Goal: Task Accomplishment & Management: Manage account settings

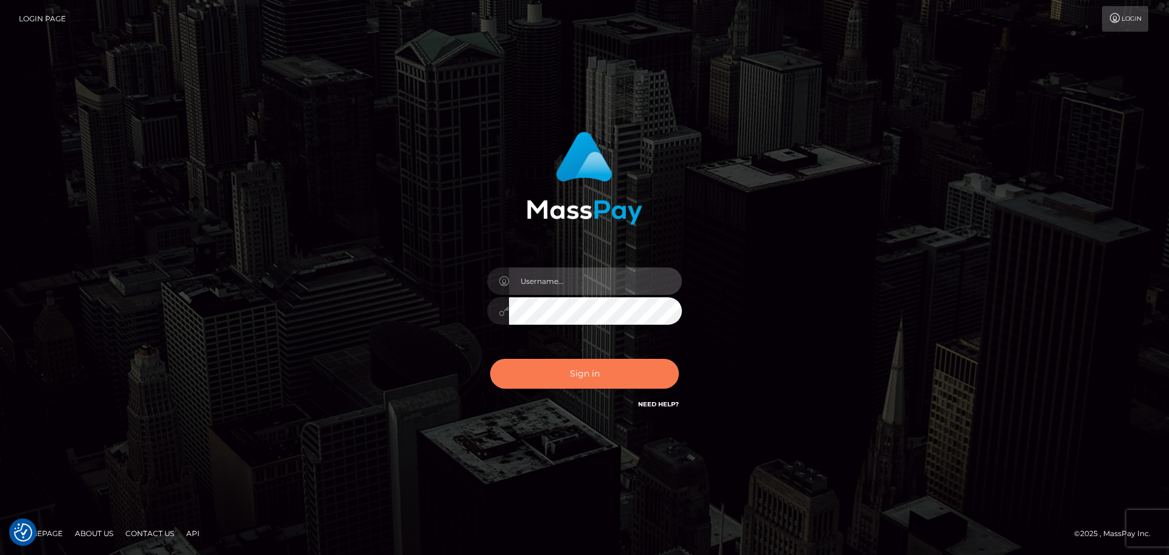
type input "[DOMAIN_NAME]"
click at [613, 379] on button "Sign in" at bounding box center [584, 374] width 189 height 30
type input "constantin.mp"
click at [613, 379] on button "Sign in" at bounding box center [584, 374] width 189 height 30
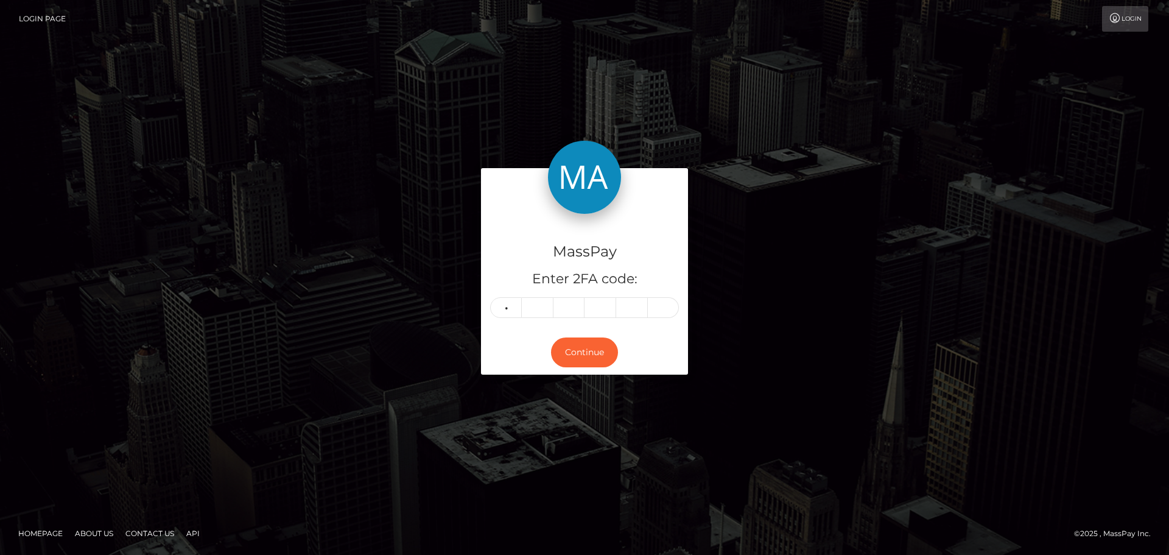
type input "6"
type input "8"
type input "9"
type input "0"
type input "2"
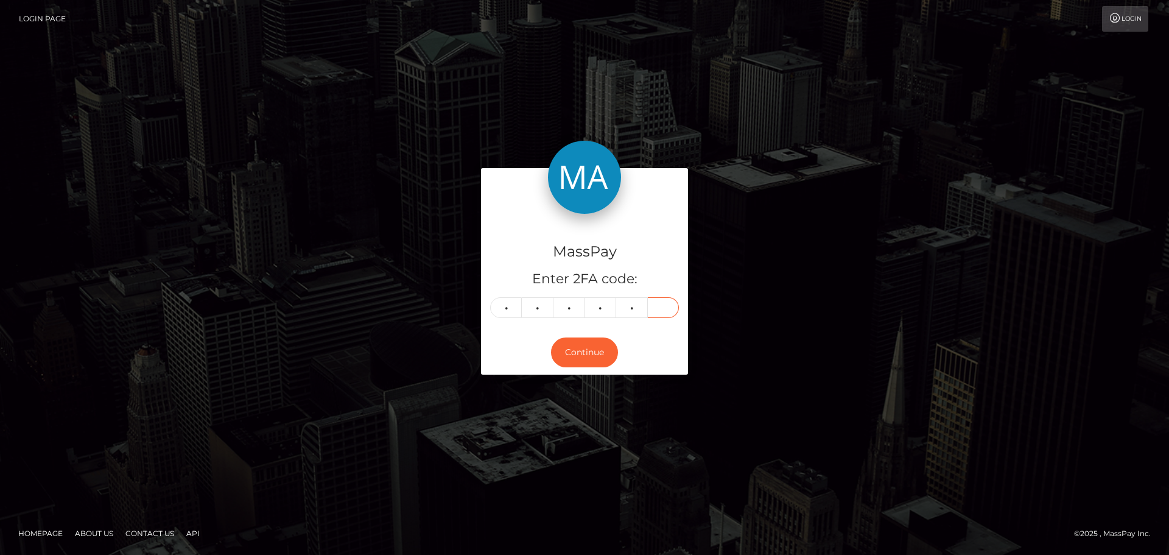
type input "6"
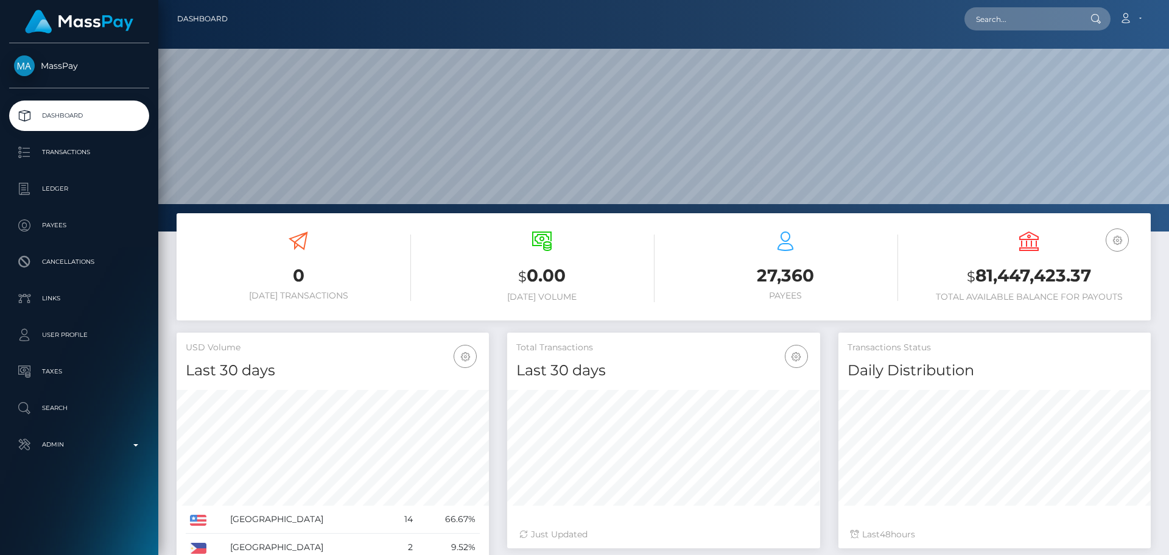
scroll to position [216, 313]
click at [1019, 24] on input "text" at bounding box center [1022, 18] width 114 height 23
paste input "796463026227126272"
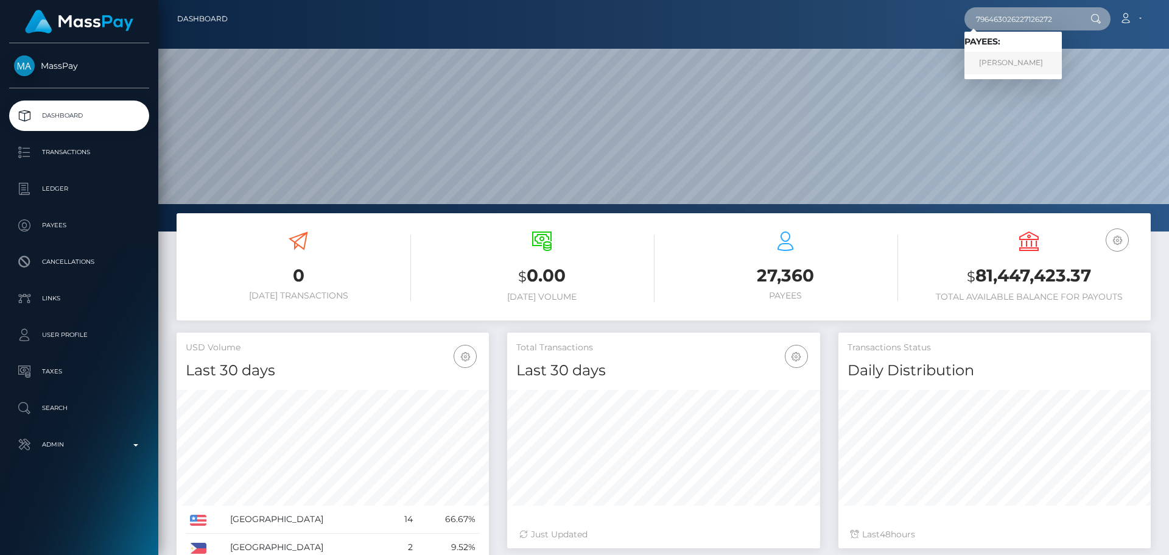
type input "796463026227126272"
click at [979, 69] on link "Tiina Mari Sammal" at bounding box center [1013, 63] width 97 height 23
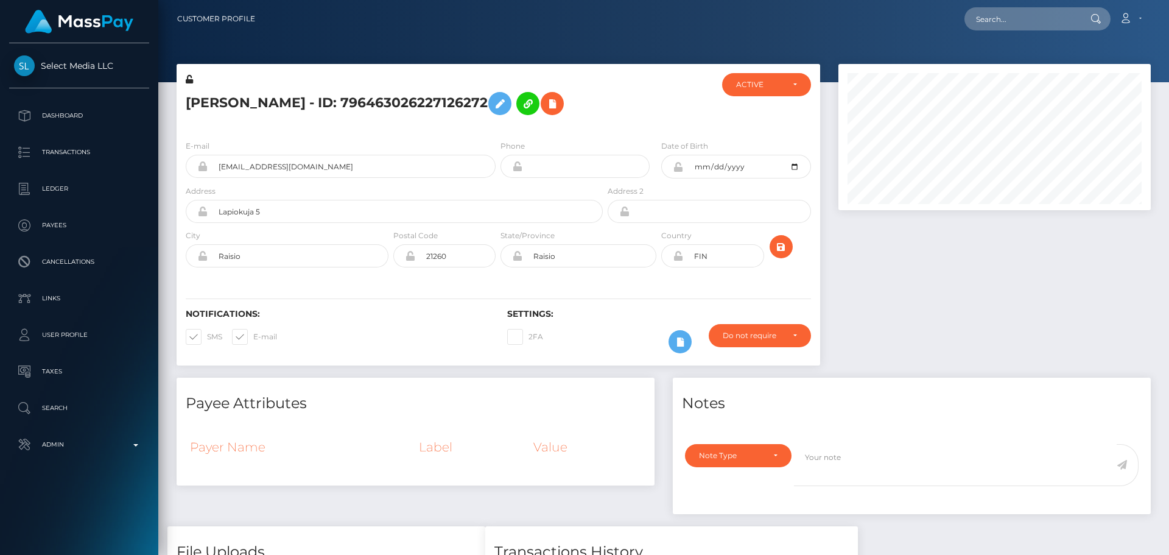
scroll to position [146, 313]
click at [632, 115] on div at bounding box center [658, 101] width 107 height 57
click at [640, 110] on div at bounding box center [658, 101] width 107 height 57
click at [634, 109] on div at bounding box center [658, 101] width 107 height 57
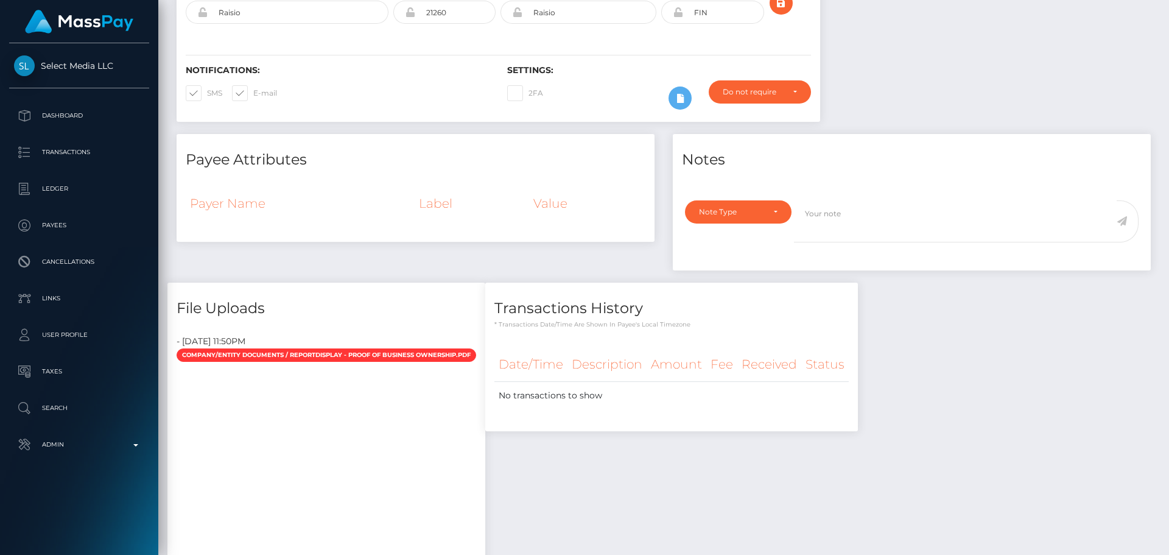
scroll to position [0, 0]
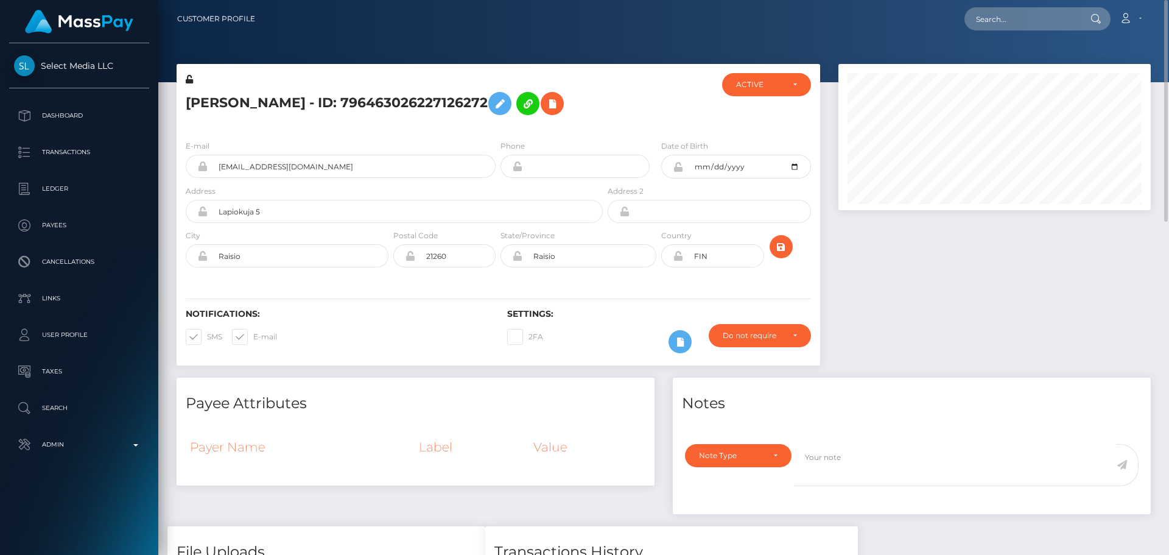
click at [641, 132] on div "E-mail marifinlandmari@gmail.com Phone 1984-02-07" at bounding box center [499, 204] width 644 height 149
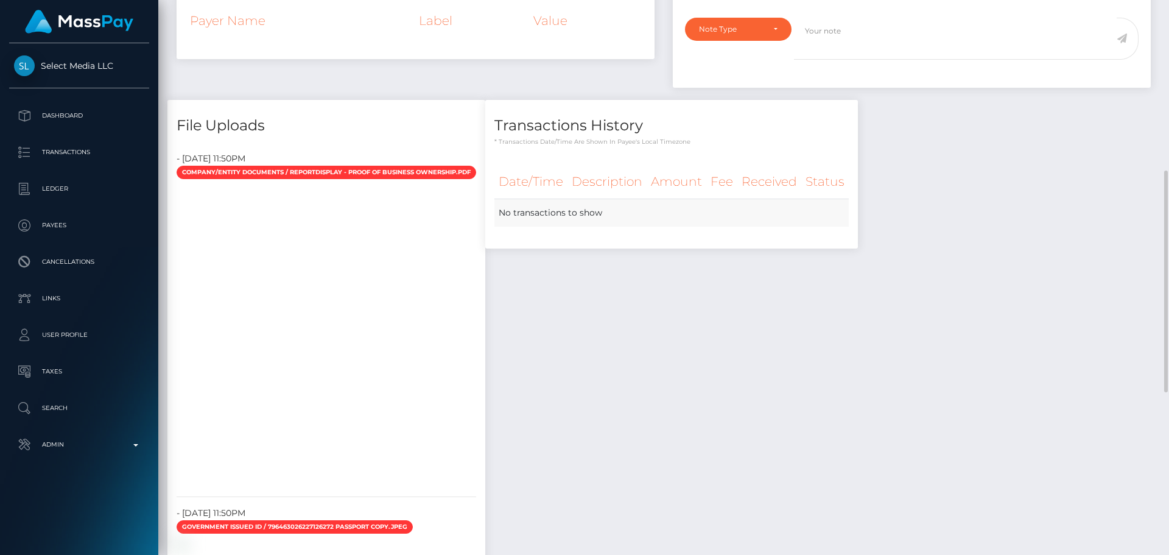
scroll to position [487, 0]
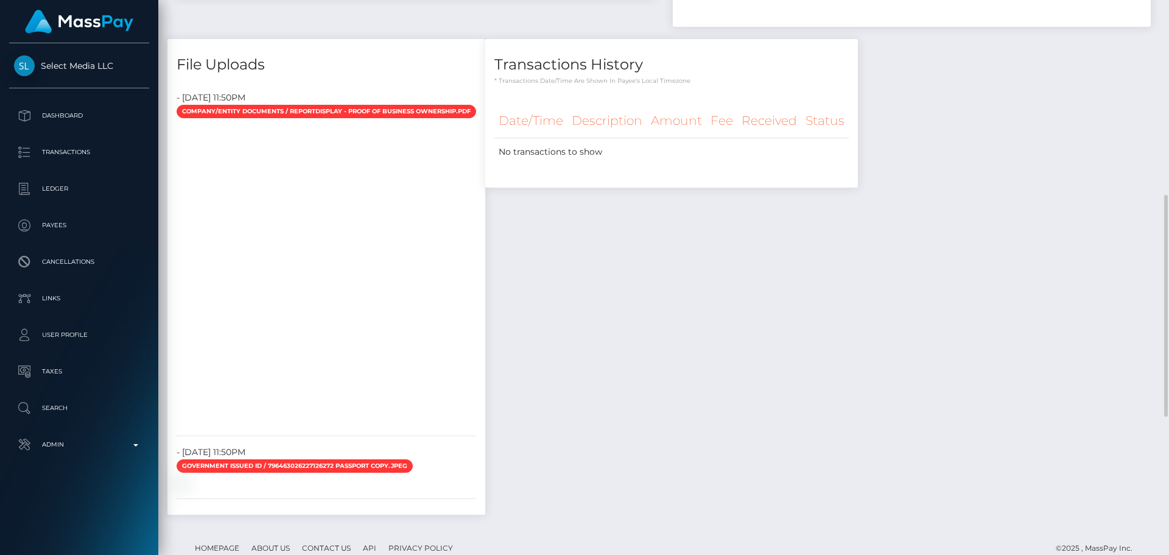
click at [524, 203] on div "Transactions History * Transactions date/time are shown in payee's local timezo…" at bounding box center [671, 283] width 391 height 488
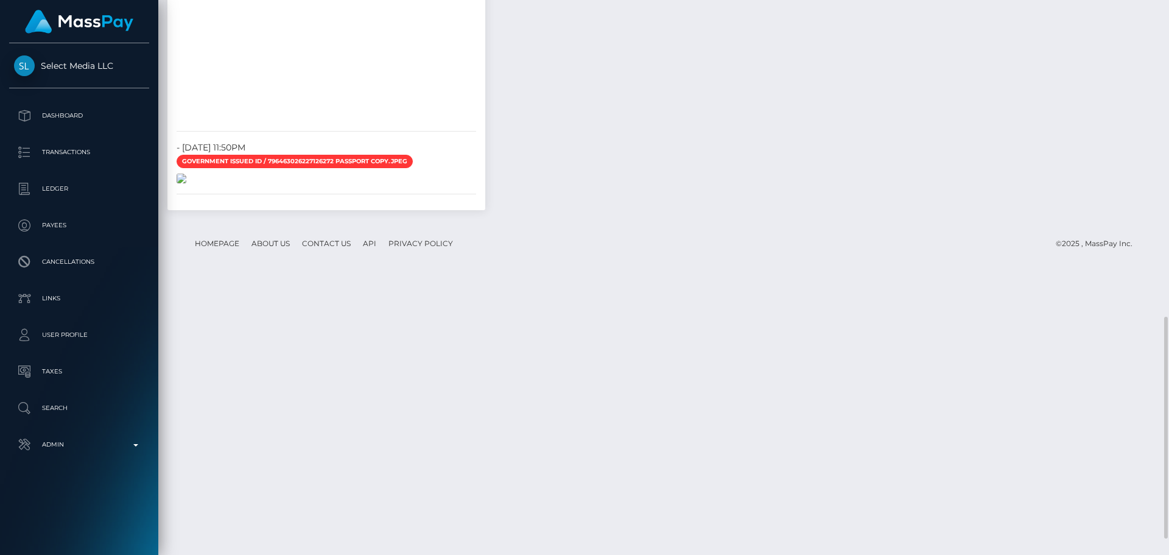
scroll to position [832, 0]
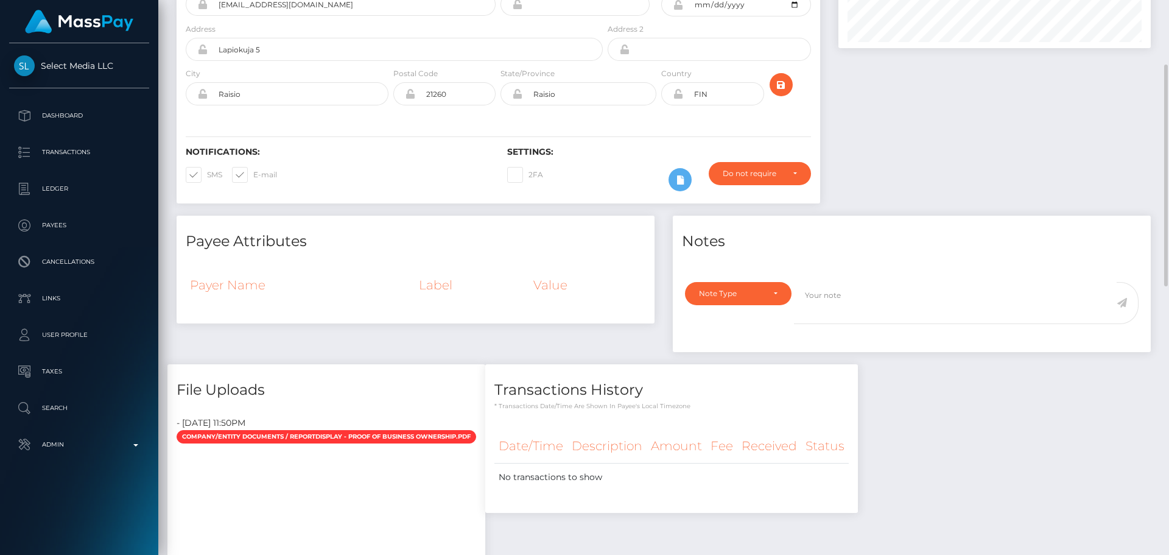
scroll to position [0, 0]
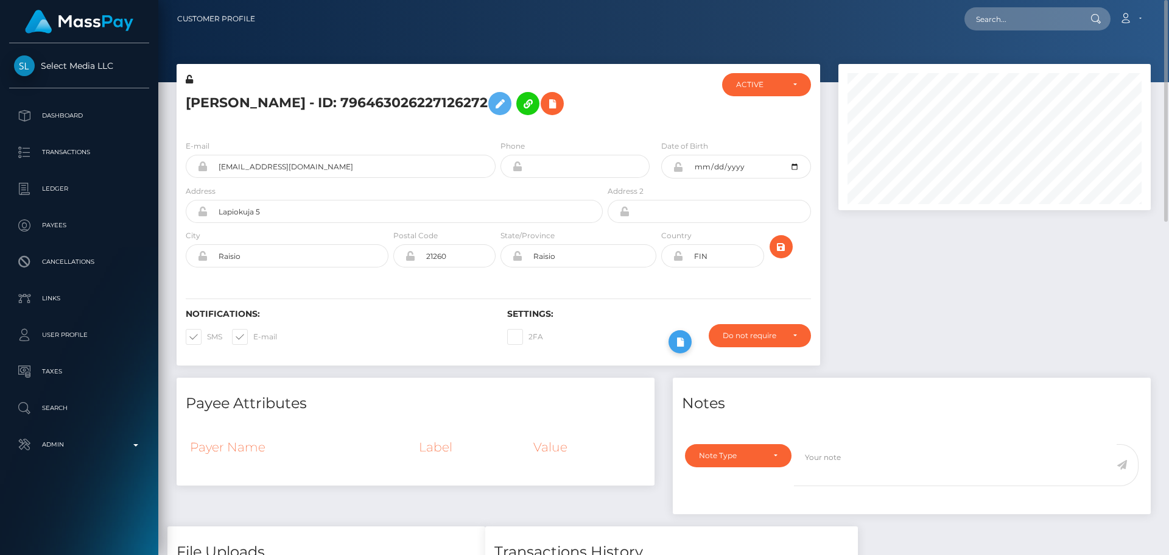
click at [681, 347] on icon at bounding box center [680, 341] width 15 height 15
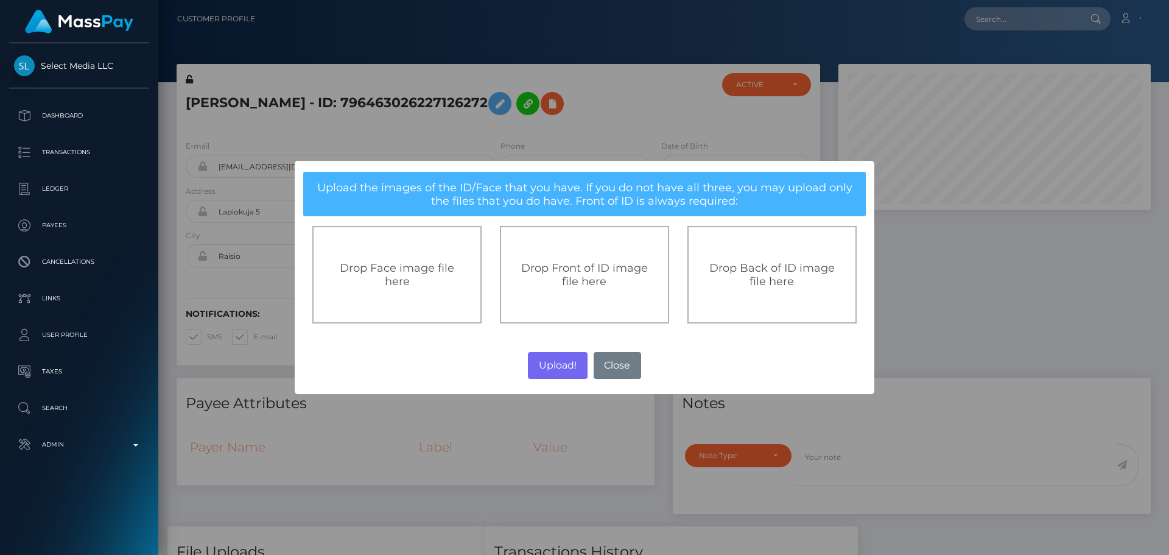
click at [571, 267] on span "Drop Front of ID image file here" at bounding box center [584, 274] width 127 height 27
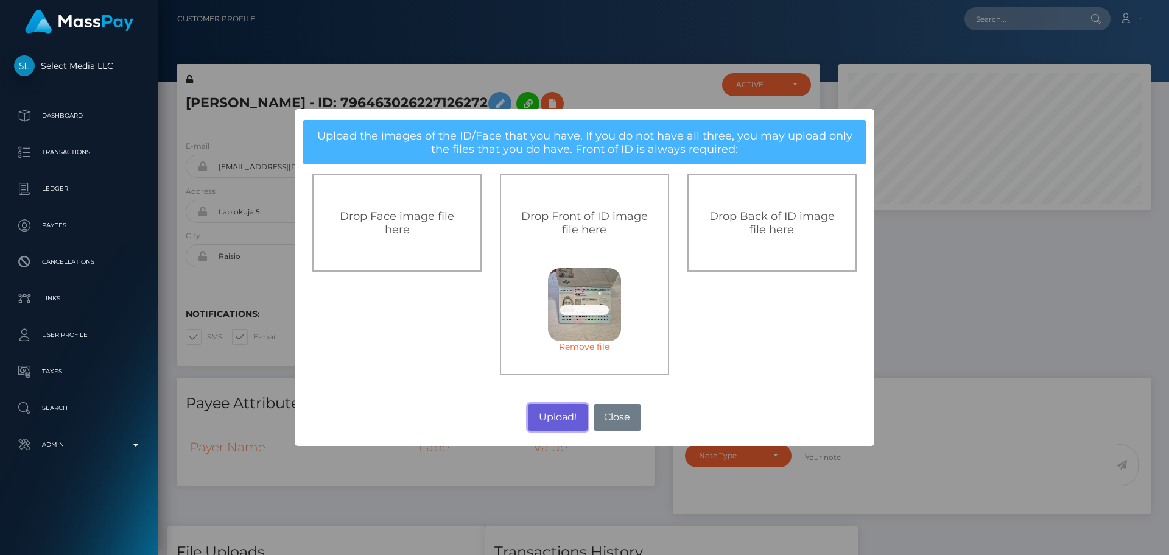
click at [563, 415] on button "Upload!" at bounding box center [557, 417] width 59 height 27
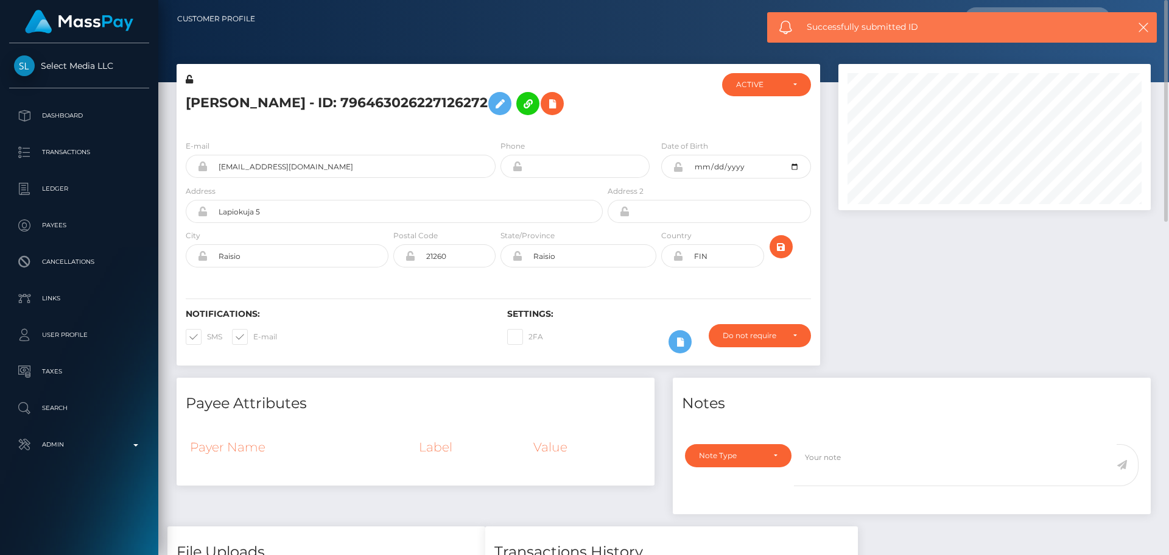
click at [603, 281] on div "Notifications: SMS E-mail Settings: 2FA" at bounding box center [499, 323] width 644 height 86
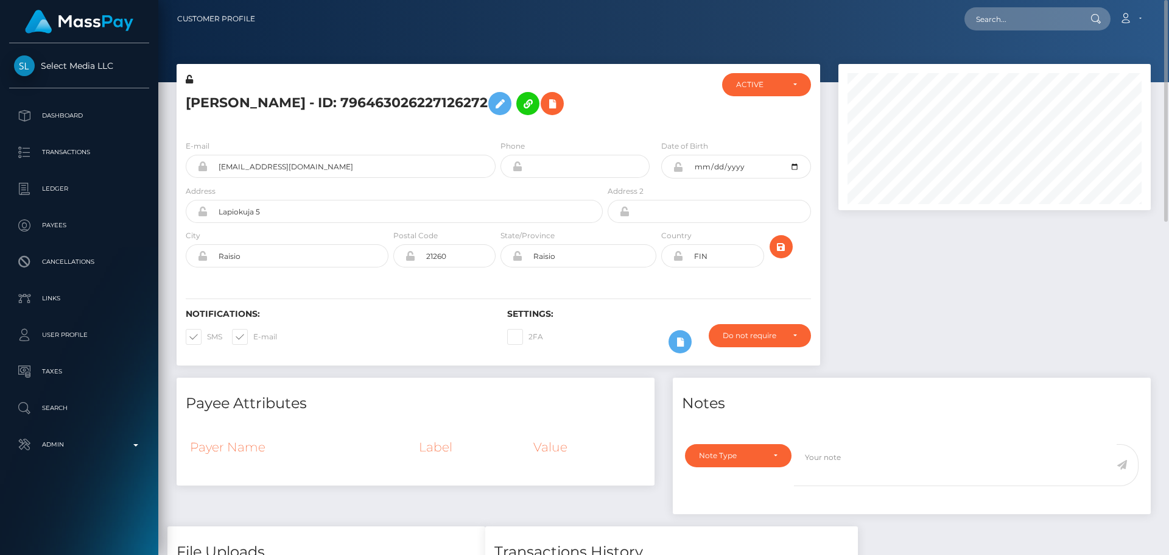
click at [741, 279] on div "E-mail marifinlandmari@gmail.com Phone 1984-02-07" at bounding box center [499, 204] width 644 height 149
click at [781, 247] on icon "submit" at bounding box center [781, 246] width 15 height 15
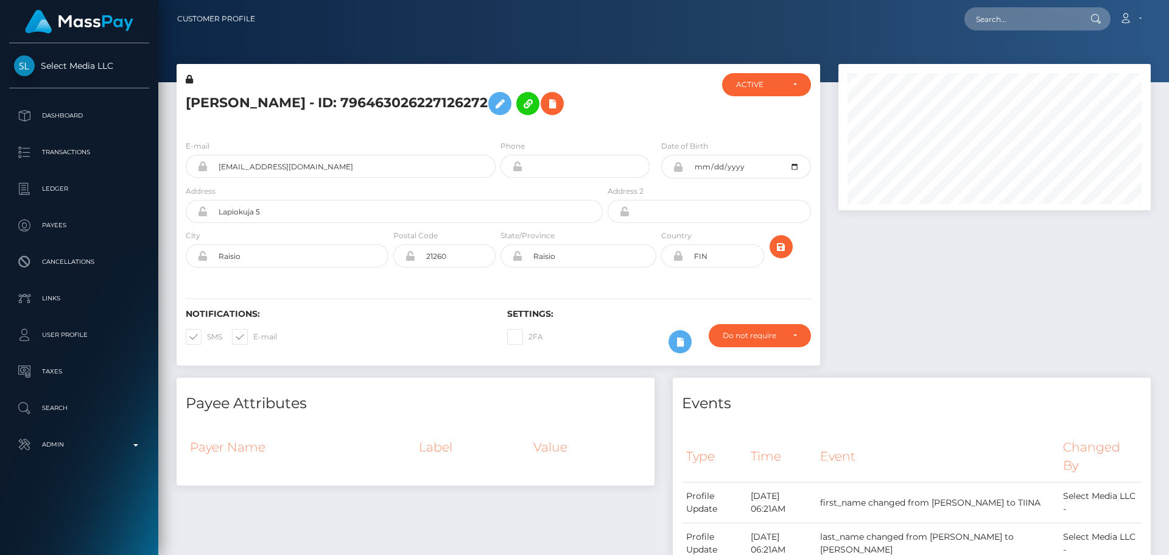
scroll to position [146, 313]
click at [653, 328] on div "2FA" at bounding box center [578, 341] width 161 height 35
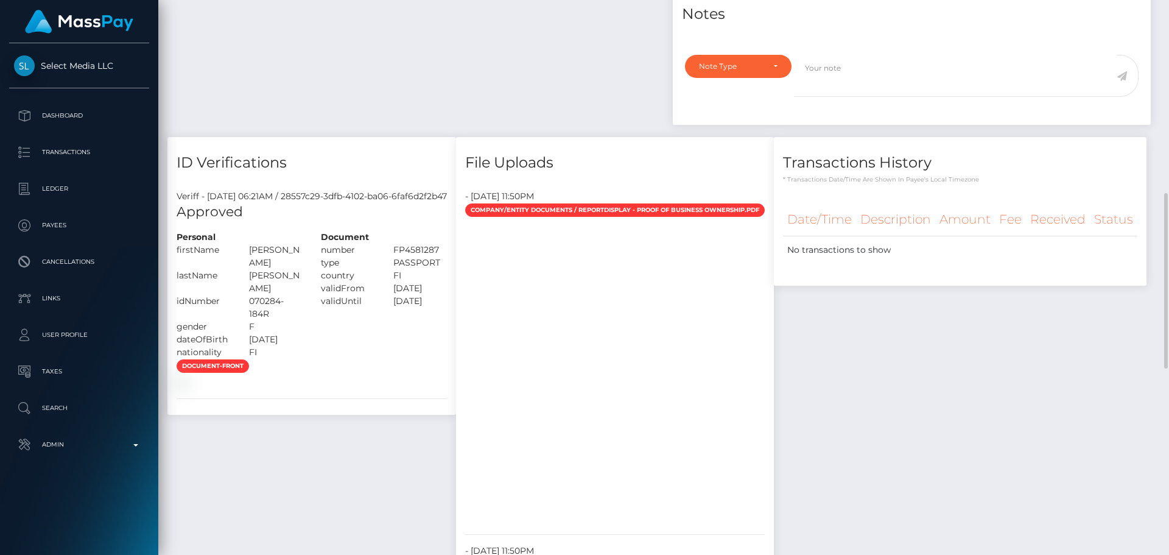
scroll to position [548, 0]
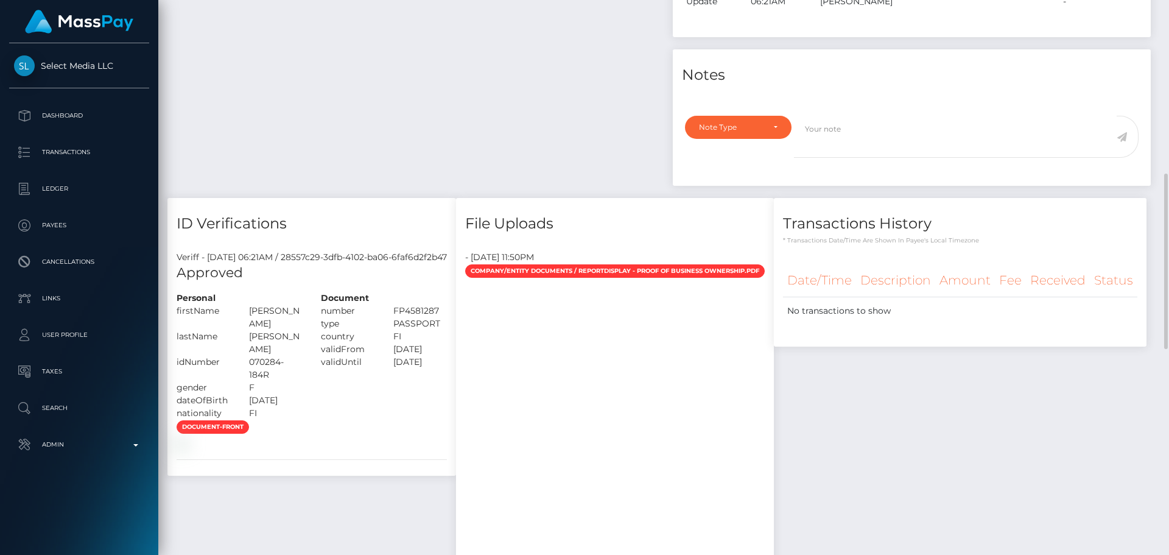
click at [409, 420] on div "document-front" at bounding box center [311, 435] width 289 height 30
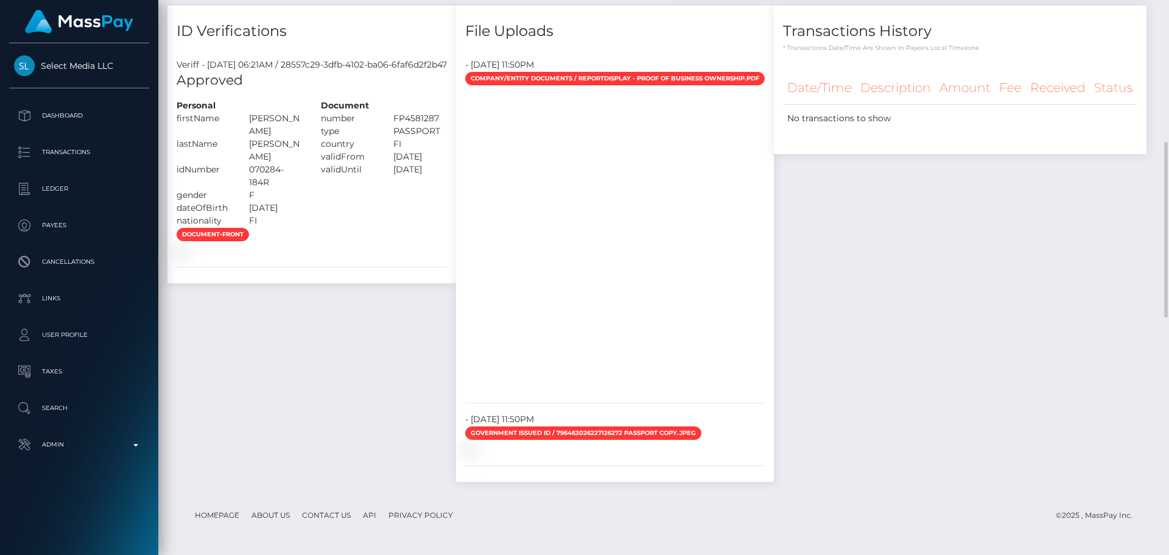
scroll to position [609, 0]
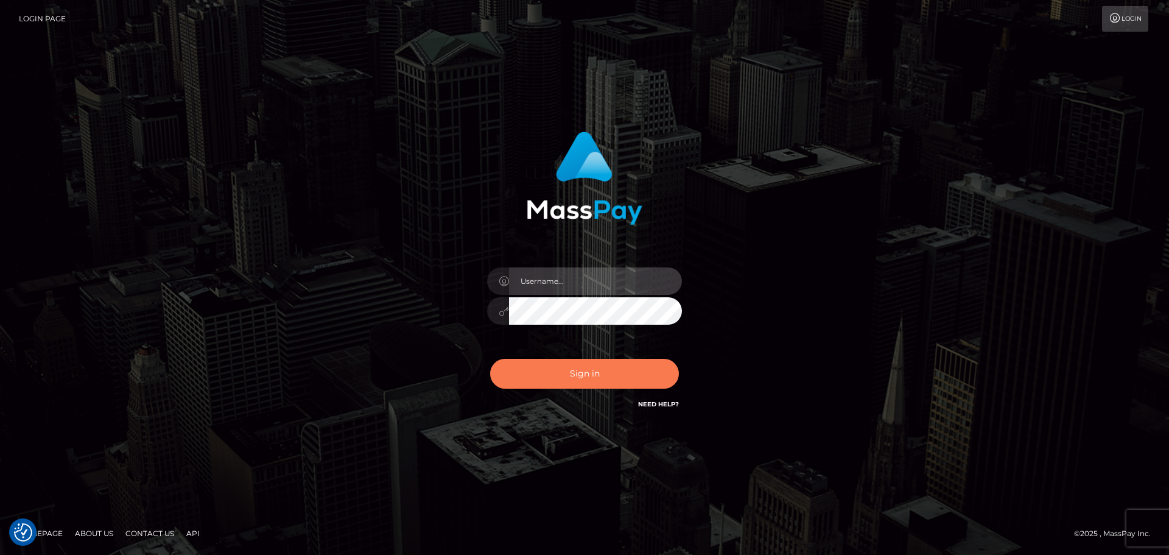
type input "[DOMAIN_NAME]"
click at [571, 370] on button "Sign in" at bounding box center [584, 374] width 189 height 30
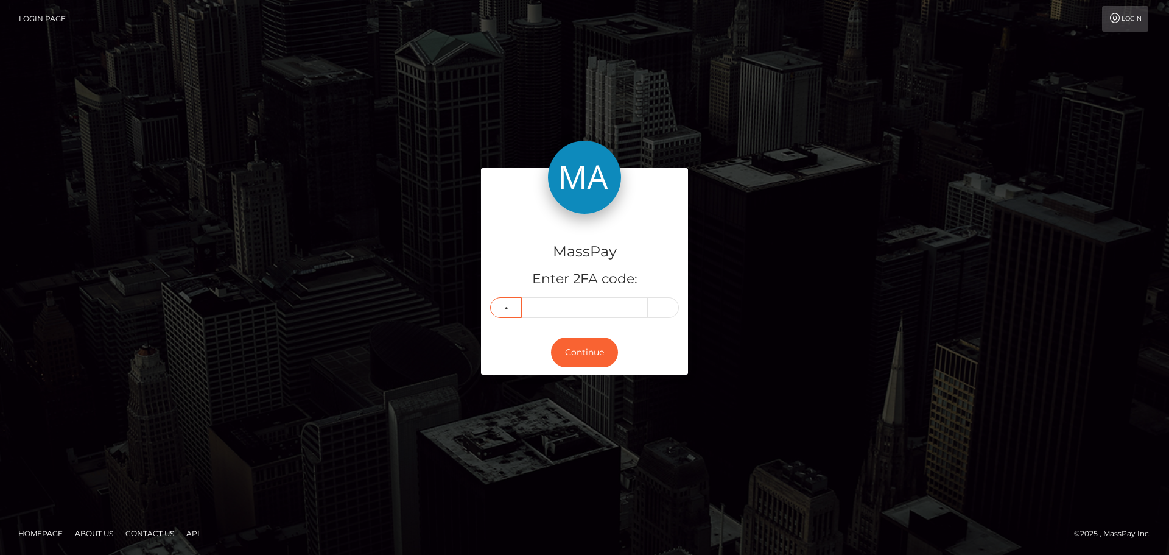
type input "3"
type input "8"
type input "4"
type input "6"
type input "2"
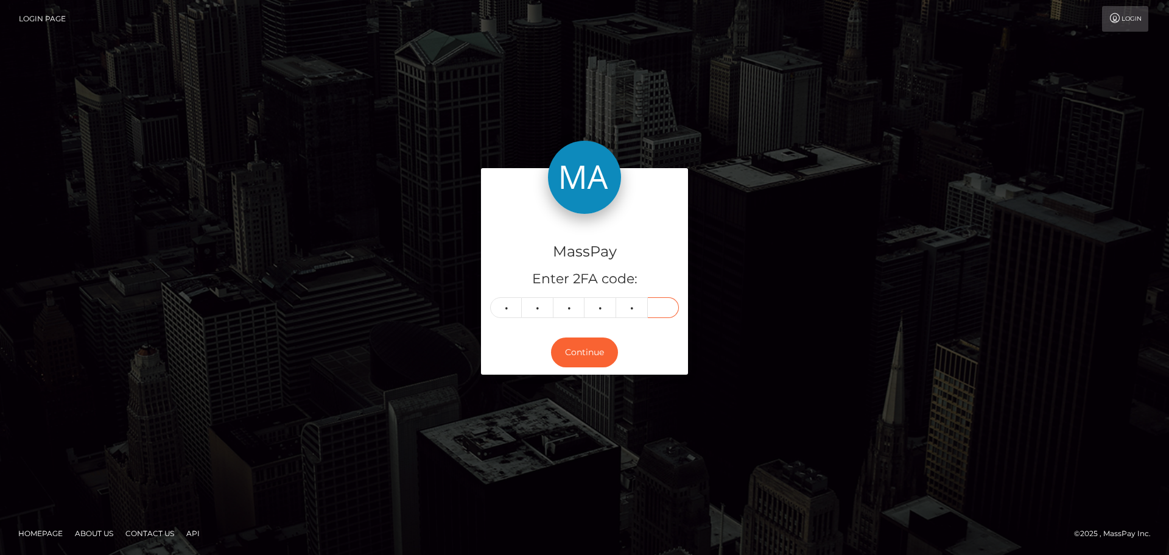
type input "7"
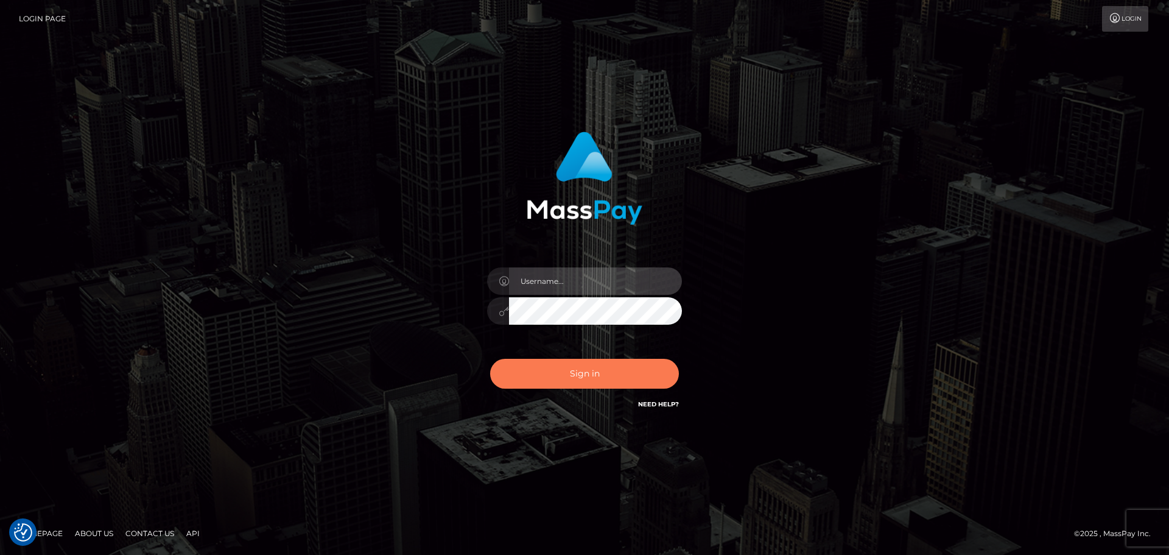
type input "[DOMAIN_NAME]"
click at [603, 368] on button "Sign in" at bounding box center [584, 374] width 189 height 30
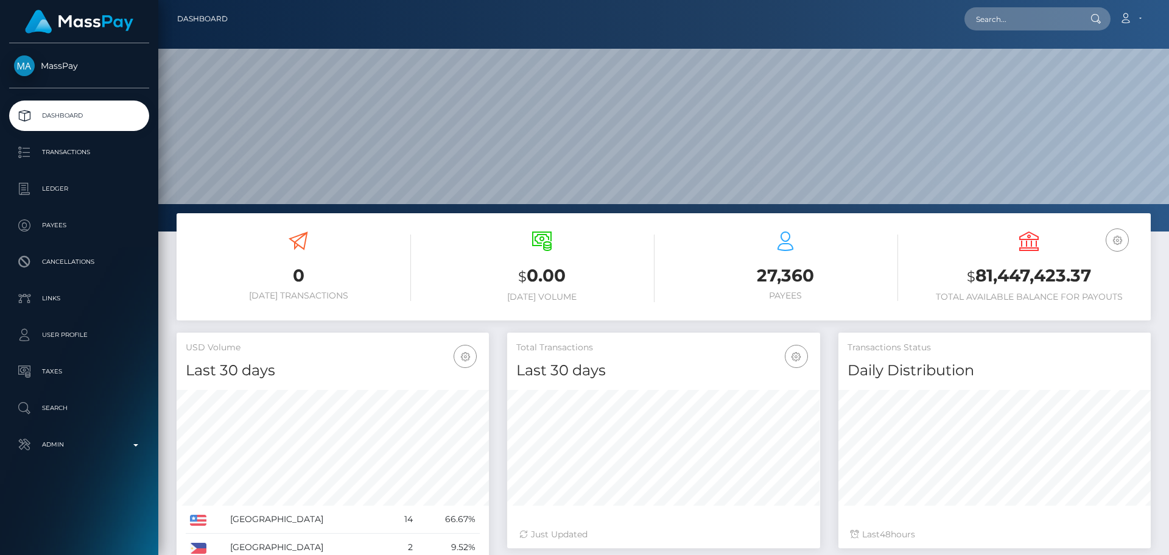
scroll to position [216, 313]
click at [1017, 17] on input "text" at bounding box center [1022, 18] width 114 height 23
paste input "796463026227126272"
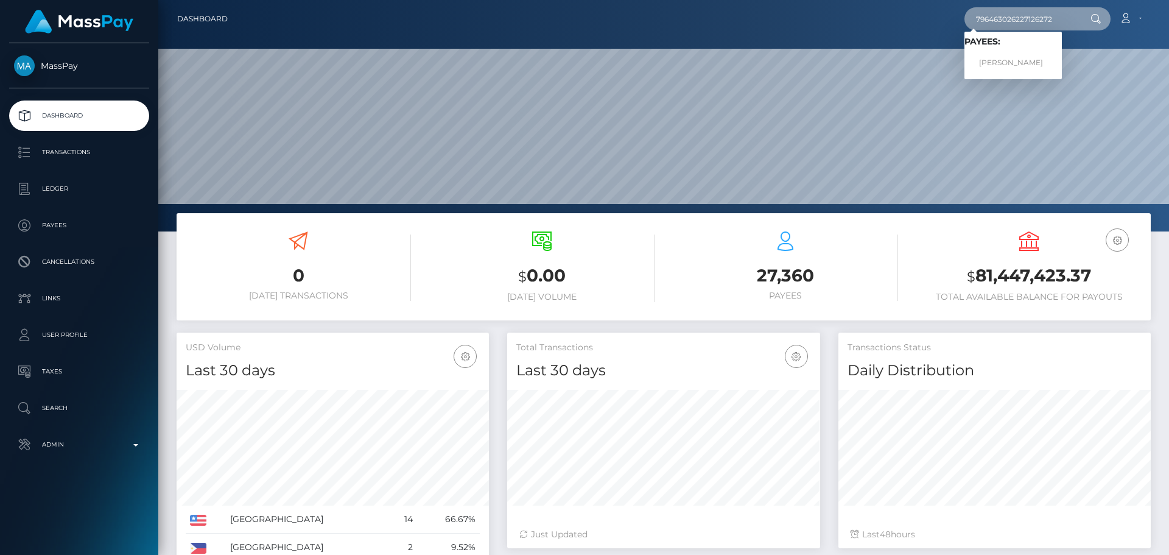
type input "796463026227126272"
click at [1002, 62] on link "TIINA MARI SAMMAL" at bounding box center [1013, 63] width 97 height 23
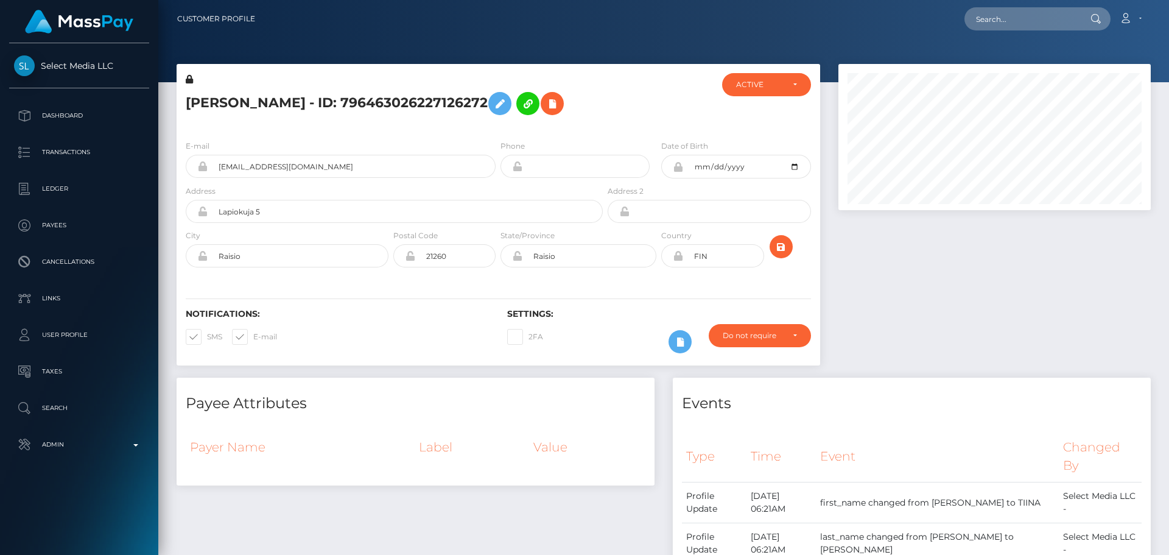
scroll to position [146, 313]
click at [653, 119] on div at bounding box center [658, 101] width 107 height 57
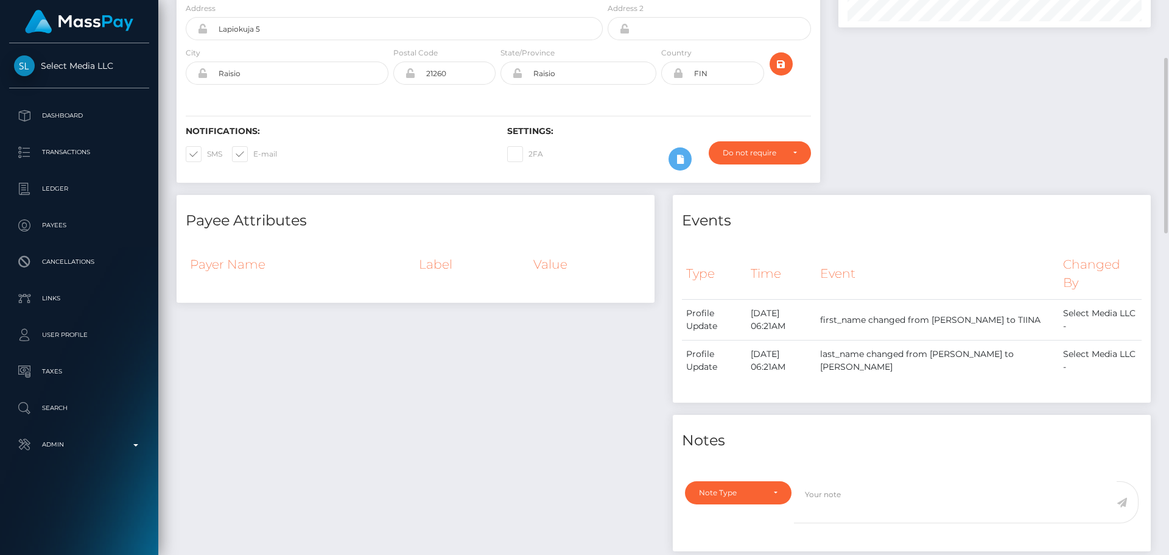
scroll to position [0, 0]
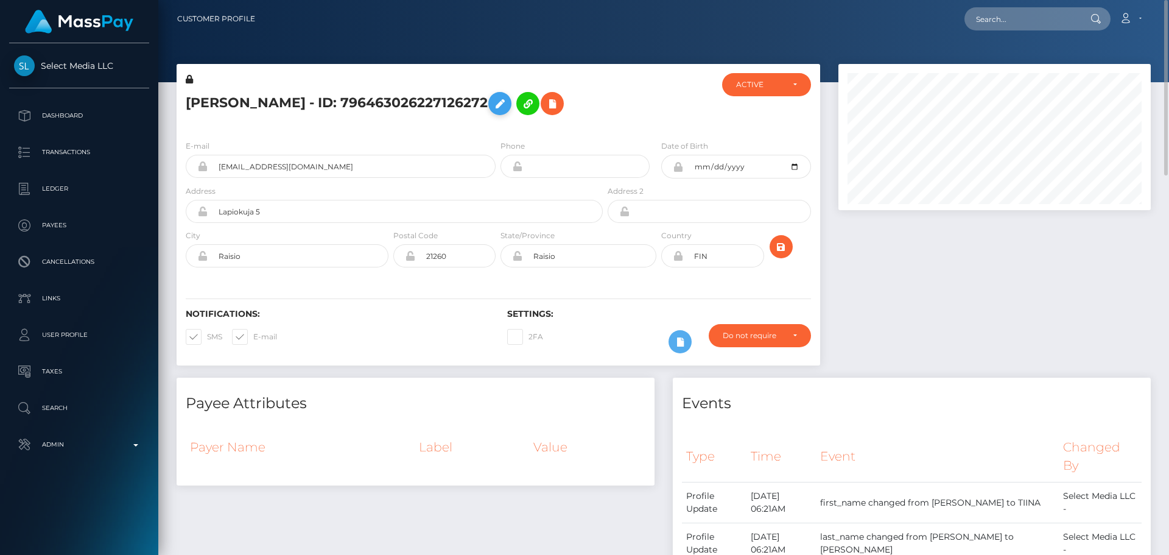
drag, startPoint x: 189, startPoint y: 80, endPoint x: 530, endPoint y: 104, distance: 342.4
click at [189, 80] on icon at bounding box center [189, 79] width 7 height 9
click at [507, 104] on icon at bounding box center [500, 103] width 15 height 15
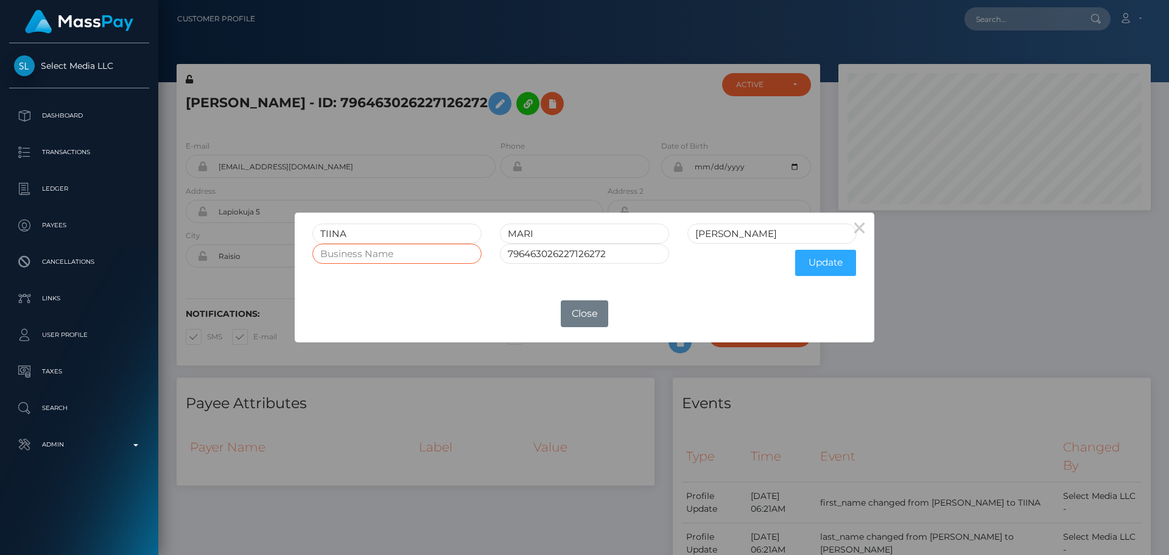
click at [429, 258] on input "text" at bounding box center [396, 254] width 169 height 20
paste input "JuicyLife Oy"
type input "JuicyLife Oy"
click at [820, 266] on button "Update" at bounding box center [825, 263] width 61 height 26
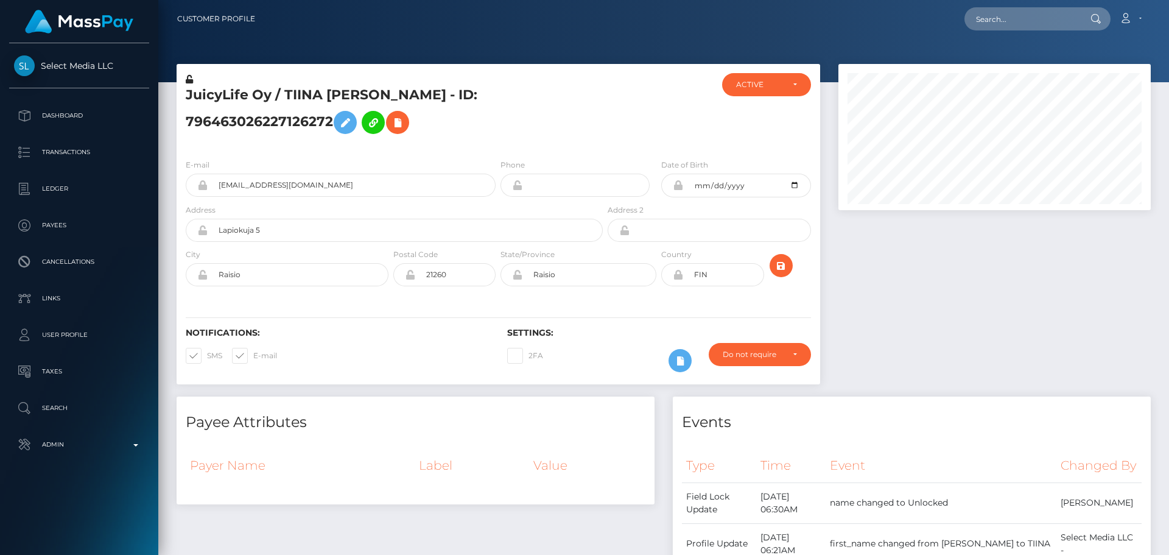
scroll to position [146, 313]
click at [189, 82] on icon at bounding box center [189, 79] width 7 height 9
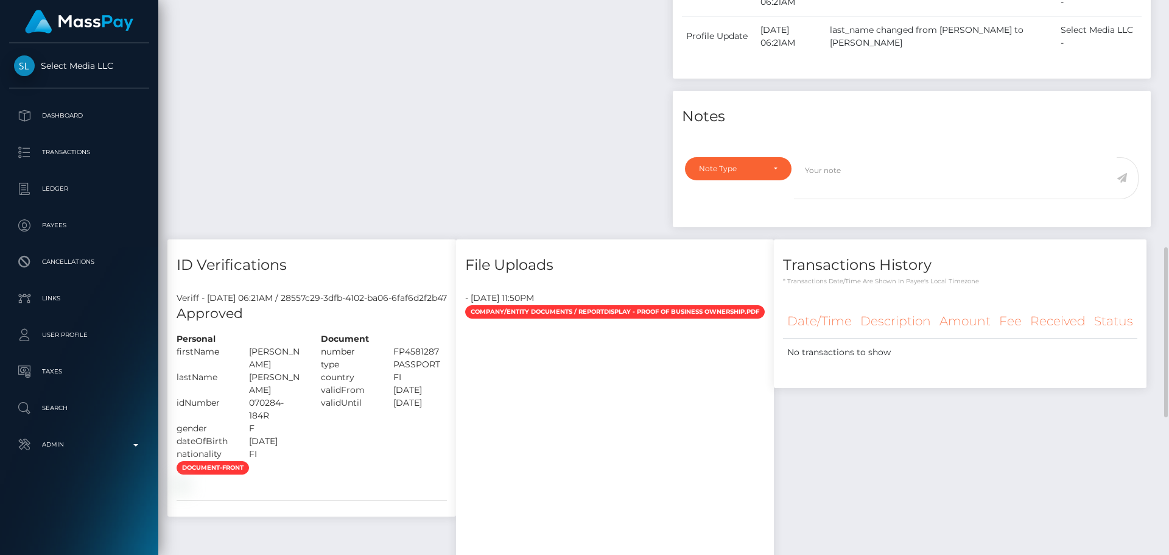
scroll to position [487, 0]
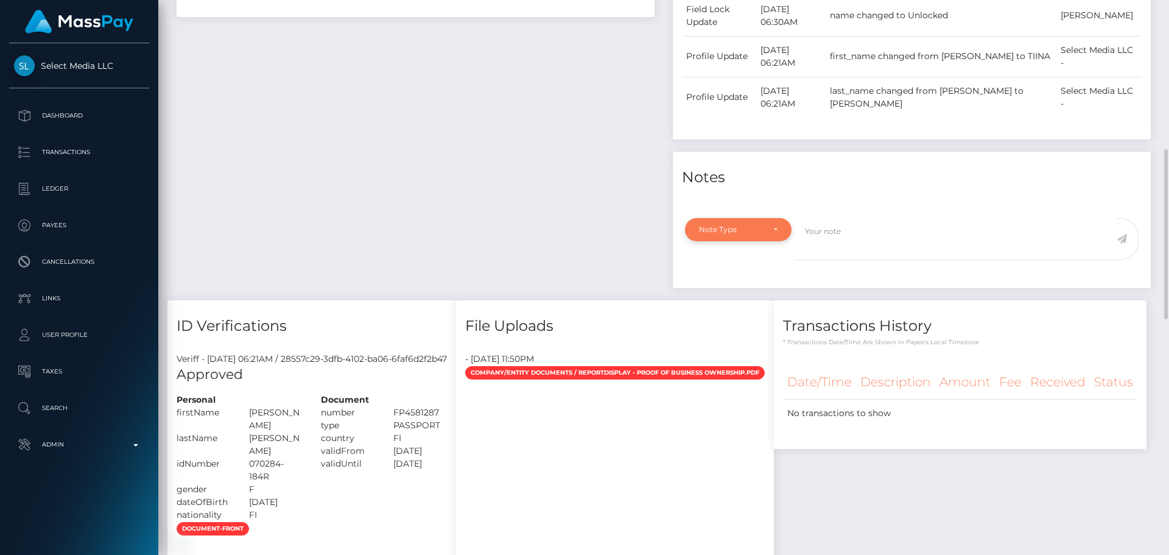
click at [771, 226] on div "Note Type" at bounding box center [738, 230] width 79 height 10
click at [736, 280] on link "Compliance" at bounding box center [738, 287] width 107 height 23
select select "COMPLIANCE"
click at [895, 243] on textarea at bounding box center [955, 239] width 323 height 42
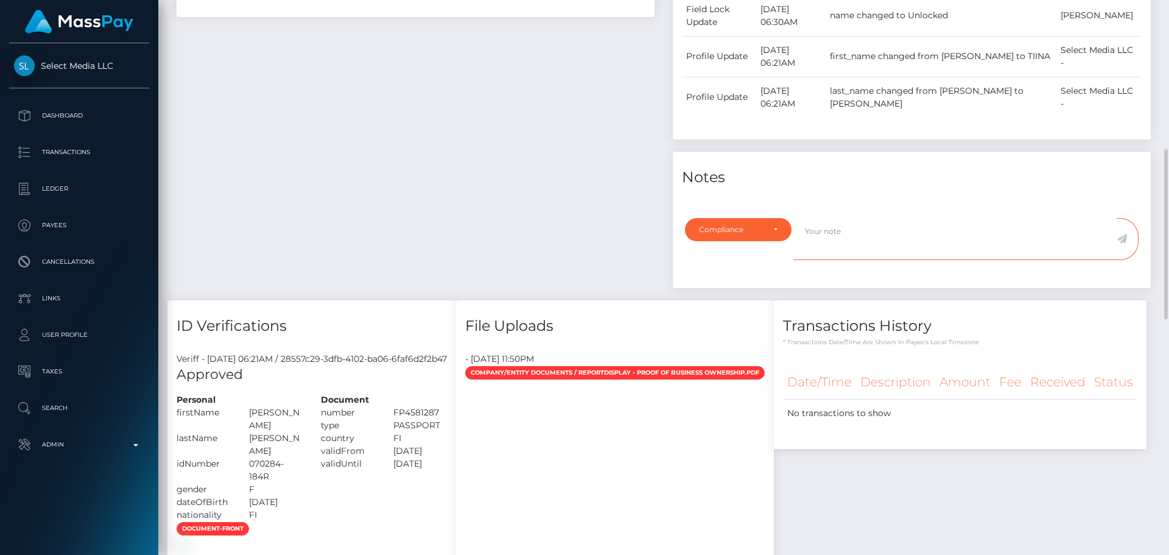
paste textarea "Documents on file for Mount Equinox Inc confirm that [PERSON_NAME] [PERSON_NAME…"
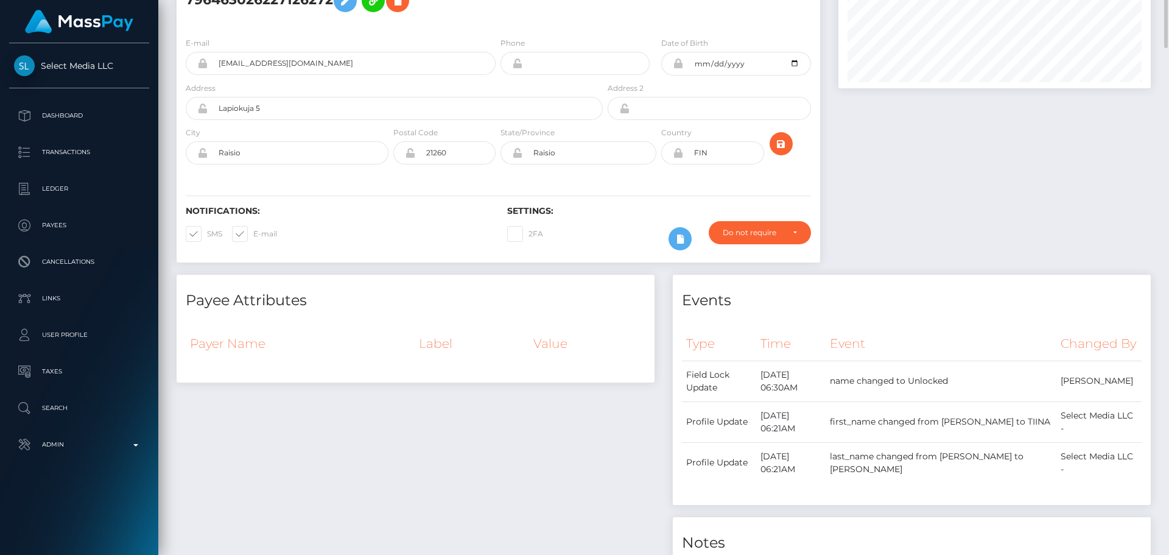
scroll to position [0, 0]
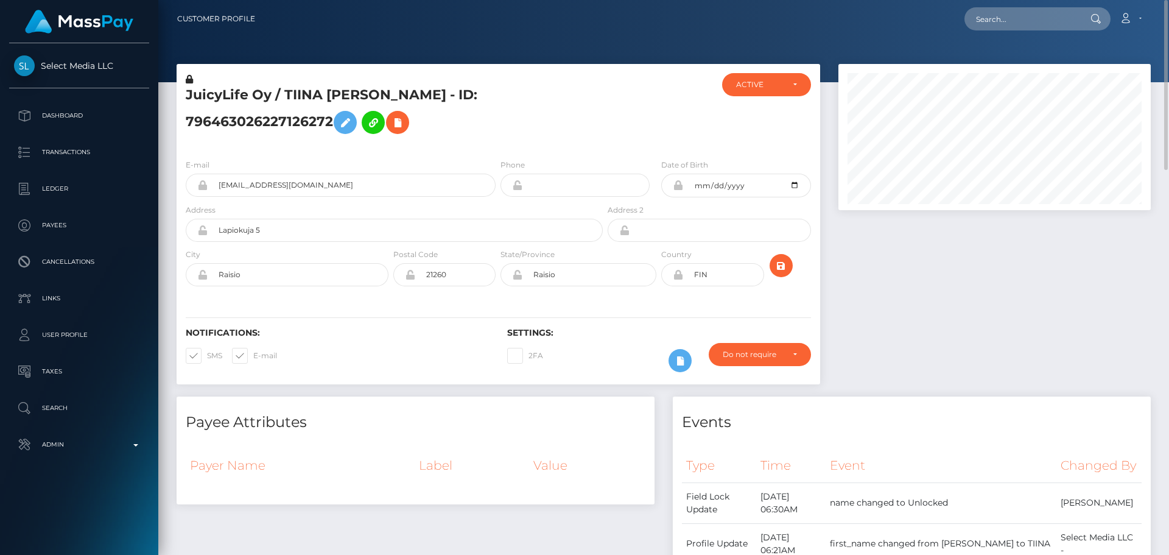
click at [205, 95] on h5 "JuicyLife Oy / TIINA [PERSON_NAME] - ID: 796463026227126272" at bounding box center [391, 113] width 410 height 54
drag, startPoint x: 205, startPoint y: 95, endPoint x: 261, endPoint y: 96, distance: 56.0
click at [261, 96] on h5 "JuicyLife Oy / TIINA [PERSON_NAME] - ID: 796463026227126272" at bounding box center [391, 113] width 410 height 54
copy h5 "JuicyLife Oy"
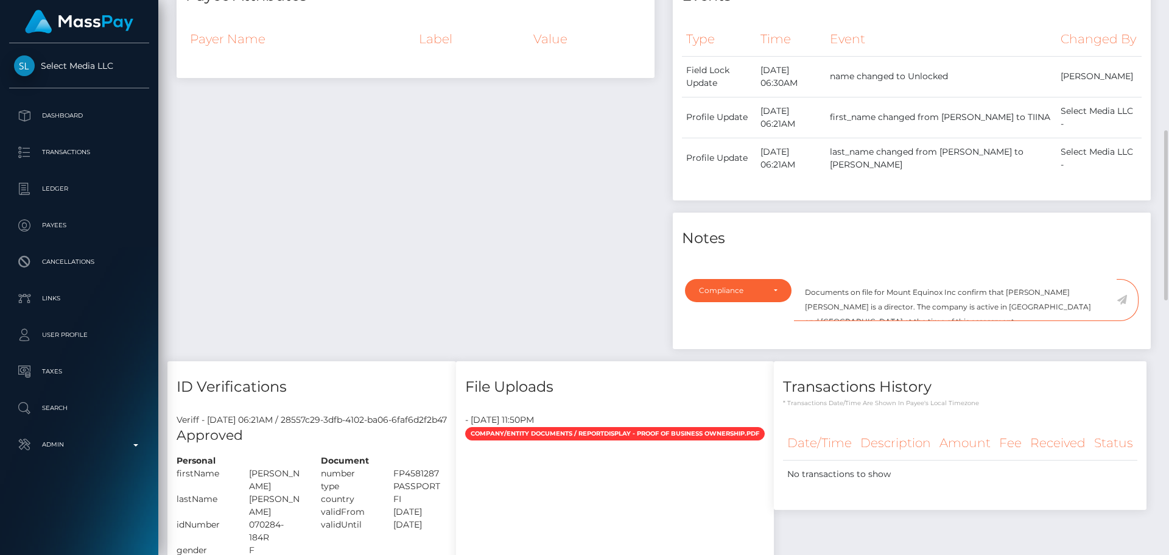
click at [896, 290] on textarea "Documents on file for Mount Equinox Inc confirm that Kevin Jeffrey Bennett is a…" at bounding box center [955, 300] width 323 height 42
drag, startPoint x: 896, startPoint y: 290, endPoint x: 948, endPoint y: 287, distance: 51.2
click at [948, 287] on textarea "Documents on file for Mount Equinox Inc confirm that Kevin Jeffrey Bennett is a…" at bounding box center [955, 300] width 323 height 42
paste textarea "JuicyLife Oy"
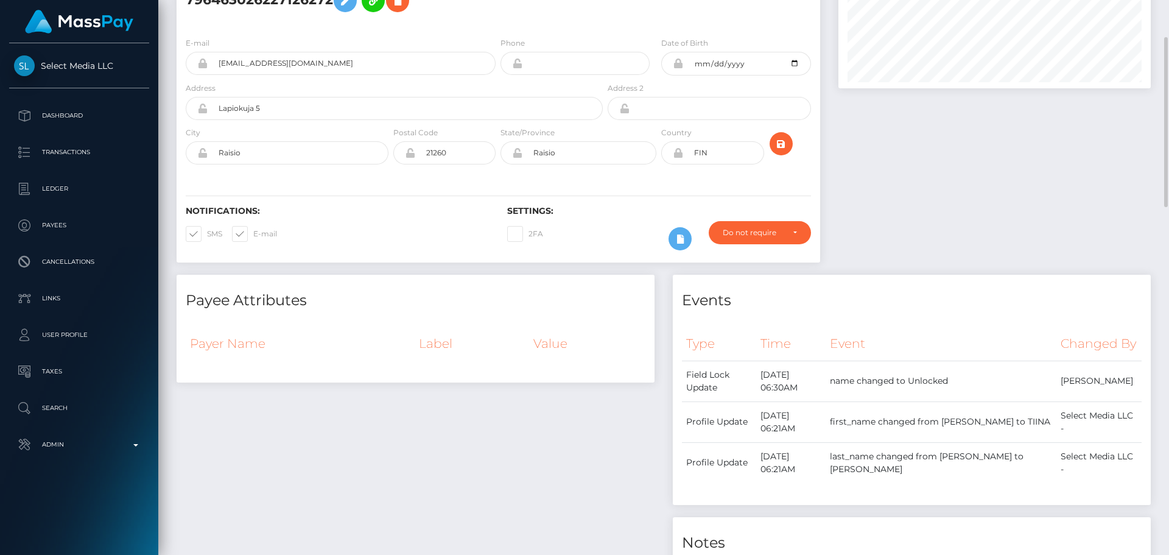
scroll to position [0, 0]
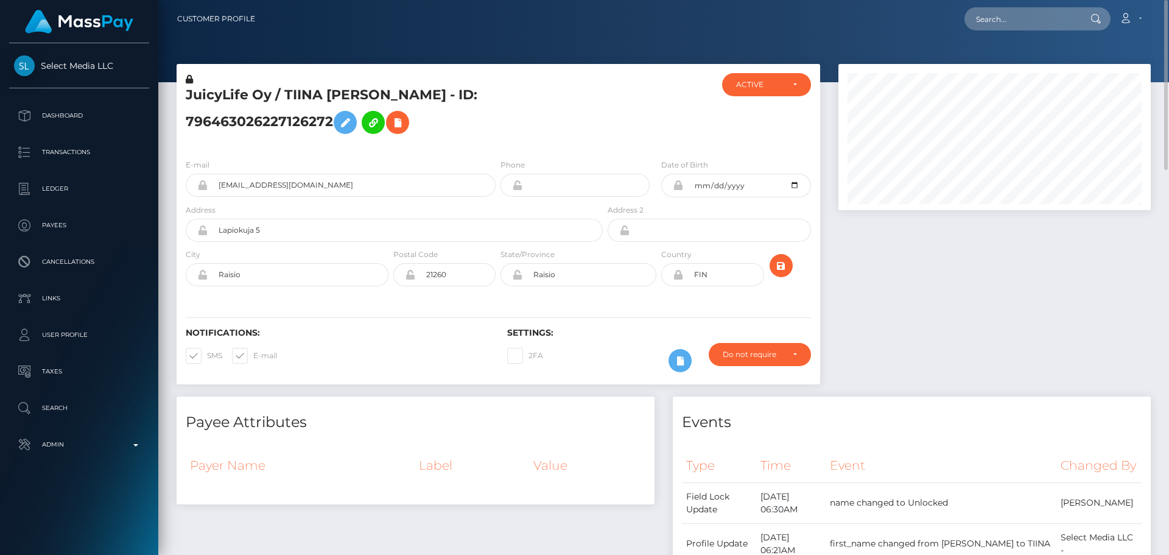
click at [298, 97] on h5 "JuicyLife Oy / TIINA MARI SAMMAL - ID: 796463026227126272" at bounding box center [391, 113] width 410 height 54
drag, startPoint x: 298, startPoint y: 97, endPoint x: 381, endPoint y: 92, distance: 83.6
click at [381, 92] on h5 "JuicyLife Oy / TIINA MARI SAMMAL - ID: 796463026227126272" at bounding box center [391, 113] width 410 height 54
copy h5 "TIINA MARI SAMMAL"
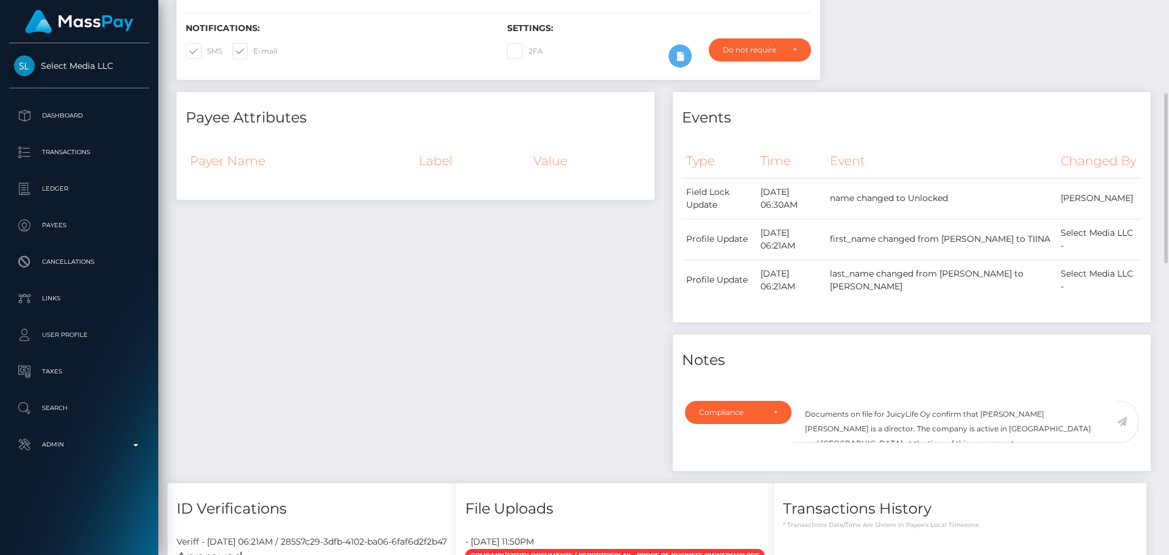
scroll to position [487, 0]
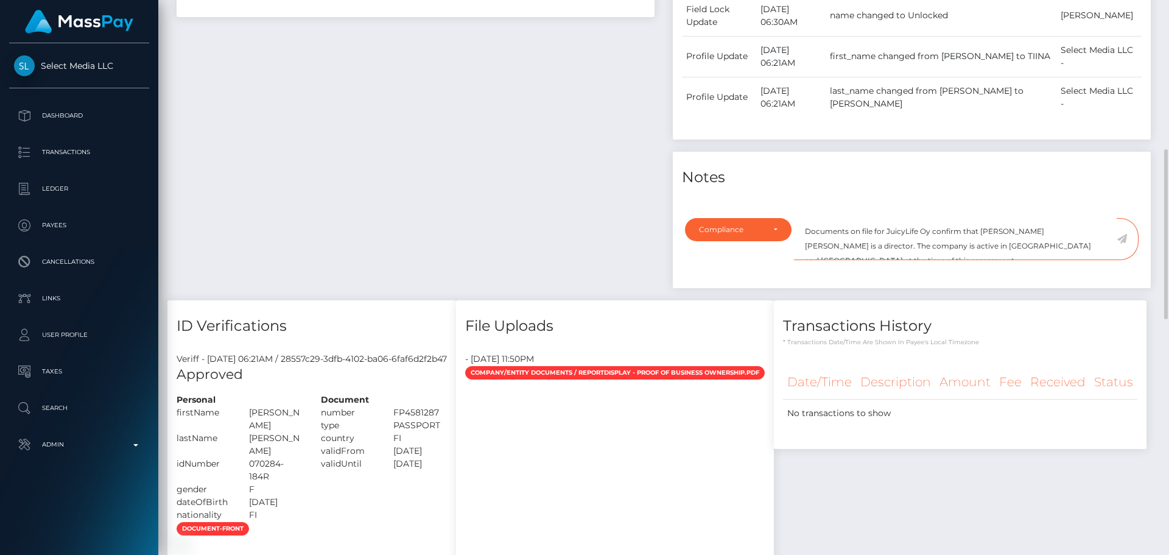
click at [987, 230] on textarea "Documents on file for JuicyLife Oy confirm that Kevin Jeffrey Bennett is a dire…" at bounding box center [955, 239] width 323 height 42
drag, startPoint x: 987, startPoint y: 230, endPoint x: 1036, endPoint y: 233, distance: 49.4
click at [1036, 233] on textarea "Documents on file for JuicyLife Oy confirm that Kevin Jeffrey Bennett is a dire…" at bounding box center [955, 239] width 323 height 42
paste textarea "TIINA MARI SAMMAL"
drag, startPoint x: 1070, startPoint y: 232, endPoint x: 1077, endPoint y: 237, distance: 8.3
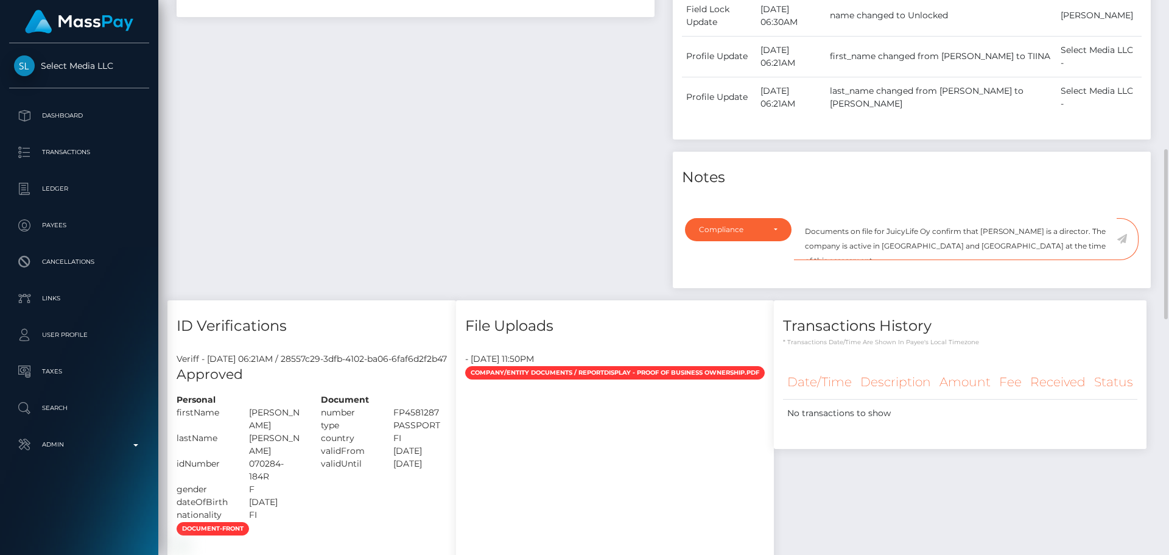
click at [1071, 232] on textarea "Documents on file for JuicyLife Oy confirm that TIINA MARI SAMMAL is a director…" at bounding box center [955, 239] width 323 height 42
click at [1071, 233] on textarea "Documents on file for JuicyLife Oy confirm that TIINA MARI SAMMAL is a director…" at bounding box center [955, 239] width 323 height 42
click at [1006, 248] on textarea "Documents on file for JuicyLife Oy confirm that TIINA MARI SAMMAL is a managing…" at bounding box center [955, 239] width 323 height 42
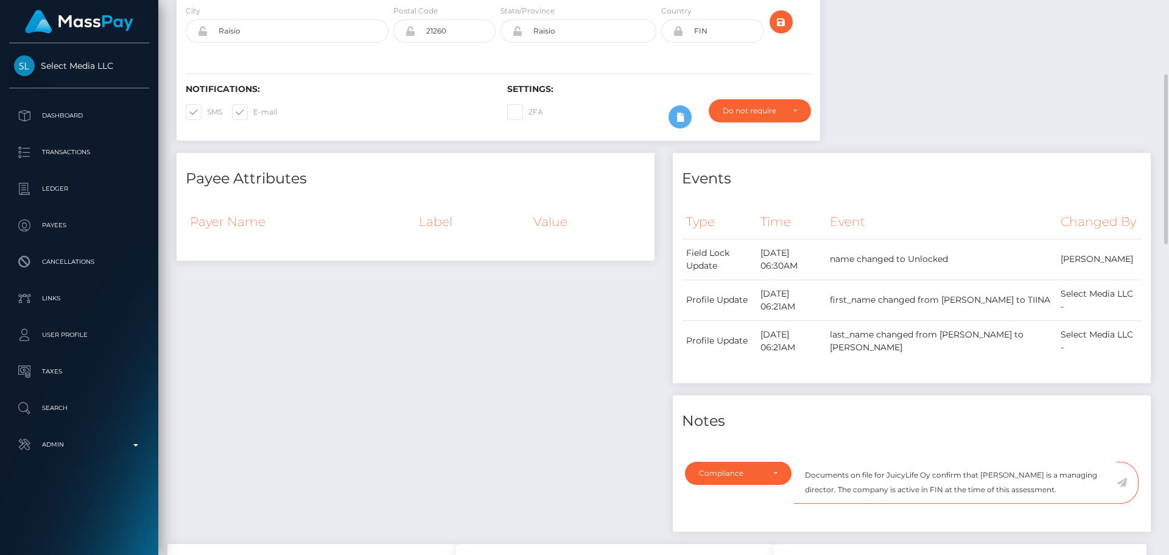
scroll to position [426, 0]
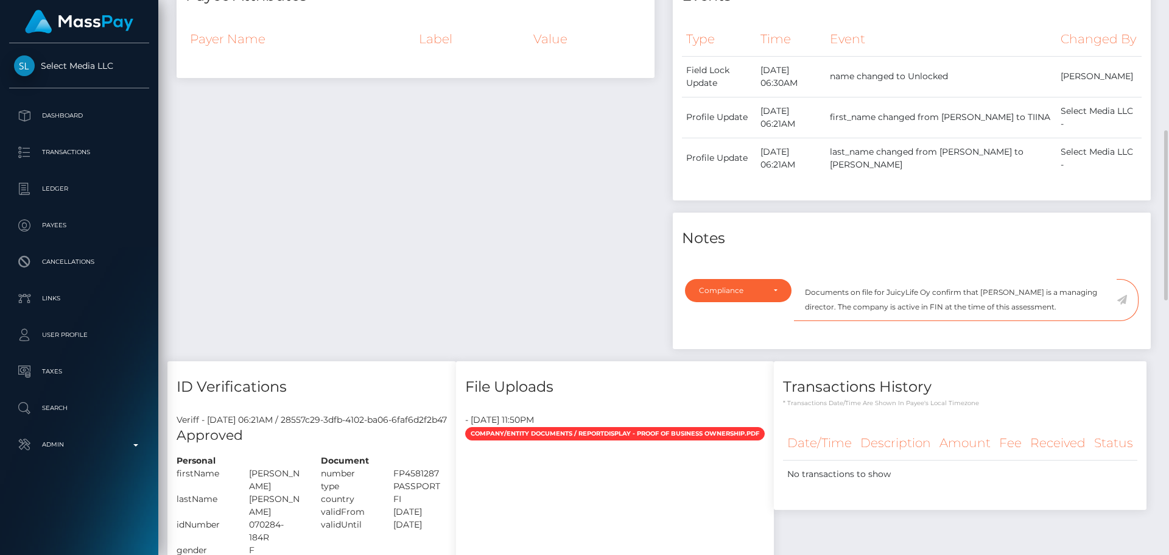
type textarea "Documents on file for JuicyLife Oy confirm that TIINA MARI SAMMAL is a managing…"
click at [1122, 299] on icon at bounding box center [1122, 300] width 10 height 10
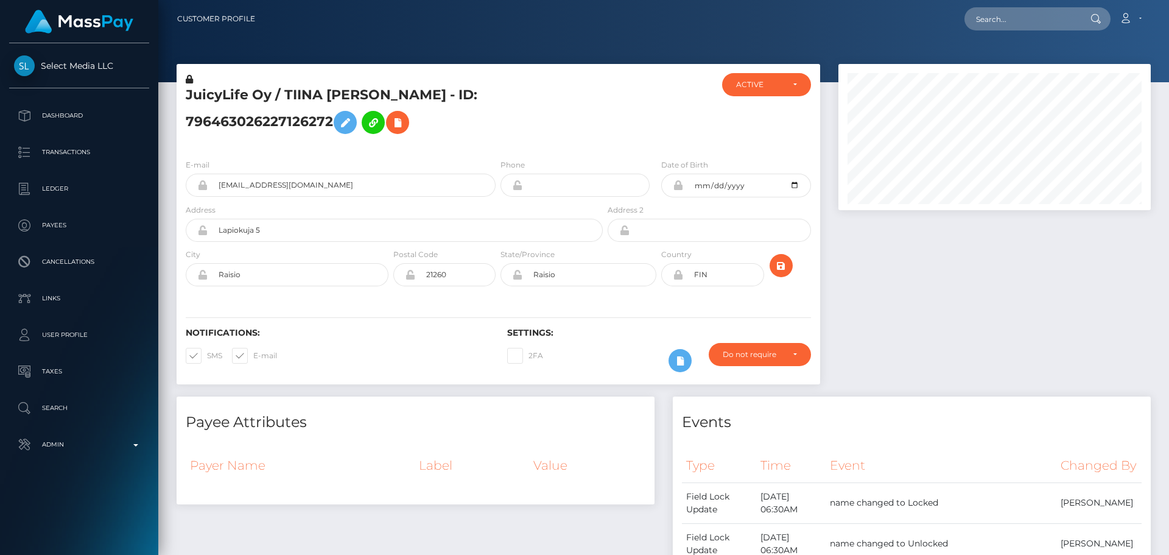
scroll to position [146, 313]
click at [586, 113] on h5 "JuicyLife Oy / TIINA [PERSON_NAME] - ID: 796463026227126272" at bounding box center [391, 113] width 410 height 54
click at [778, 269] on icon "submit" at bounding box center [781, 265] width 15 height 15
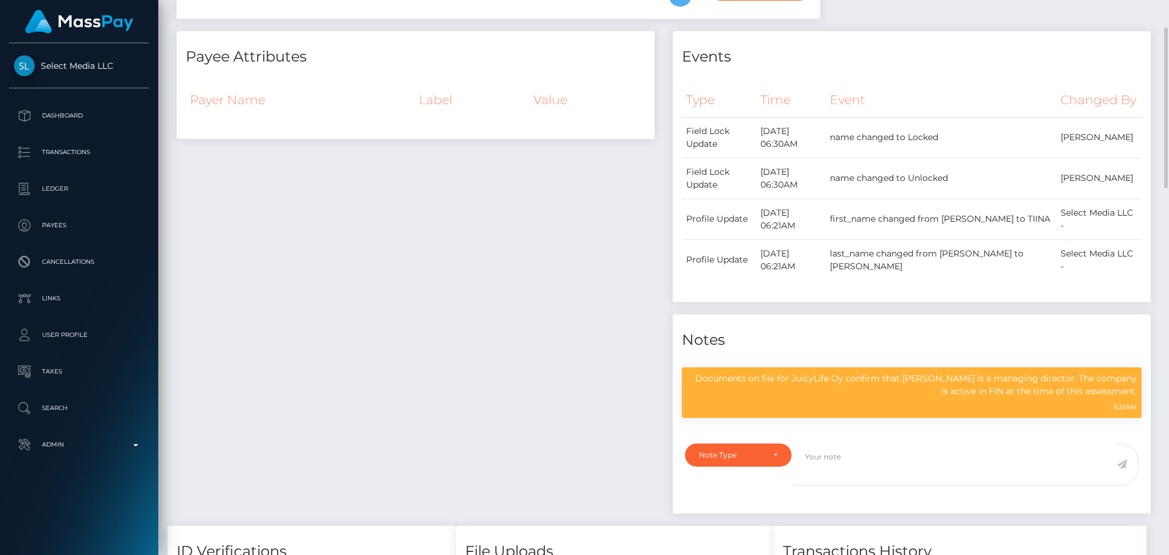
scroll to position [122, 0]
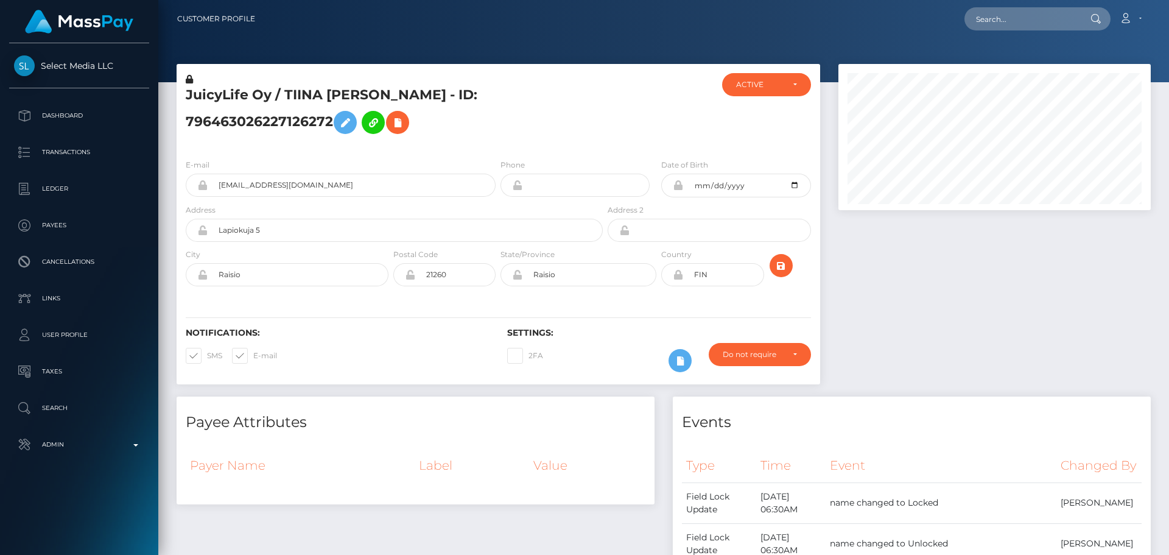
scroll to position [146, 313]
click at [297, 91] on h5 "JuicyLife Oy / TIINA MARI SAMMAL - ID: 796463026227126272" at bounding box center [391, 113] width 410 height 54
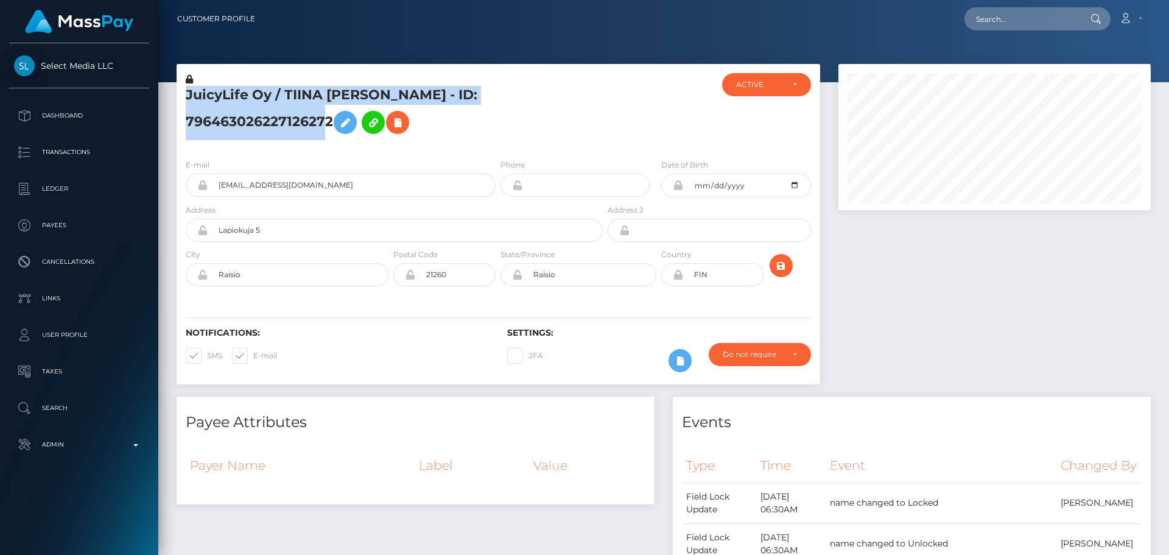
click at [297, 91] on h5 "JuicyLife Oy / TIINA MARI SAMMAL - ID: 796463026227126272" at bounding box center [391, 113] width 410 height 54
copy h5 "JuicyLife Oy / TIINA MARI SAMMAL - ID: 796463026227126272"
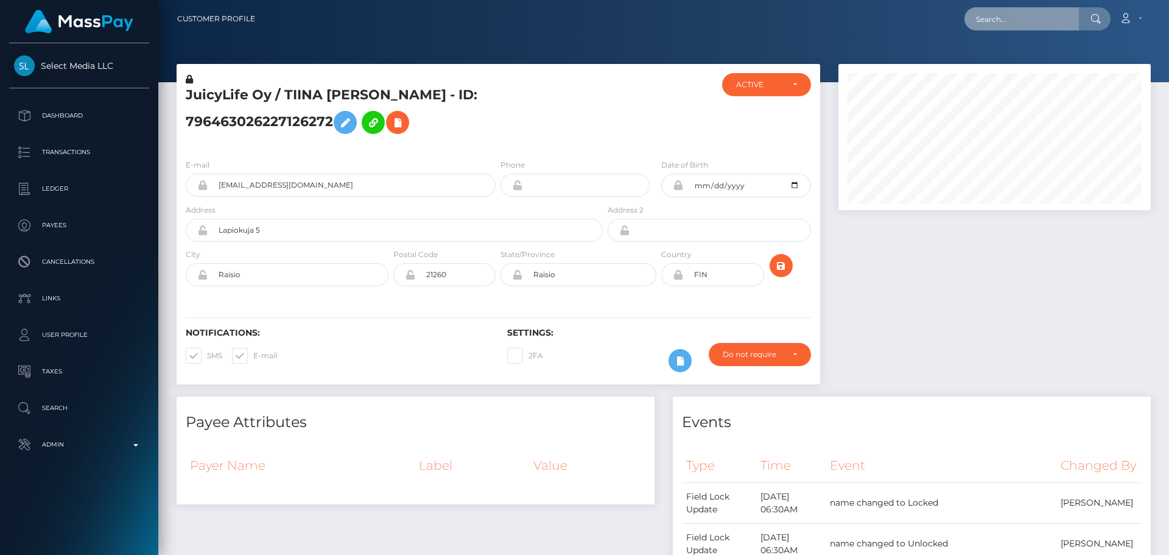
click at [1027, 17] on input "text" at bounding box center [1022, 18] width 114 height 23
paste input "806905950345637888"
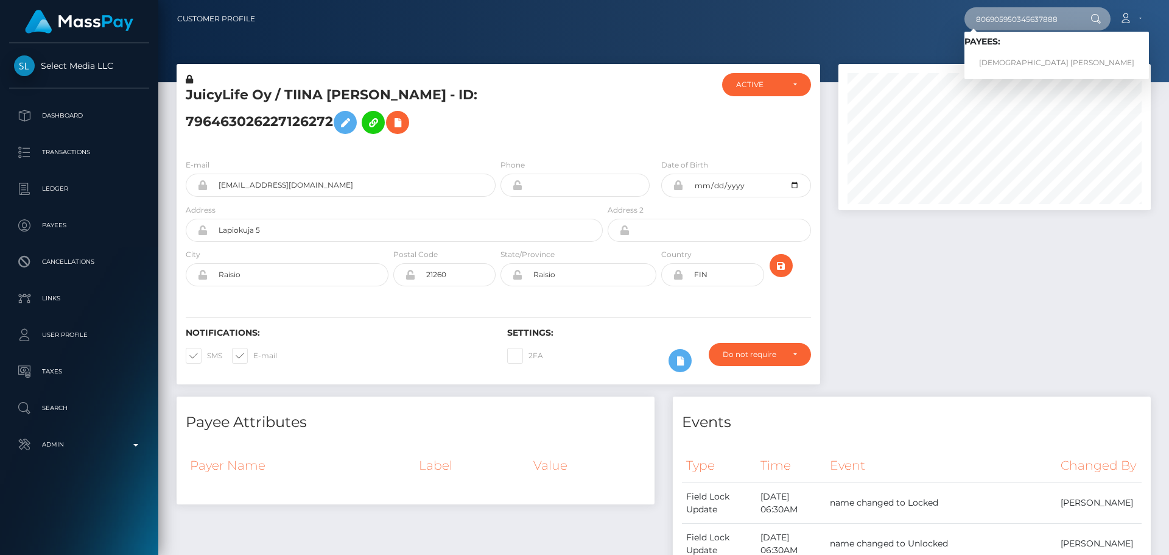
type input "806905950345637888"
click at [1009, 58] on link "TURKKA ROBERT Rantanen" at bounding box center [1057, 63] width 185 height 23
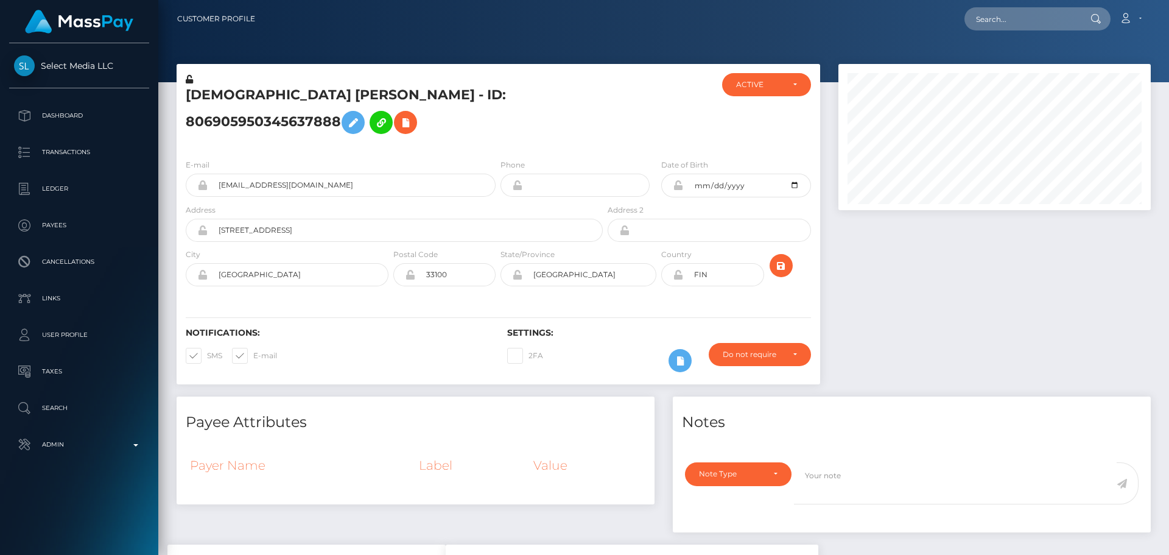
scroll to position [146, 313]
click at [506, 131] on h5 "[DEMOGRAPHIC_DATA] [PERSON_NAME] - ID: 806905950345637888" at bounding box center [391, 113] width 410 height 54
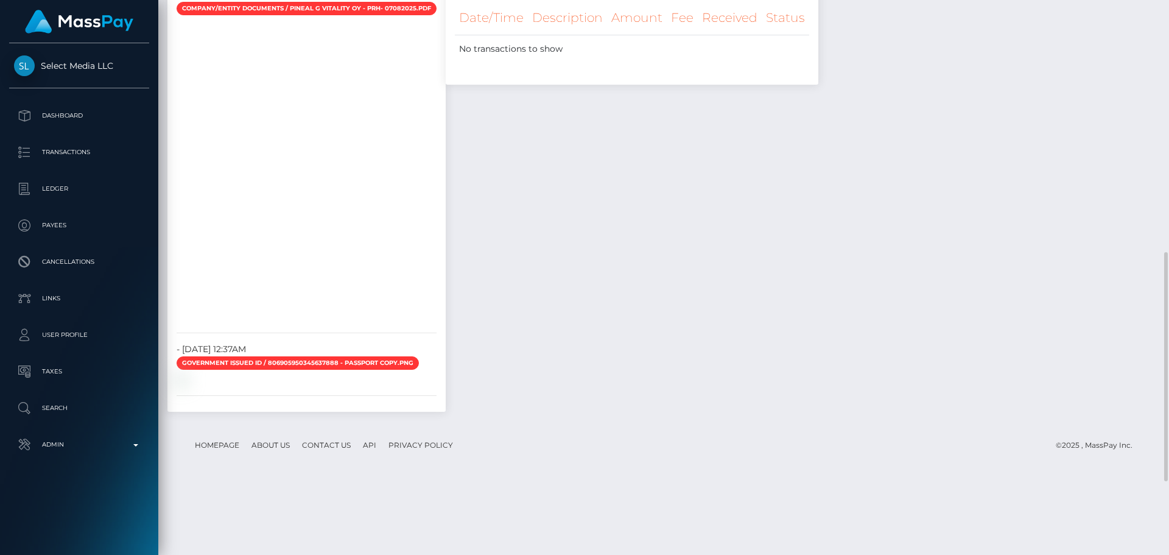
scroll to position [786, 0]
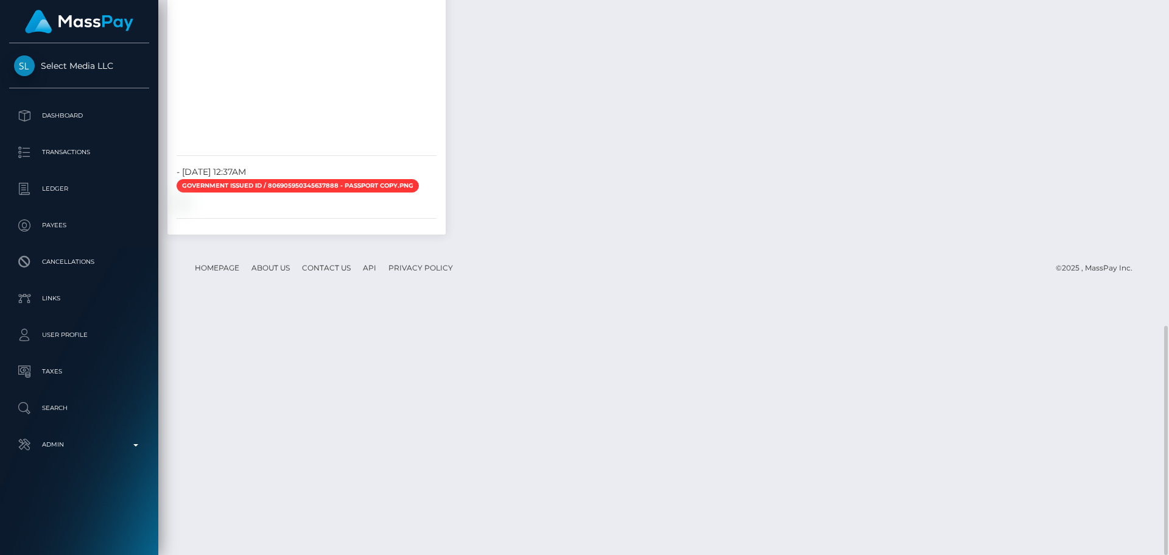
click at [680, 206] on div "Transactions History * Transactions date/time are shown in payee's local timezo…" at bounding box center [632, 2] width 391 height 488
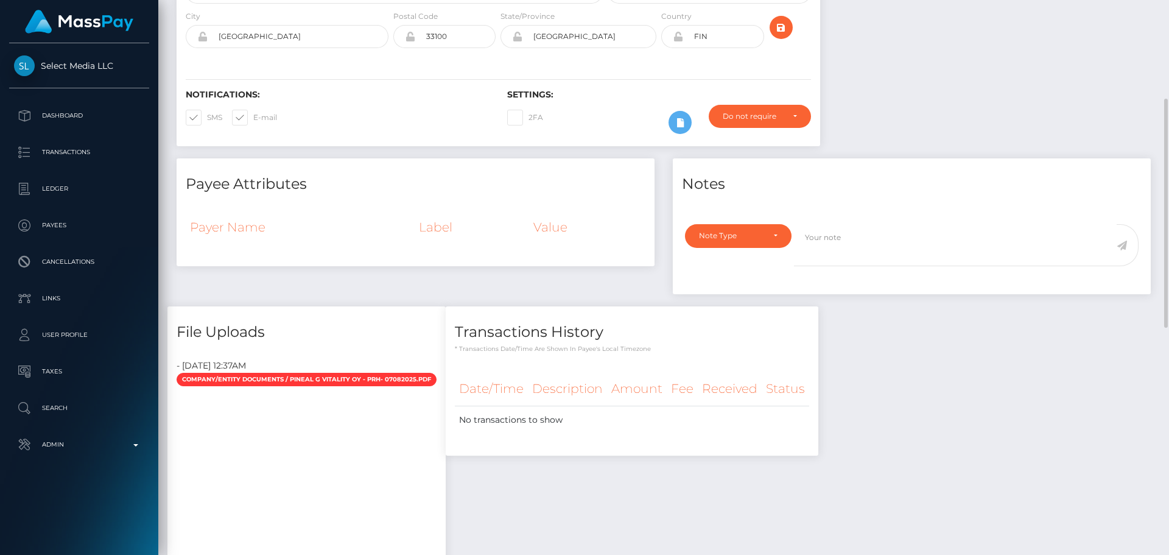
scroll to position [116, 0]
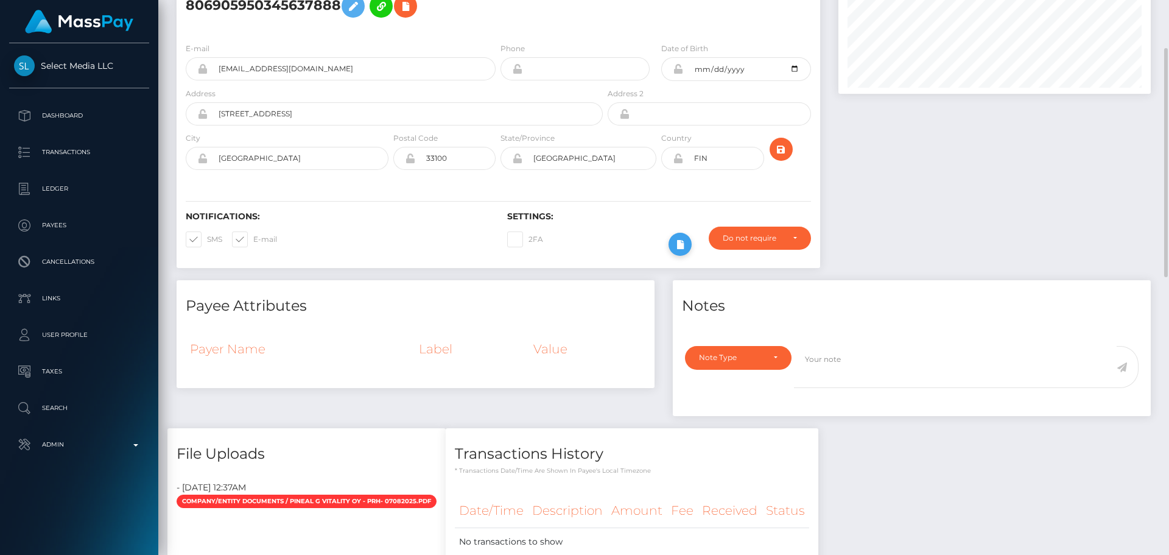
click at [678, 252] on icon at bounding box center [680, 244] width 15 height 15
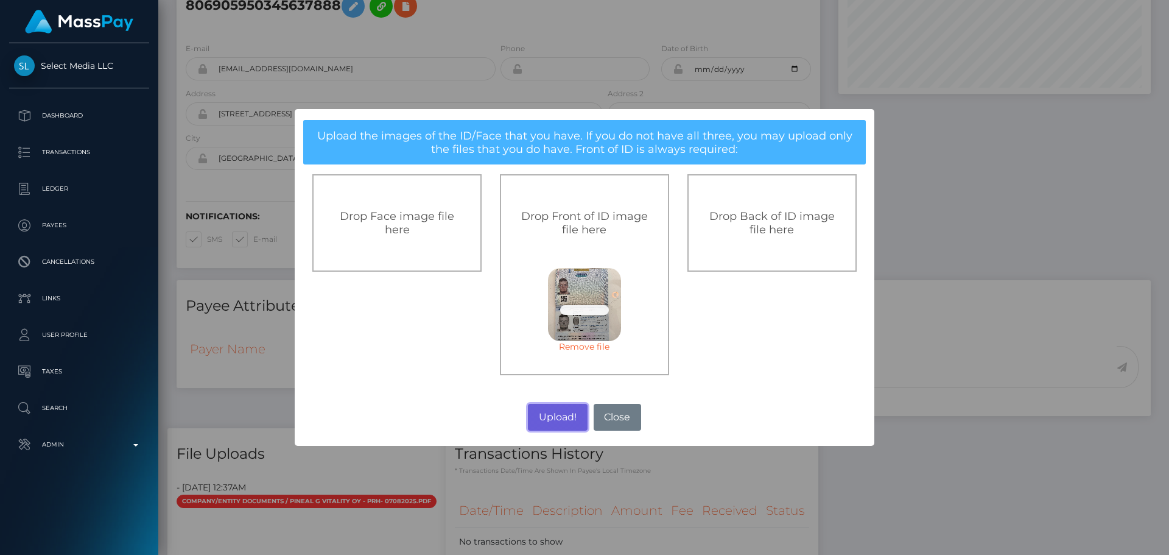
click at [554, 417] on button "Upload!" at bounding box center [557, 417] width 59 height 27
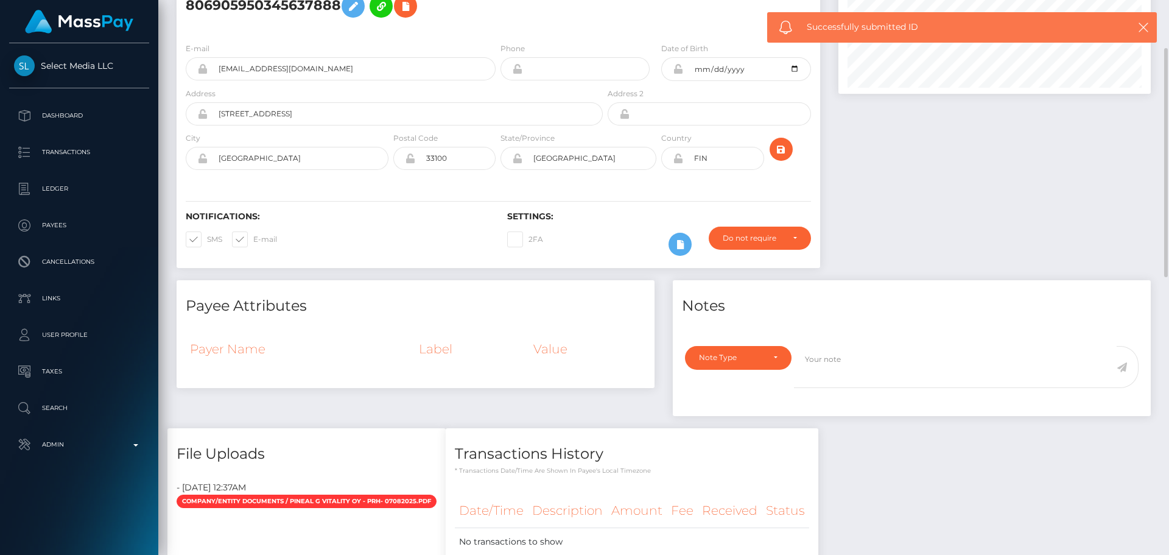
click at [948, 191] on div at bounding box center [994, 114] width 331 height 332
click at [890, 175] on div at bounding box center [994, 114] width 331 height 332
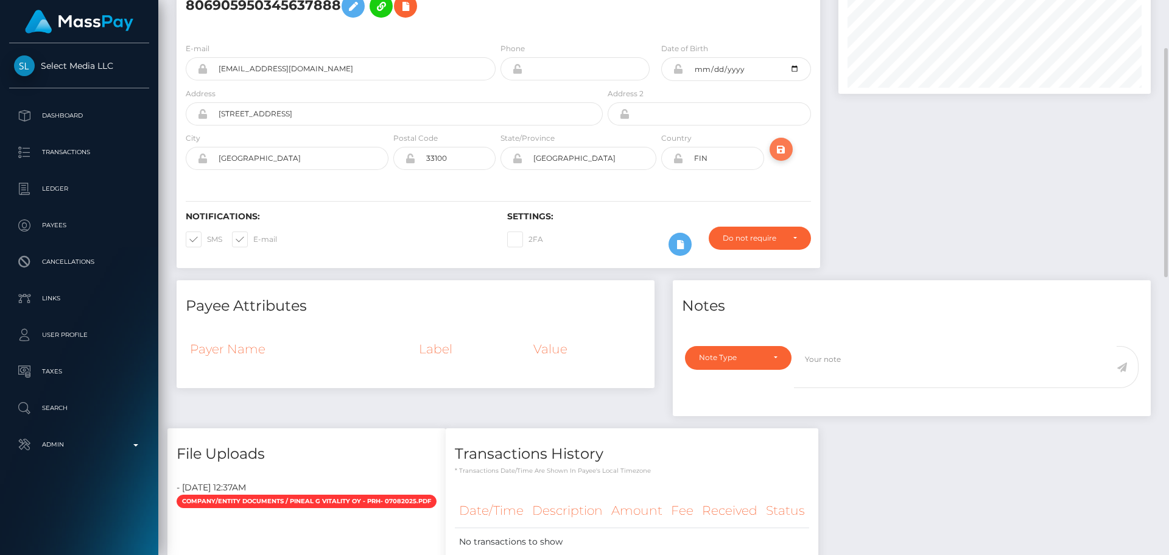
click at [783, 157] on icon "submit" at bounding box center [781, 149] width 15 height 15
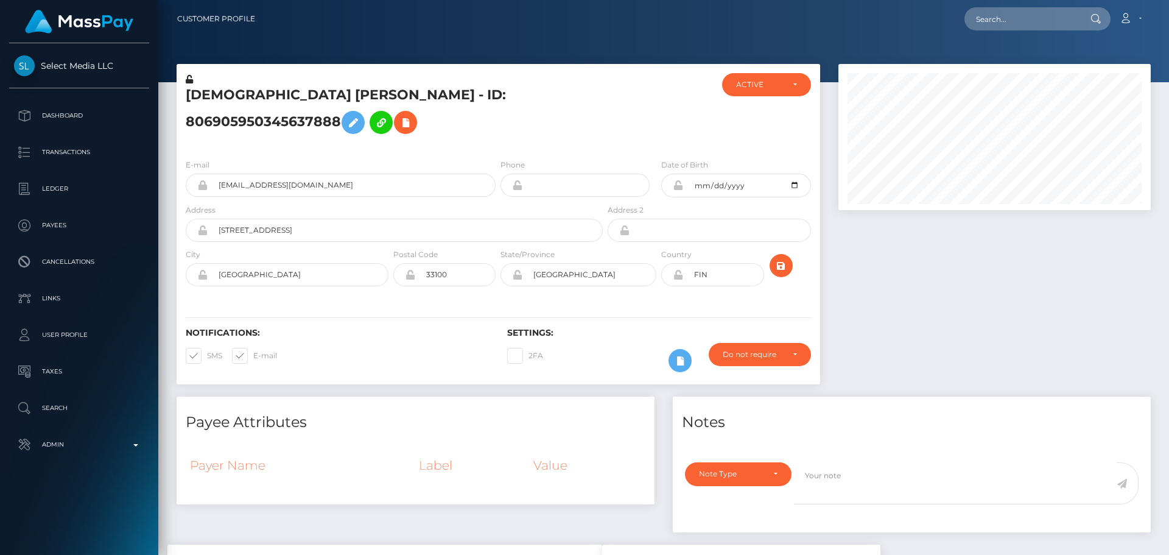
scroll to position [146, 313]
click at [737, 144] on div "ACTIVE DEACTIVE CLOSED ACTIVE" at bounding box center [766, 111] width 107 height 76
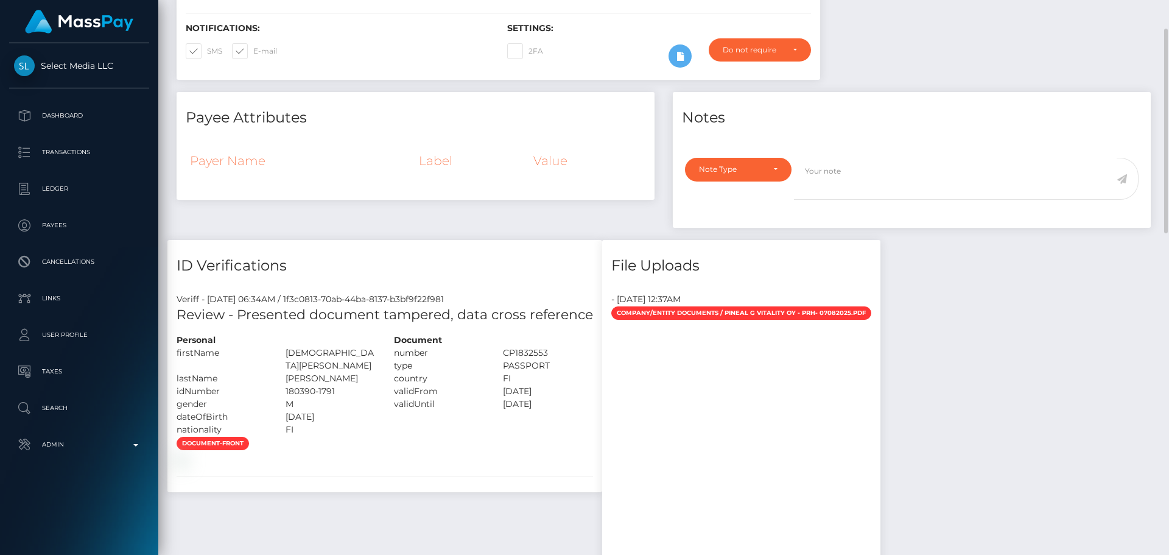
scroll to position [183, 0]
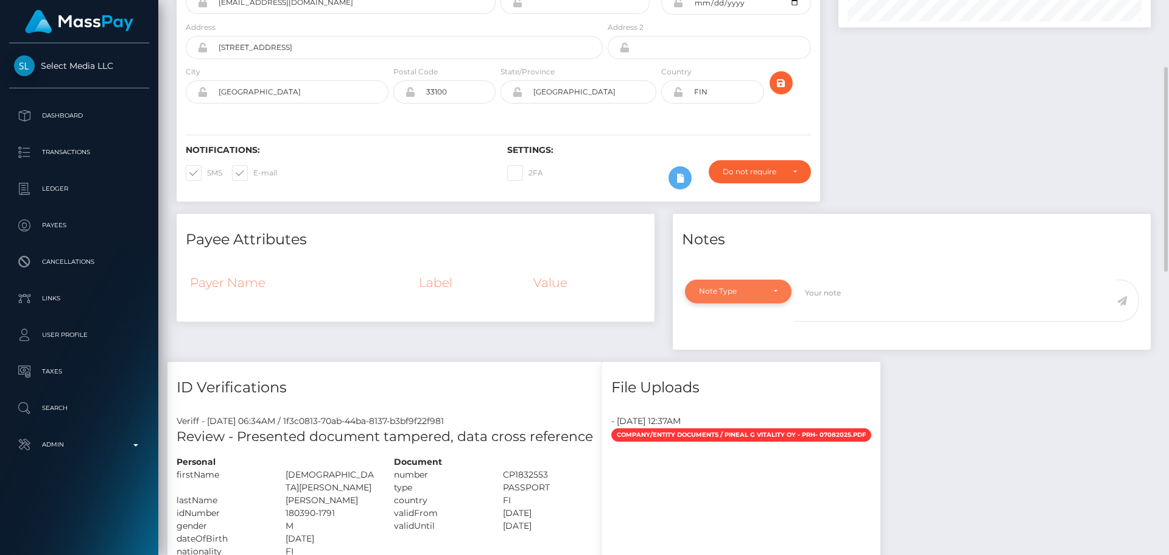
click at [742, 298] on div "Note Type" at bounding box center [738, 291] width 107 height 23
click at [739, 359] on link "Compliance" at bounding box center [738, 350] width 107 height 23
select select "COMPLIANCE"
click at [837, 322] on textarea at bounding box center [955, 301] width 323 height 42
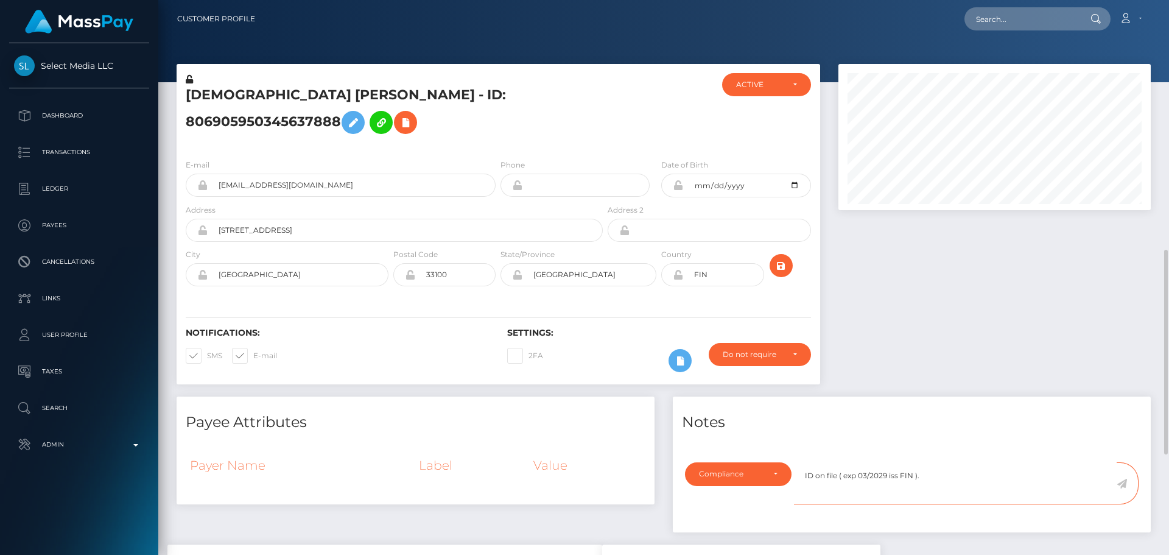
scroll to position [304, 0]
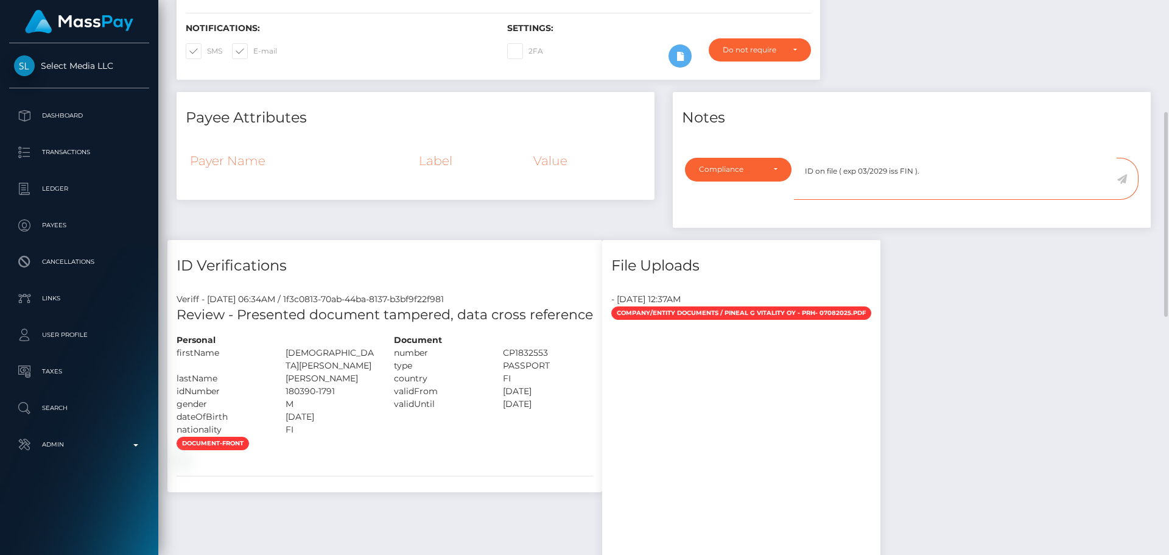
click at [938, 193] on textarea "ID on file ( exp 03/2029 iss FIN )." at bounding box center [955, 179] width 323 height 42
type textarea "ID on file ( exp 03/2029 iss FIN )."
click at [1124, 184] on icon at bounding box center [1122, 179] width 10 height 10
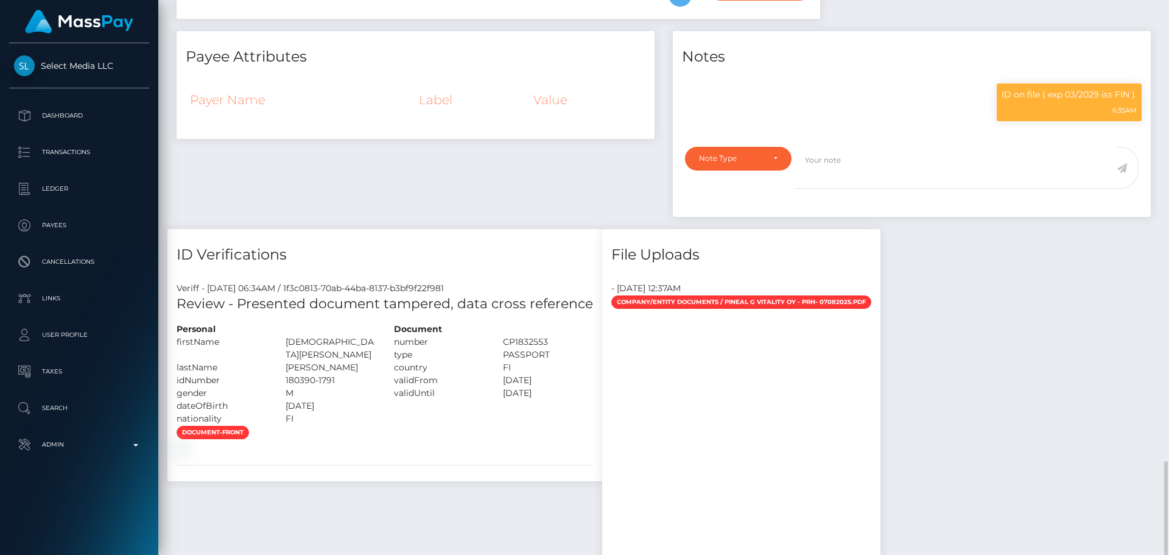
scroll to position [609, 0]
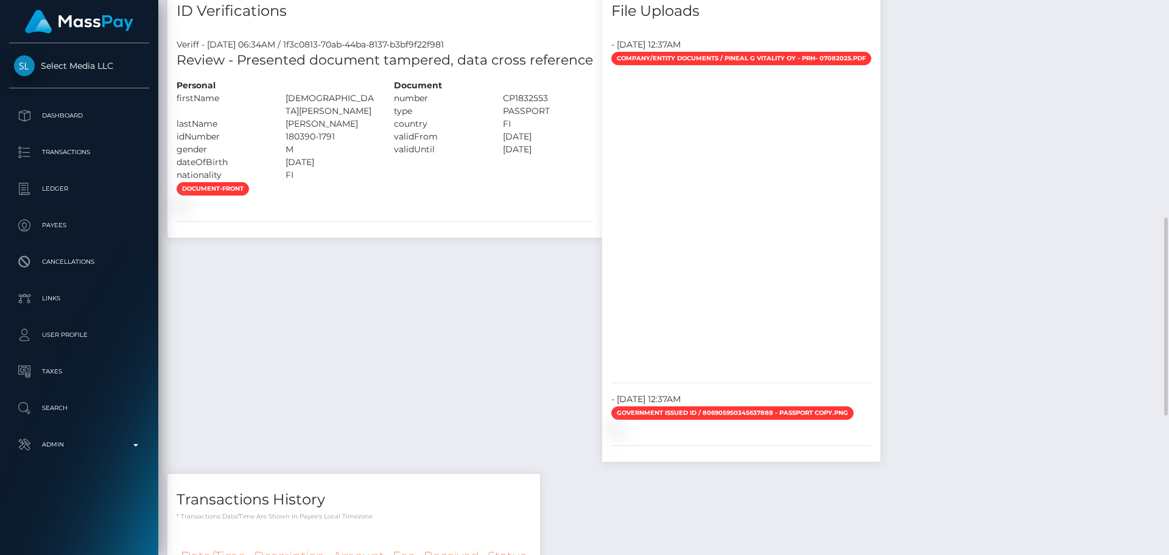
click at [299, 114] on div "[DEMOGRAPHIC_DATA][PERSON_NAME]" at bounding box center [330, 105] width 109 height 26
drag, startPoint x: 299, startPoint y: 114, endPoint x: 314, endPoint y: 127, distance: 19.0
click at [314, 127] on div "Personal firstName TURKKA ROBERT" at bounding box center [275, 130] width 217 height 102
copy div "TURKKA ROBERT lastName RANTANEN"
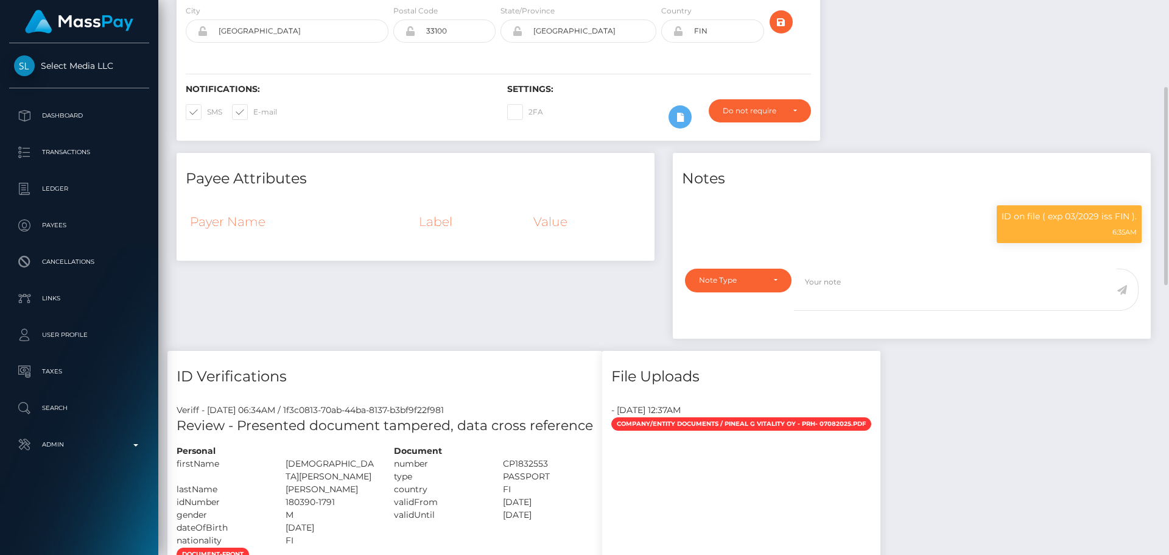
scroll to position [0, 0]
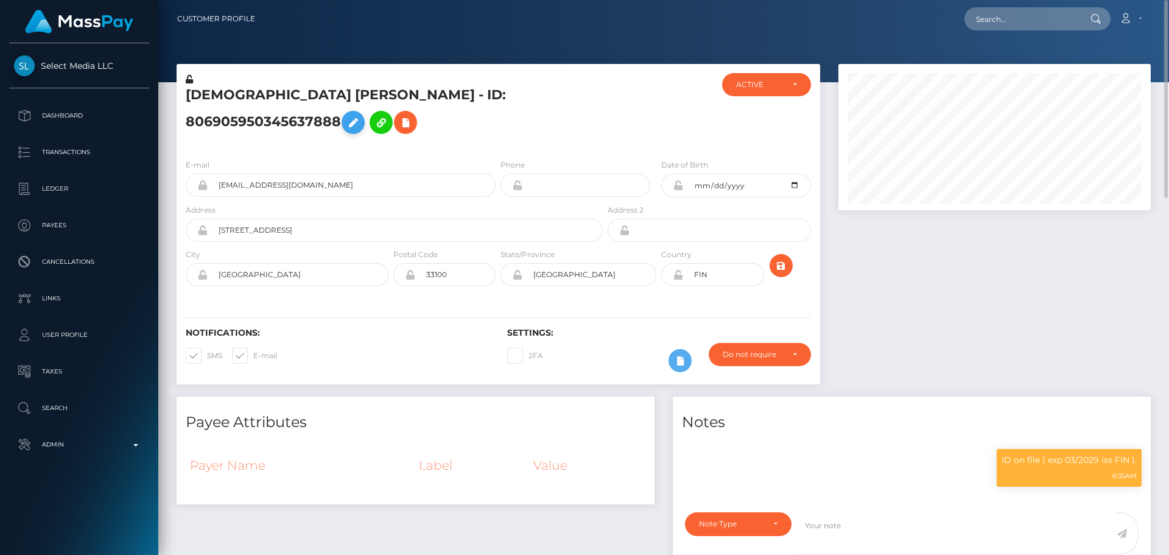
click at [361, 115] on icon at bounding box center [353, 122] width 15 height 15
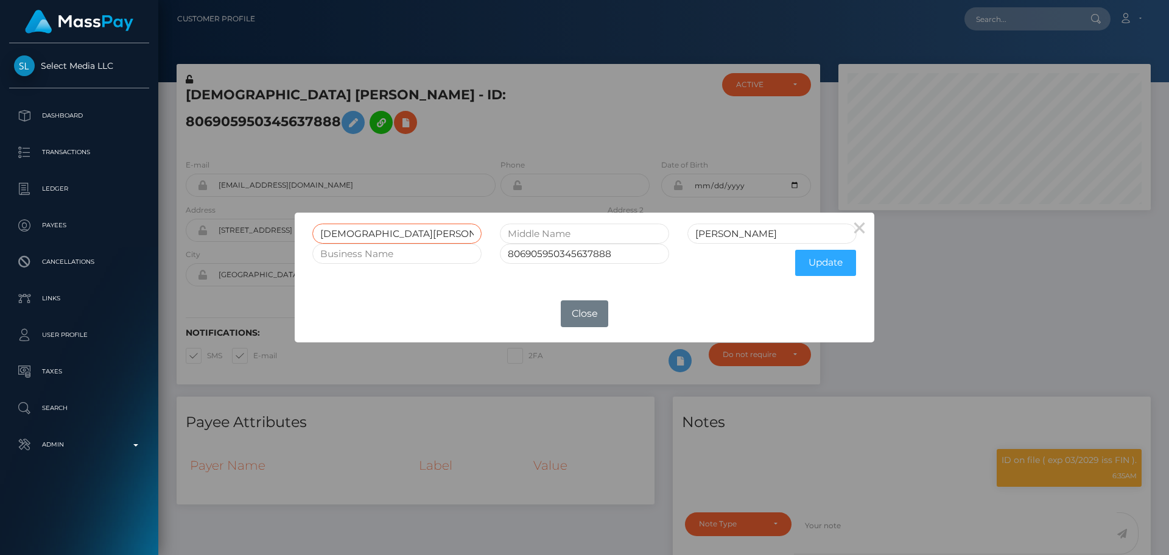
click at [409, 237] on input "[DEMOGRAPHIC_DATA][PERSON_NAME]" at bounding box center [396, 233] width 169 height 20
paste input "lastName RANTANEN"
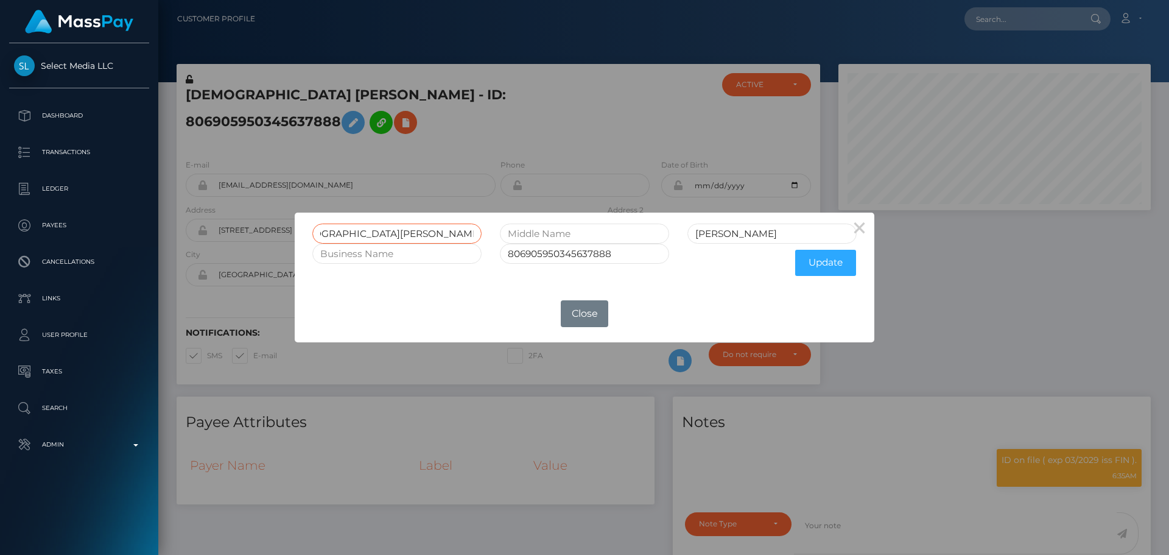
click at [451, 234] on input "TURKKA ROBERT lastName RANTANEN" at bounding box center [396, 233] width 169 height 20
type input "TURKKA ROBERT lastName RANTANEN"
click at [724, 235] on input "Rantanen" at bounding box center [772, 233] width 169 height 20
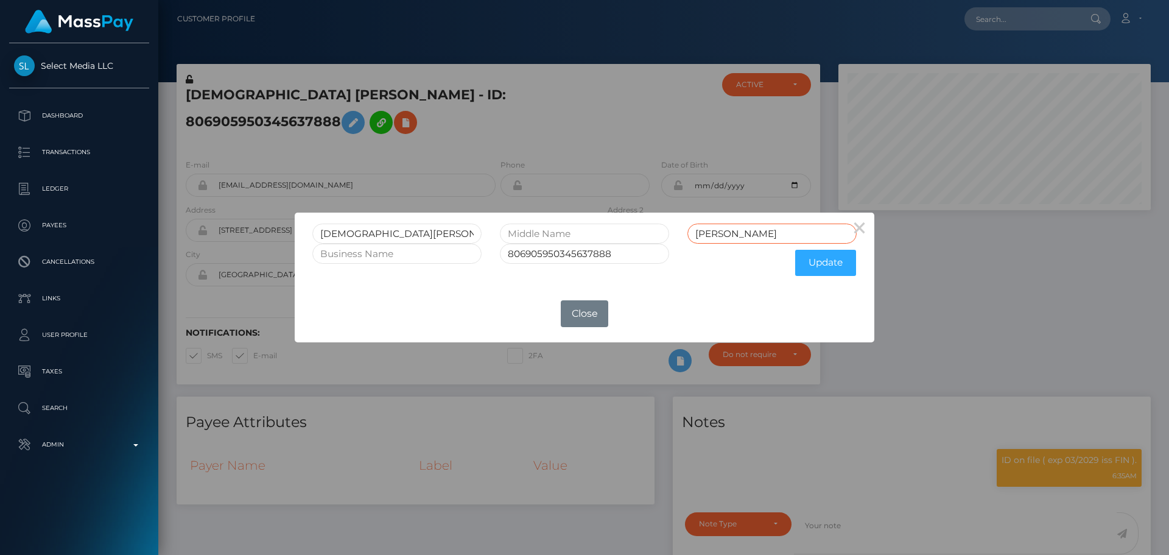
click at [724, 235] on input "Rantanen" at bounding box center [772, 233] width 169 height 20
paste input "ANTANEN"
type input "[PERSON_NAME]"
click at [417, 234] on input "TURKKA ROBERT lastName RANTANEN" at bounding box center [396, 233] width 169 height 20
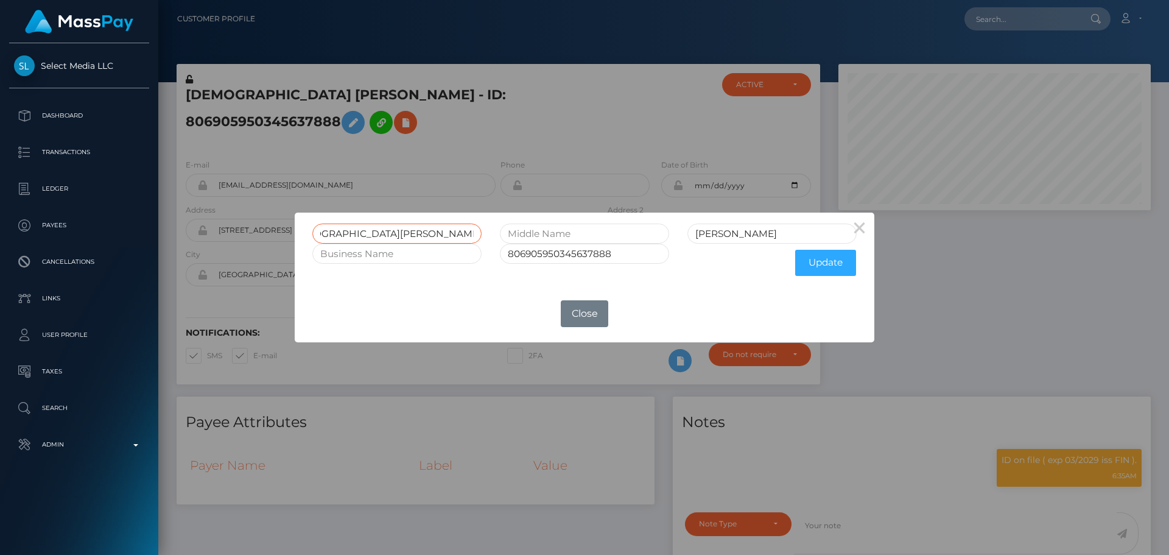
drag, startPoint x: 417, startPoint y: 234, endPoint x: 528, endPoint y: 236, distance: 110.8
click at [528, 236] on div "TURKKA ROBERT lastName RANTANEN RANTANEN" at bounding box center [584, 233] width 563 height 20
click at [386, 232] on input "[DEMOGRAPHIC_DATA][PERSON_NAME]" at bounding box center [396, 233] width 169 height 20
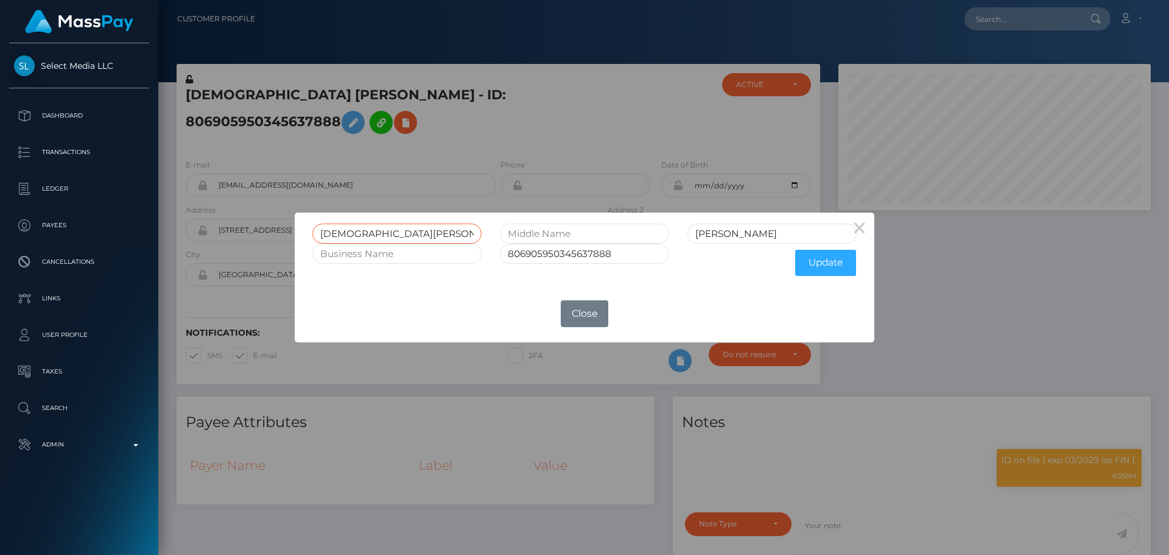
type input "[DEMOGRAPHIC_DATA][PERSON_NAME]"
click at [589, 236] on input "text" at bounding box center [584, 233] width 169 height 20
paste input "ROBERT"
type input "ROBERT"
click at [389, 234] on input "[DEMOGRAPHIC_DATA][PERSON_NAME]" at bounding box center [396, 233] width 169 height 20
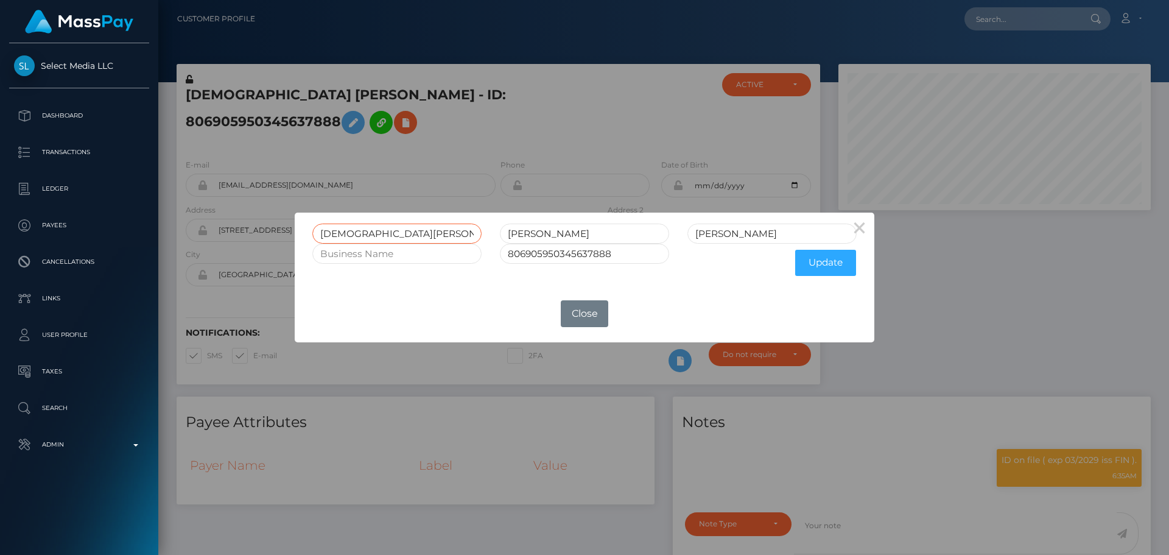
click at [389, 234] on input "[DEMOGRAPHIC_DATA][PERSON_NAME]" at bounding box center [396, 233] width 169 height 20
type input "TURKKA"
click at [814, 261] on button "Update" at bounding box center [825, 263] width 61 height 26
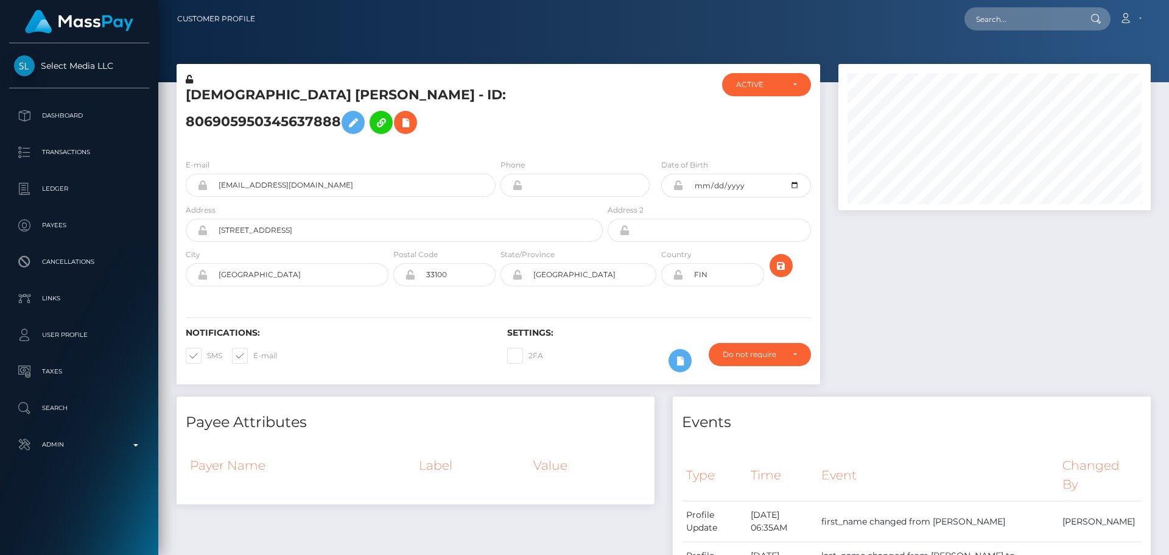
scroll to position [146, 313]
click at [679, 186] on icon at bounding box center [678, 185] width 10 height 10
click at [677, 277] on icon at bounding box center [678, 275] width 10 height 10
click at [605, 131] on div "[DEMOGRAPHIC_DATA] [PERSON_NAME] - ID: 806905950345637888" at bounding box center [391, 111] width 429 height 76
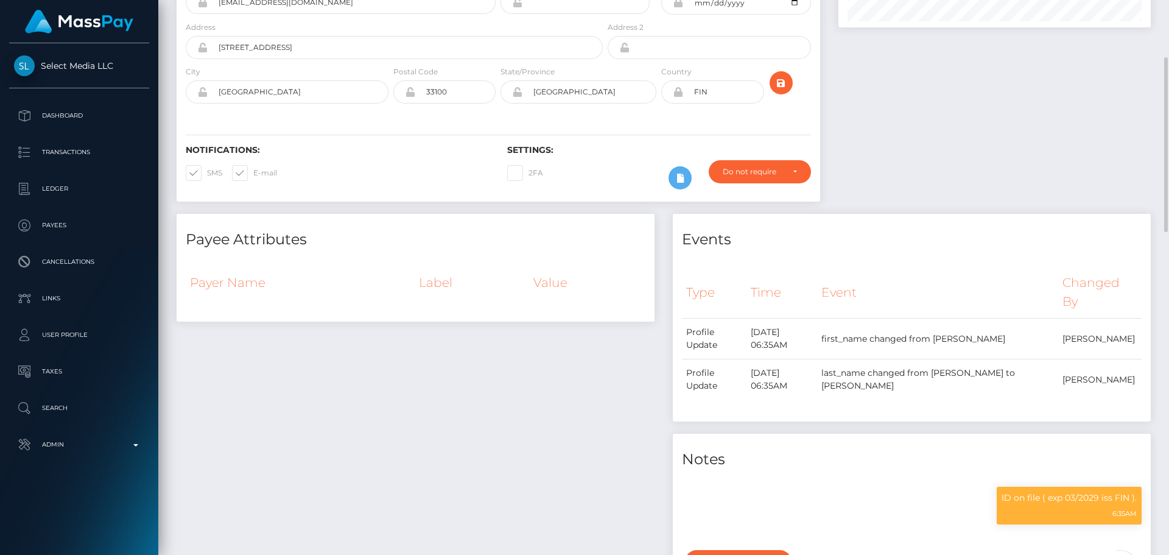
scroll to position [0, 0]
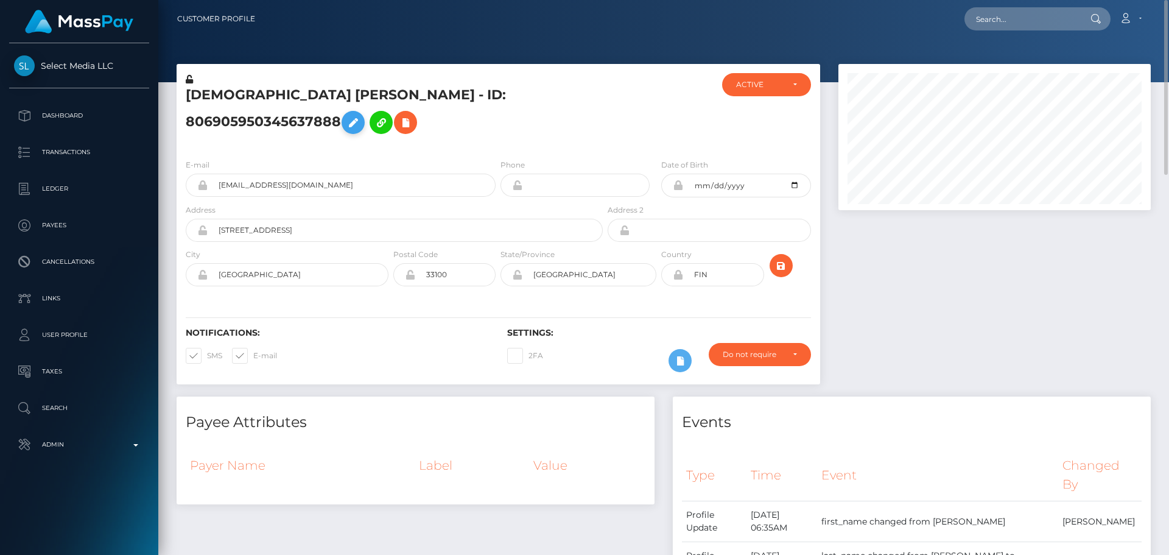
click at [346, 123] on icon at bounding box center [353, 122] width 15 height 15
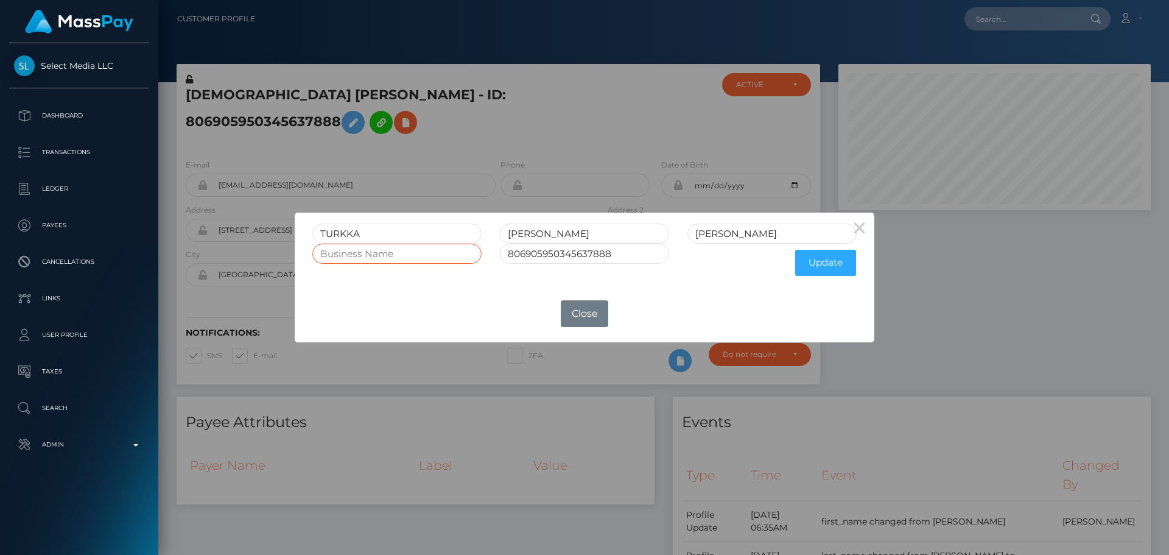
click at [413, 261] on input "text" at bounding box center [396, 254] width 169 height 20
paste input "Pineal G Vitality Oy"
type input "Pineal G Vitality Oy"
click at [809, 264] on button "Update" at bounding box center [825, 263] width 61 height 26
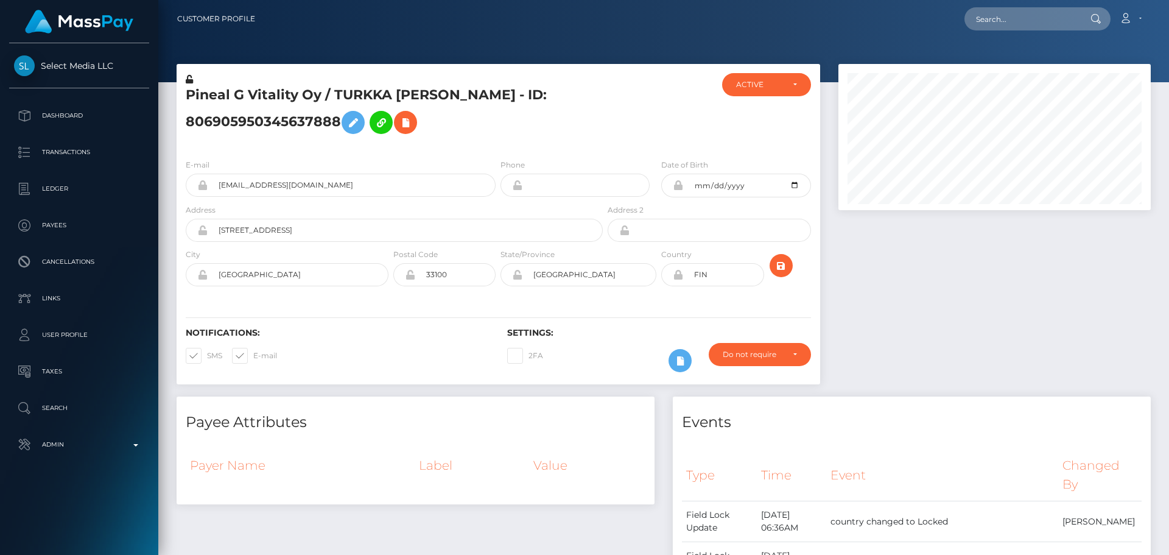
scroll to position [146, 313]
click at [188, 80] on icon at bounding box center [189, 79] width 7 height 9
click at [532, 127] on h5 "Pineal G Vitality Oy / TURKKA ROBERT RANTANEN - ID: 806905950345637888" at bounding box center [391, 113] width 410 height 54
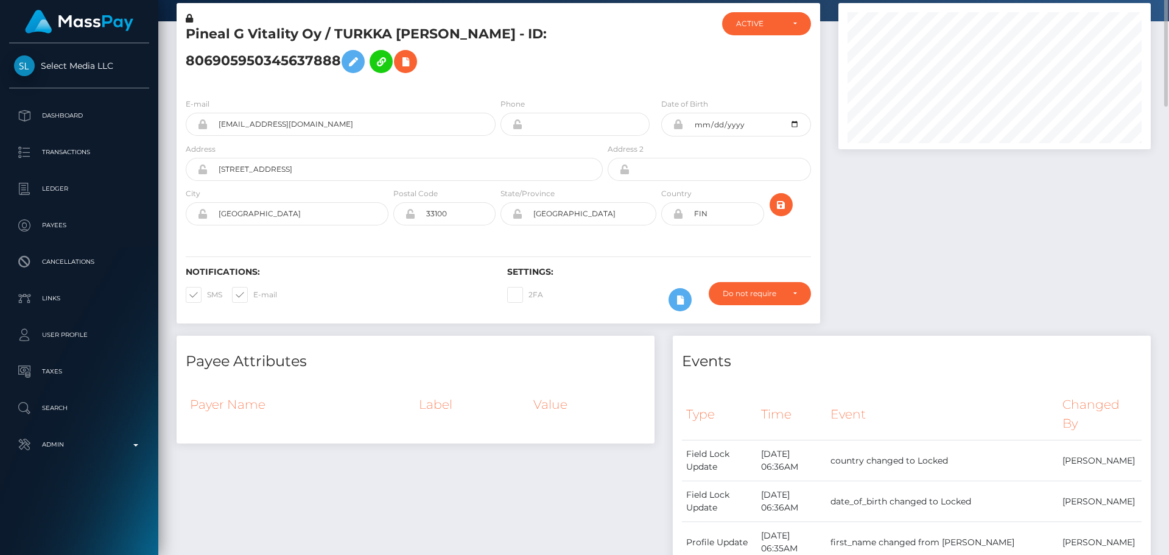
scroll to position [0, 0]
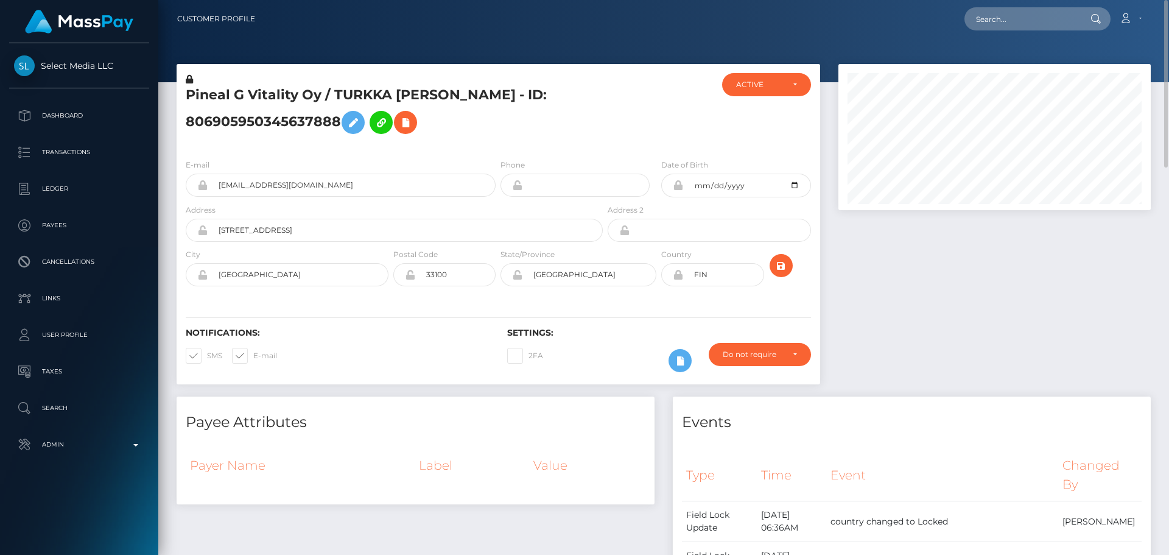
click at [199, 95] on h5 "Pineal G Vitality Oy / TURKKA ROBERT RANTANEN - ID: 806905950345637888" at bounding box center [391, 113] width 410 height 54
drag, startPoint x: 194, startPoint y: 94, endPoint x: 312, endPoint y: 94, distance: 118.7
click at [312, 94] on h5 "Pineal G Vitality Oy / TURKKA ROBERT RANTANEN - ID: 806905950345637888" at bounding box center [391, 113] width 410 height 54
click at [288, 98] on h5 "Pineal G Vitality Oy / TURKKA ROBERT RANTANEN - ID: 806905950345637888" at bounding box center [391, 113] width 410 height 54
drag, startPoint x: 189, startPoint y: 94, endPoint x: 318, endPoint y: 93, distance: 129.7
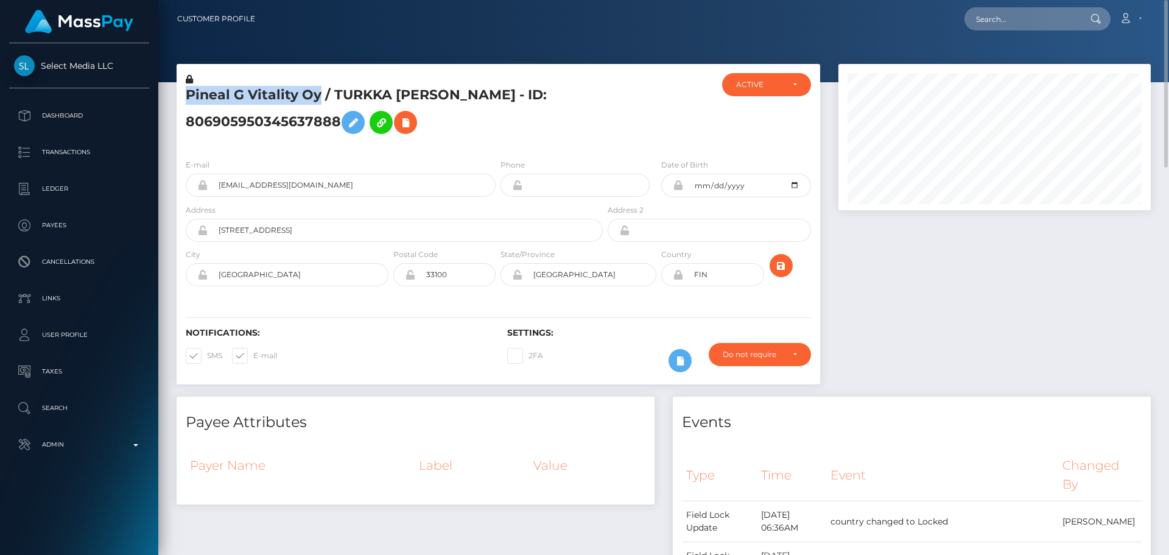
click at [318, 93] on h5 "Pineal G Vitality Oy / TURKKA ROBERT RANTANEN - ID: 806905950345637888" at bounding box center [391, 113] width 410 height 54
copy h5 "Pineal G Vitality Oy"
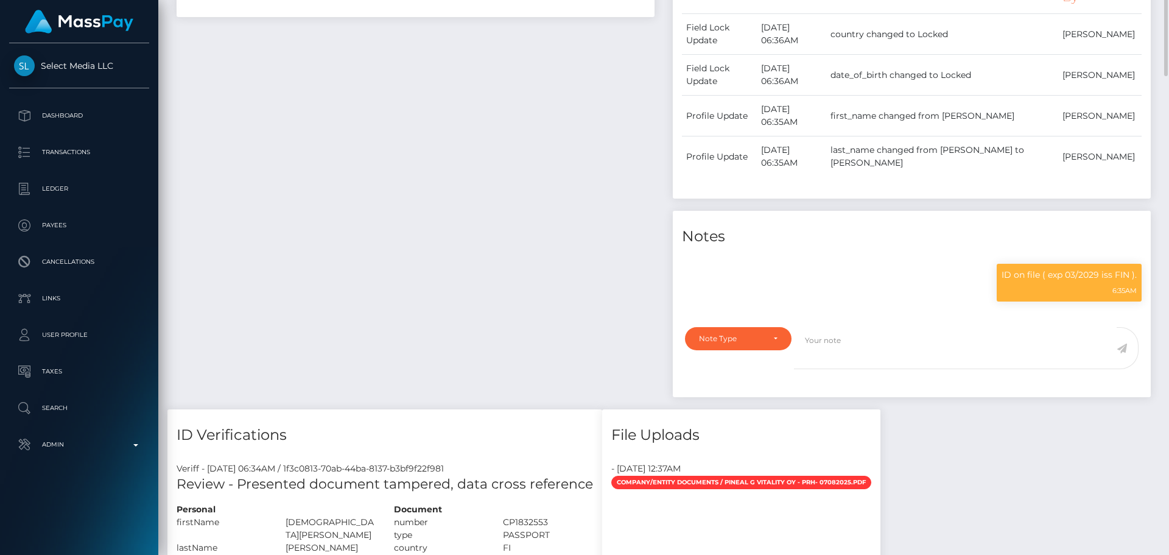
scroll to position [548, 0]
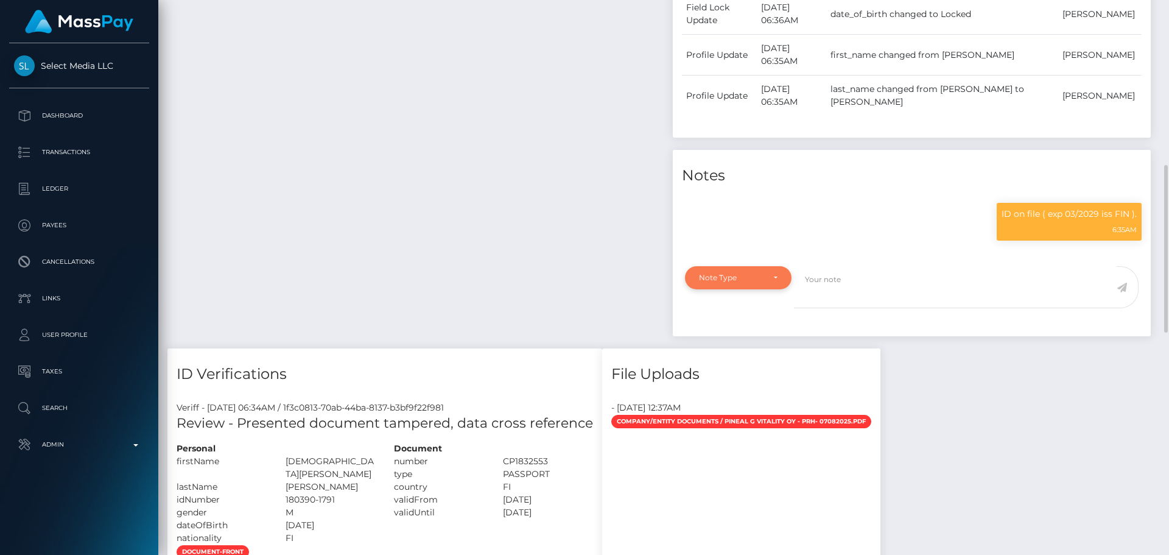
click at [770, 280] on div "Note Type" at bounding box center [738, 278] width 79 height 10
click at [737, 332] on span "Compliance" at bounding box center [722, 336] width 44 height 11
select select "COMPLIANCE"
click at [860, 281] on textarea at bounding box center [955, 287] width 323 height 42
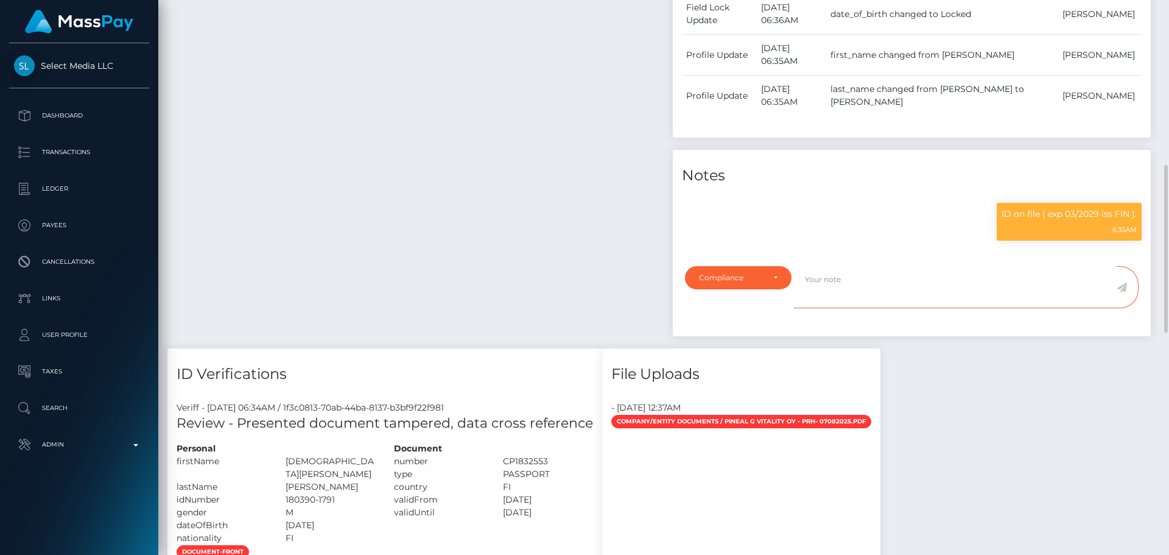
paste textarea "Documents on file for Mount Equinox Inc confirm that Kevin Jeffrey Bennett is a…"
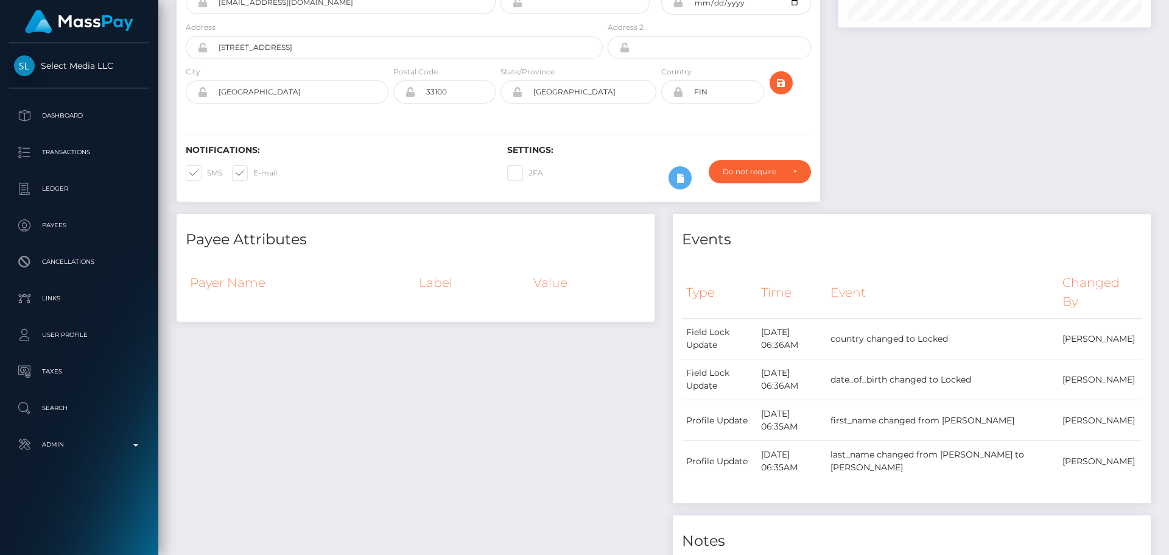
scroll to position [0, 0]
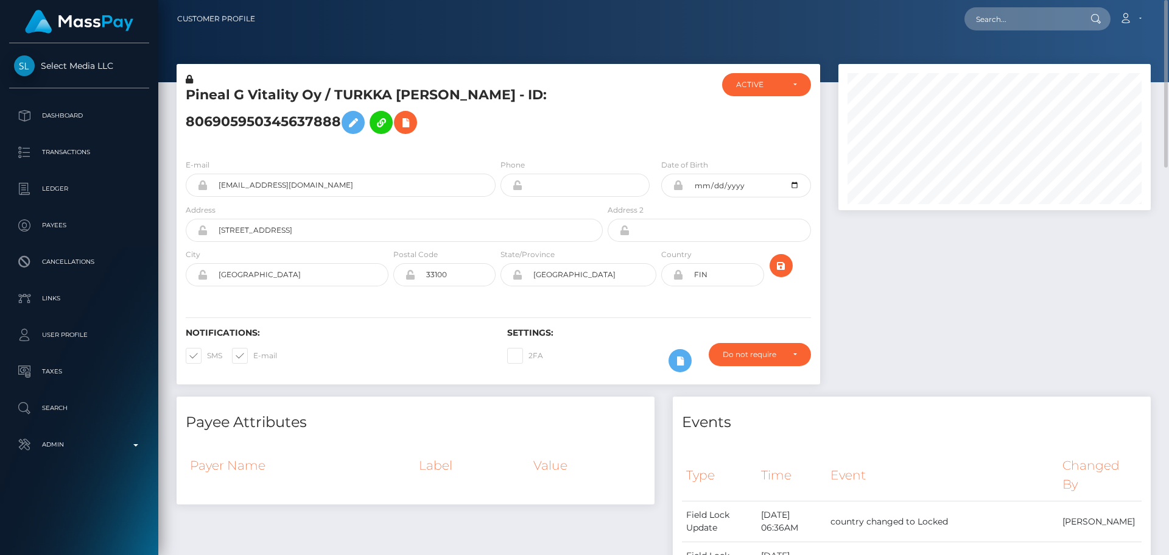
click at [200, 94] on h5 "Pineal G Vitality Oy / TURKKA ROBERT RANTANEN - ID: 806905950345637888" at bounding box center [391, 113] width 410 height 54
drag, startPoint x: 200, startPoint y: 94, endPoint x: 308, endPoint y: 93, distance: 108.4
click at [308, 93] on h5 "Pineal G Vitality Oy / TURKKA ROBERT RANTANEN - ID: 806905950345637888" at bounding box center [391, 113] width 410 height 54
copy h5 "Pineal G Vitality Oy"
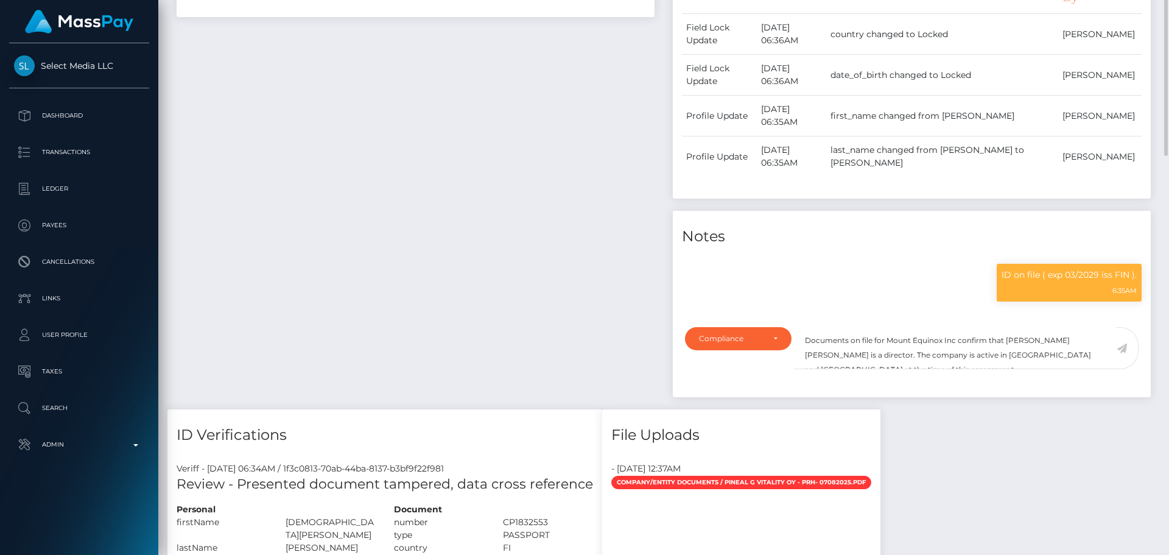
scroll to position [548, 0]
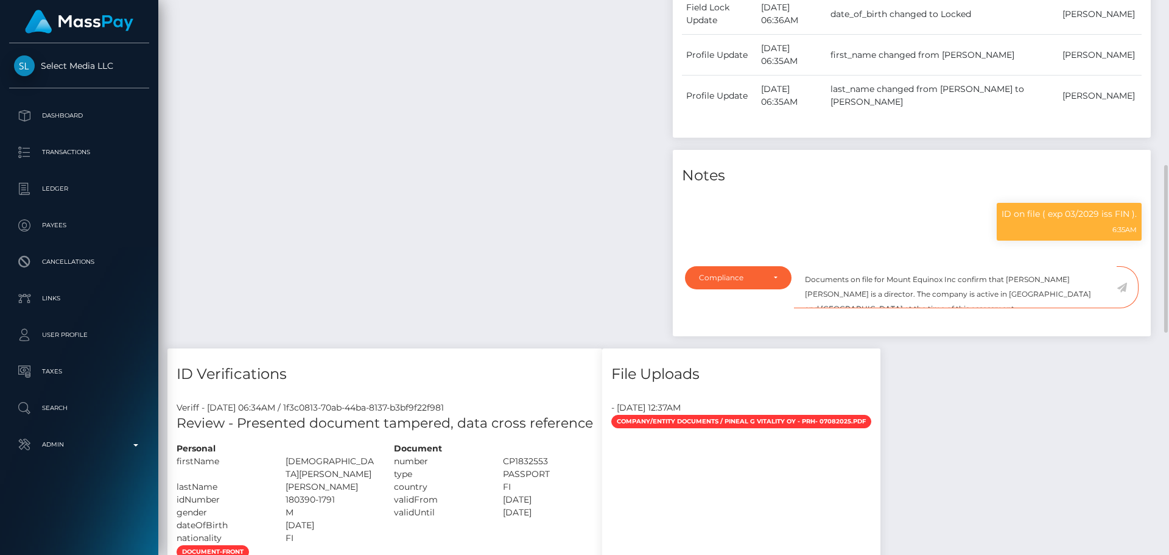
click at [896, 281] on textarea "Documents on file for Mount Equinox Inc confirm that Kevin Jeffrey Bennett is a…" at bounding box center [955, 287] width 323 height 42
drag, startPoint x: 896, startPoint y: 281, endPoint x: 945, endPoint y: 283, distance: 48.8
click at [945, 283] on textarea "Documents on file for Mount Equinox Inc confirm that Kevin Jeffrey Bennett is a…" at bounding box center [955, 287] width 323 height 42
paste textarea "Pineal G Vitality Oy"
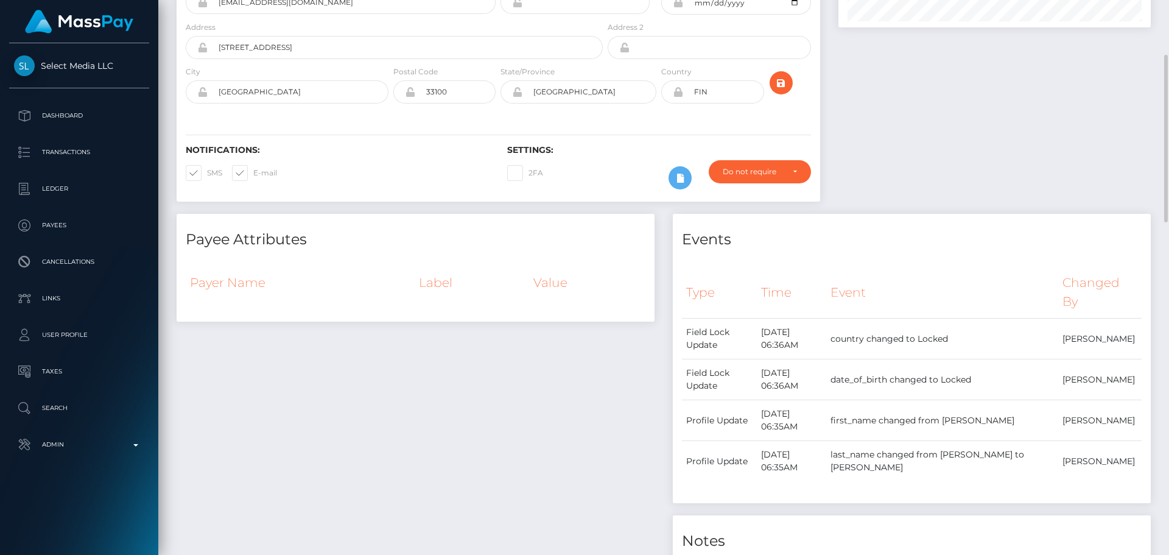
scroll to position [0, 0]
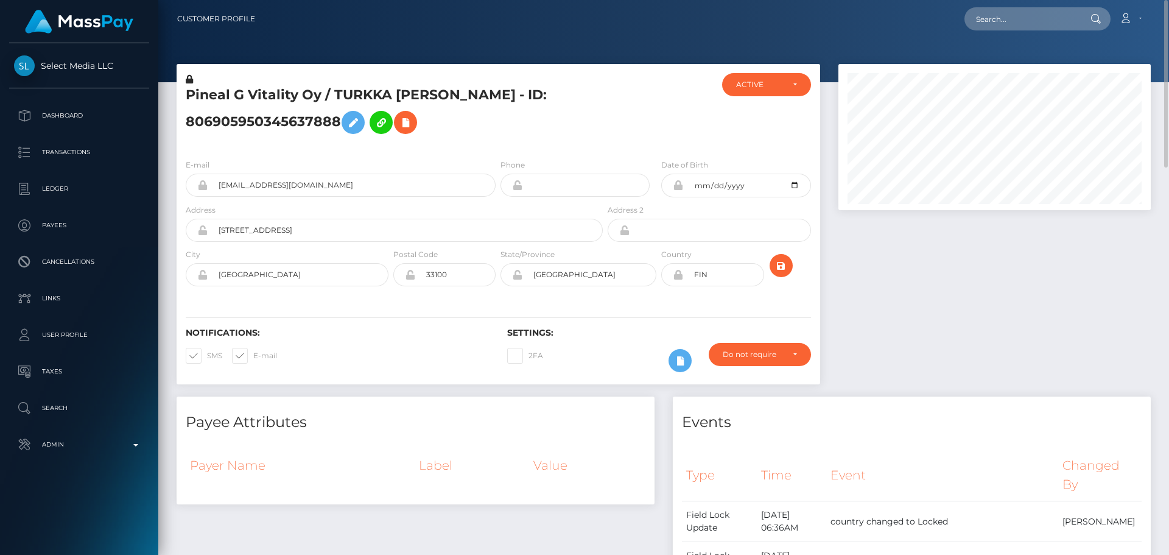
click at [346, 93] on h5 "Pineal G Vitality Oy / TURKKA ROBERT RANTANEN - ID: 806905950345637888" at bounding box center [391, 113] width 410 height 54
drag, startPoint x: 346, startPoint y: 93, endPoint x: 473, endPoint y: 97, distance: 126.7
click at [473, 97] on h5 "Pineal G Vitality Oy / TURKKA ROBERT RANTANEN - ID: 806905950345637888" at bounding box center [391, 113] width 410 height 54
copy h5 "TURKKA ROBERT RANTANEN"
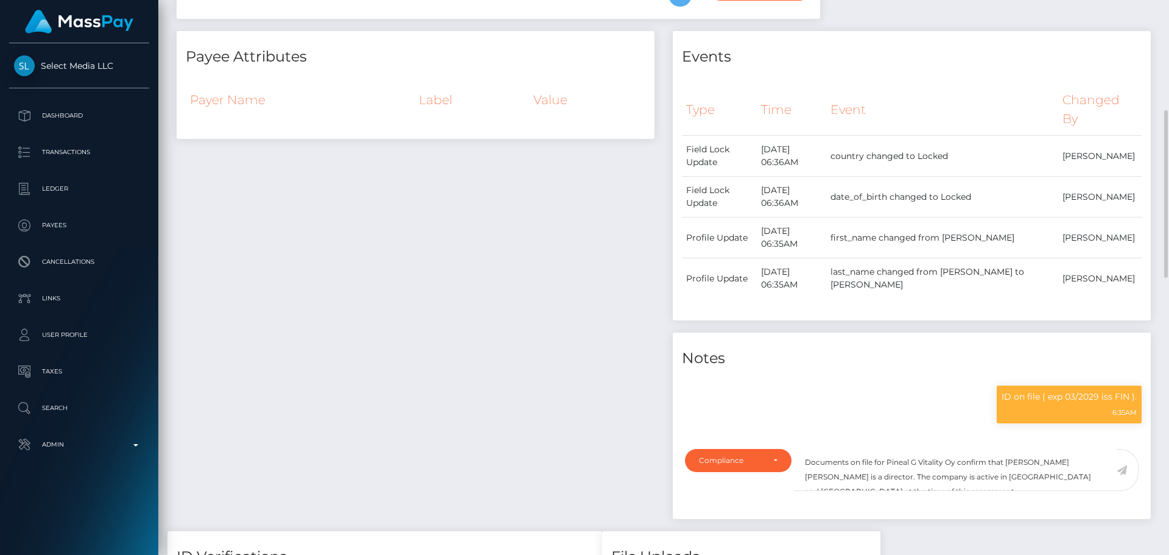
scroll to position [146, 313]
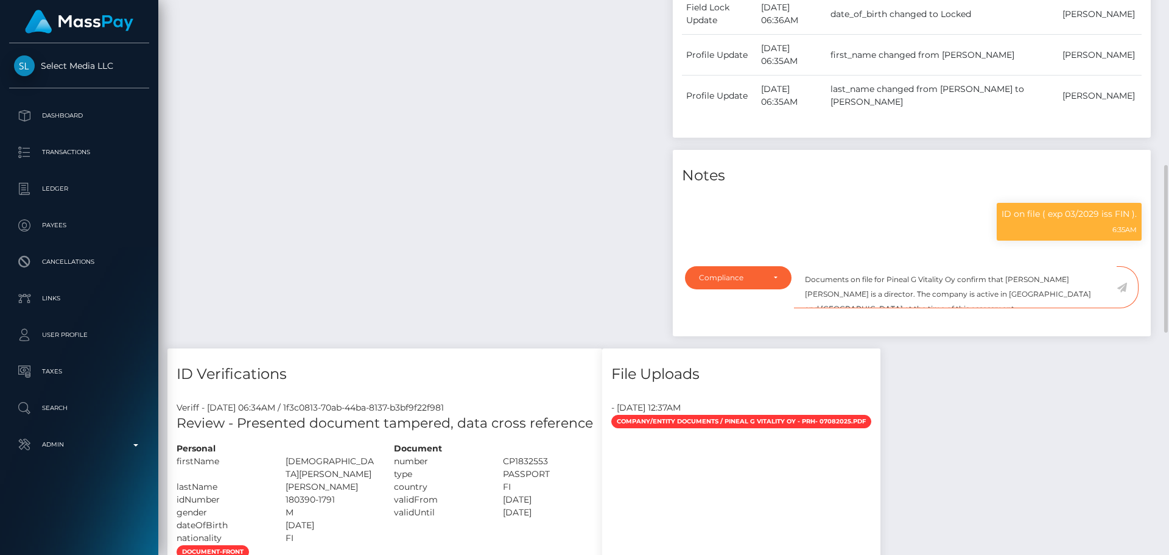
click at [1010, 280] on textarea "Documents on file for Pineal G Vitality Oy confirm that Kevin Jeffrey Bennett i…" at bounding box center [955, 287] width 323 height 42
drag, startPoint x: 1010, startPoint y: 280, endPoint x: 1062, endPoint y: 281, distance: 51.8
click at [1062, 281] on textarea "Documents on file for Pineal G Vitality Oy confirm that Kevin Jeffrey Bennett i…" at bounding box center [955, 287] width 323 height 42
paste textarea "TURKKA ROBERT RANTANEN"
click at [876, 294] on textarea "Documents on file for Pineal G Vitality Oy confirm that TURKKA ROBERT RANTANEN …" at bounding box center [955, 287] width 323 height 42
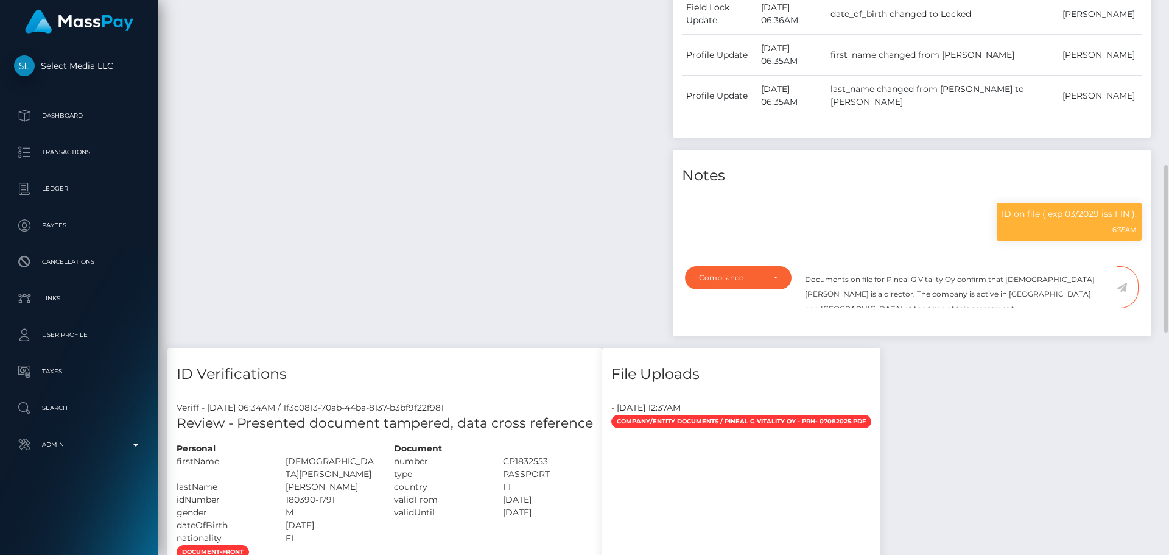
click at [876, 294] on textarea "Documents on file for Pineal G Vitality Oy confirm that TURKKA ROBERT RANTANEN …" at bounding box center [955, 287] width 323 height 42
drag, startPoint x: 1027, startPoint y: 293, endPoint x: 991, endPoint y: 284, distance: 37.1
click at [991, 284] on textarea "Documents on file for Pineal G Vitality Oy confirm that TURKKA ROBERT RANTANEN …" at bounding box center [955, 287] width 323 height 42
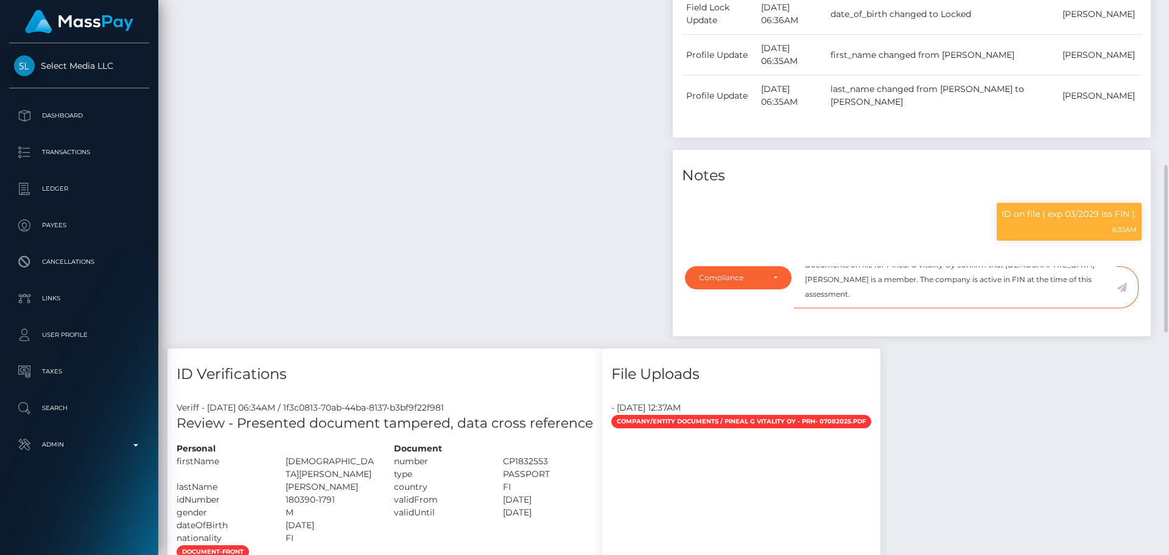
type textarea "Documents on file for Pineal G Vitality Oy confirm that TURKKA ROBERT RANTANEN …"
click at [379, 178] on div "Payee Attributes Payer Name Label Value" at bounding box center [415, 98] width 496 height 500
drag, startPoint x: 912, startPoint y: 297, endPoint x: 905, endPoint y: 297, distance: 6.7
click at [906, 297] on textarea "Documents on file for Pineal G Vitality Oy confirm that TURKKA ROBERT RANTANEN …" at bounding box center [955, 287] width 323 height 42
click at [1122, 286] on icon at bounding box center [1122, 288] width 10 height 10
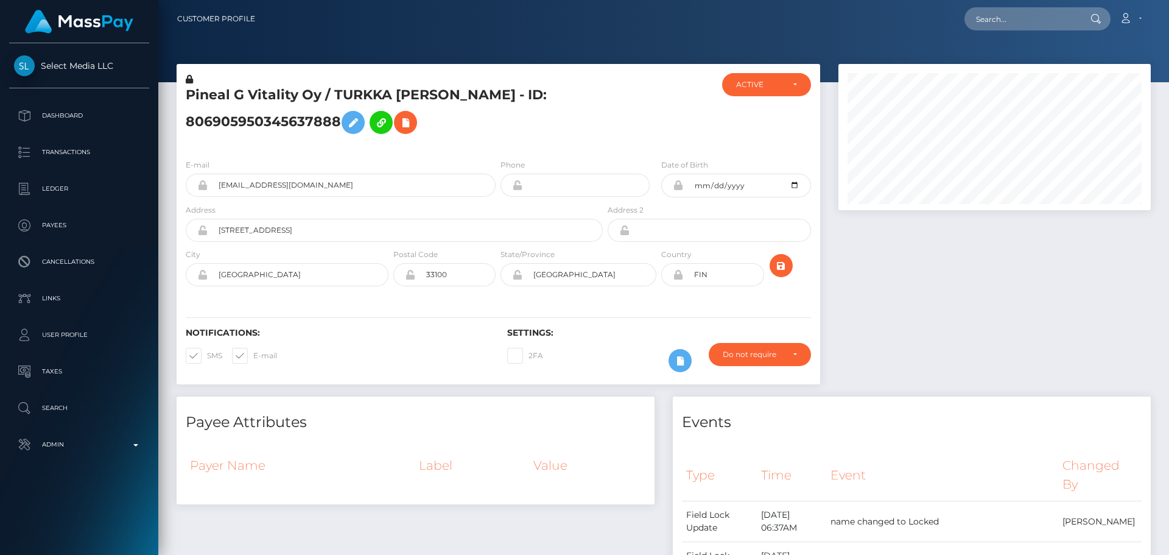
scroll to position [146, 313]
click at [639, 153] on div "E-mail [EMAIL_ADDRESS][DOMAIN_NAME] Phone Date of Birth" at bounding box center [499, 223] width 644 height 149
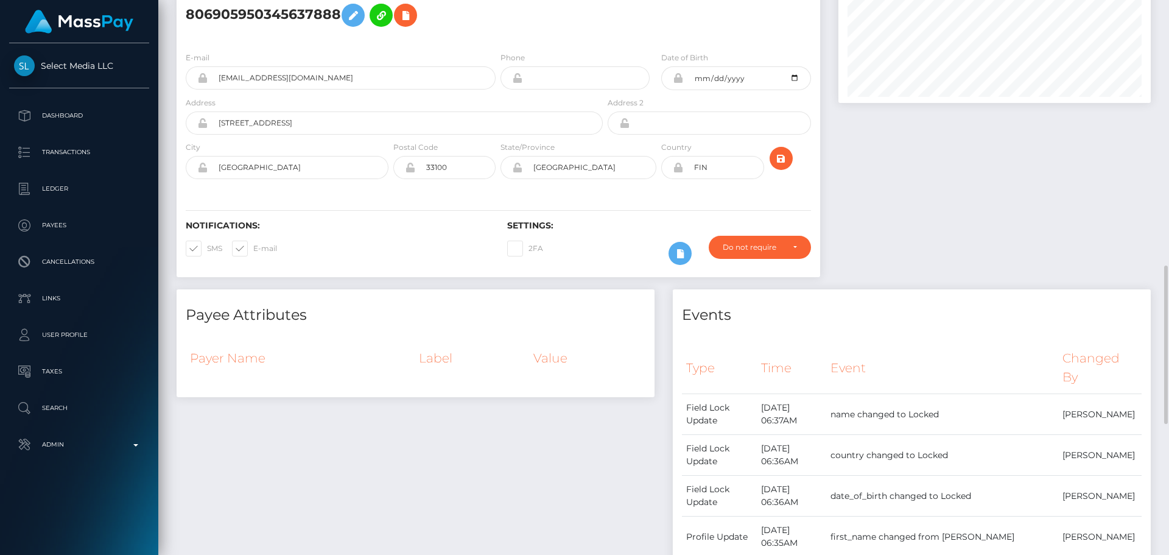
scroll to position [0, 0]
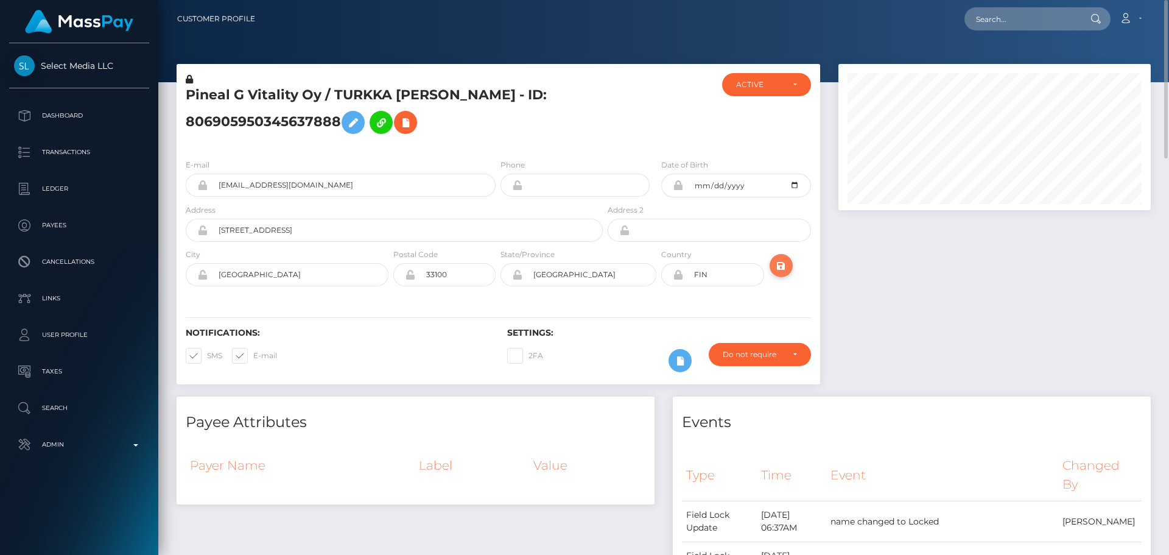
click at [784, 266] on icon "submit" at bounding box center [781, 265] width 15 height 15
click at [495, 118] on h5 "Pineal G Vitality Oy / TURKKA [PERSON_NAME] - ID: 806905950345637888" at bounding box center [391, 113] width 410 height 54
click at [280, 97] on h5 "Pineal G Vitality Oy / TURKKA [PERSON_NAME] - ID: 806905950345637888" at bounding box center [391, 113] width 410 height 54
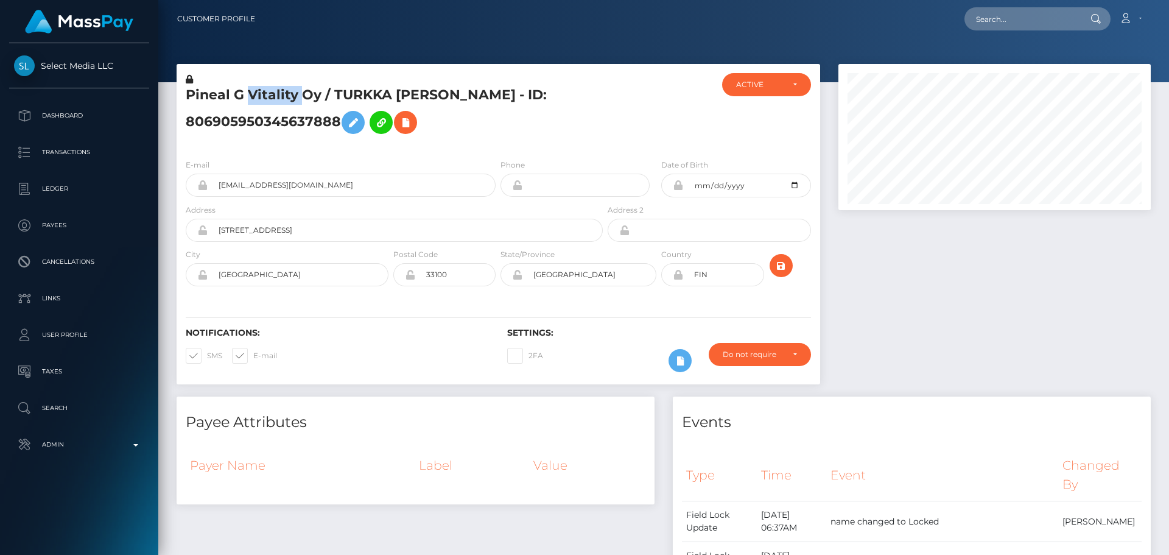
click at [280, 97] on h5 "Pineal G Vitality Oy / TURKKA ROBERT RANTANEN - ID: 806905950345637888" at bounding box center [391, 113] width 410 height 54
copy h5 "Pineal G Vitality Oy / TURKKA ROBERT RANTANEN - ID: 806905950345637888"
click at [484, 118] on h5 "Pineal G Vitality Oy / TURKKA ROBERT RANTANEN - ID: 806905950345637888" at bounding box center [391, 113] width 410 height 54
click at [1015, 21] on input "text" at bounding box center [1022, 18] width 114 height 23
paste input "755501891990855680"
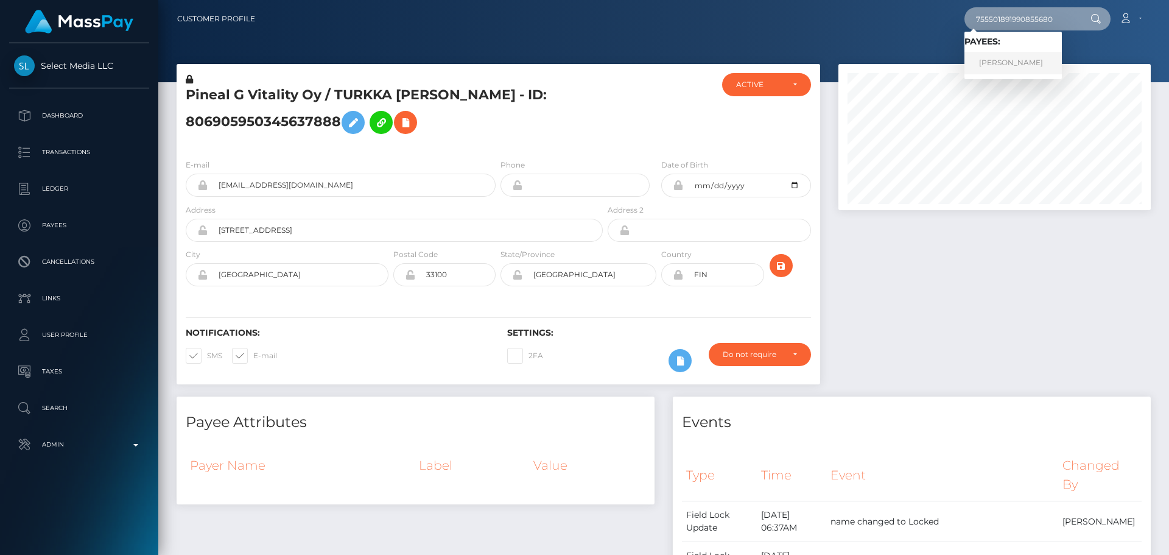
type input "755501891990855680"
click at [1014, 54] on link "Darya Orekhova" at bounding box center [1013, 63] width 97 height 23
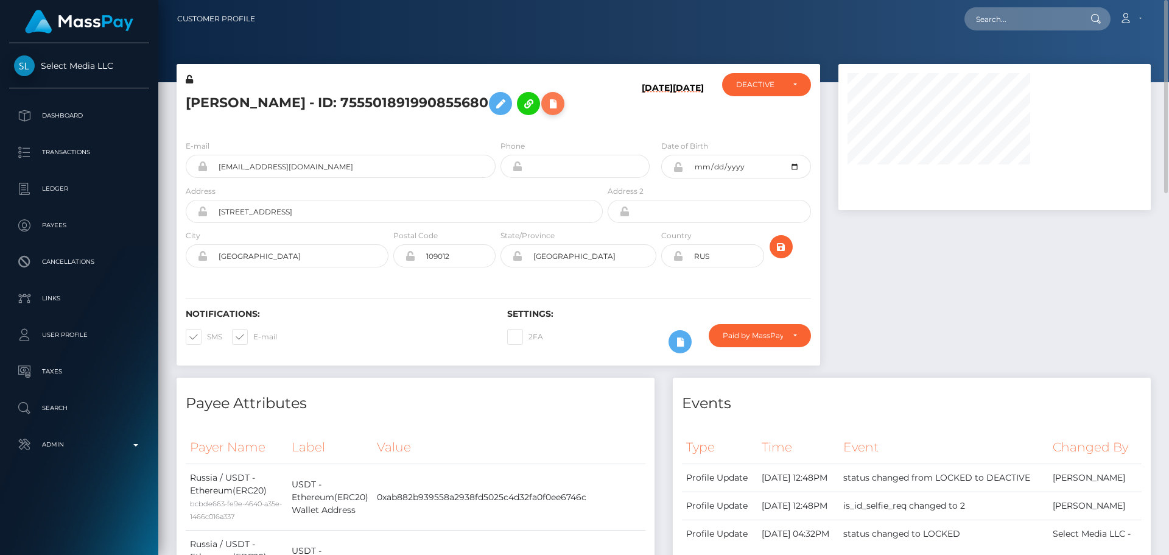
click at [550, 100] on icon at bounding box center [553, 103] width 15 height 15
click at [546, 107] on icon at bounding box center [553, 103] width 15 height 15
click at [550, 107] on icon at bounding box center [553, 103] width 15 height 15
click at [593, 114] on h5 "[PERSON_NAME] - ID: 755501891990855680" at bounding box center [391, 103] width 410 height 35
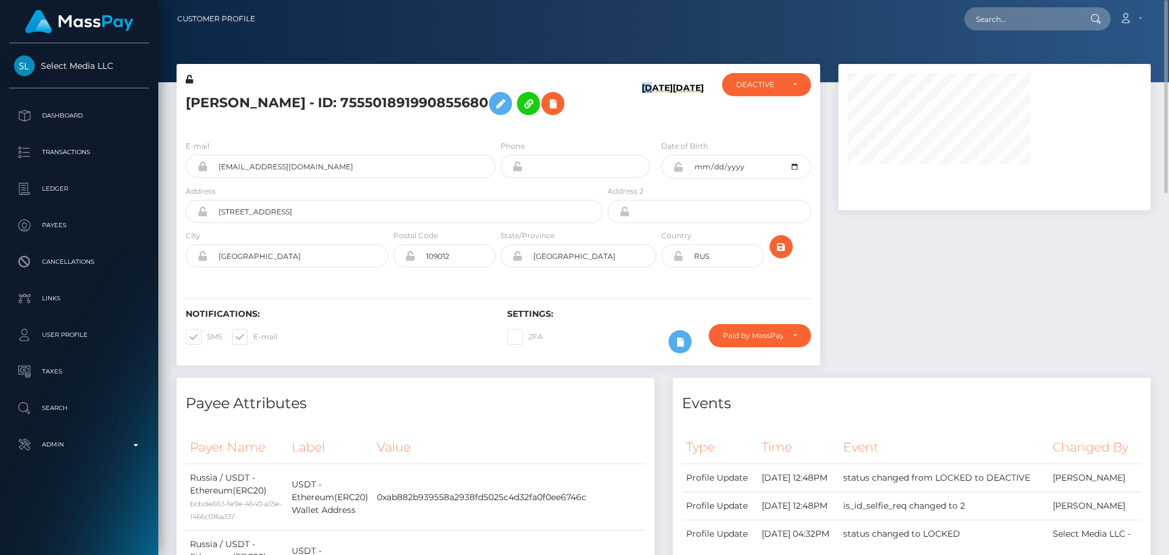
scroll to position [61, 0]
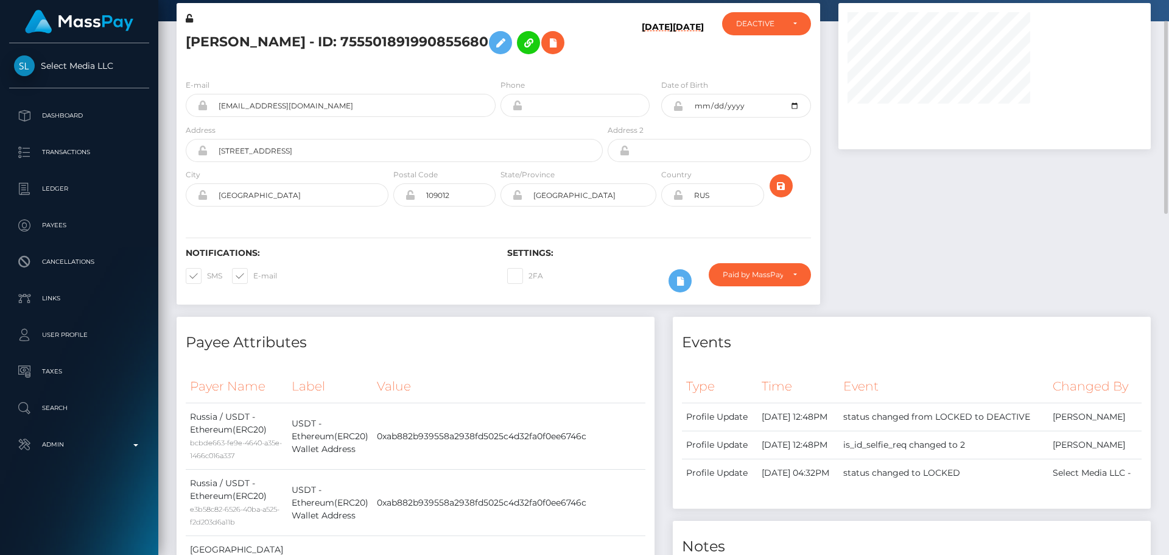
click at [586, 64] on div "[PERSON_NAME] - ID: 755501891990855680" at bounding box center [391, 40] width 429 height 57
click at [546, 48] on icon at bounding box center [553, 42] width 15 height 15
click at [549, 32] on button at bounding box center [552, 42] width 23 height 23
click at [558, 41] on button at bounding box center [552, 42] width 23 height 23
click at [547, 42] on icon at bounding box center [553, 42] width 15 height 15
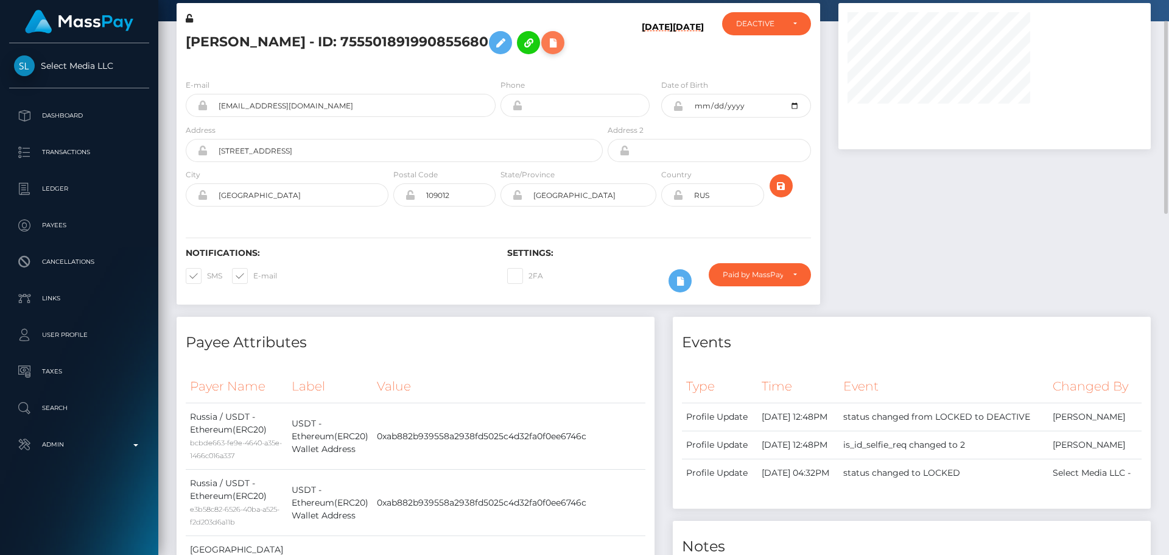
click at [547, 42] on icon at bounding box center [553, 42] width 15 height 15
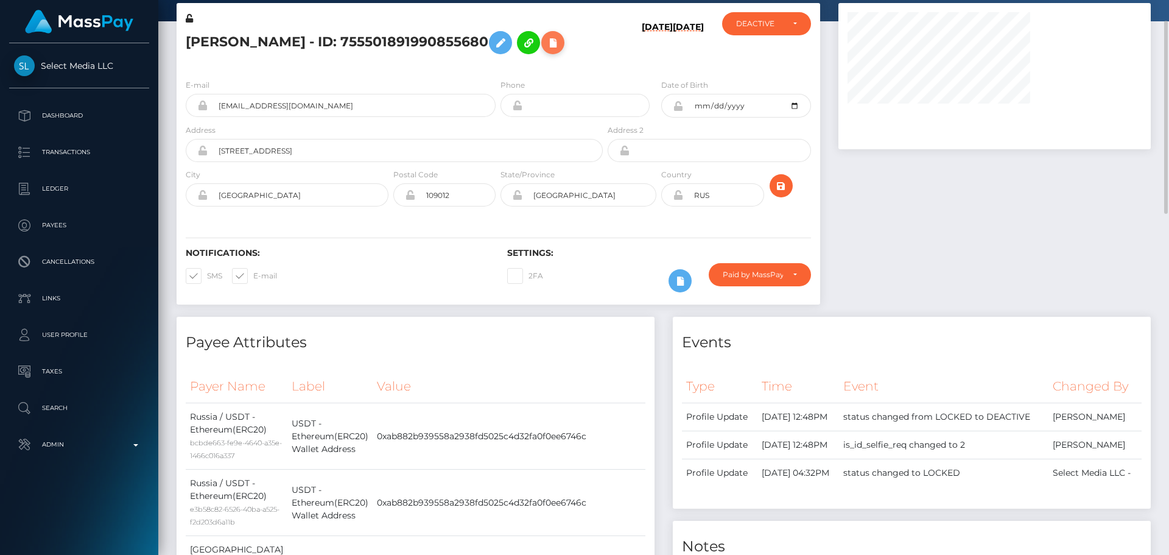
click at [547, 42] on icon at bounding box center [553, 42] width 15 height 15
drag, startPoint x: 600, startPoint y: 52, endPoint x: 607, endPoint y: 54, distance: 6.8
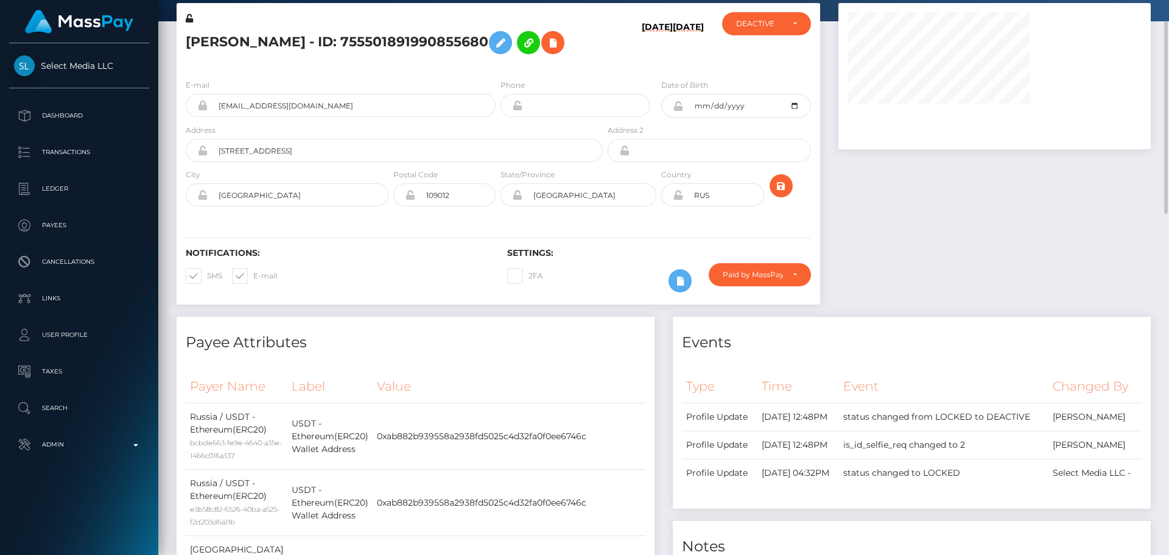
click at [603, 53] on div "Darya Orekhova - ID: 755501891990855680" at bounding box center [391, 40] width 429 height 57
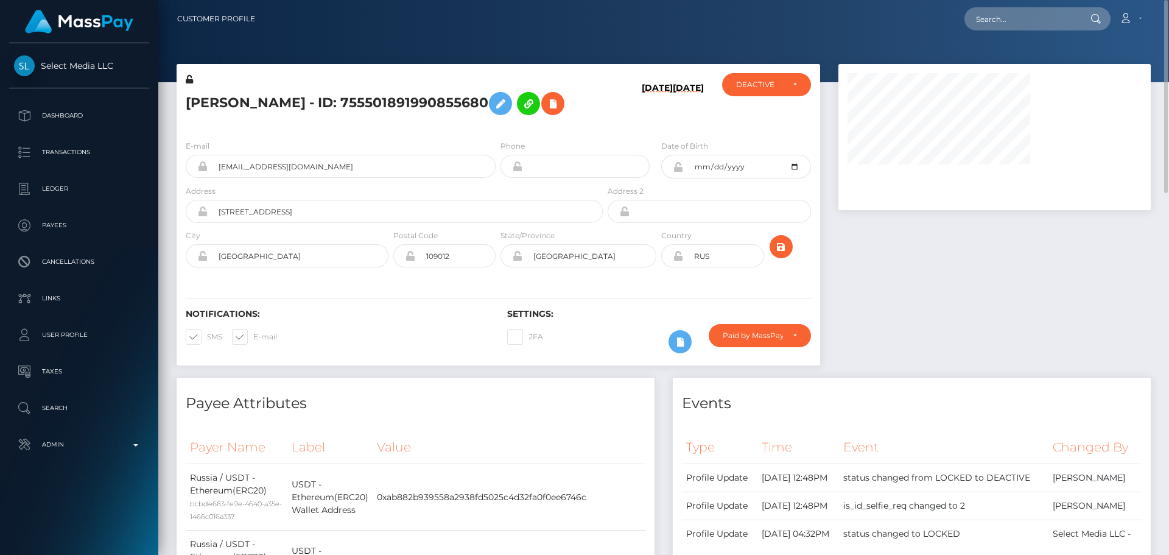
click at [585, 128] on div "Darya Orekhova - ID: 755501891990855680" at bounding box center [391, 101] width 429 height 57
click at [776, 86] on div "DEACTIVE" at bounding box center [759, 85] width 47 height 10
click at [745, 114] on span "ACTIVE" at bounding box center [750, 117] width 27 height 11
select select "ACTIVE"
click at [780, 248] on icon "submit" at bounding box center [781, 246] width 15 height 15
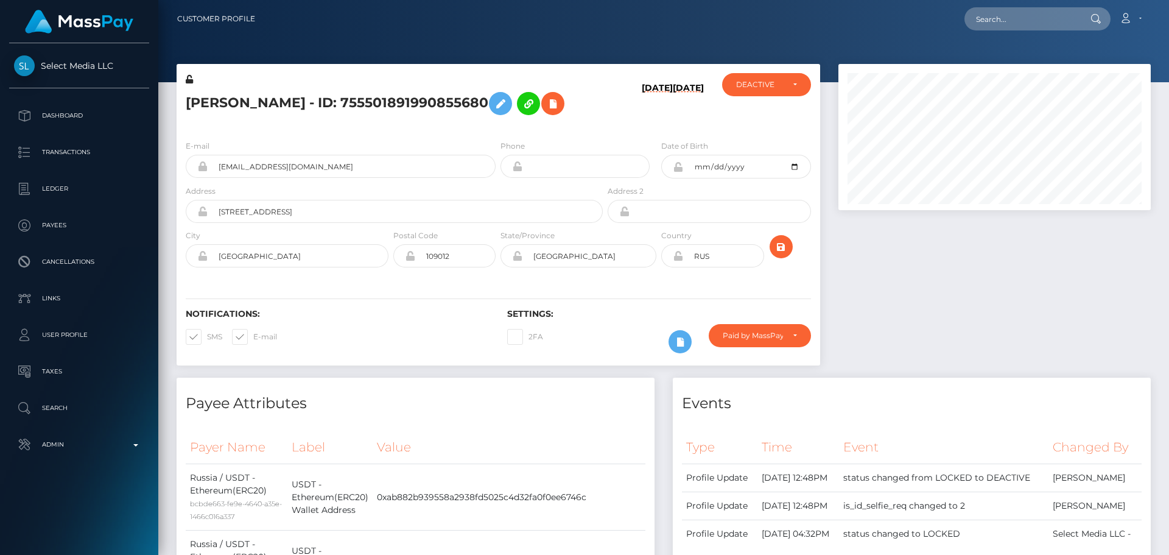
scroll to position [608808, 608642]
click at [770, 88] on div "DEACTIVE" at bounding box center [759, 85] width 47 height 10
click at [760, 110] on link "ACTIVE" at bounding box center [766, 117] width 89 height 23
select select "ACTIVE"
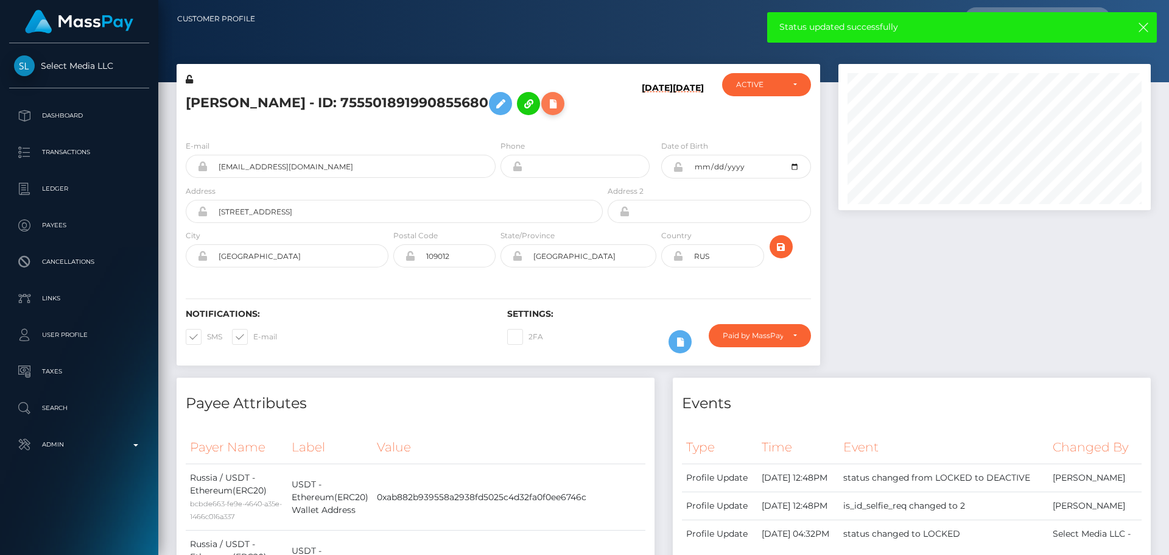
click at [544, 111] on button at bounding box center [552, 103] width 23 height 23
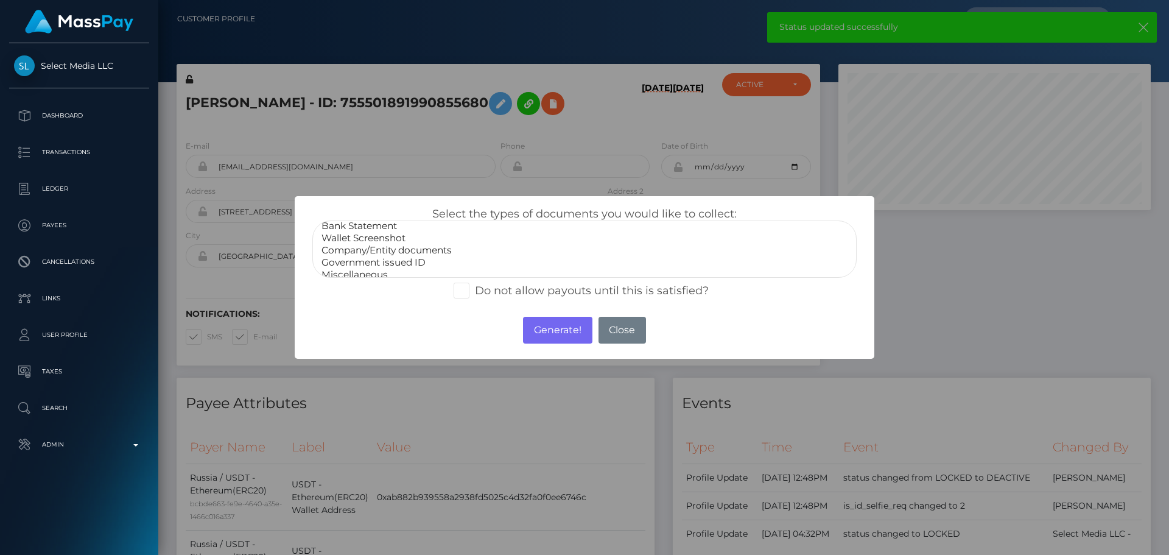
scroll to position [24, 0]
select select "Miscellaneous"
click at [361, 269] on option "Miscellaneous" at bounding box center [584, 267] width 529 height 12
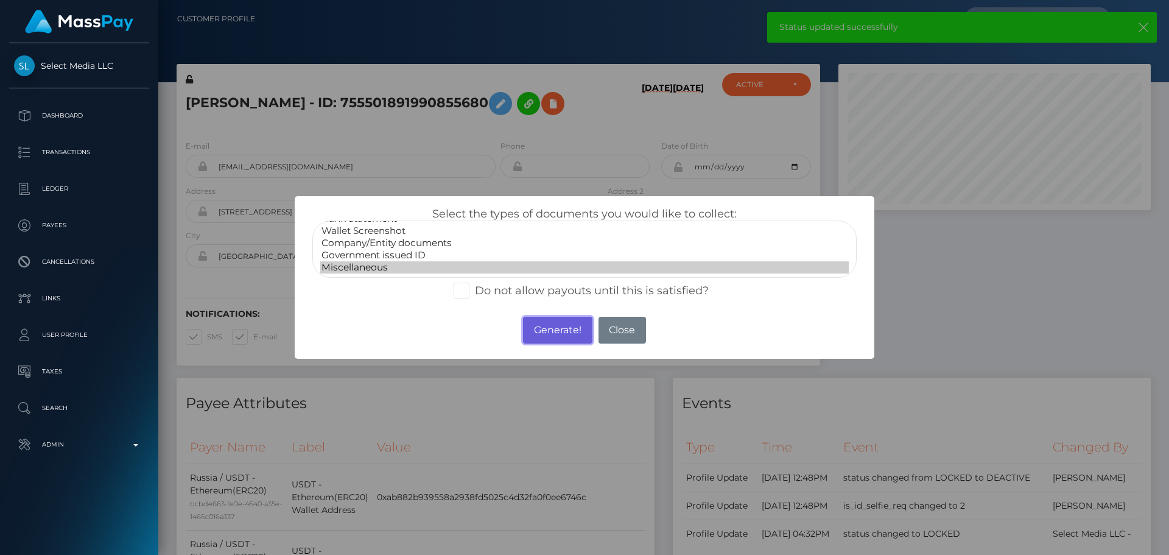
click at [551, 325] on button "Generate!" at bounding box center [557, 330] width 69 height 27
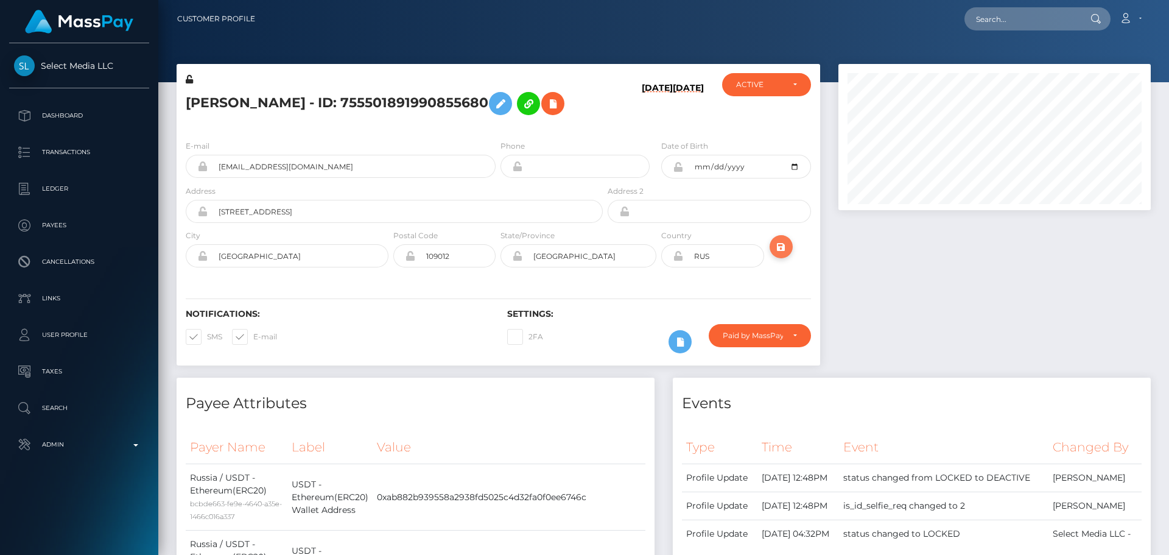
click at [778, 249] on icon "submit" at bounding box center [781, 246] width 15 height 15
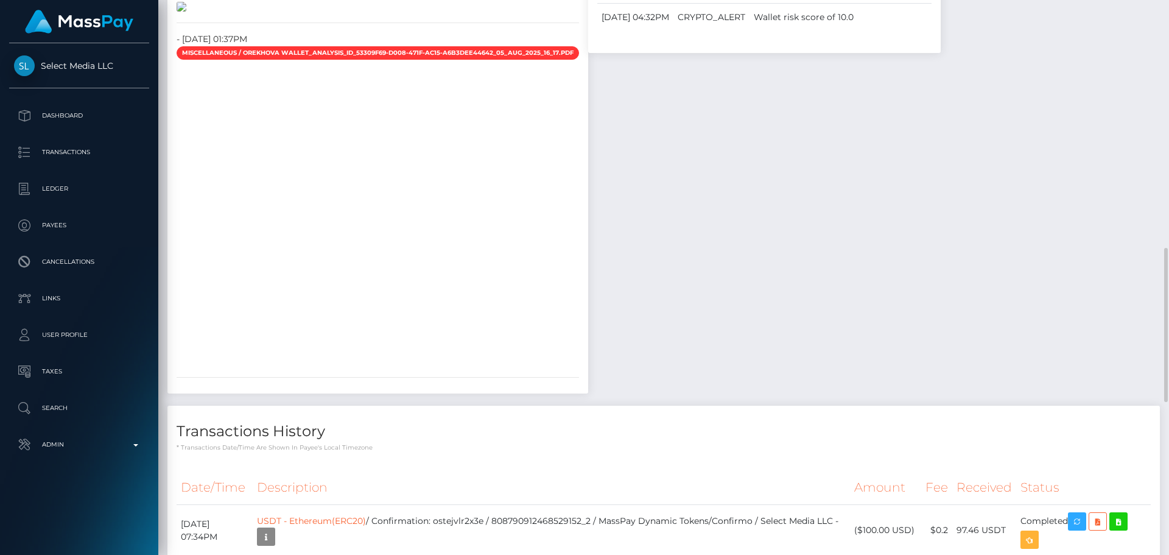
scroll to position [769, 0]
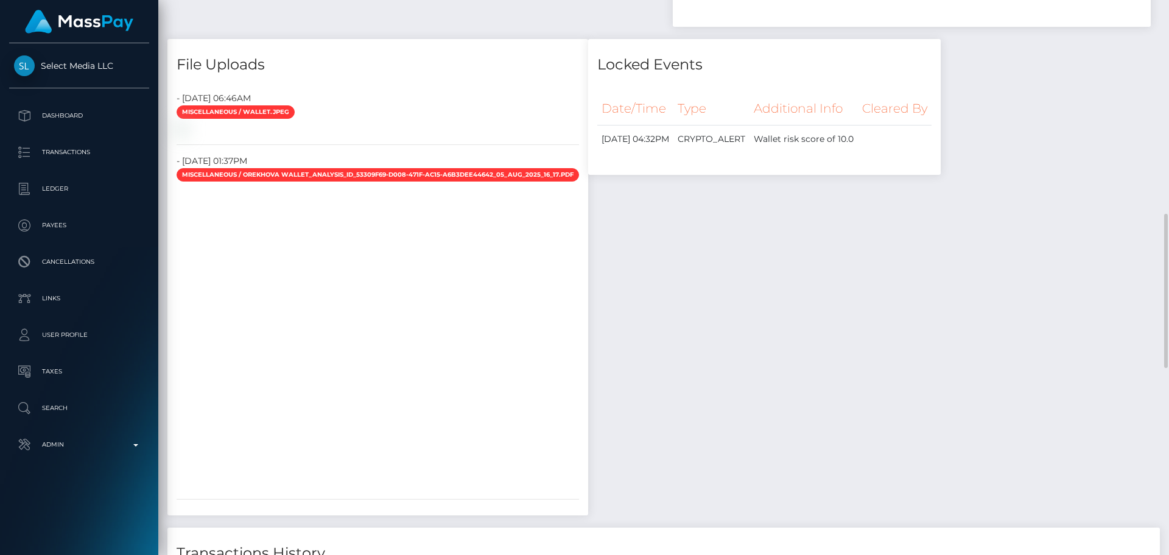
click at [554, 135] on div at bounding box center [377, 128] width 421 height 13
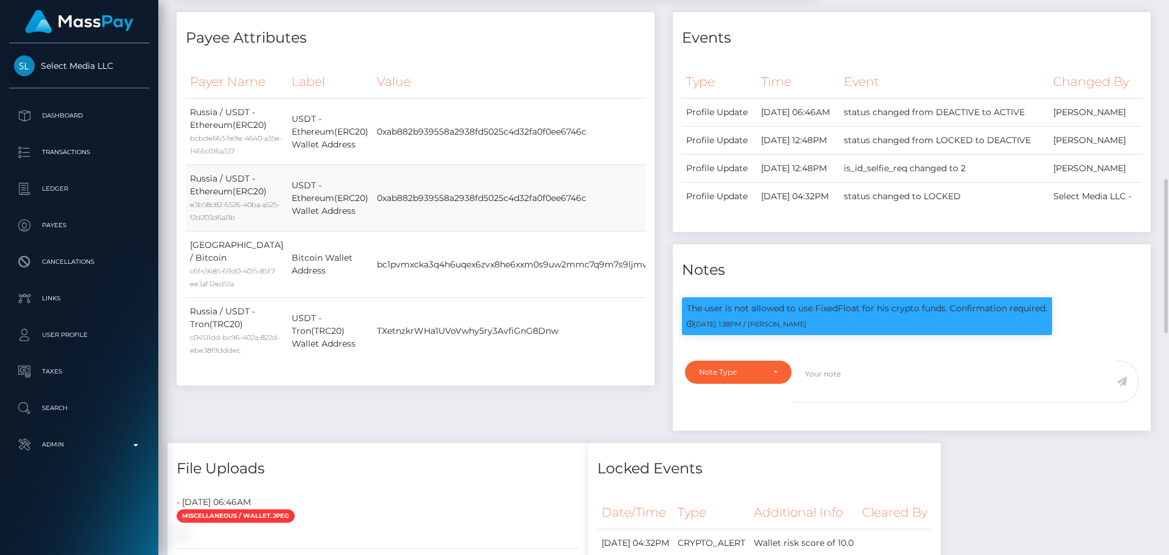
scroll to position [426, 0]
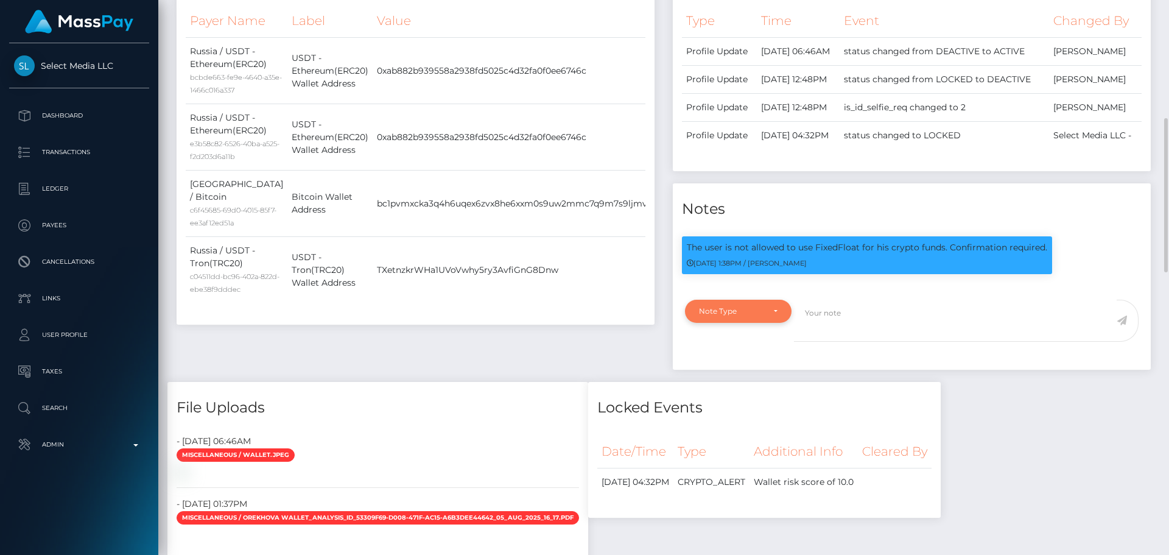
click at [780, 323] on div "Note Type" at bounding box center [738, 311] width 107 height 23
click at [737, 381] on link "Compliance" at bounding box center [738, 369] width 107 height 23
select select "COMPLIANCE"
click at [856, 342] on textarea at bounding box center [955, 321] width 323 height 42
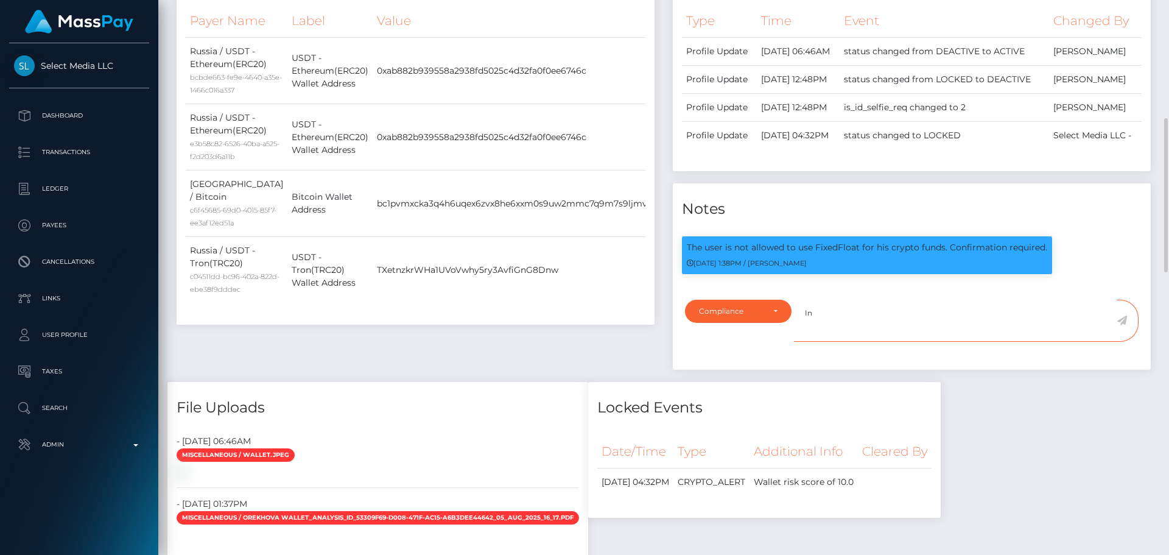
paste textarea "Ticket #122222"
type textarea "In Ticket #122222, Select Media confirmed that the user was warned and that the…"
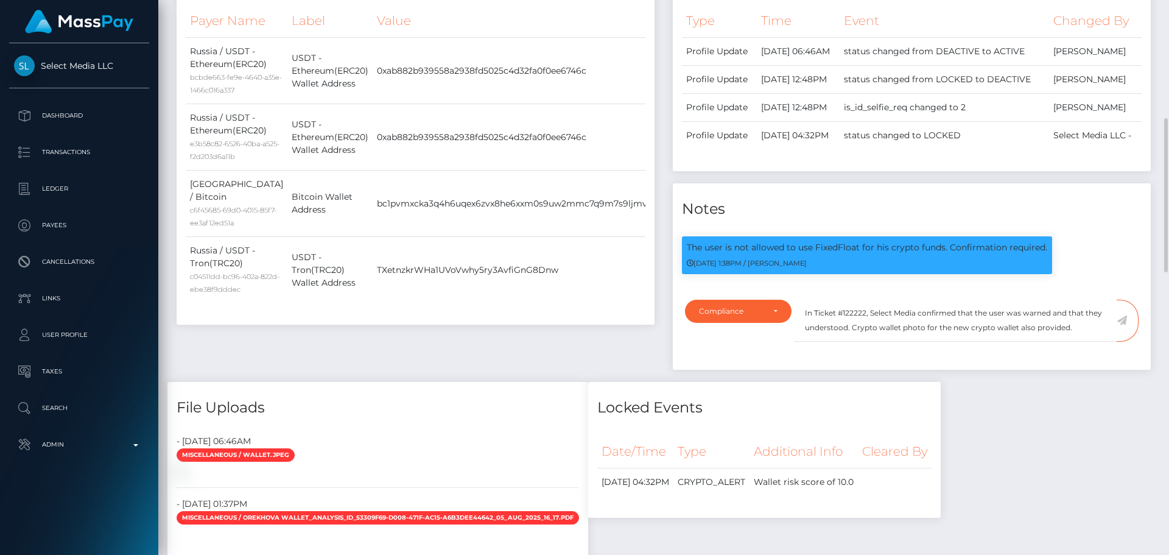
click at [1120, 325] on icon at bounding box center [1122, 320] width 10 height 10
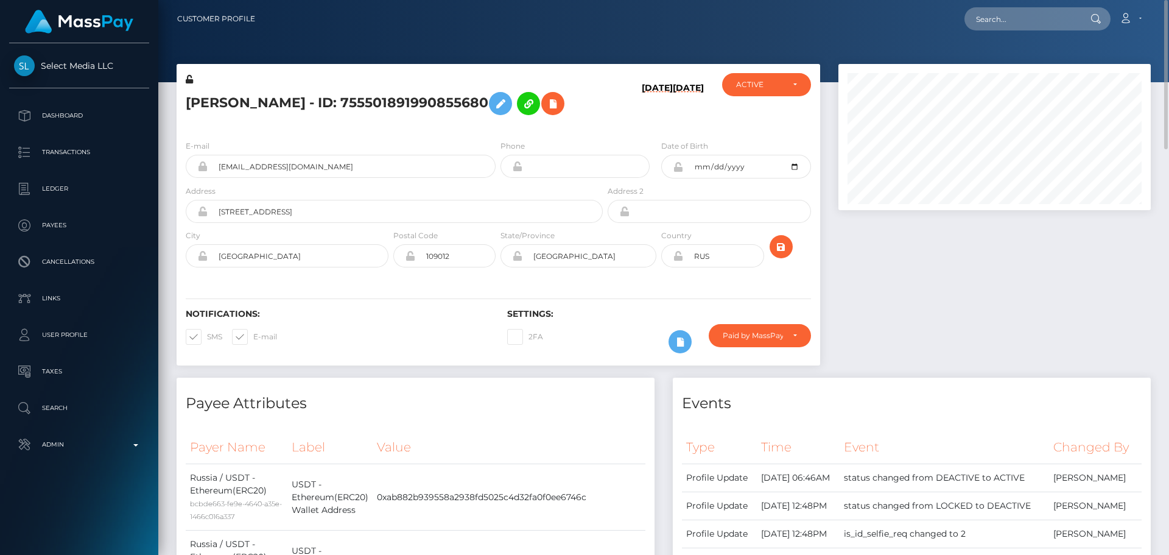
click at [687, 127] on div "[DATE] [DATE]" at bounding box center [658, 101] width 107 height 57
click at [278, 104] on h5 "[PERSON_NAME] - ID: 755501891990855680" at bounding box center [391, 103] width 410 height 35
copy h5 "[PERSON_NAME] - ID: 755501891990855680"
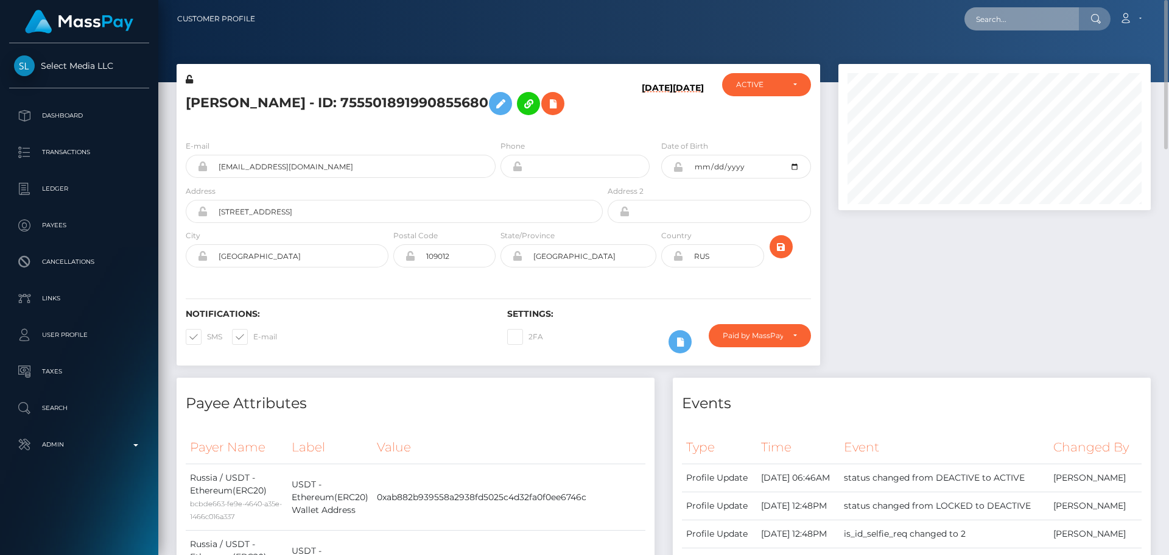
click at [1021, 18] on input "text" at bounding box center [1022, 18] width 114 height 23
paste input "poact_5c6xx41fYbjB"
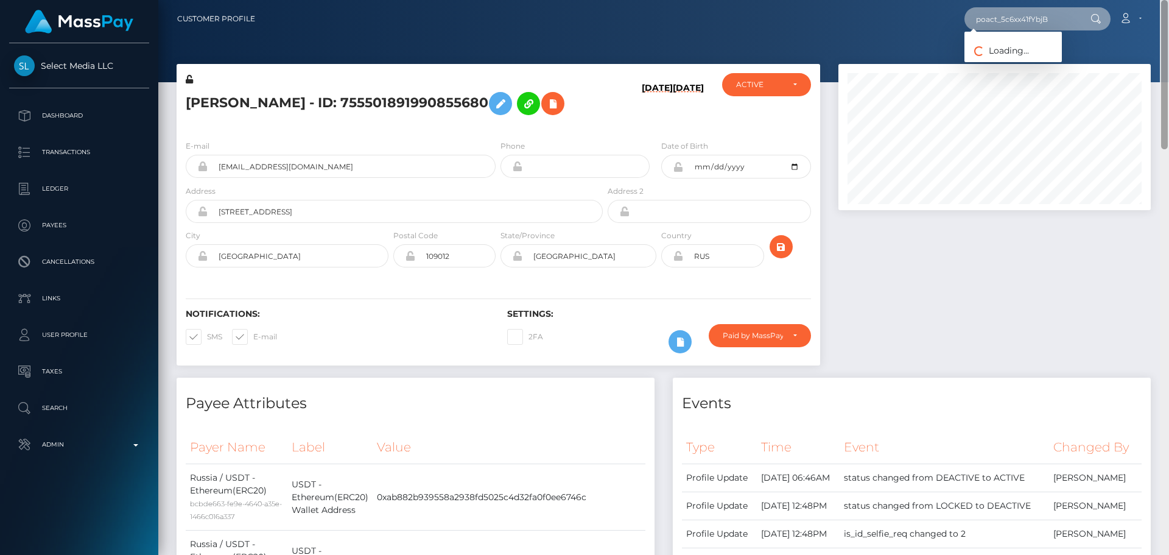
type input "poact_5c6xx41fYbjB"
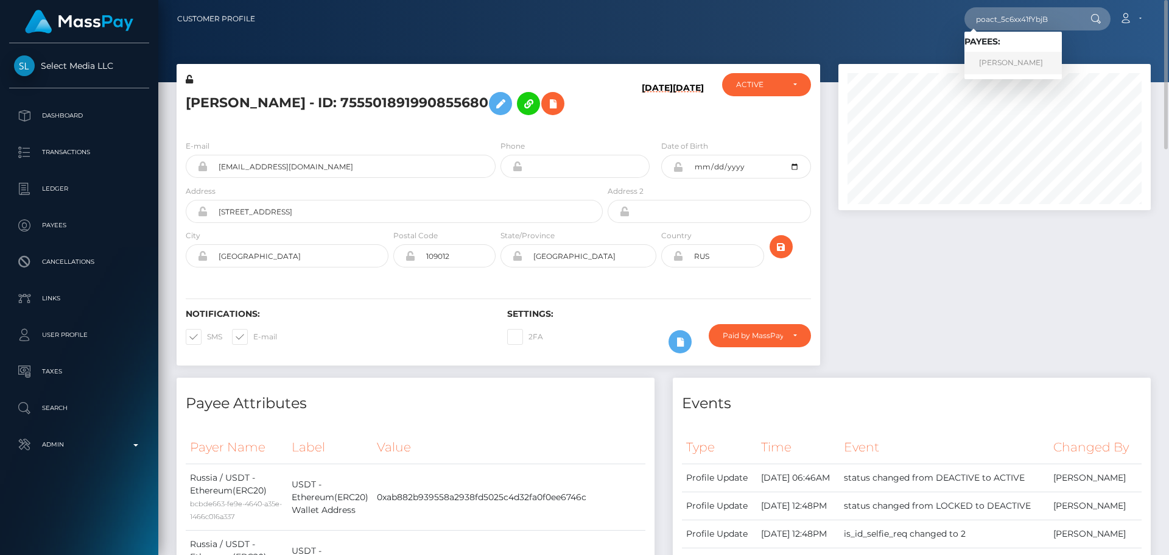
click at [1013, 65] on link "[PERSON_NAME]" at bounding box center [1013, 63] width 97 height 23
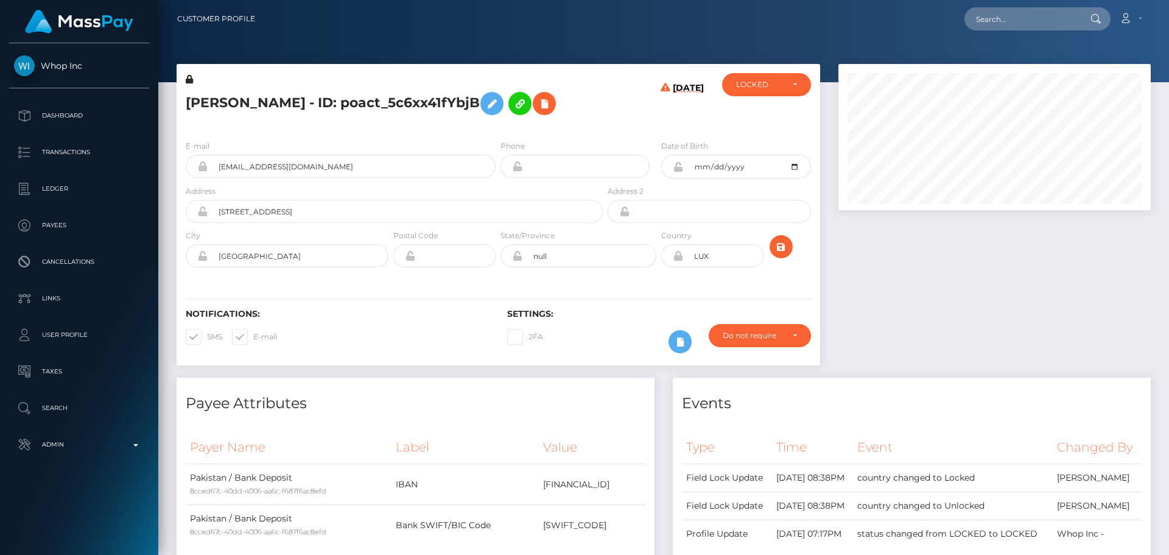
scroll to position [146, 313]
click at [600, 125] on div "[PERSON_NAME] - ID: poact_5c6xx41fYbjB" at bounding box center [391, 101] width 429 height 57
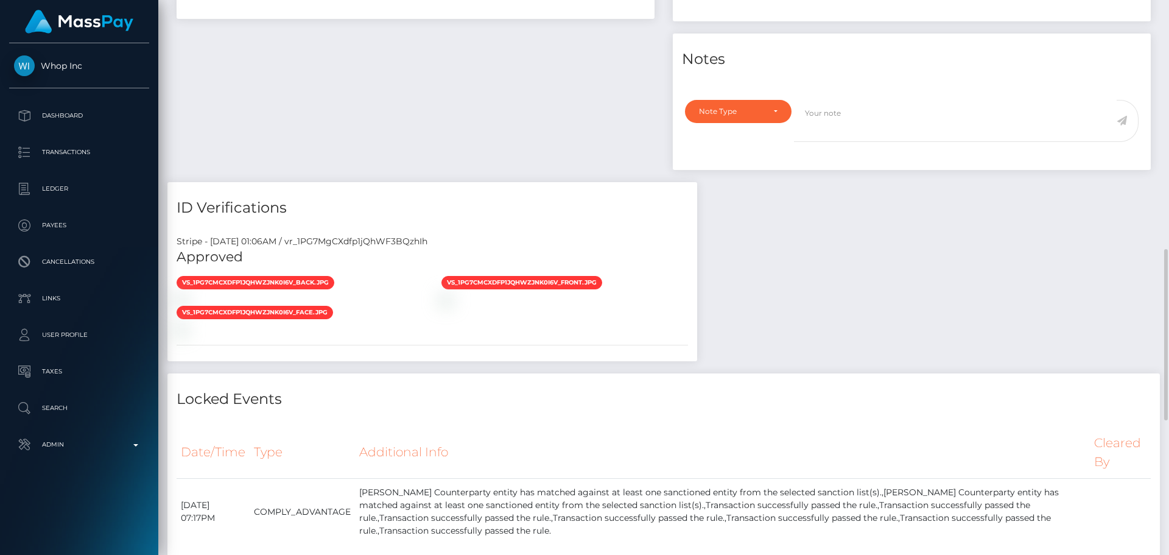
scroll to position [670, 0]
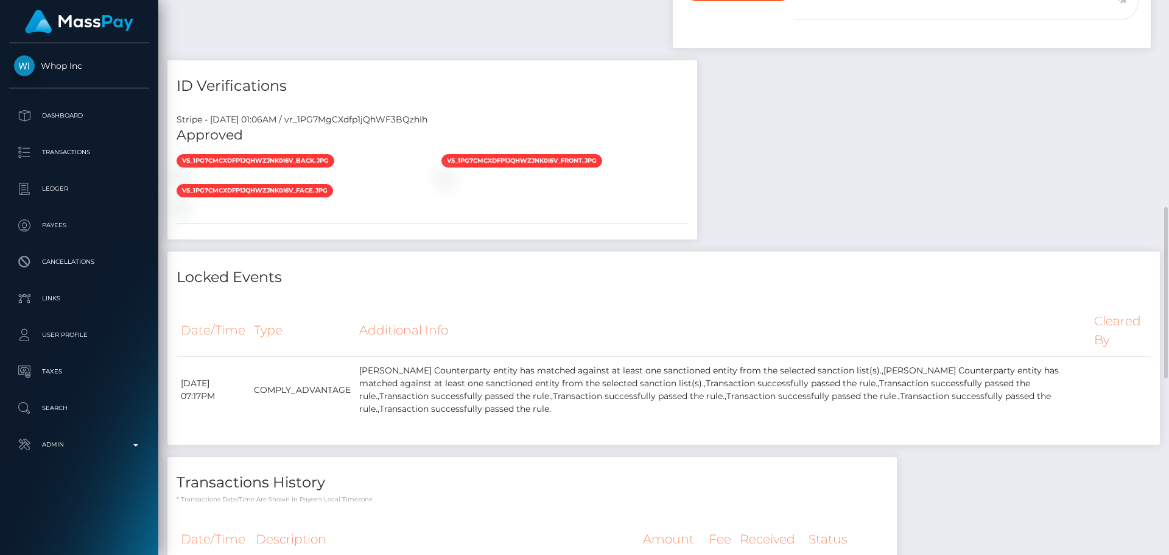
click at [851, 208] on div "Payee Attributes Payer Name Label Value Pakistan / Bank Deposit 8cced67c-40dd-4…" at bounding box center [663, 168] width 993 height 920
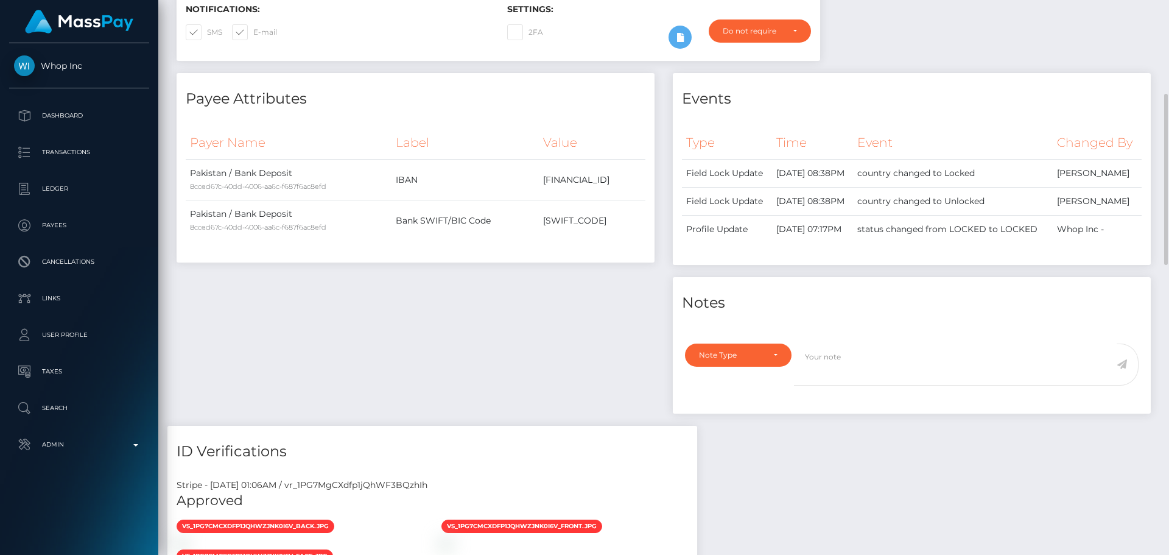
scroll to position [0, 0]
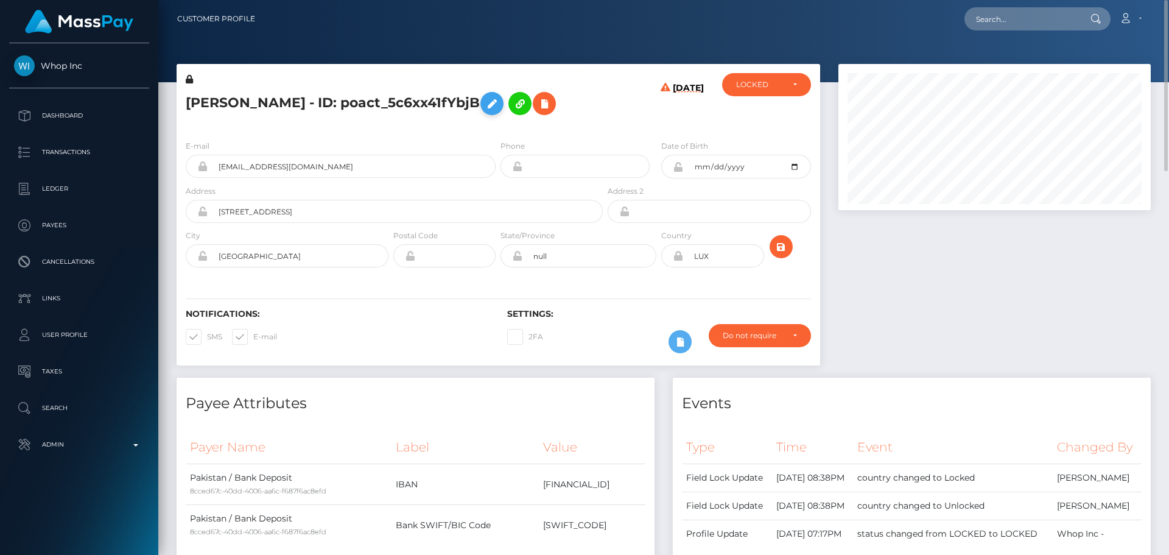
click at [485, 108] on icon at bounding box center [492, 103] width 15 height 15
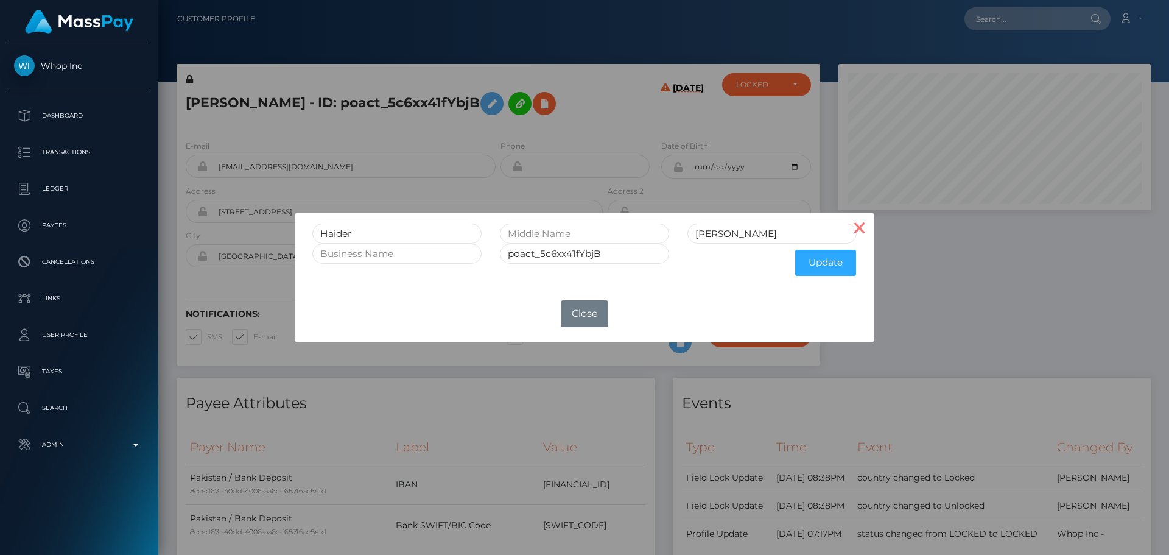
click at [857, 228] on button "×" at bounding box center [859, 227] width 29 height 29
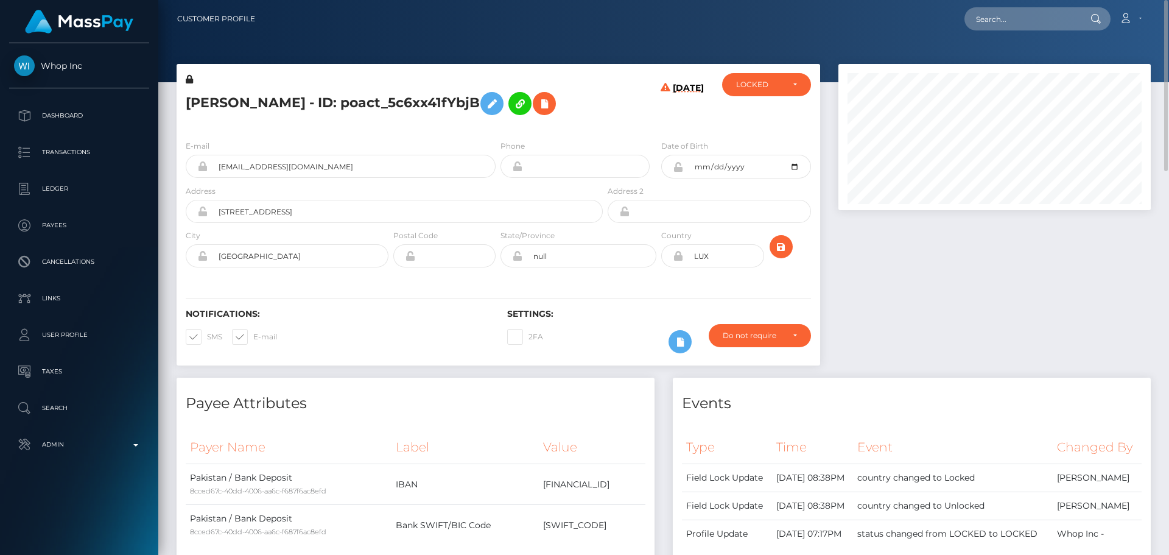
click at [383, 132] on div "E-mail haiderabass593@gmail.com Phone 1993-05-05" at bounding box center [499, 204] width 644 height 149
click at [679, 167] on icon at bounding box center [678, 167] width 10 height 10
click at [642, 289] on div "Notifications: SMS E-mail Settings: 2FA" at bounding box center [499, 323] width 644 height 86
click at [380, 284] on div "Notifications: SMS E-mail Settings: 2FA" at bounding box center [499, 323] width 644 height 86
drag, startPoint x: 407, startPoint y: 210, endPoint x: 210, endPoint y: 205, distance: 196.8
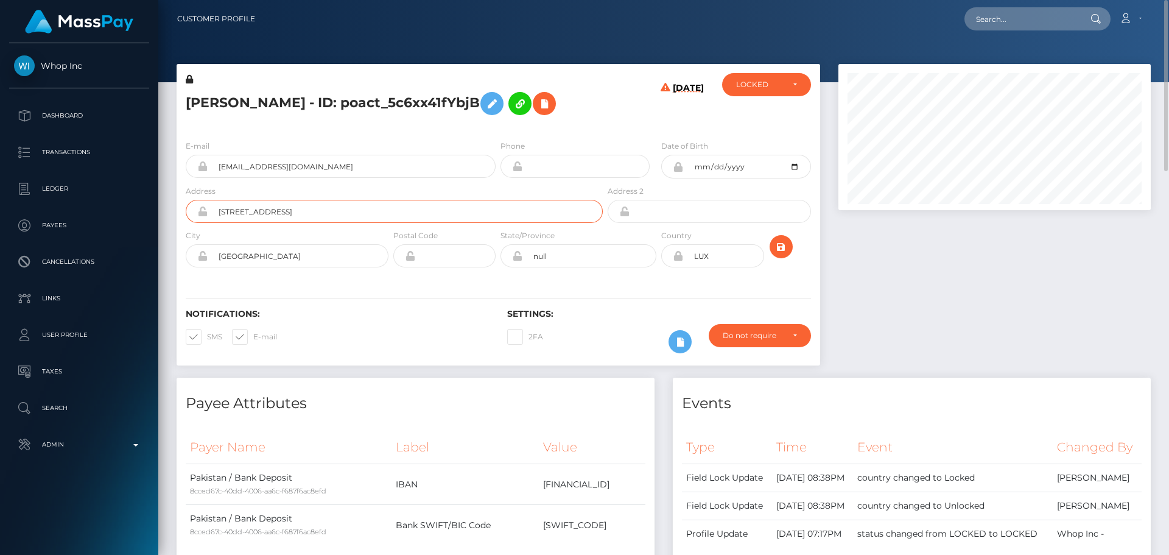
click at [210, 205] on input "2, Boulevard de la Foire L-1528 LUXEMBOURG" at bounding box center [405, 211] width 395 height 23
click at [405, 208] on input "2, Boulevard de la Foire L-1528 LUXEMBOURG" at bounding box center [405, 211] width 395 height 23
paste input "text"
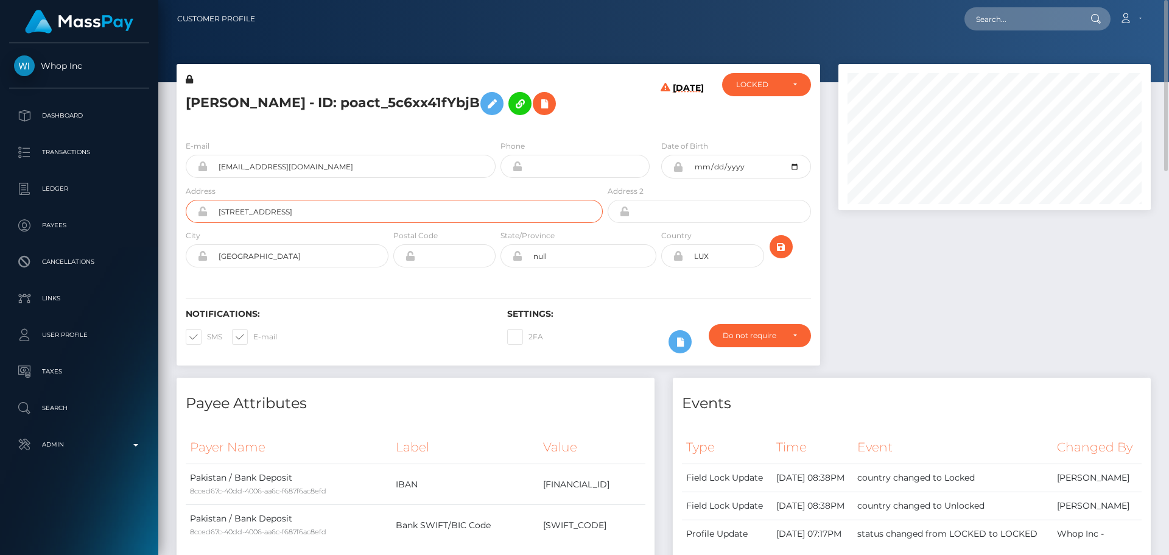
type input "[STREET_ADDRESS]"
click at [321, 258] on input "Luxembourg" at bounding box center [298, 255] width 181 height 23
paste input "City"
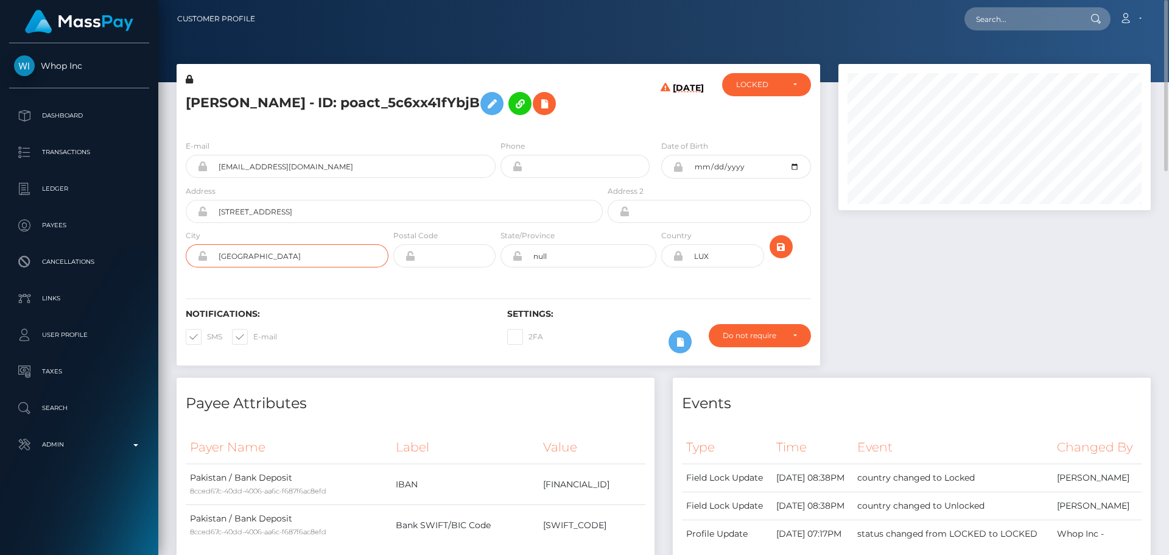
type input "[GEOGRAPHIC_DATA]"
click at [455, 258] on input "text" at bounding box center [455, 255] width 80 height 23
paste input "L-1528"
type input "L-1528"
click at [570, 252] on input "null" at bounding box center [589, 255] width 134 height 23
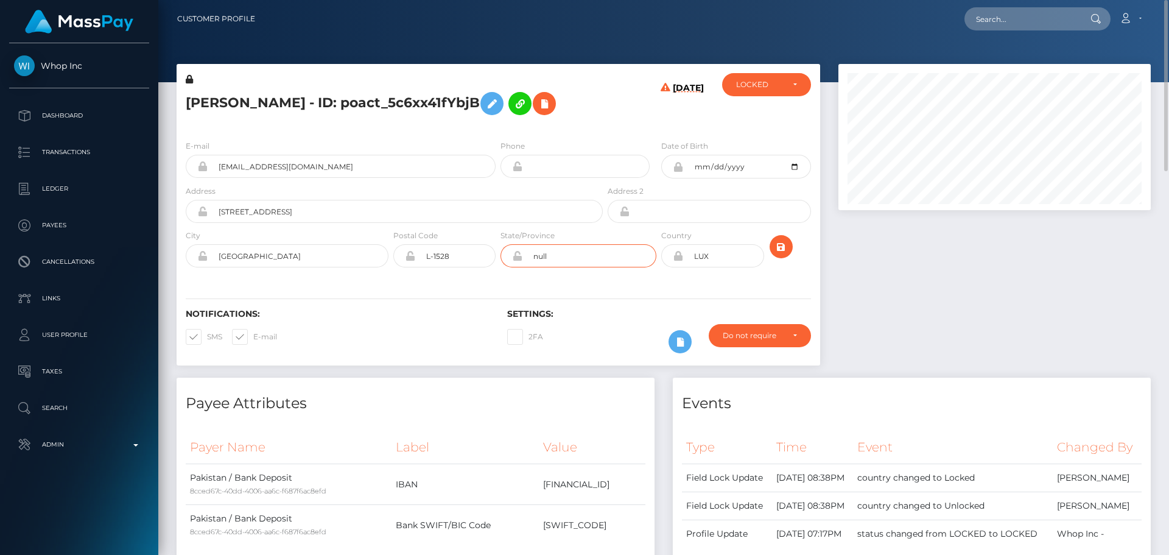
click at [570, 252] on input "null" at bounding box center [589, 255] width 134 height 23
paste input "Luxembourg District"
type input "Luxembourg District"
click at [443, 304] on div "Notifications: SMS E-mail Settings: 2FA" at bounding box center [499, 323] width 644 height 86
click at [580, 280] on div "Notifications: SMS E-mail Settings: 2FA" at bounding box center [499, 323] width 644 height 86
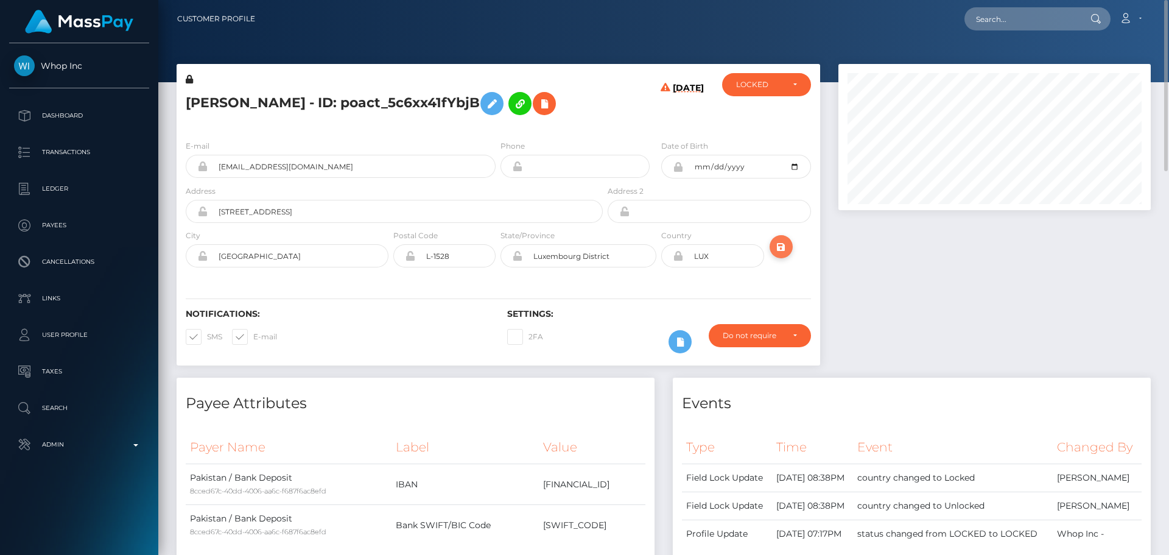
click at [779, 253] on icon "submit" at bounding box center [781, 246] width 15 height 15
click at [207, 105] on h5 "[PERSON_NAME] - ID: poact_5c6xx41fYbjB" at bounding box center [391, 103] width 410 height 35
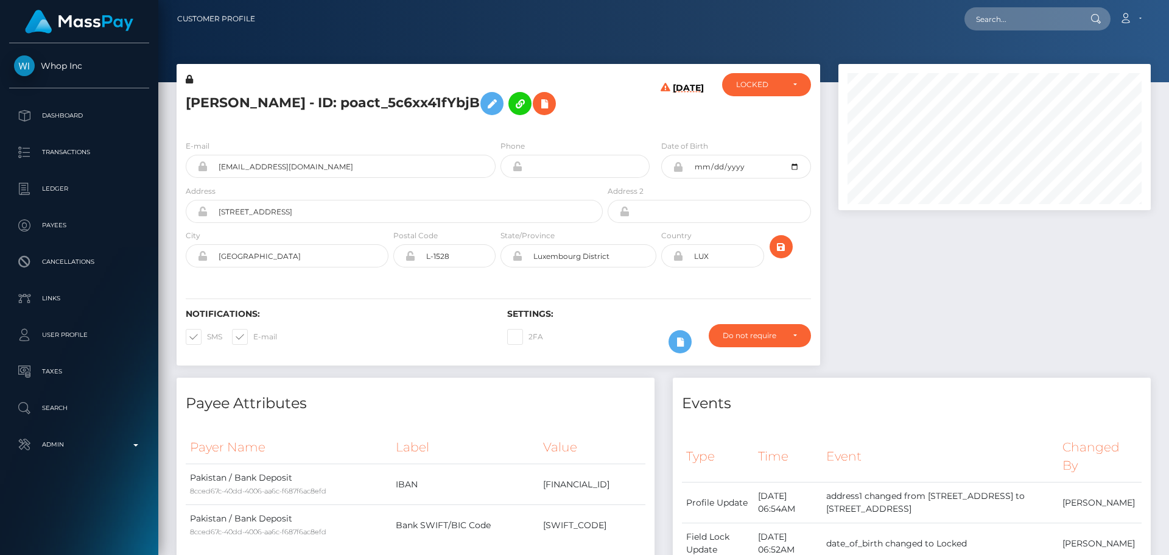
scroll to position [146, 313]
click at [210, 102] on h5 "[PERSON_NAME] - ID: poact_5c6xx41fYbjB" at bounding box center [391, 103] width 410 height 35
copy h5 "Haider"
click at [257, 104] on h5 "[PERSON_NAME] - ID: poact_5c6xx41fYbjB" at bounding box center [391, 103] width 410 height 35
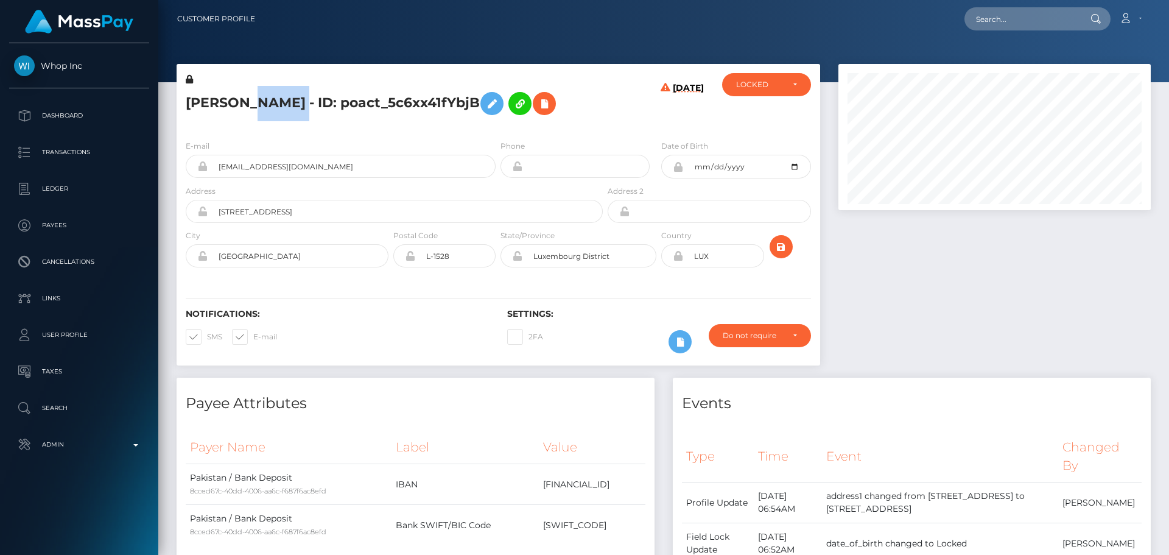
click at [257, 104] on h5 "[PERSON_NAME] - ID: poact_5c6xx41fYbjB" at bounding box center [391, 103] width 410 height 35
copy h5 "[PERSON_NAME]"
click at [585, 98] on h5 "[PERSON_NAME] - ID: poact_5c6xx41fYbjB" at bounding box center [391, 103] width 410 height 35
click at [590, 94] on h5 "[PERSON_NAME] - ID: poact_5c6xx41fYbjB" at bounding box center [391, 103] width 410 height 35
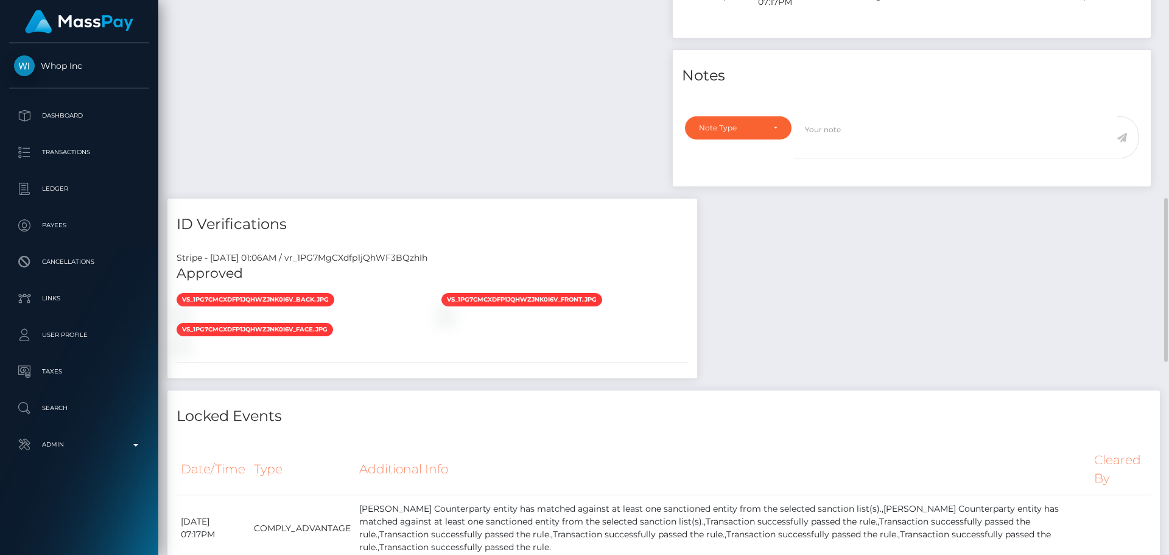
scroll to position [792, 0]
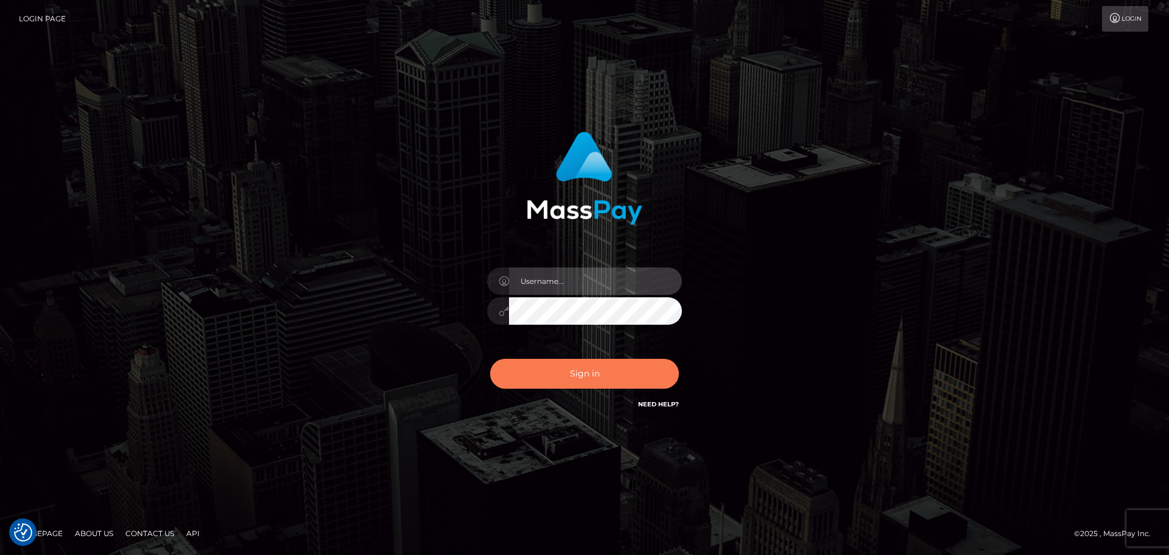
type input "constantin.mp"
click at [593, 375] on button "Sign in" at bounding box center [584, 374] width 189 height 30
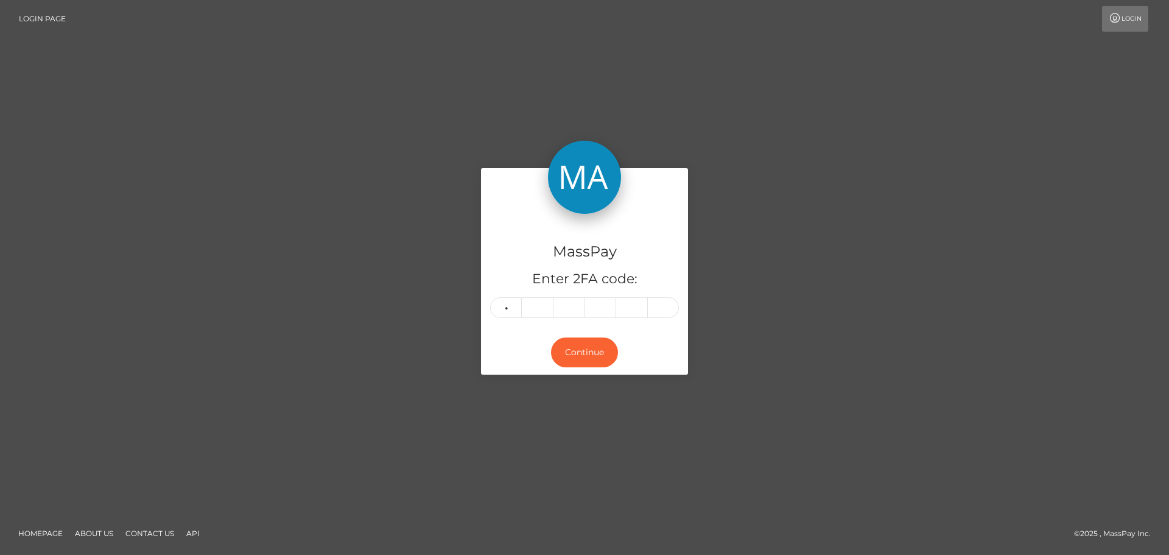
type input "1"
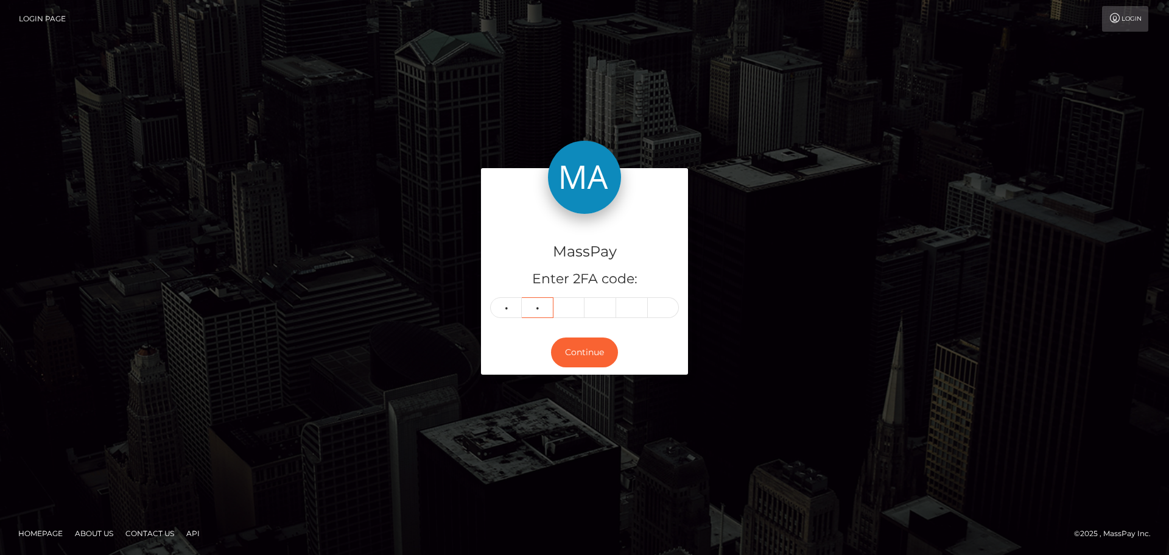
type input "1"
type input "4"
type input "0"
type input "7"
type input "5"
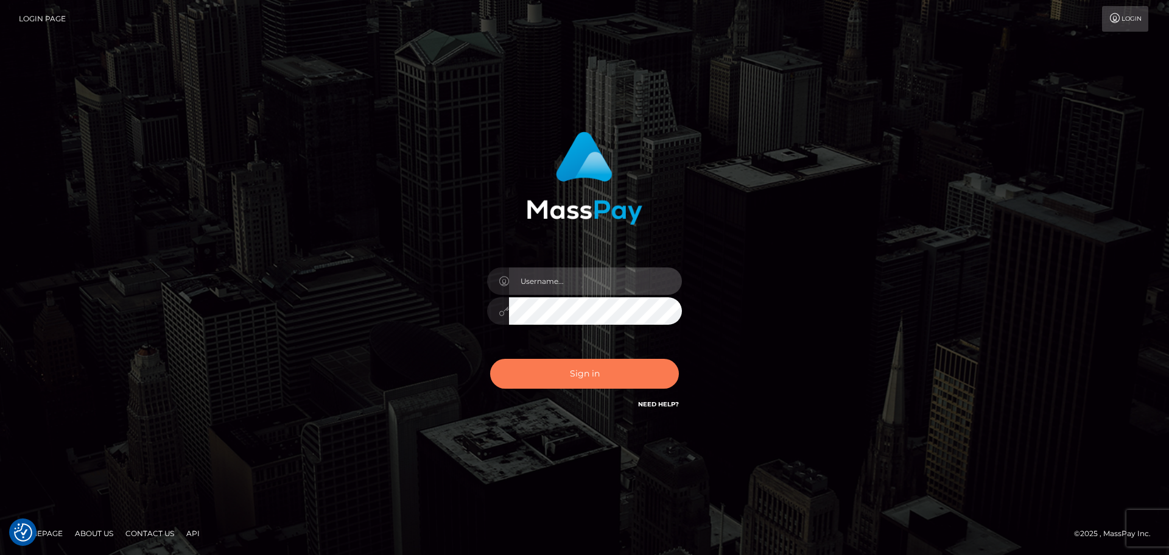
type input "[DOMAIN_NAME]"
click at [599, 369] on button "Sign in" at bounding box center [584, 374] width 189 height 30
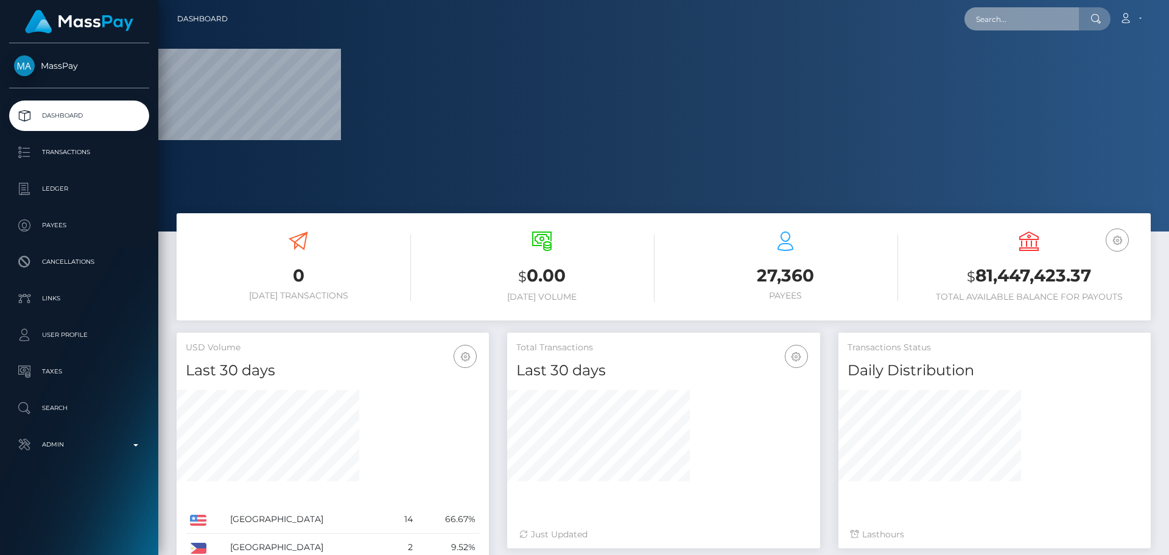
click at [1038, 18] on input "text" at bounding box center [1022, 18] width 114 height 23
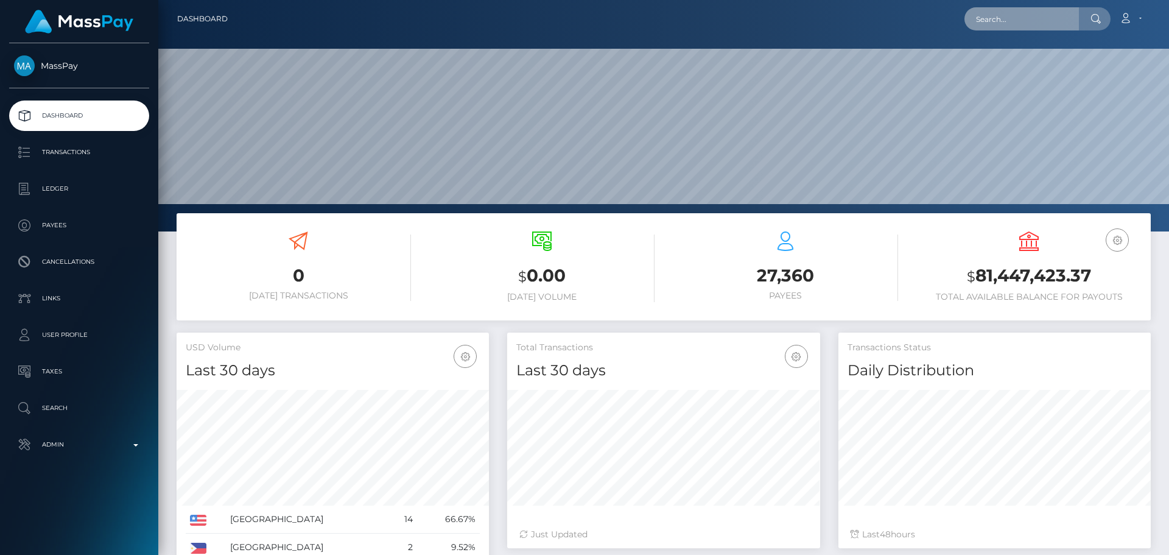
scroll to position [216, 313]
paste input "[EMAIL_ADDRESS][DOMAIN_NAME]"
type input "[EMAIL_ADDRESS][DOMAIN_NAME]"
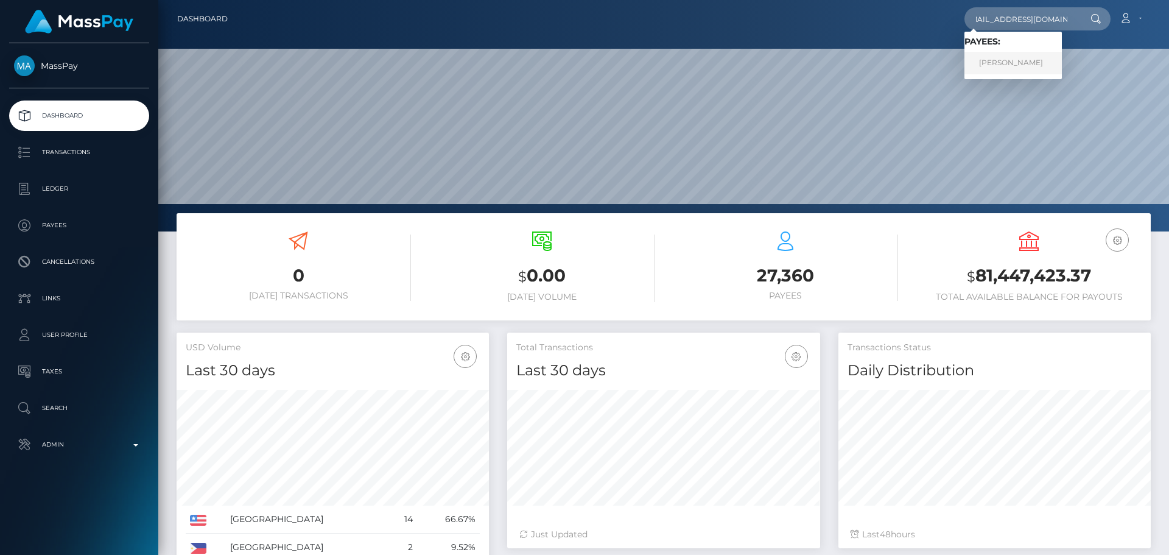
click at [998, 65] on link "Haider Abbas" at bounding box center [1013, 63] width 97 height 23
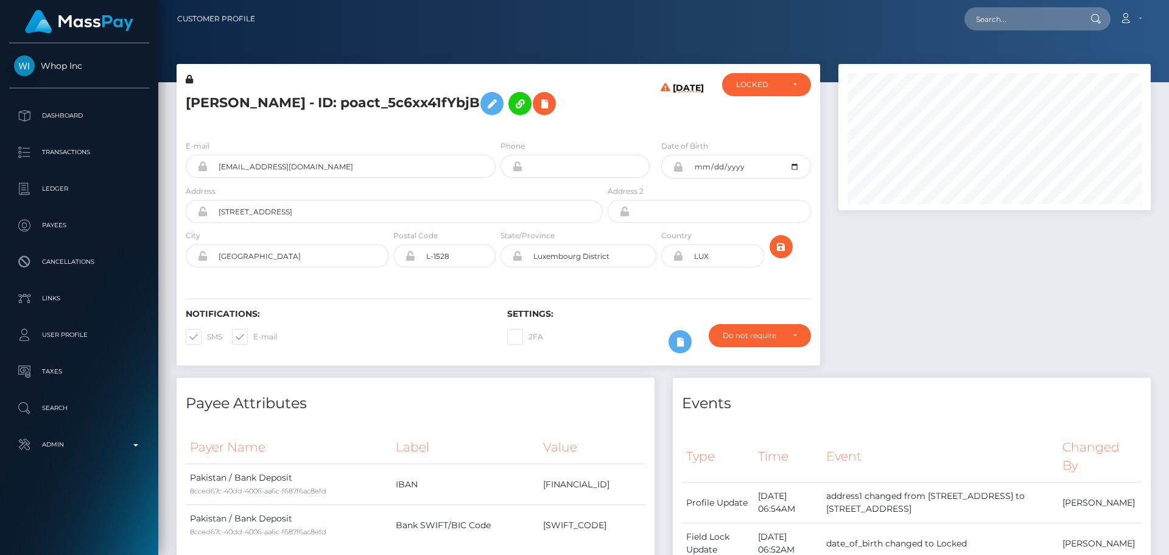
scroll to position [146, 313]
click at [570, 96] on h5 "[PERSON_NAME] - ID: poact_5c6xx41fYbjB" at bounding box center [391, 103] width 410 height 35
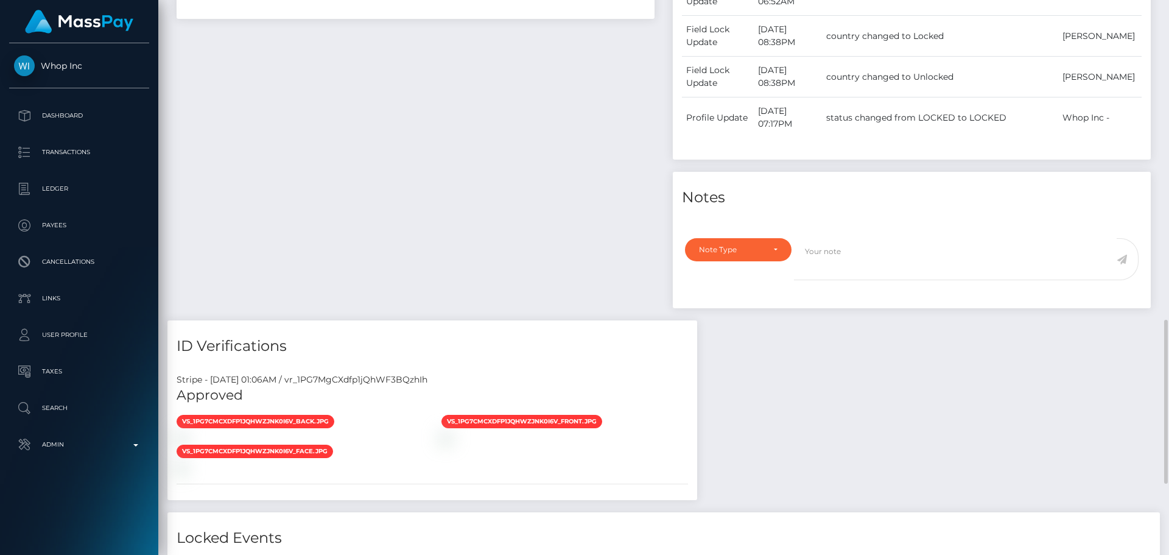
scroll to position [670, 0]
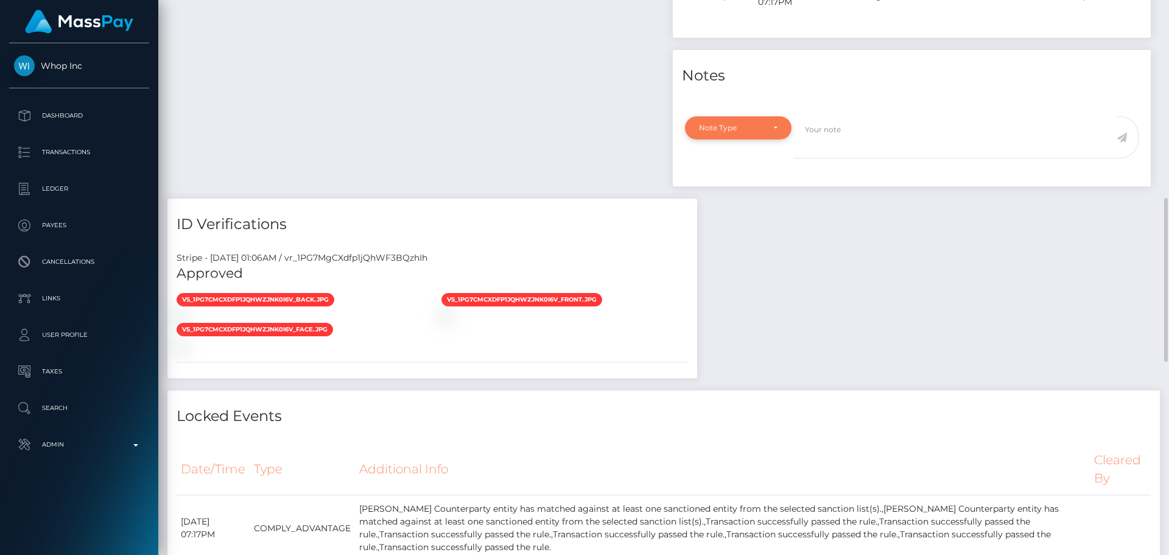
click at [769, 125] on div "Note Type" at bounding box center [738, 128] width 79 height 10
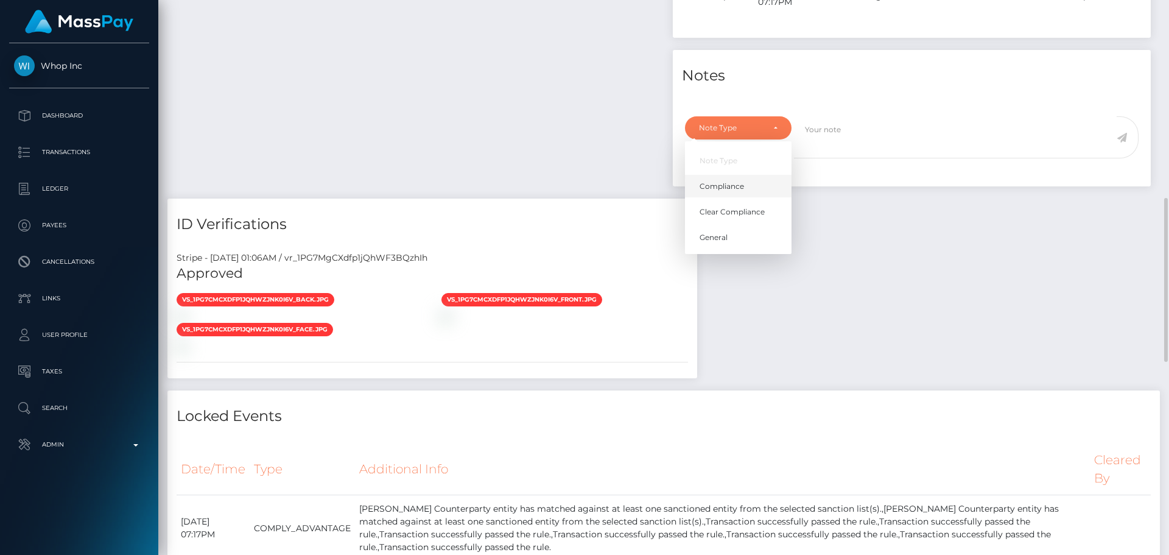
click at [728, 185] on span "Compliance" at bounding box center [722, 186] width 44 height 11
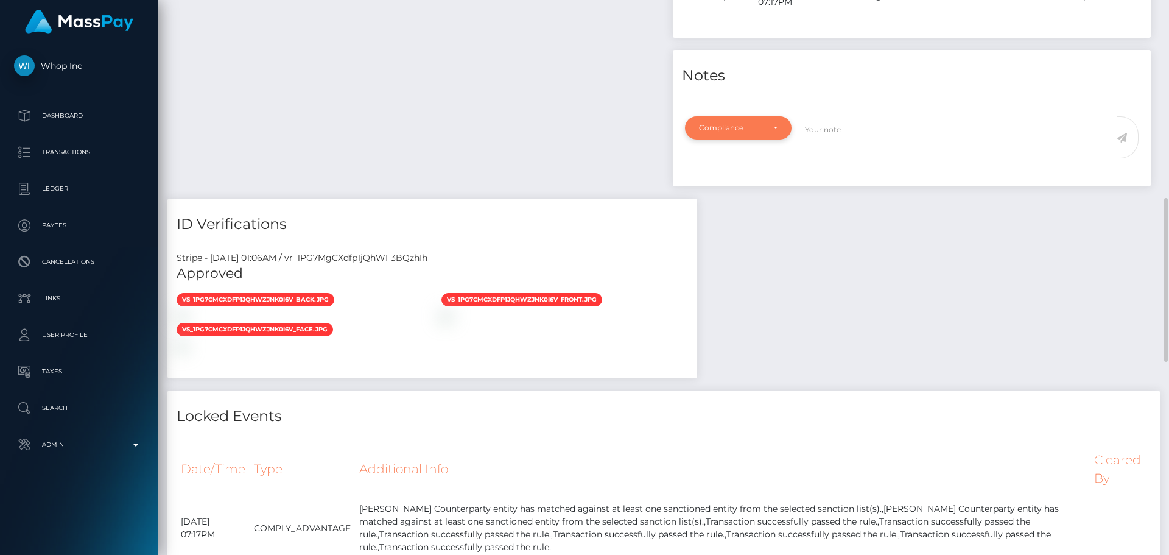
click at [728, 121] on div "Compliance" at bounding box center [738, 127] width 107 height 23
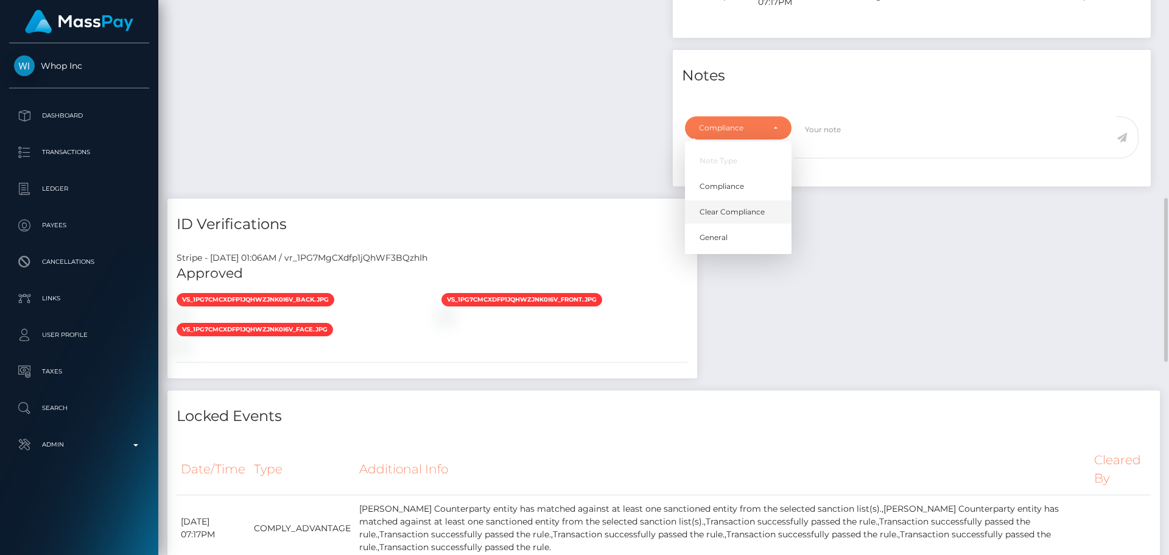
click at [726, 205] on link "Clear Compliance" at bounding box center [738, 212] width 107 height 23
select select "CLEAR_COMPLIANCE"
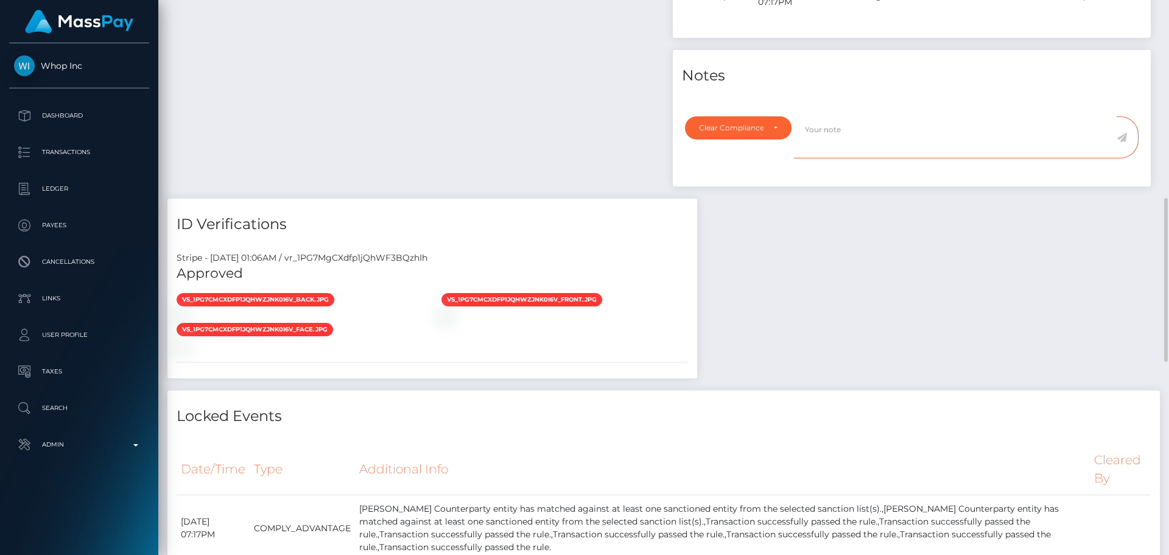
click at [835, 139] on textarea at bounding box center [955, 137] width 323 height 42
paste textarea "ComplyAdvantage potential first and second hit refer to a person with a differe…"
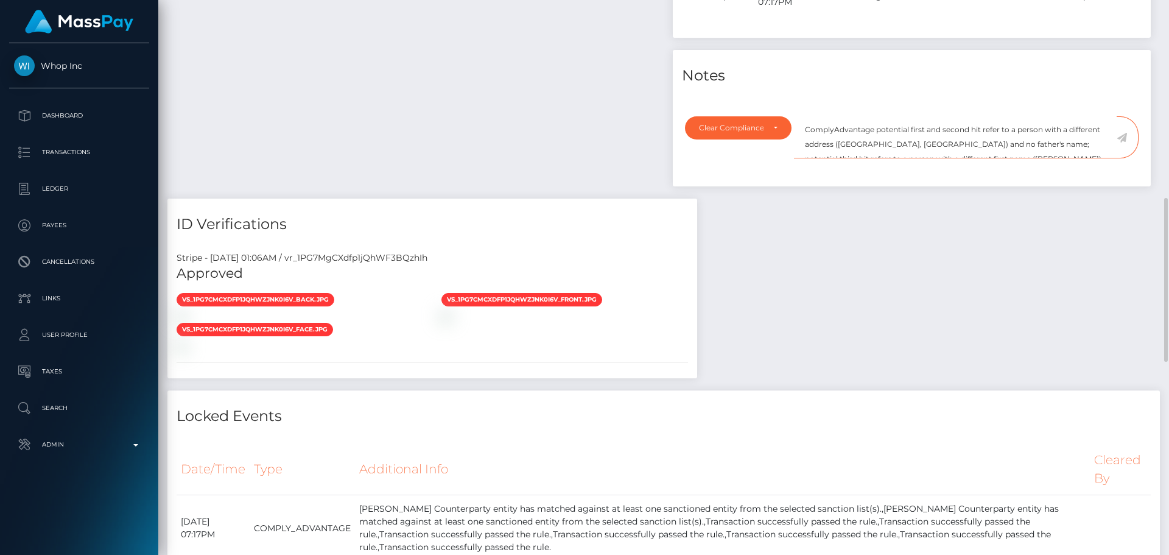
scroll to position [35, 0]
type textarea "ComplyAdvantage potential first and second hit refer to a person with a differe…"
click at [1121, 137] on icon at bounding box center [1122, 138] width 10 height 10
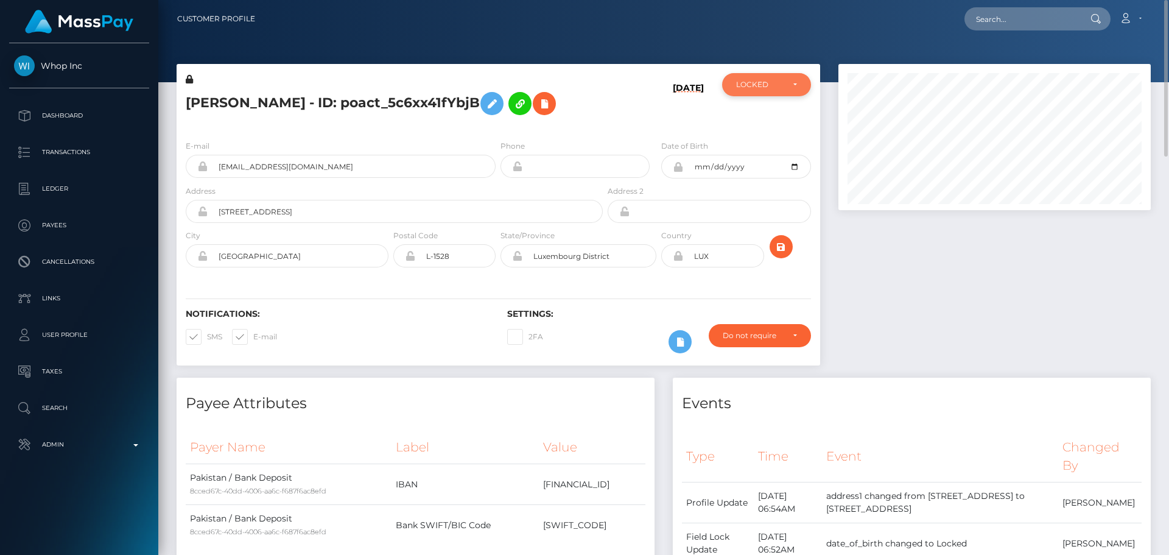
click at [747, 86] on div "LOCKED" at bounding box center [759, 85] width 47 height 10
click at [759, 114] on span "ACTIVE" at bounding box center [750, 117] width 27 height 11
select select "ACTIVE"
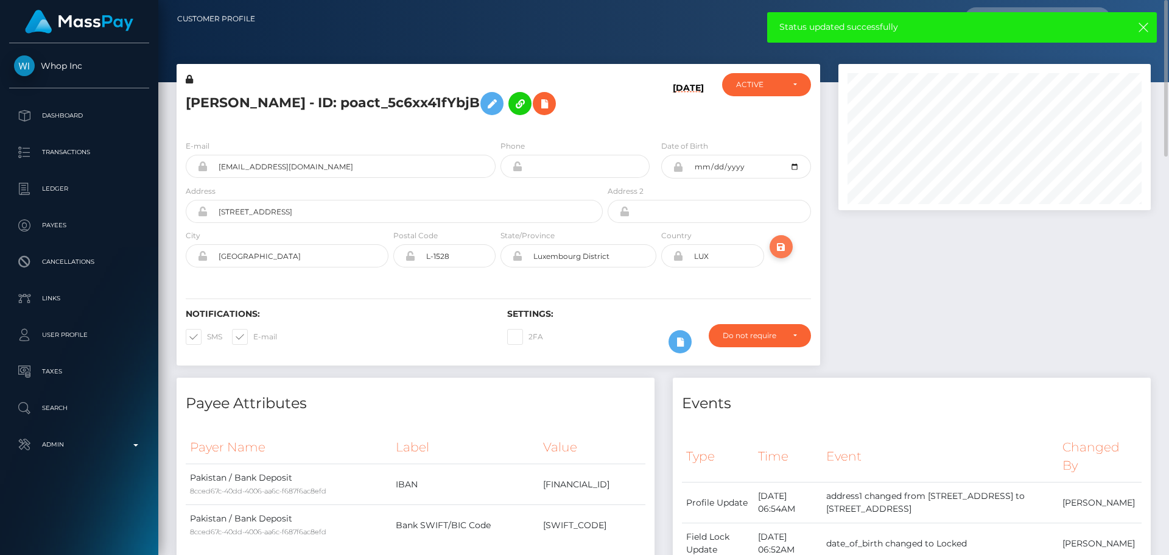
click at [783, 247] on icon "submit" at bounding box center [781, 246] width 15 height 15
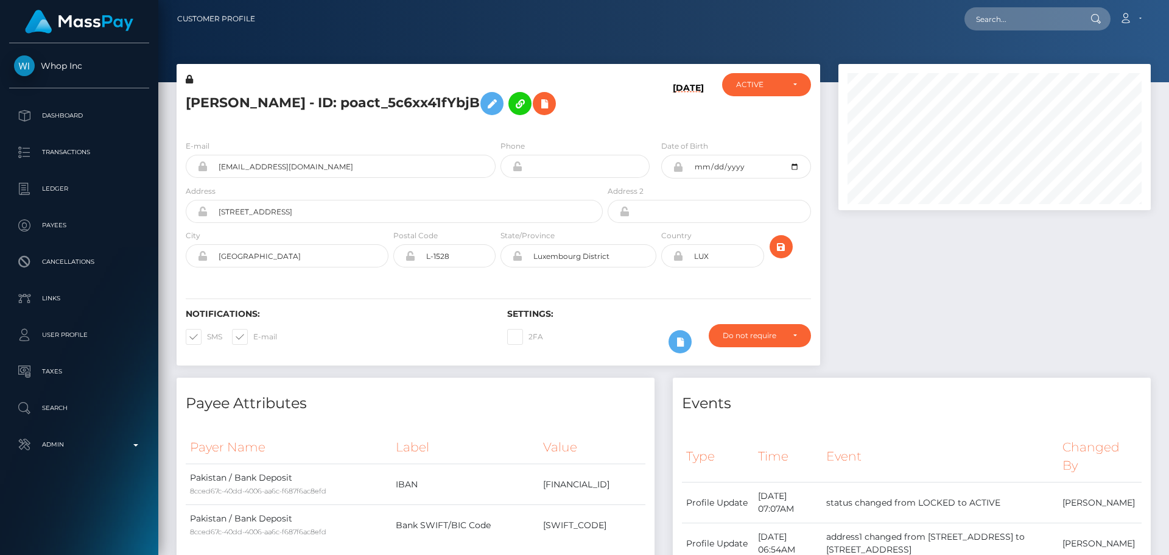
scroll to position [146, 313]
click at [780, 248] on icon "submit" at bounding box center [781, 246] width 15 height 15
click at [622, 100] on div "[DATE]" at bounding box center [658, 101] width 107 height 57
click at [336, 104] on h5 "Haider Abbas - ID: poact_5c6xx41fYbjB" at bounding box center [391, 103] width 410 height 35
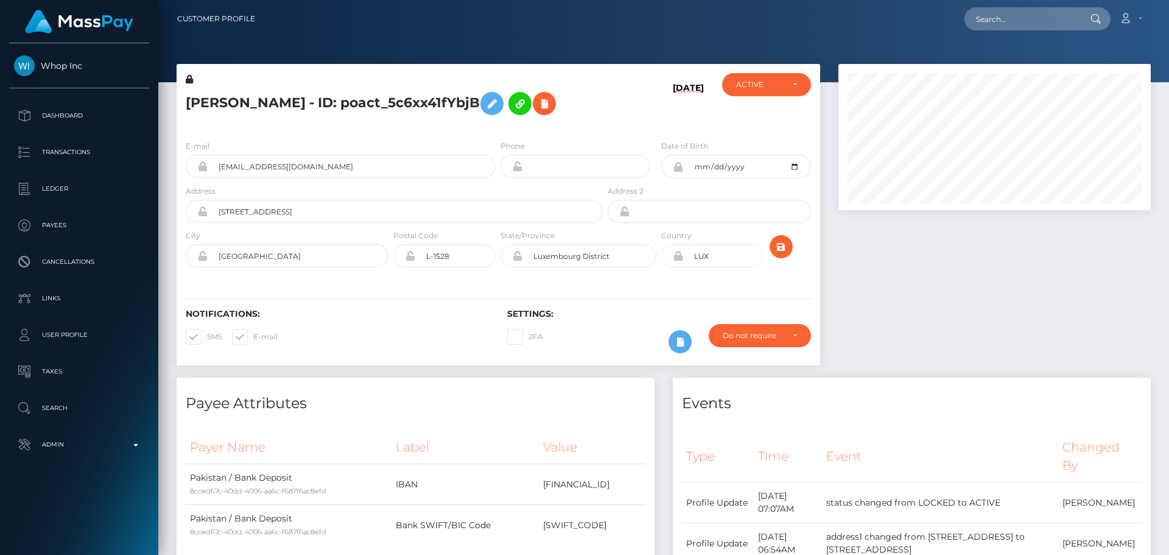
click at [336, 104] on h5 "Haider Abbas - ID: poact_5c6xx41fYbjB" at bounding box center [391, 103] width 410 height 35
copy h5 "Haider Abbas - ID: poact_5c6xx41fYbjB"
click at [1013, 23] on input "text" at bounding box center [1022, 18] width 114 height 23
paste input "poact_q2CyKzYxWb8i"
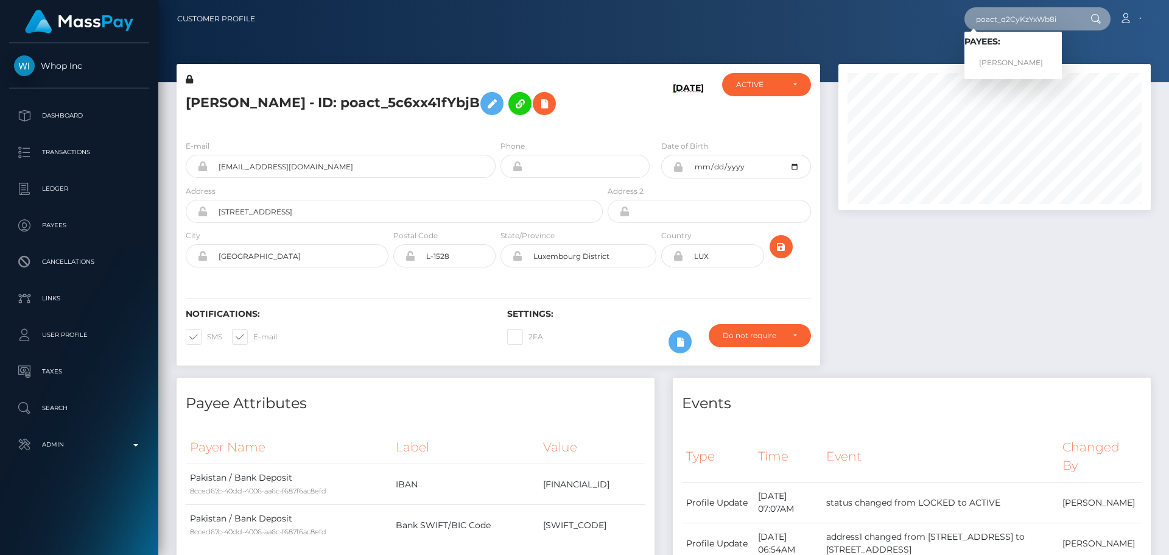
type input "poact_q2CyKzYxWb8i"
click at [1010, 58] on link "UMAR BASHIR" at bounding box center [1013, 63] width 97 height 23
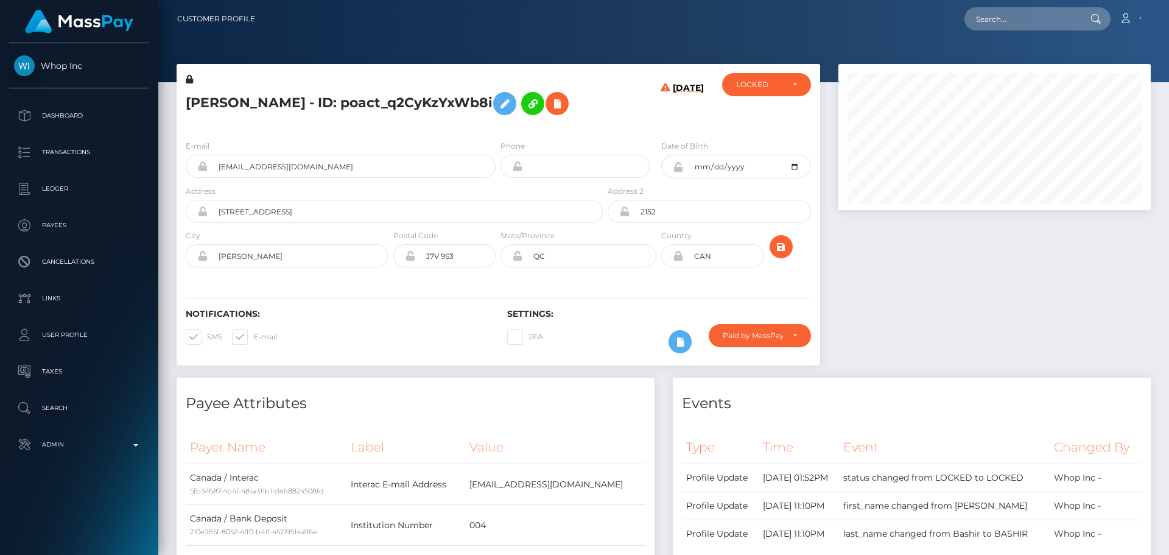
scroll to position [146, 313]
click at [621, 122] on div "[DATE]" at bounding box center [658, 101] width 107 height 57
click at [599, 114] on div "[PERSON_NAME] - ID: poact_q2CyKzYxWb8i" at bounding box center [391, 101] width 429 height 57
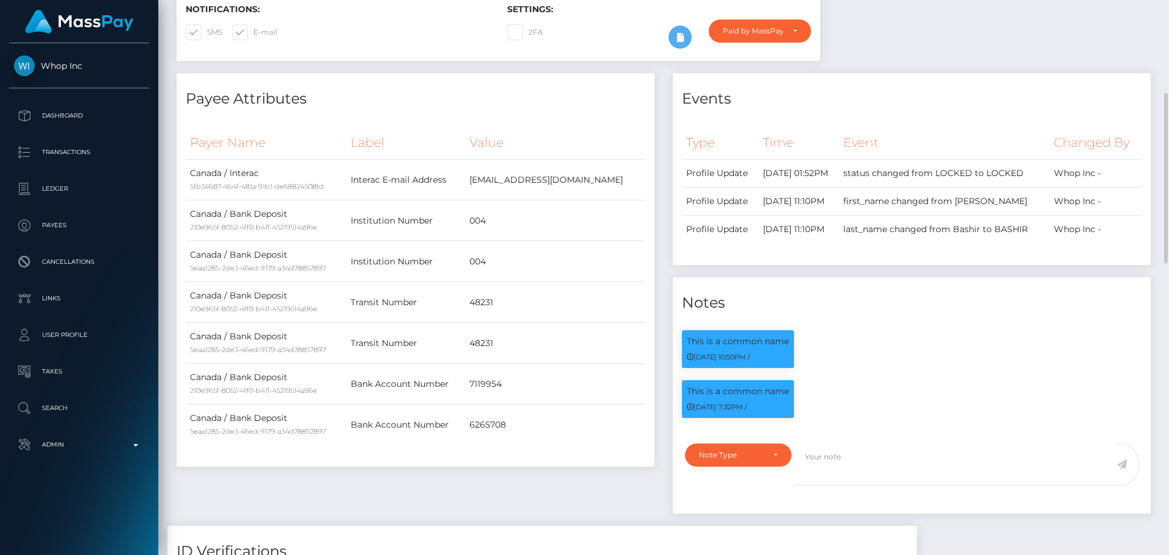
scroll to position [365, 0]
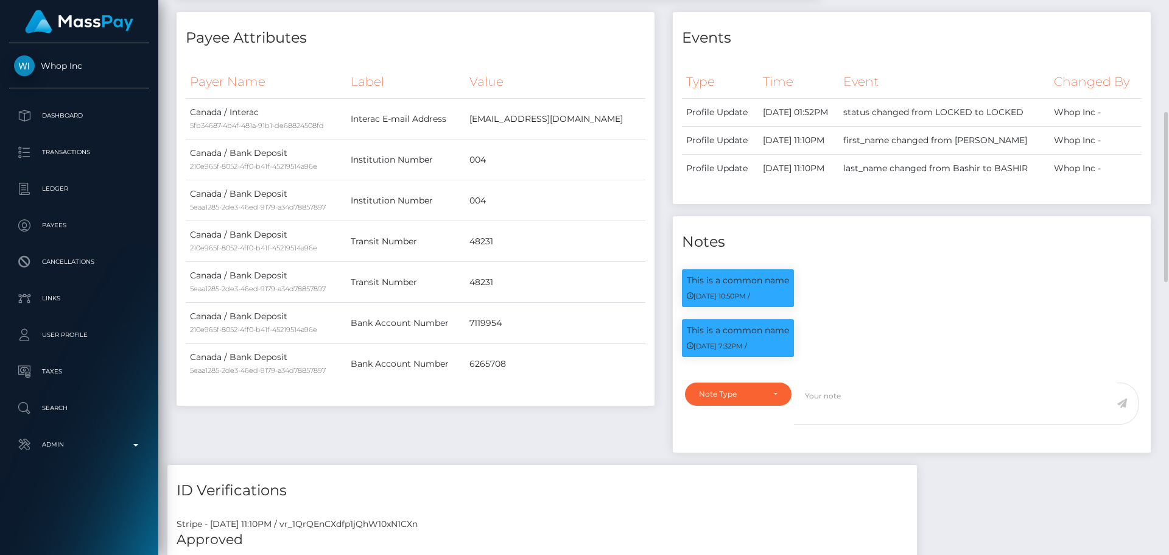
click at [667, 203] on div "Events Type Time Event Changed By" at bounding box center [912, 238] width 496 height 452
click at [663, 203] on div "Payee Attributes Payer Name Label Value Canada / Interac 5fb34687-4b4f-481a-91b…" at bounding box center [415, 238] width 496 height 452
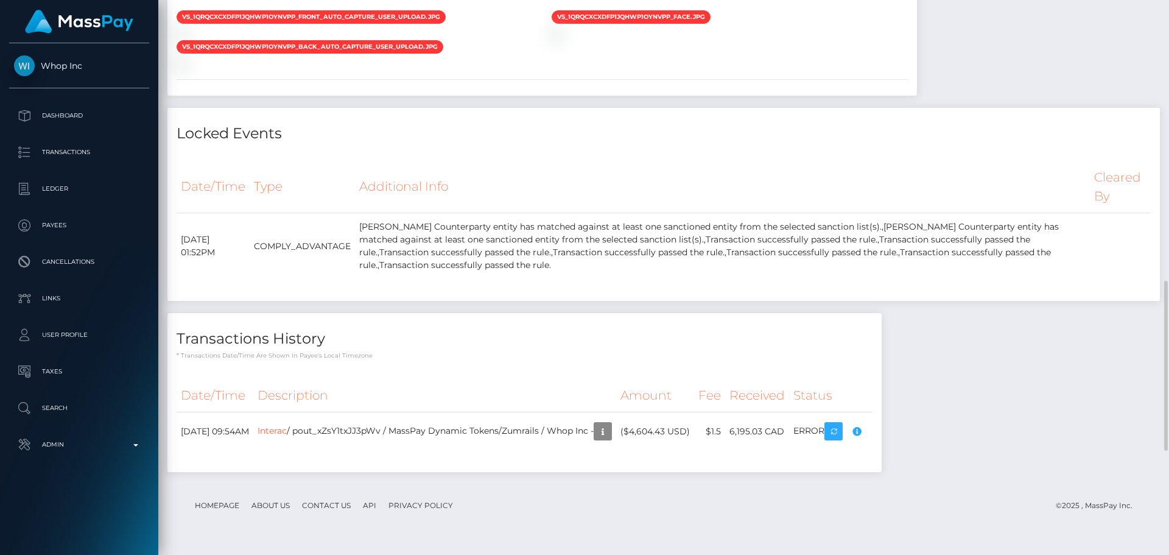
scroll to position [792, 0]
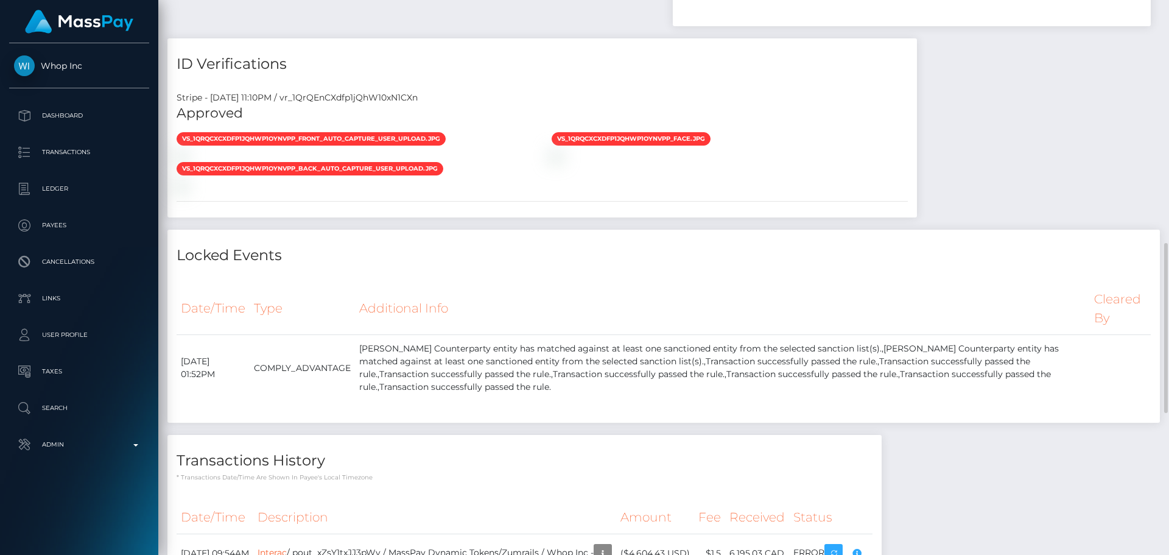
drag, startPoint x: 240, startPoint y: 213, endPoint x: 334, endPoint y: 250, distance: 101.2
click at [313, 161] on div "vs_1QrQCxCXdfp1jQhWp1oYnVpP_front_auto_capture_user_upload.jpg" at bounding box center [354, 147] width 375 height 30
drag, startPoint x: 462, startPoint y: 249, endPoint x: 489, endPoint y: 248, distance: 26.8
click at [464, 161] on div "vs_1QrQCxCXdfp1jQhWp1oYnVpP_front_auto_capture_user_upload.jpg" at bounding box center [354, 147] width 375 height 30
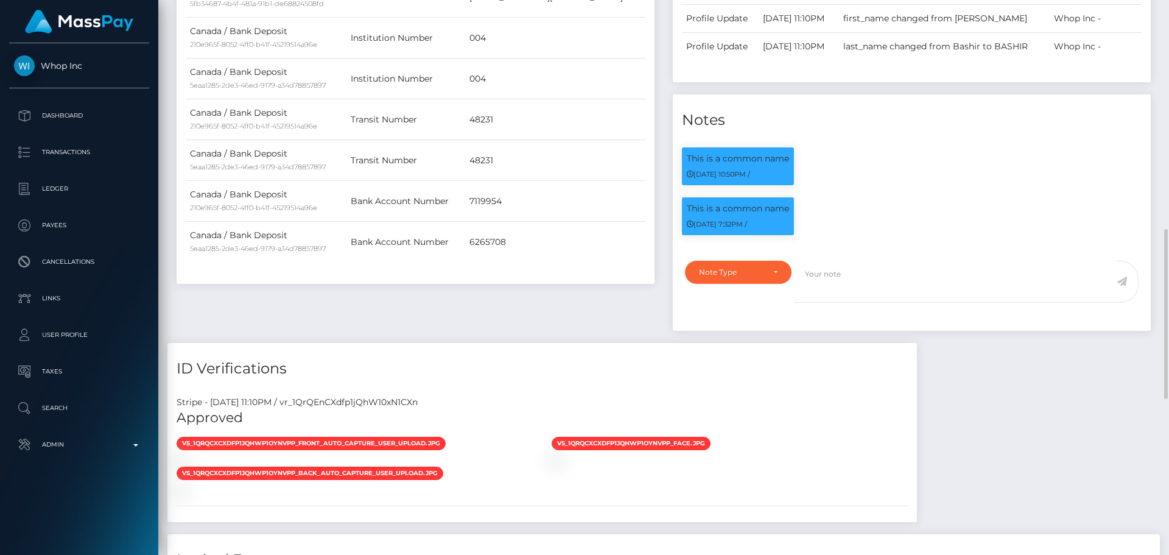
scroll to position [548, 0]
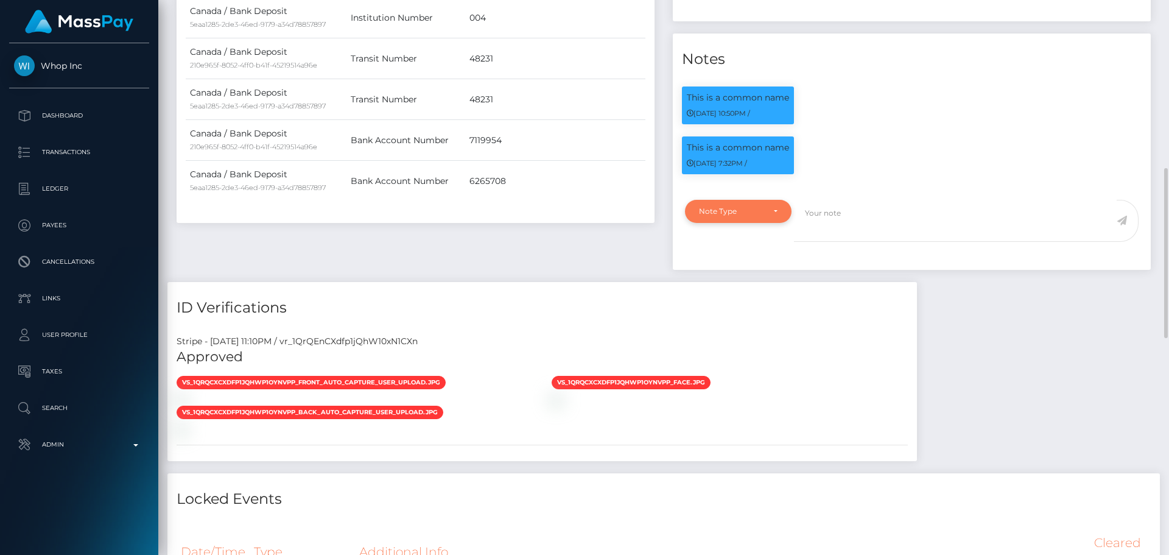
click at [748, 210] on div "Note Type" at bounding box center [731, 211] width 65 height 10
click at [737, 264] on span "Compliance" at bounding box center [722, 269] width 44 height 11
select select "COMPLIANCE"
click at [842, 231] on textarea at bounding box center [955, 221] width 323 height 42
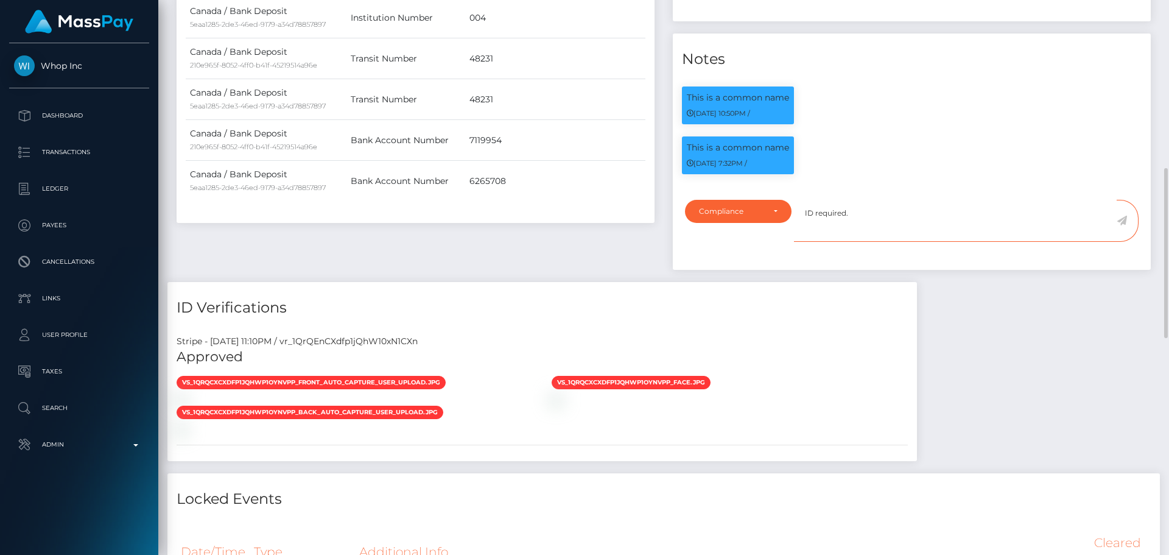
type textarea "ID required."
click at [1120, 222] on icon at bounding box center [1122, 221] width 10 height 10
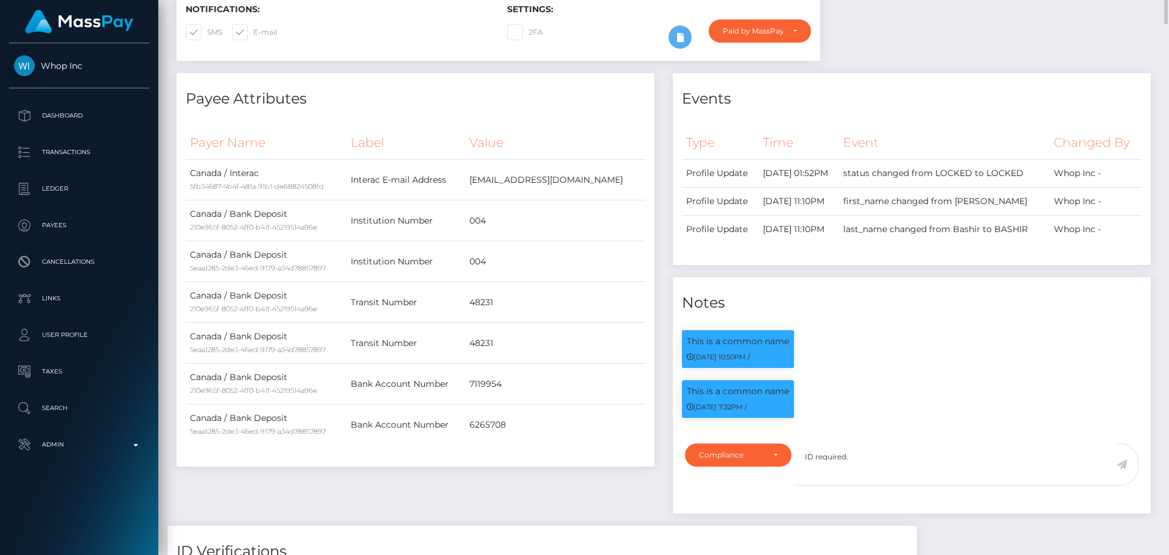
scroll to position [122, 0]
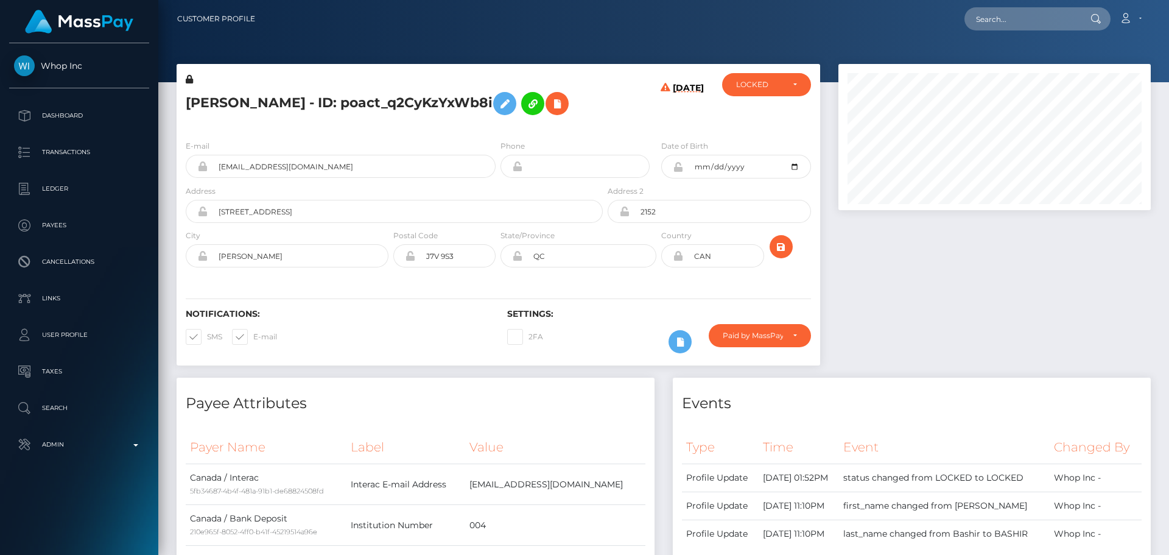
scroll to position [146, 313]
click at [619, 328] on div "2FA" at bounding box center [578, 341] width 161 height 35
click at [598, 327] on div "2FA" at bounding box center [578, 341] width 161 height 35
click at [587, 323] on div "Settings: 2FA Require ID/Selfie Verification" at bounding box center [659, 334] width 322 height 51
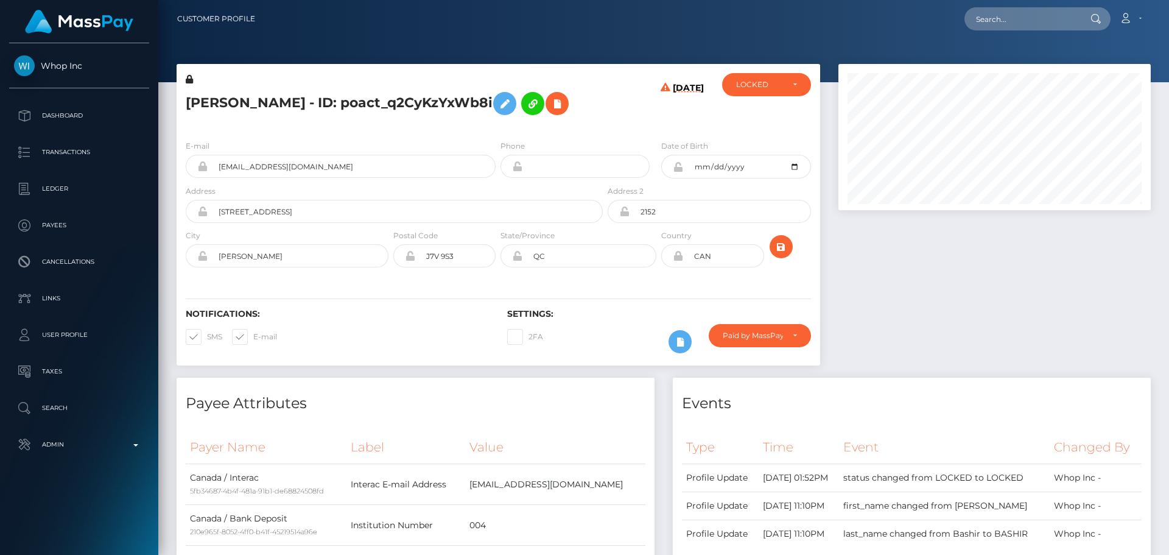
click at [591, 116] on h5 "[PERSON_NAME] - ID: poact_q2CyKzYxWb8i" at bounding box center [391, 103] width 410 height 35
click at [610, 114] on div "[DATE]" at bounding box center [658, 101] width 107 height 57
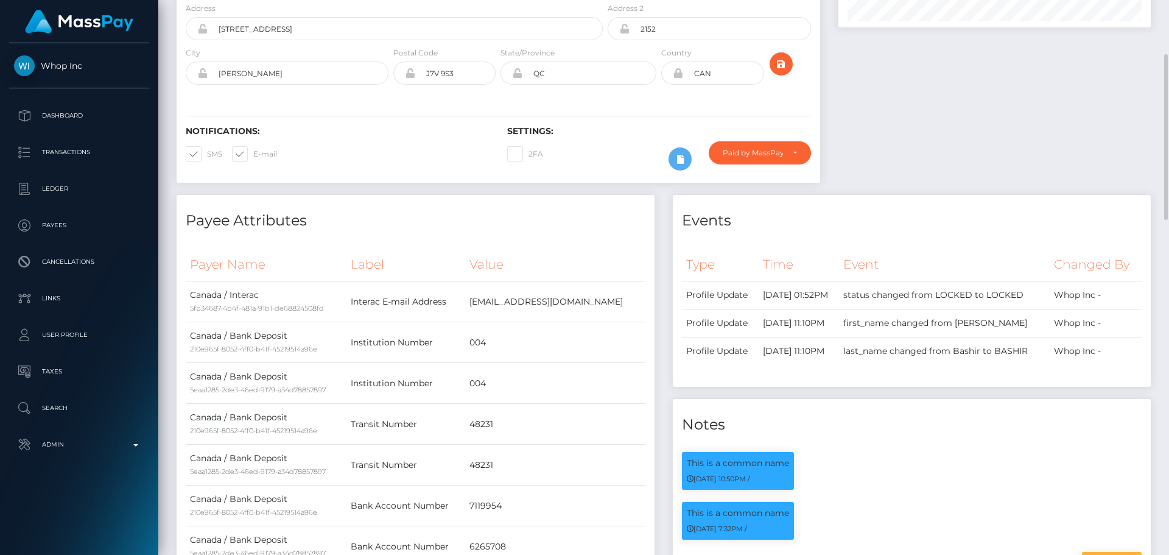
scroll to position [0, 0]
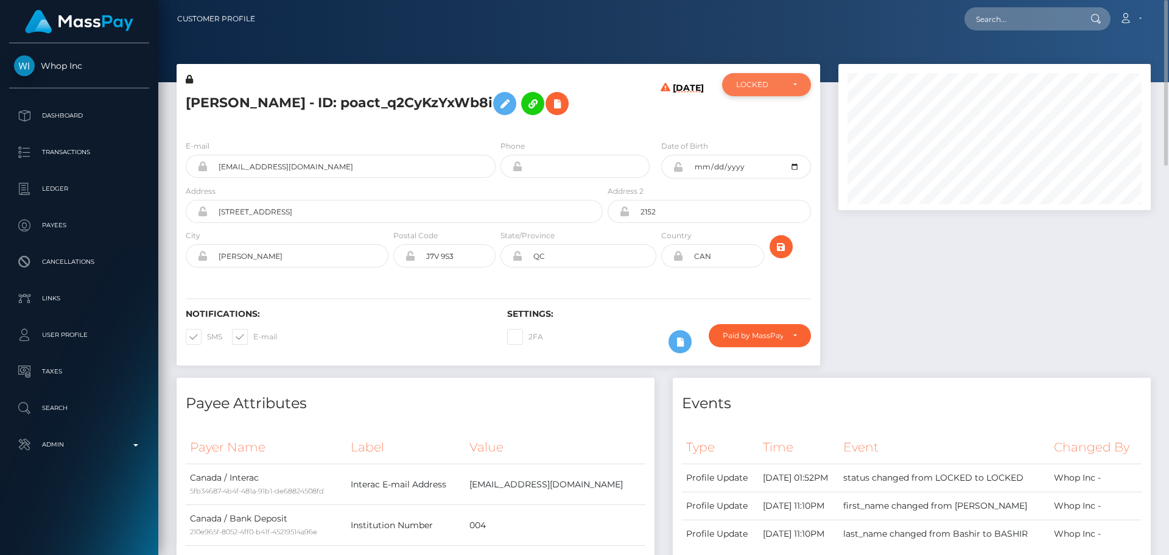
click at [767, 87] on div "LOCKED" at bounding box center [759, 85] width 47 height 10
click at [751, 144] on span "DEACTIVE" at bounding box center [756, 143] width 38 height 11
select select "DEACTIVE"
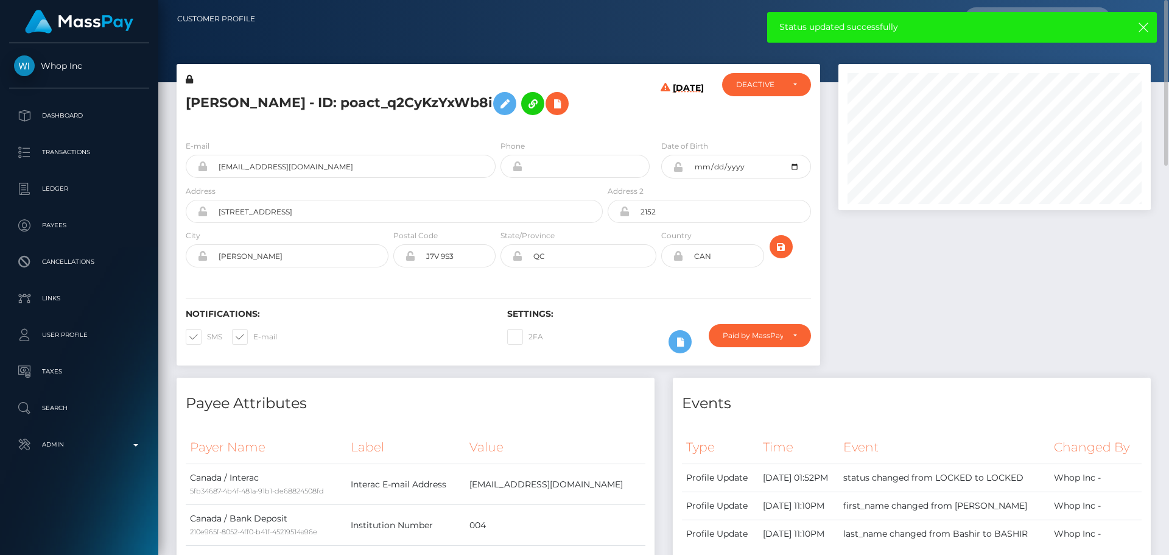
click at [635, 125] on div "[DATE]" at bounding box center [658, 101] width 107 height 57
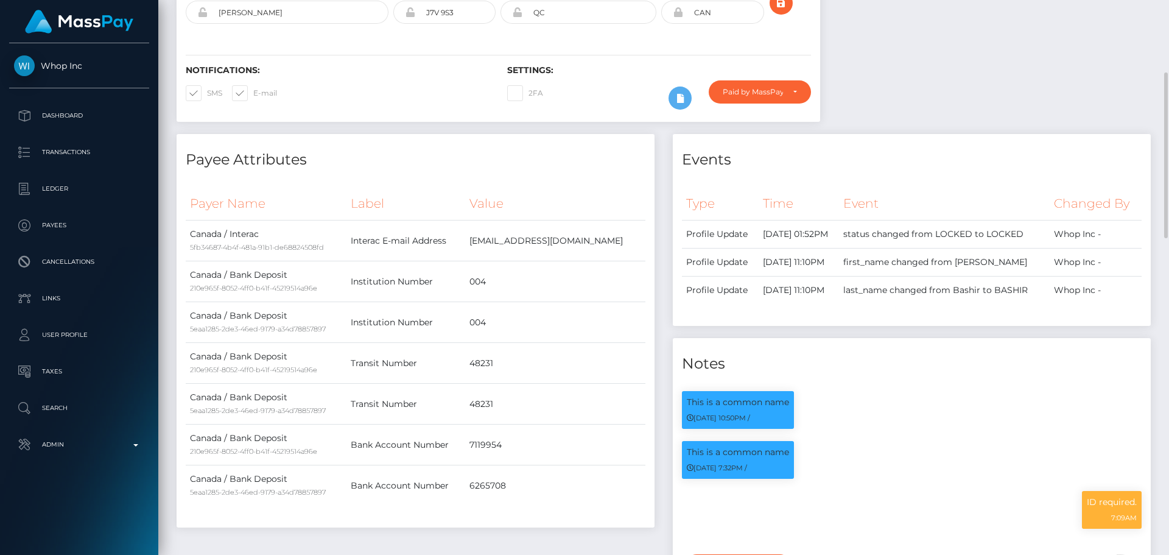
scroll to position [0, 0]
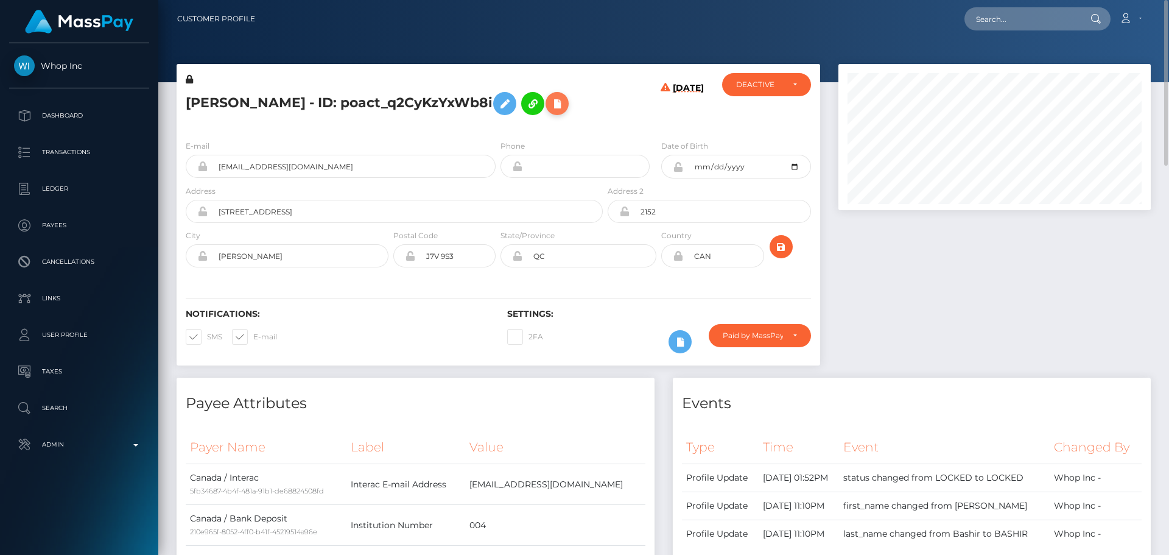
click at [550, 108] on icon at bounding box center [557, 103] width 15 height 15
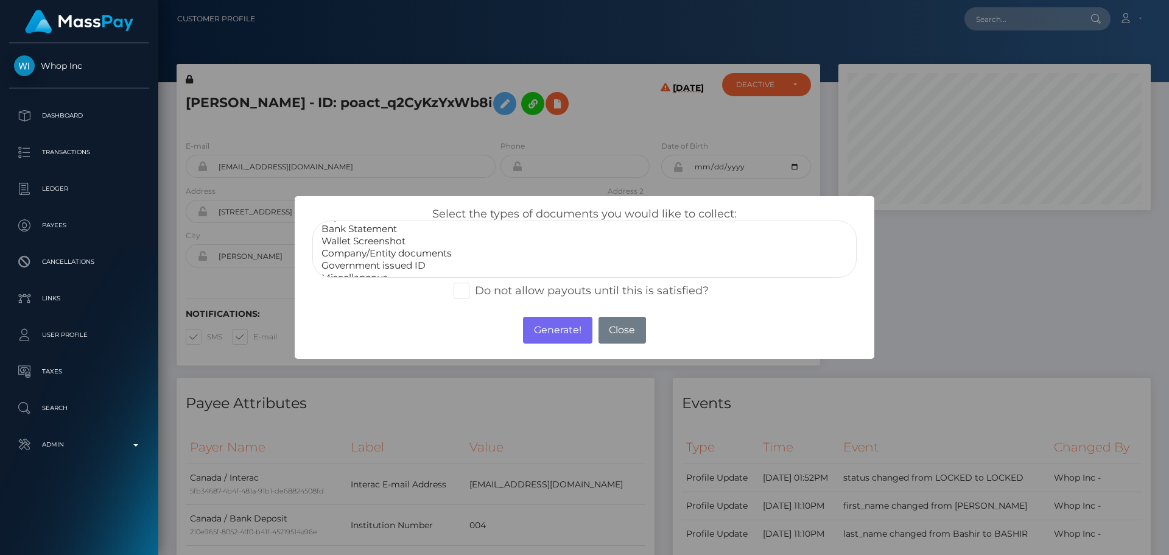
scroll to position [24, 0]
select select "Government issued ID"
click at [382, 258] on option "Government issued ID" at bounding box center [584, 255] width 529 height 12
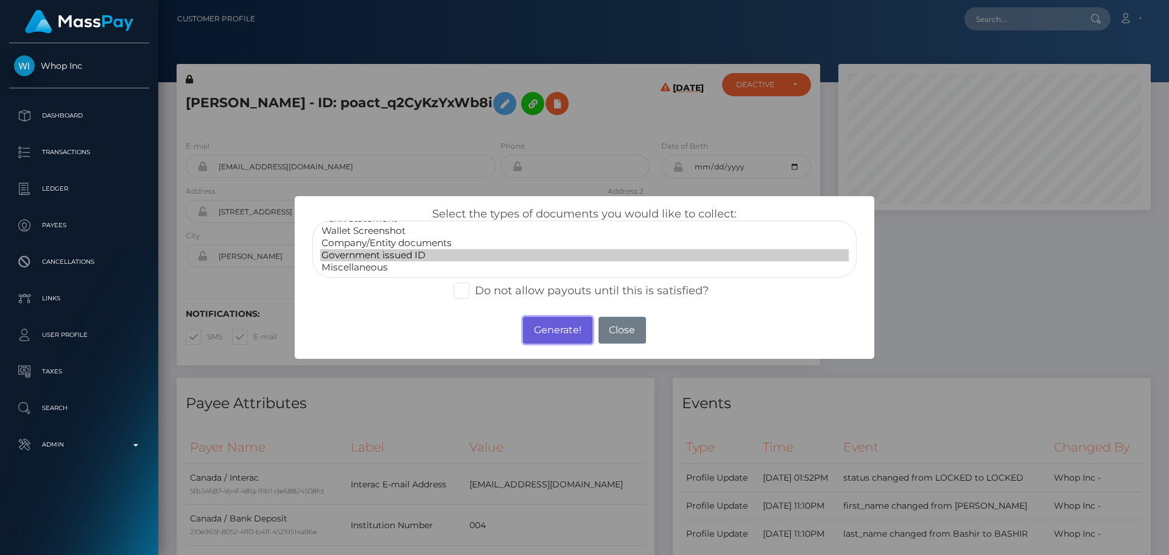
click at [557, 328] on button "Generate!" at bounding box center [557, 330] width 69 height 27
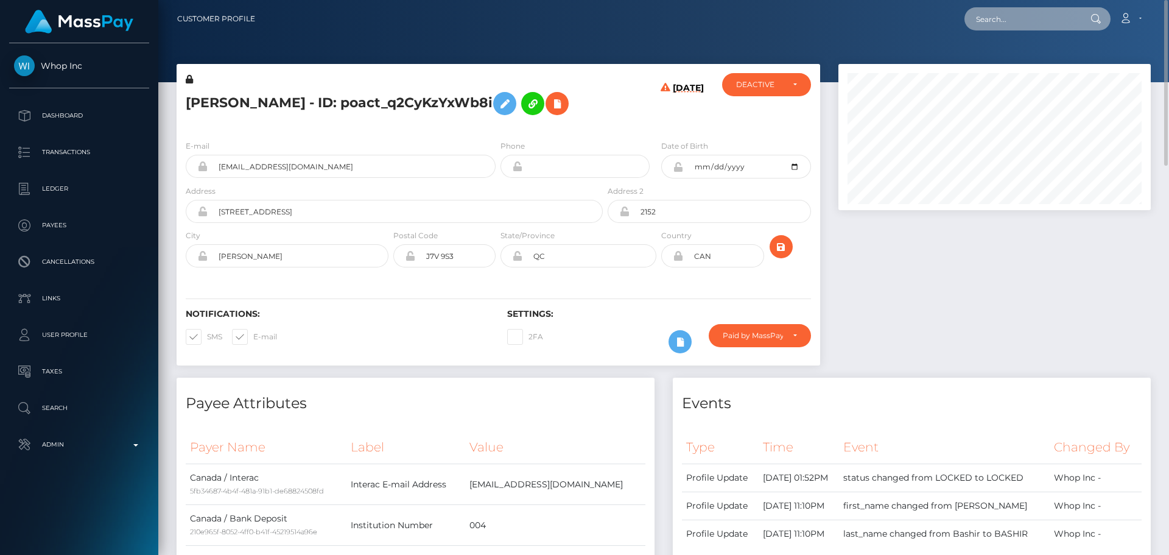
click at [1010, 20] on input "text" at bounding box center [1022, 18] width 114 height 23
paste input "poact_MPBkrpFMcNPU"
type input "poact_MPBkrpFMcNPU"
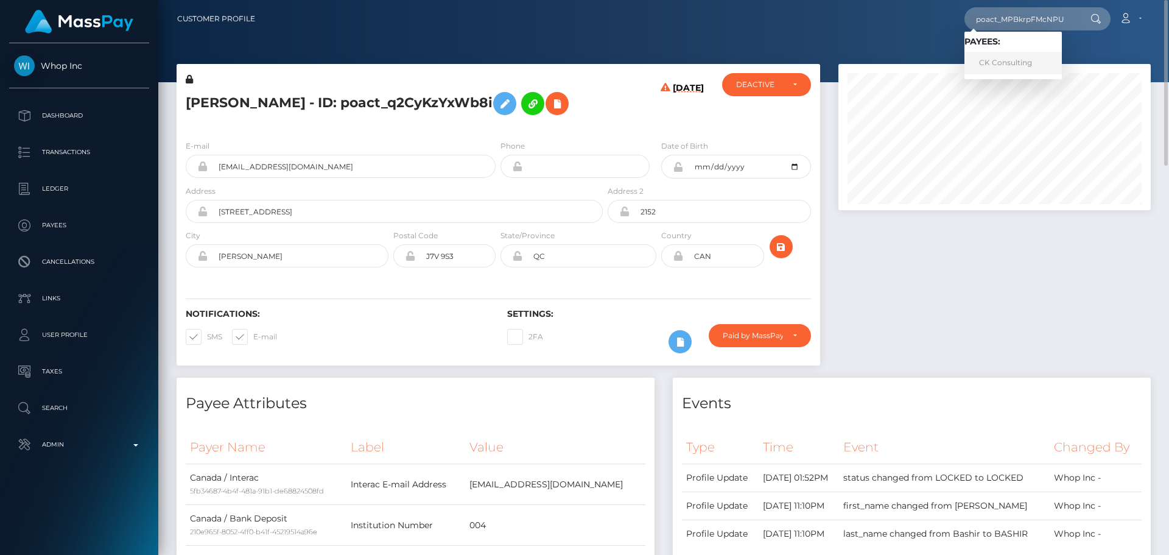
click at [999, 60] on link "CK Consulting" at bounding box center [1013, 63] width 97 height 23
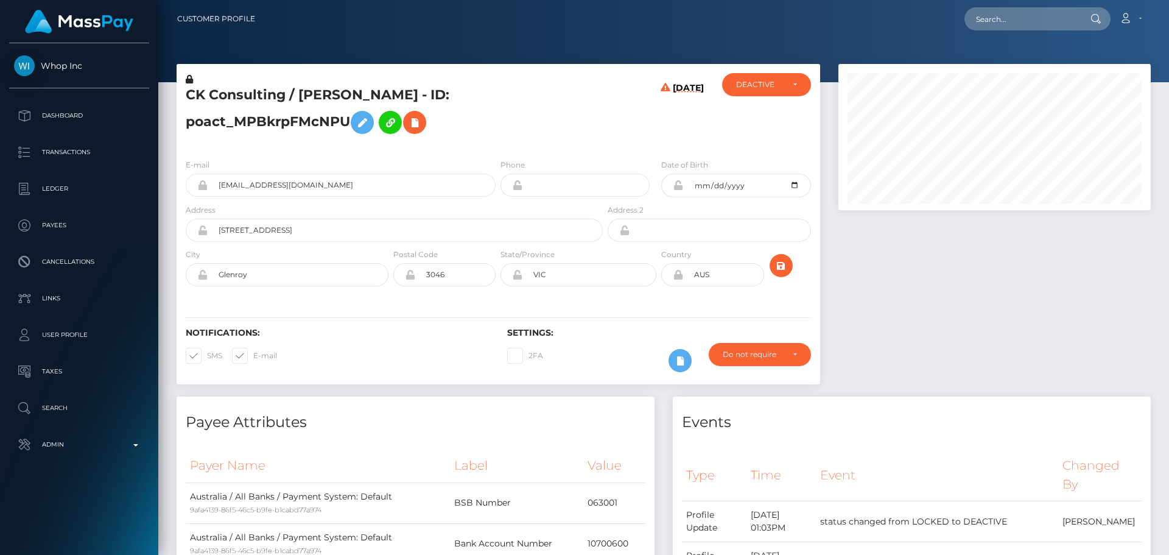
scroll to position [146, 313]
click at [518, 124] on h5 "CK Consulting / [PERSON_NAME] - ID: poact_MPBkrpFMcNPU" at bounding box center [391, 113] width 410 height 54
click at [502, 133] on h5 "CK Consulting / [PERSON_NAME] - ID: poact_MPBkrpFMcNPU" at bounding box center [391, 113] width 410 height 54
click at [498, 141] on div "CK Consulting / [PERSON_NAME] - ID: poact_MPBkrpFMcNPU" at bounding box center [391, 111] width 429 height 76
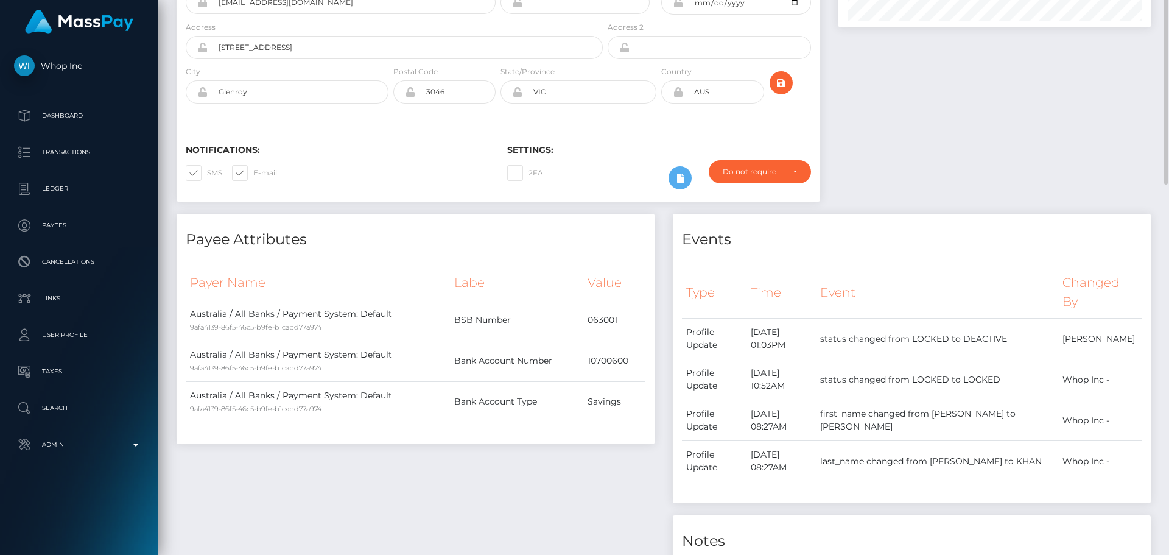
scroll to position [0, 0]
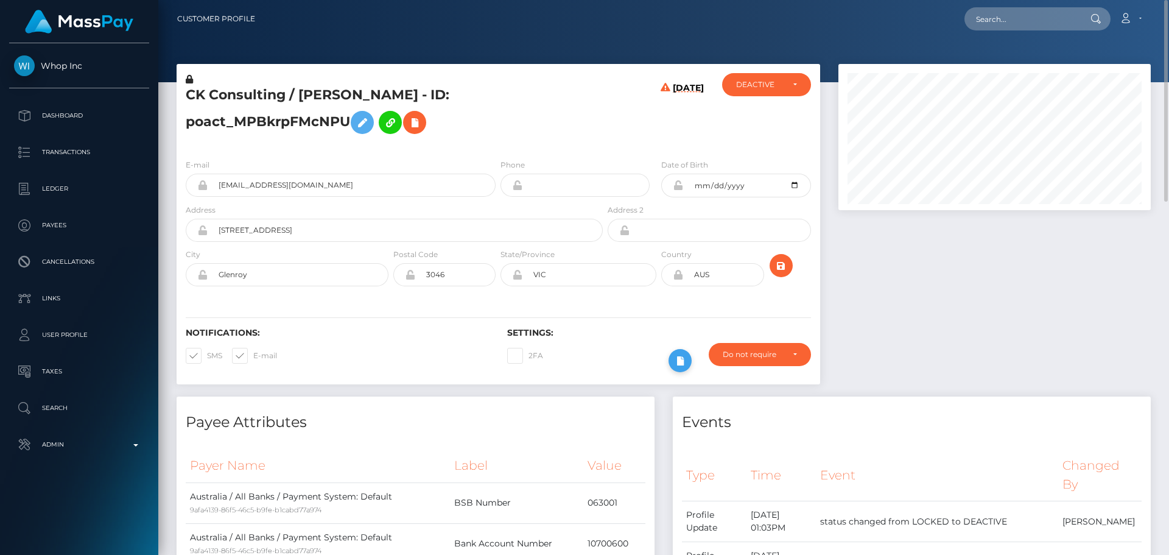
click at [683, 365] on icon at bounding box center [680, 360] width 15 height 15
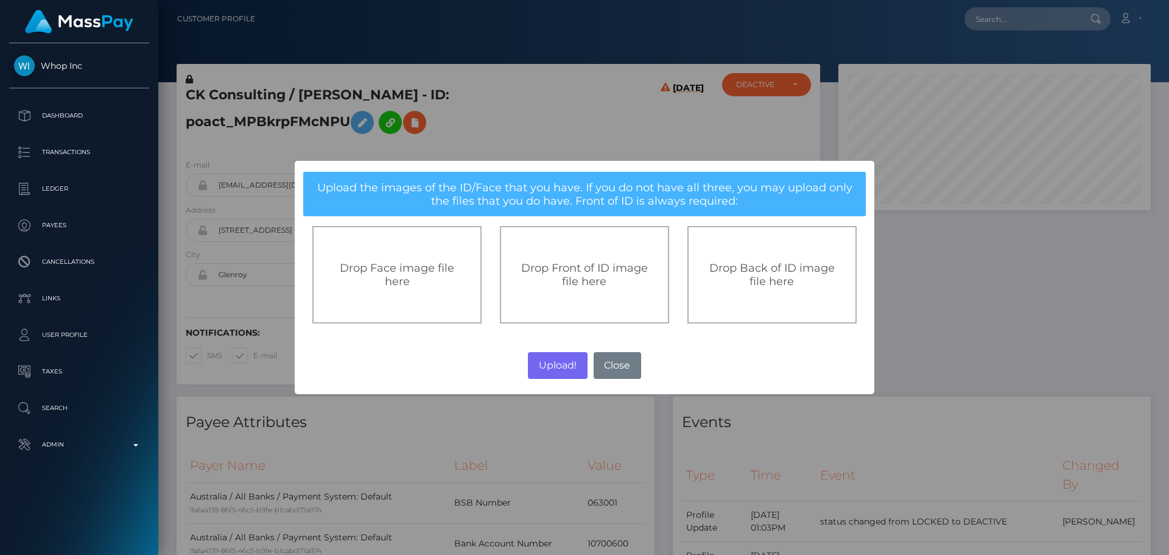
click at [555, 267] on span "Drop Front of ID image file here" at bounding box center [584, 274] width 127 height 27
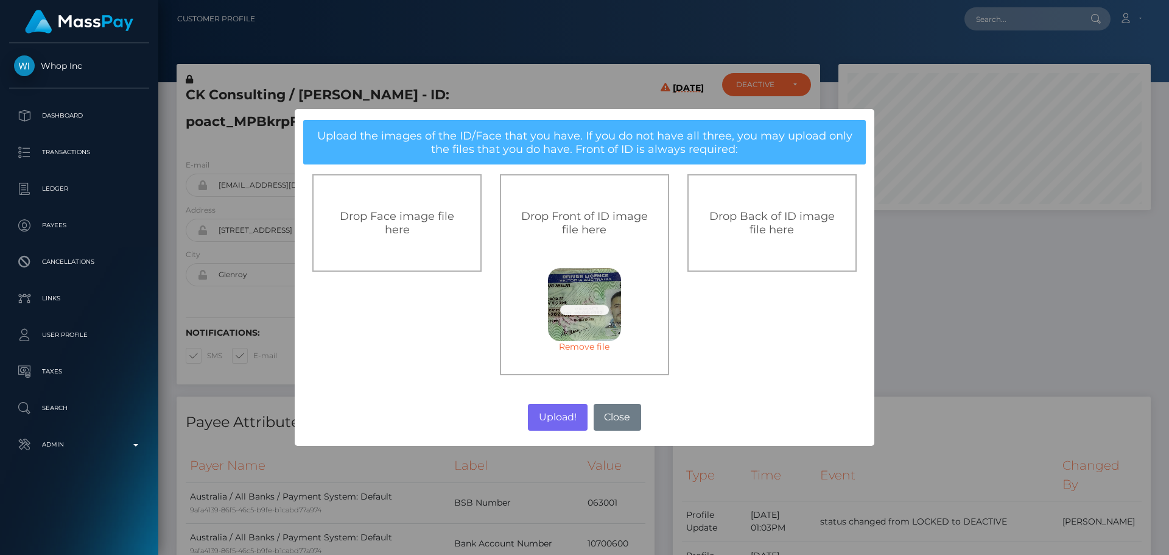
click at [779, 237] on div "Drop Back of ID image file here" at bounding box center [772, 222] width 169 height 97
click at [559, 423] on button "Upload!" at bounding box center [557, 417] width 59 height 27
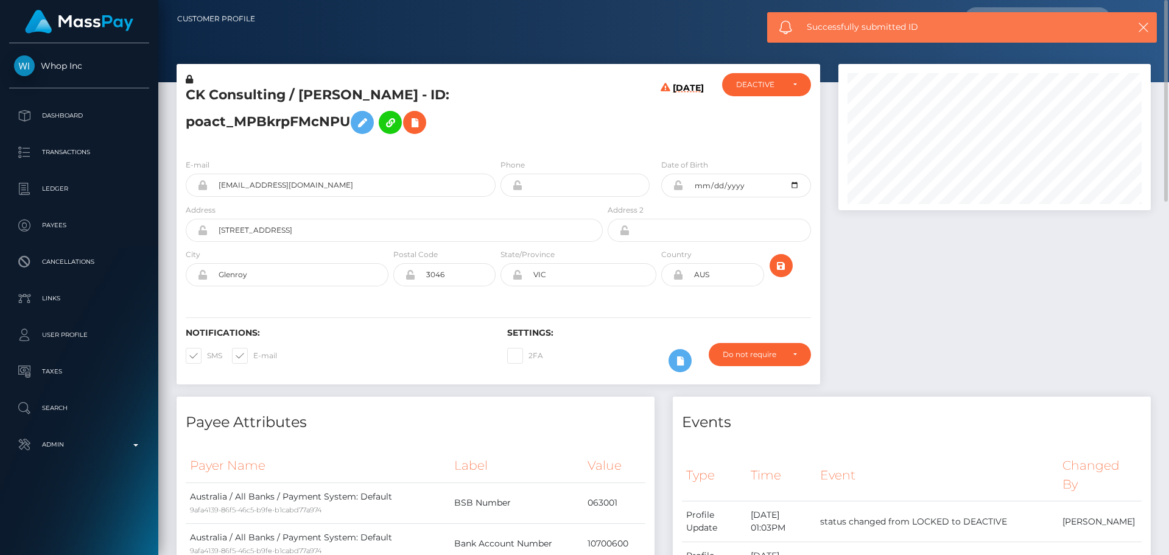
click at [497, 142] on div "CK Consulting / [PERSON_NAME] - ID: poact_MPBkrpFMcNPU" at bounding box center [391, 111] width 429 height 76
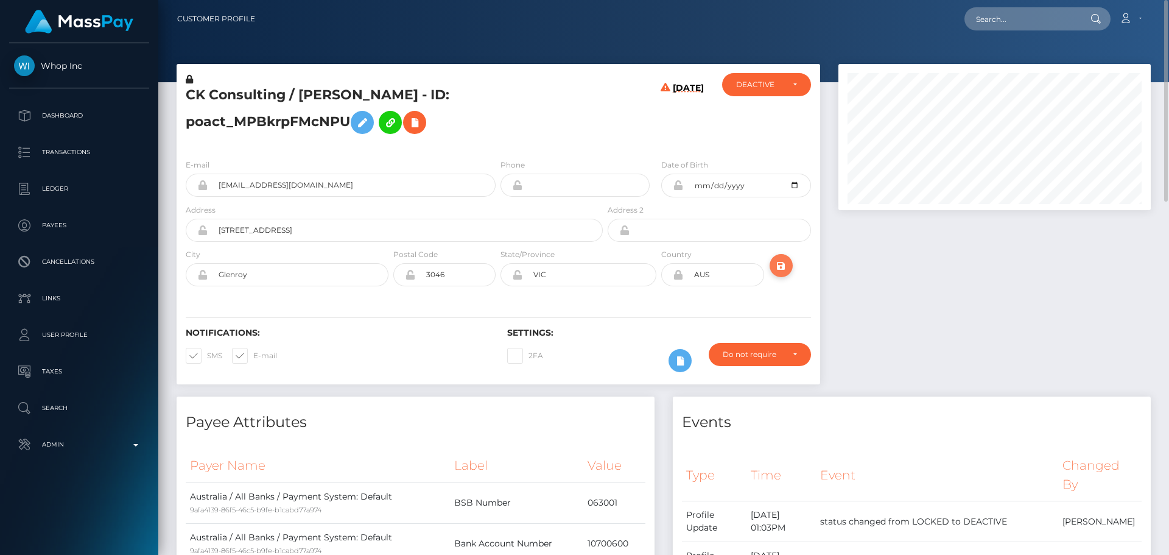
click at [781, 266] on icon "submit" at bounding box center [781, 265] width 15 height 15
click at [527, 109] on h5 "CK Consulting / MUHAMMAD ARSLAN KHAN - ID: poact_MPBkrpFMcNPU" at bounding box center [391, 113] width 410 height 54
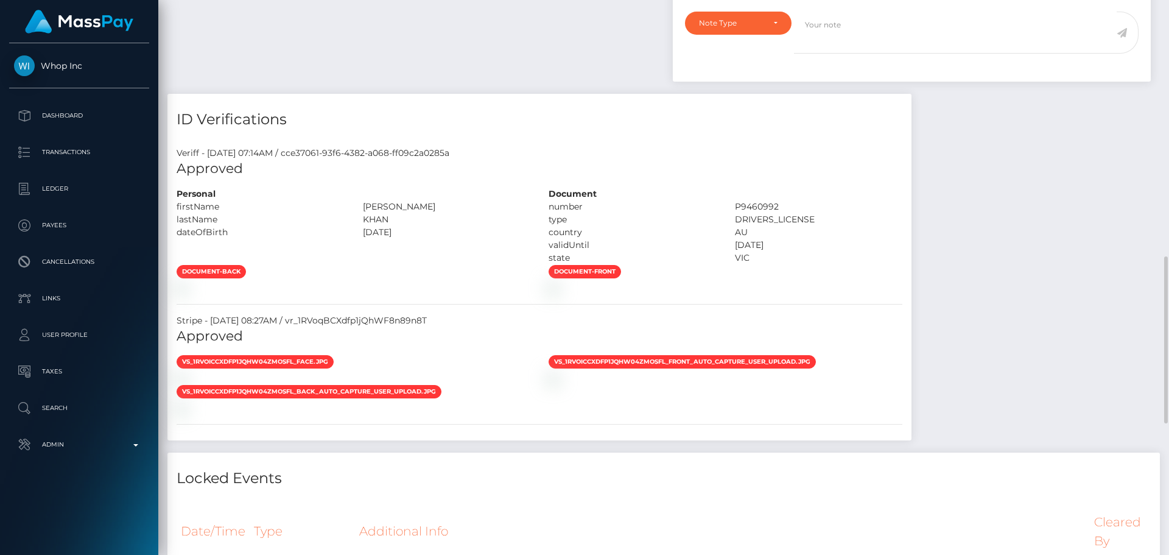
scroll to position [913, 0]
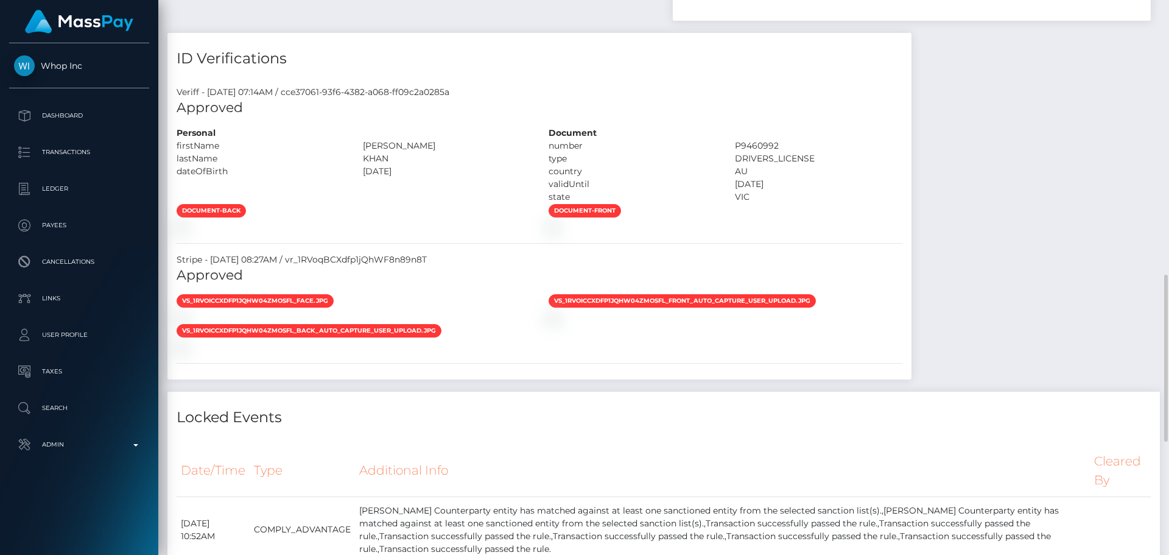
click at [457, 135] on div "Personal" at bounding box center [353, 133] width 372 height 13
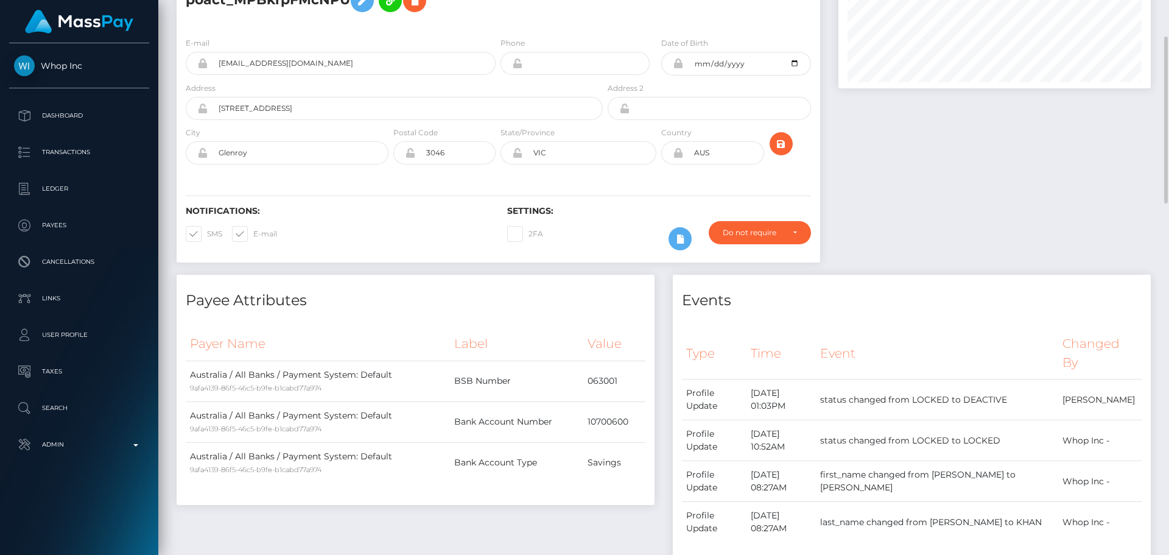
scroll to position [0, 0]
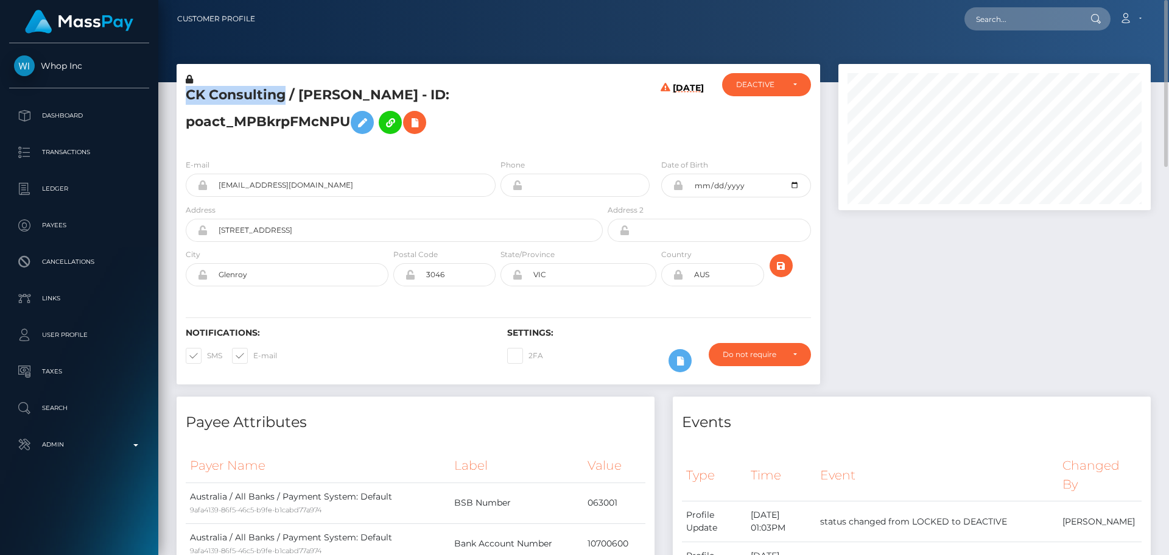
drag, startPoint x: 190, startPoint y: 93, endPoint x: 283, endPoint y: 98, distance: 92.7
click at [283, 98] on h5 "CK Consulting / MUHAMMAD ARSLAN KHAN - ID: poact_MPBkrpFMcNPU" at bounding box center [391, 113] width 410 height 54
copy h5 "CK Consulting"
click at [471, 127] on h5 "CK Consulting / MUHAMMAD ARSLAN KHAN - ID: poact_MPBkrpFMcNPU" at bounding box center [391, 113] width 410 height 54
click at [499, 124] on h5 "CK Consulting / MUHAMMAD ARSLAN KHAN - ID: poact_MPBkrpFMcNPU" at bounding box center [391, 113] width 410 height 54
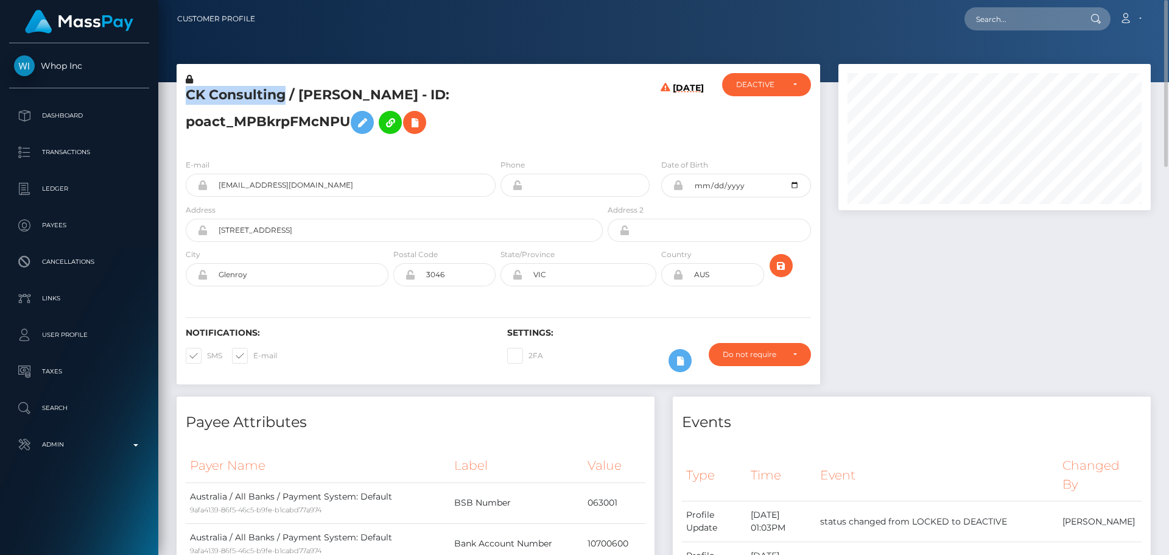
drag, startPoint x: 188, startPoint y: 97, endPoint x: 283, endPoint y: 94, distance: 95.1
click at [283, 94] on h5 "CK Consulting / MUHAMMAD ARSLAN KHAN - ID: poact_MPBkrpFMcNPU" at bounding box center [391, 113] width 410 height 54
copy h5 "CK Consulting"
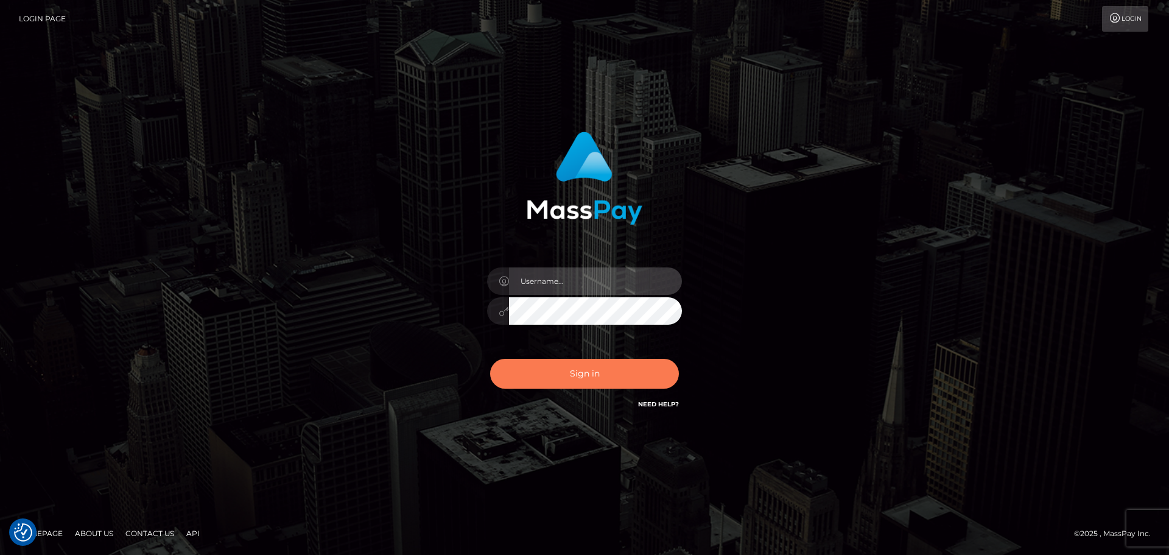
type input "[DOMAIN_NAME]"
click at [613, 375] on button "Sign in" at bounding box center [584, 374] width 189 height 30
type input "[DOMAIN_NAME]"
click at [533, 362] on button "Sign in" at bounding box center [584, 374] width 189 height 30
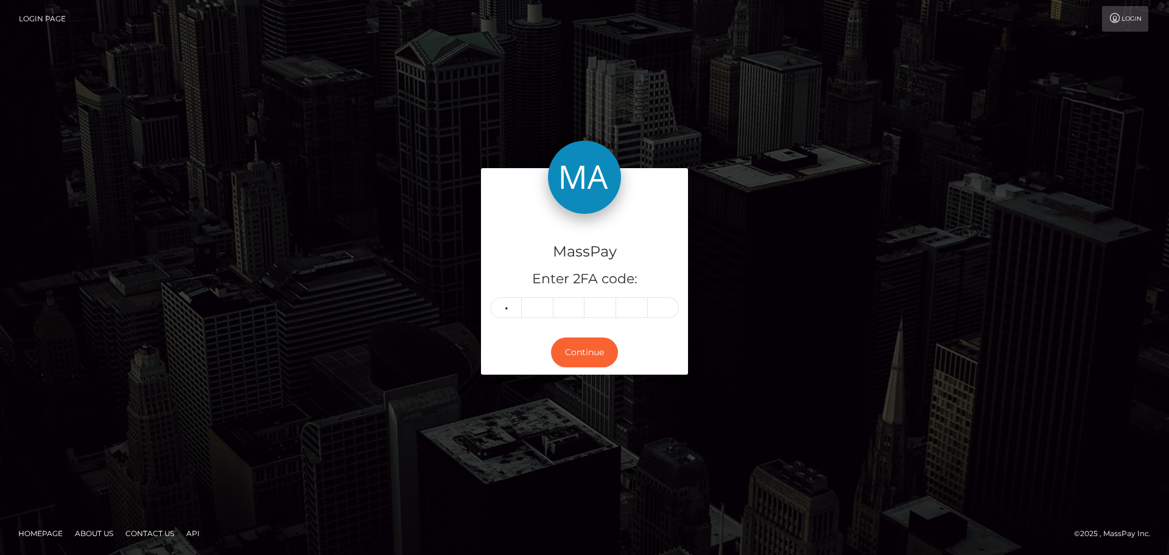
type input "0"
type input "4"
type input "8"
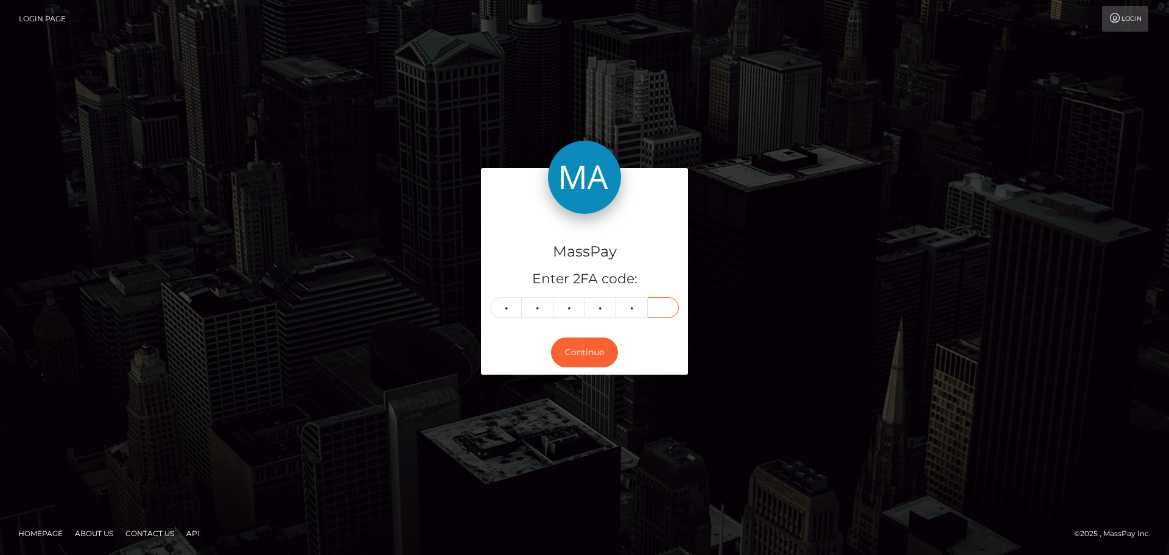
type input "9"
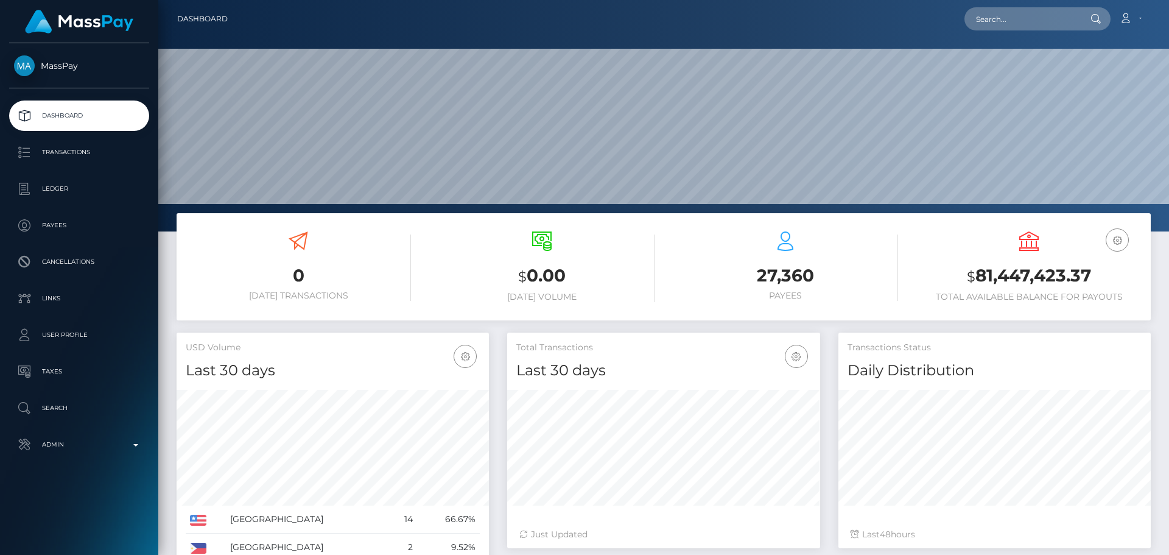
scroll to position [216, 313]
click at [1024, 9] on input "text" at bounding box center [1022, 18] width 114 height 23
paste input "64e5e36a4987e1df6e0c7e93"
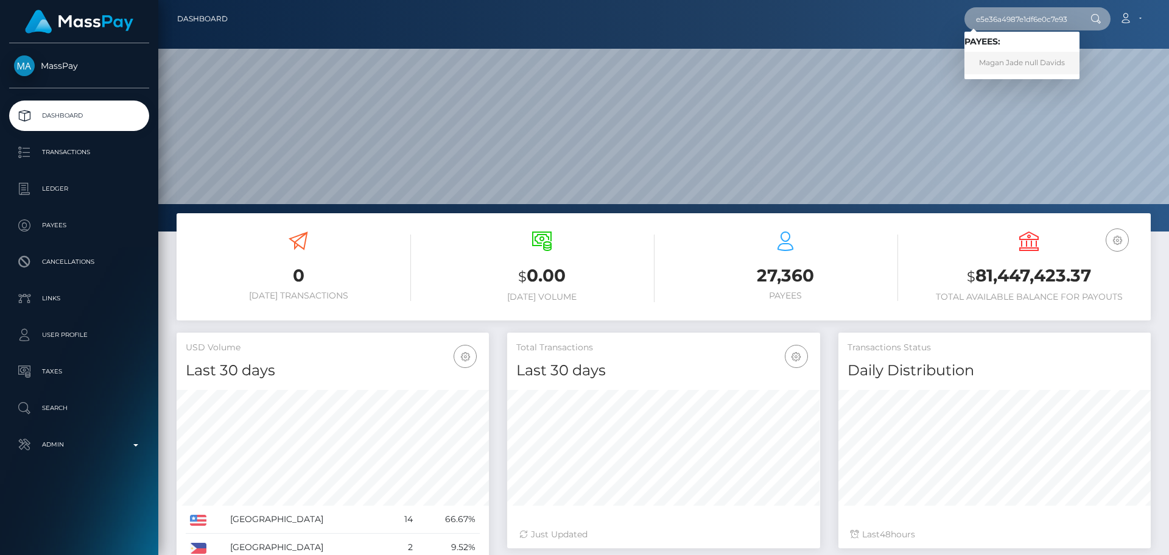
type input "64e5e36a4987e1df6e0c7e93"
click at [1016, 59] on link "Magan Jade null Davids" at bounding box center [1022, 63] width 115 height 23
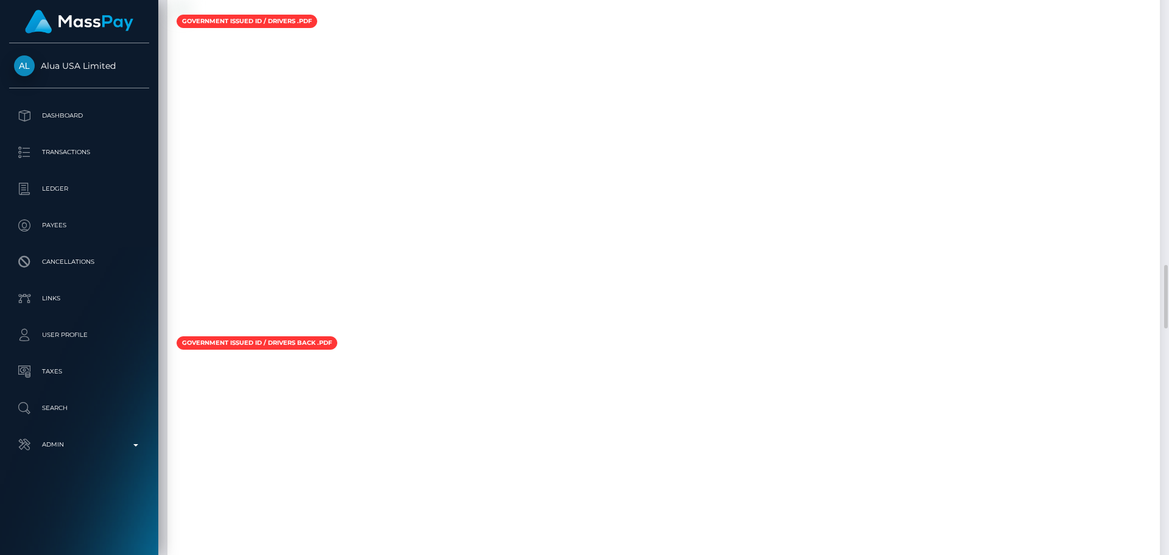
scroll to position [2010, 0]
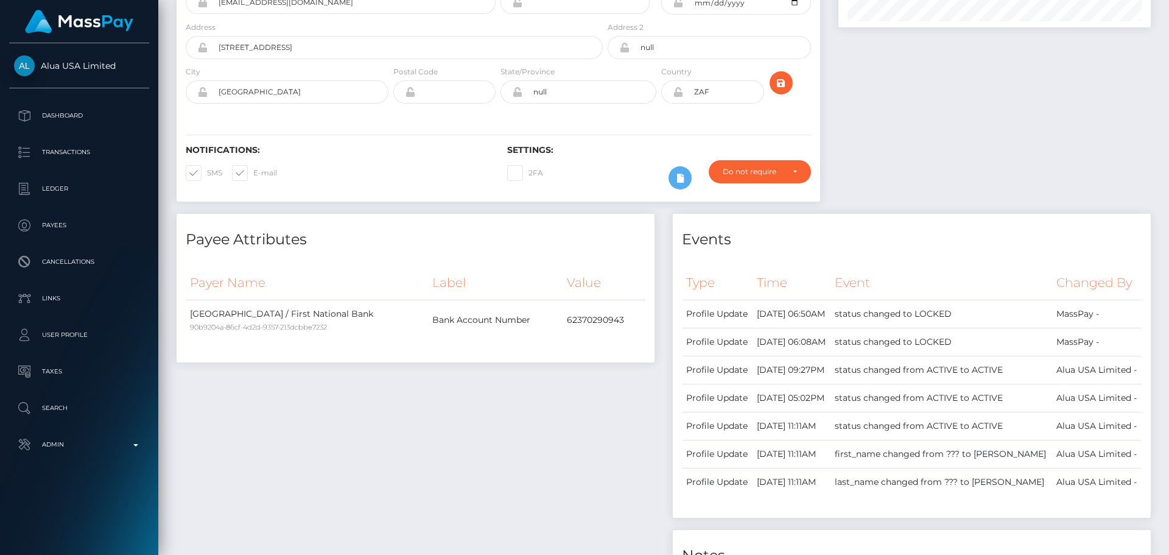
scroll to position [0, 0]
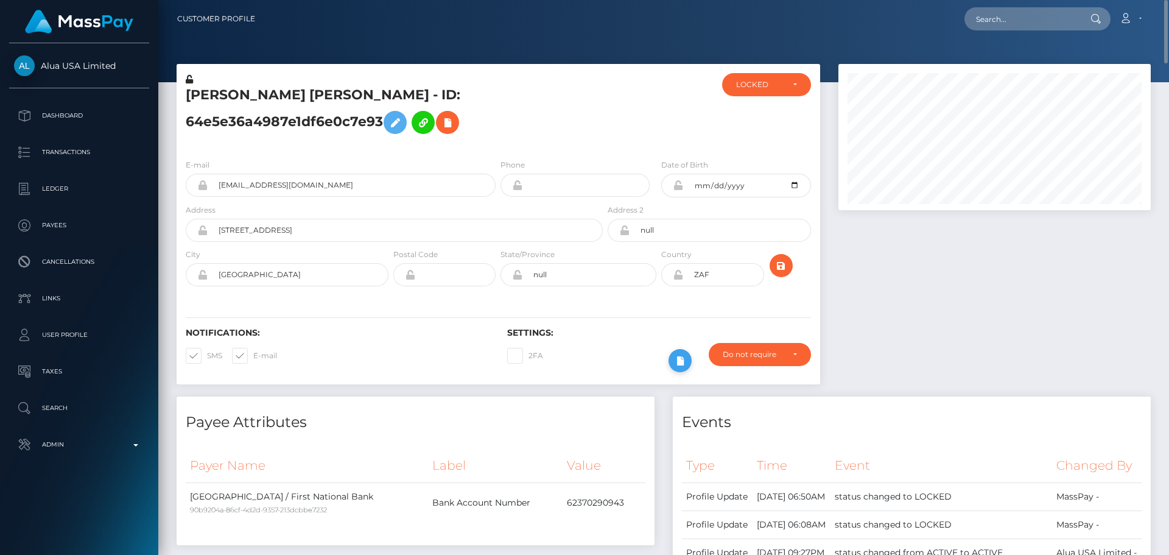
click at [676, 356] on icon at bounding box center [680, 360] width 15 height 15
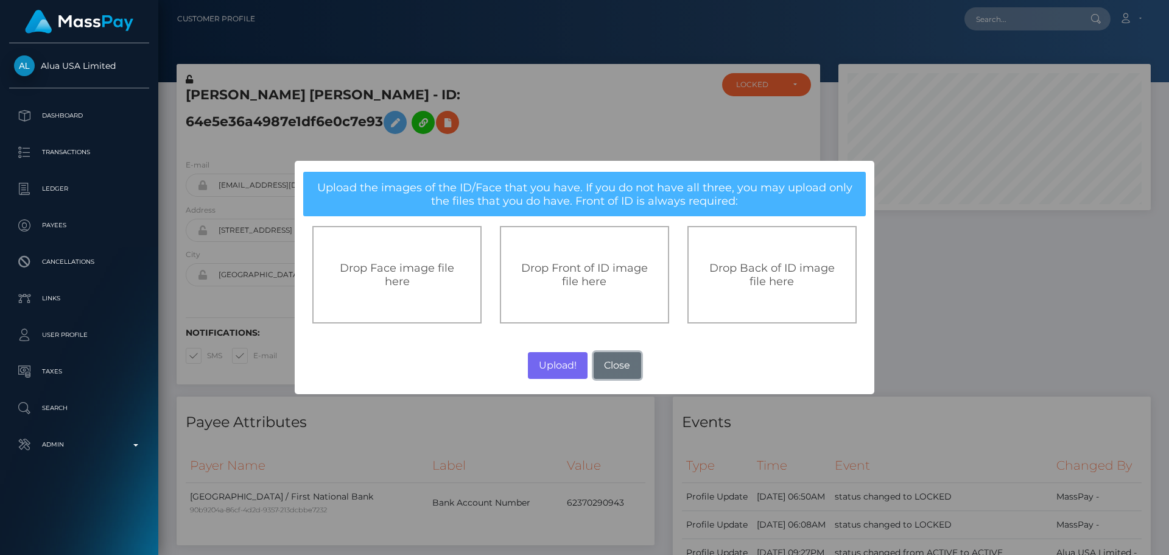
click at [623, 363] on button "Close" at bounding box center [617, 365] width 47 height 27
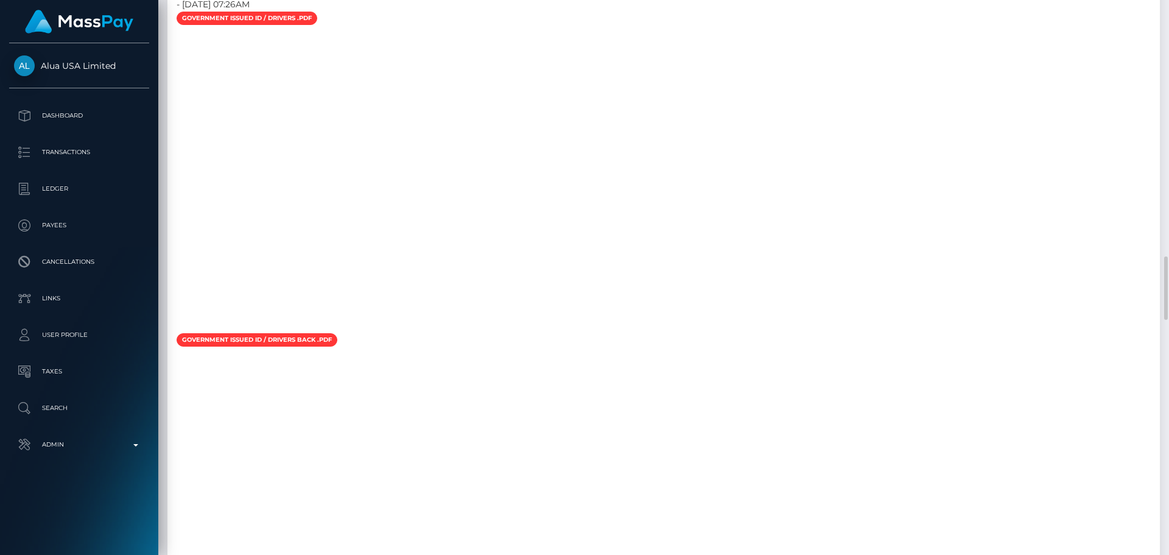
scroll to position [1705, 0]
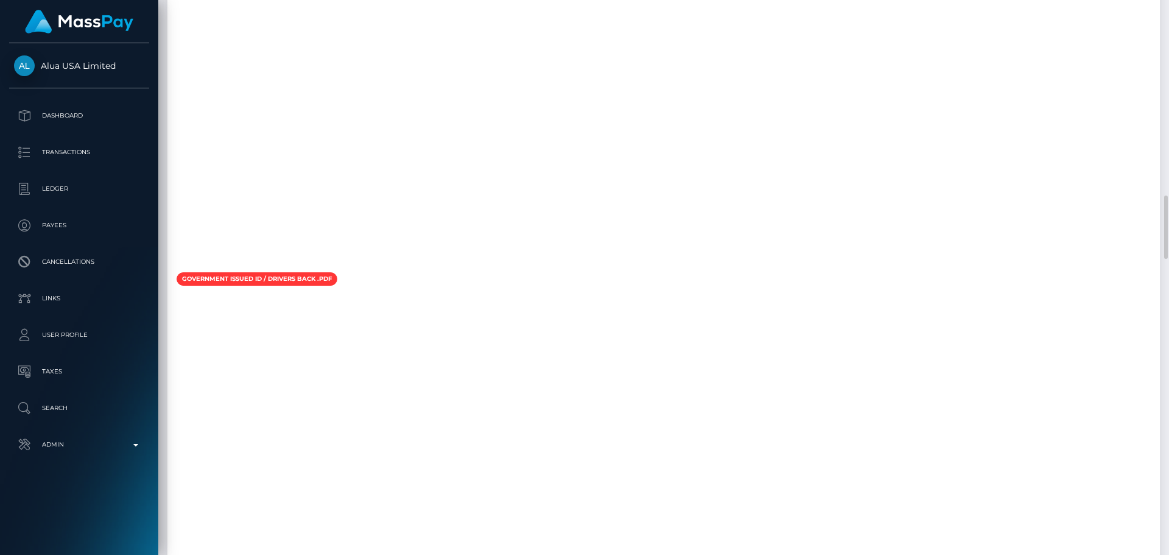
click at [631, 255] on div "Payee Attributes Payer Name Label Value [GEOGRAPHIC_DATA] / First National Bank…" at bounding box center [663, 422] width 993 height 3463
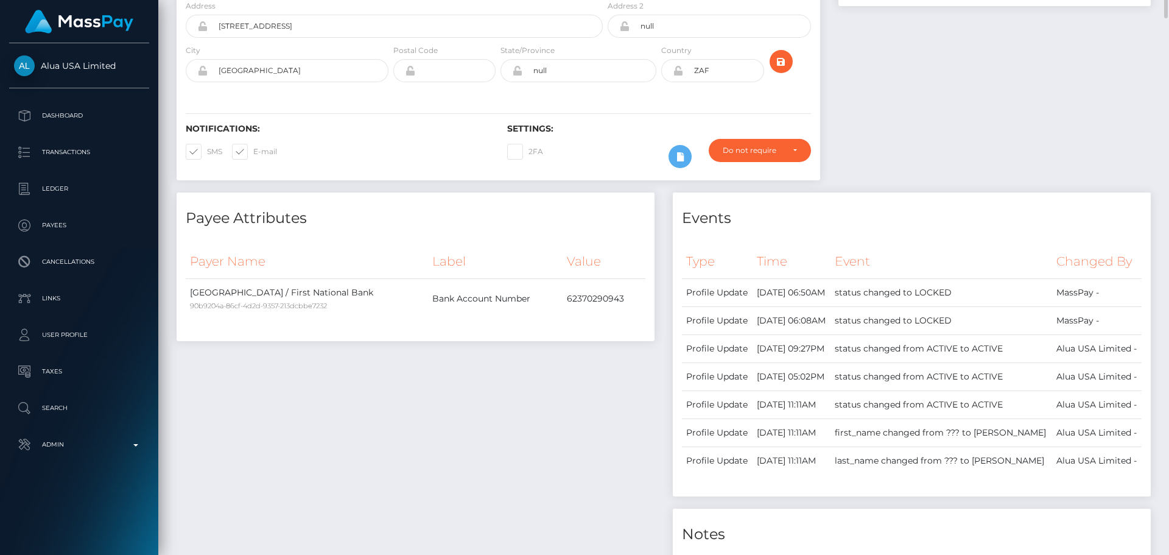
scroll to position [82, 0]
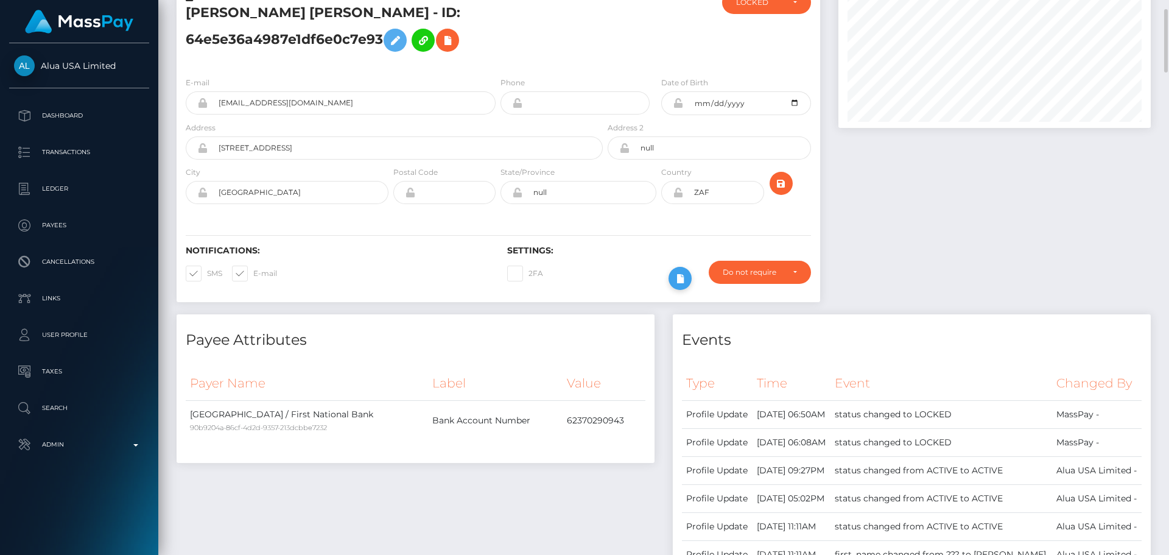
click at [683, 280] on icon at bounding box center [680, 278] width 15 height 15
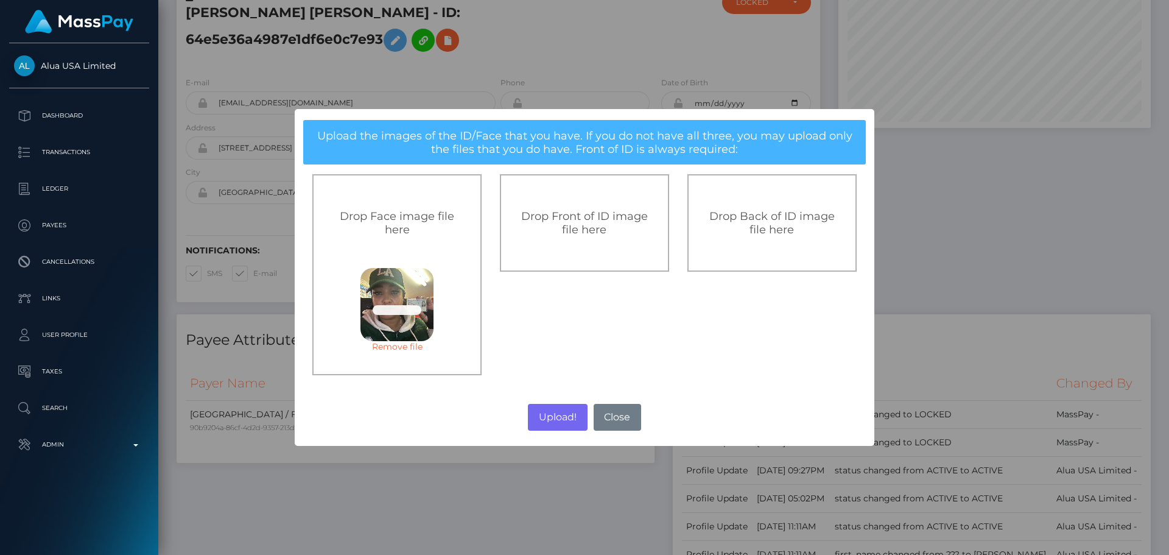
click at [597, 234] on span "Drop Front of ID image file here" at bounding box center [584, 222] width 127 height 27
click at [798, 208] on div "Drop Back of ID image file here" at bounding box center [772, 222] width 169 height 97
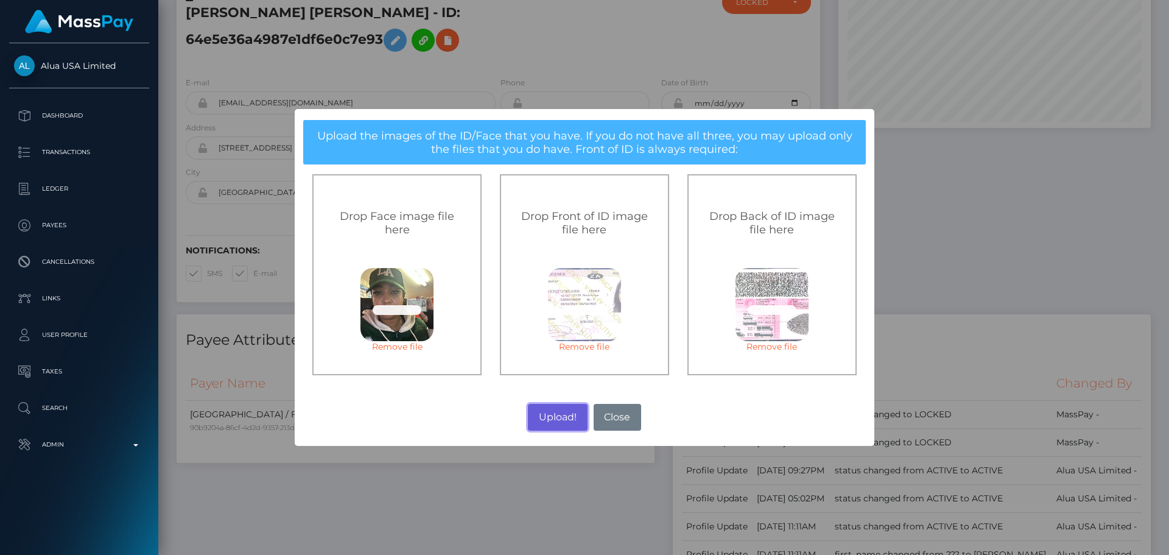
click at [557, 415] on button "Upload!" at bounding box center [557, 417] width 59 height 27
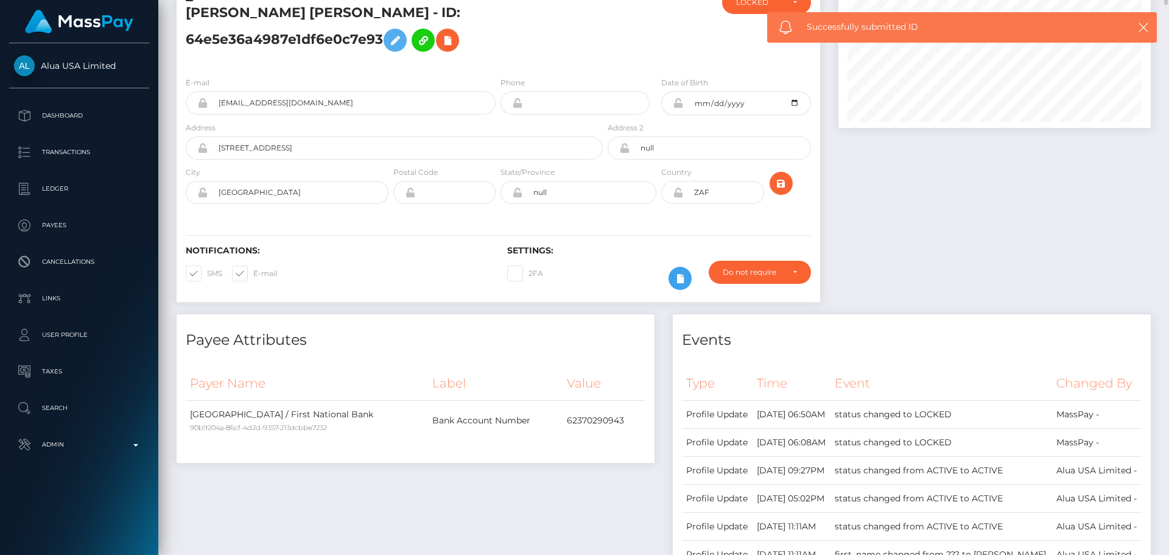
scroll to position [0, 0]
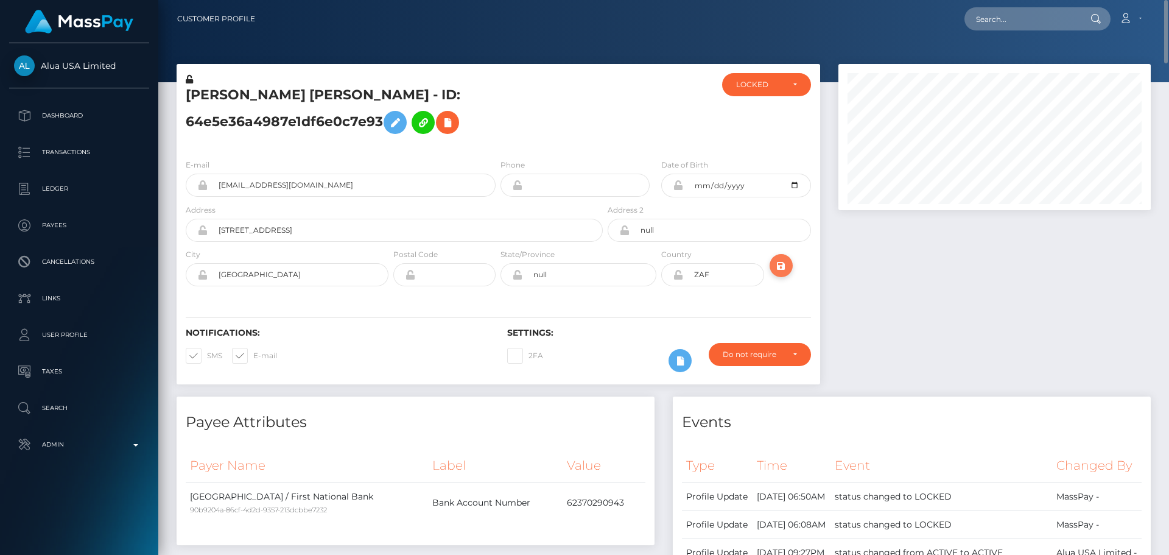
click at [779, 266] on icon "submit" at bounding box center [781, 265] width 15 height 15
click at [639, 127] on div at bounding box center [658, 111] width 107 height 76
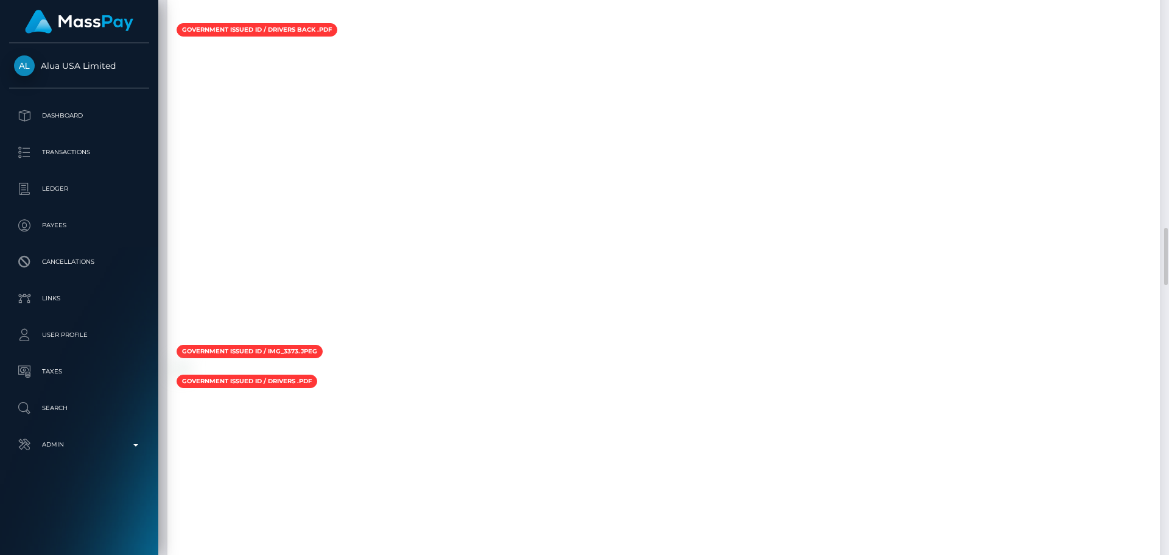
scroll to position [2131, 0]
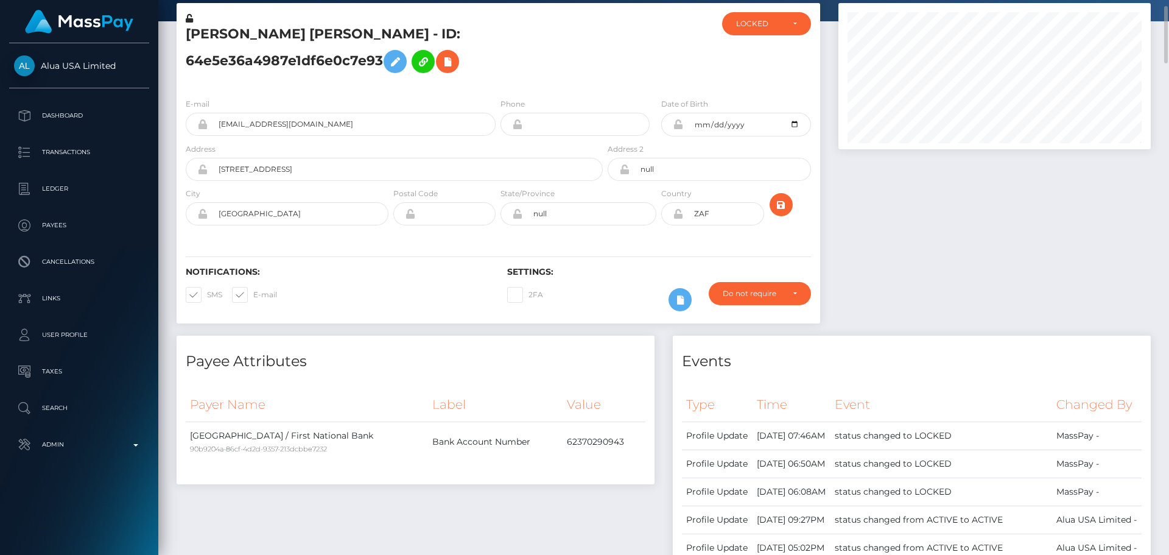
scroll to position [0, 0]
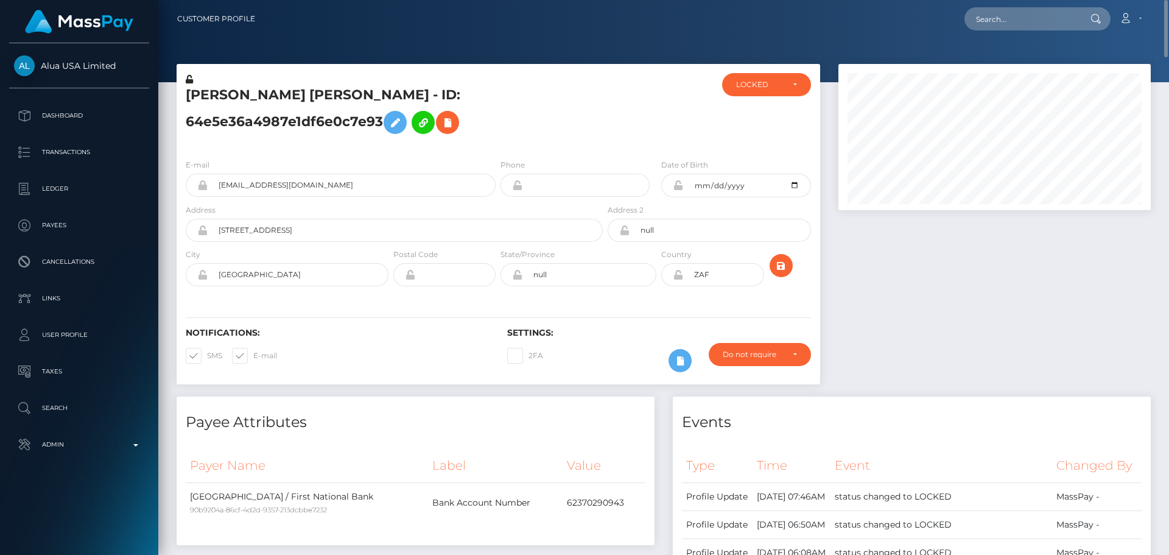
click at [438, 152] on div "E-mail [EMAIL_ADDRESS][DOMAIN_NAME] Phone" at bounding box center [499, 223] width 644 height 149
click at [421, 135] on h5 "[PERSON_NAME] [PERSON_NAME] - ID: 64e5e36a4987e1df6e0c7e93" at bounding box center [391, 113] width 410 height 54
click at [677, 187] on icon at bounding box center [678, 185] width 10 height 10
click at [677, 277] on icon at bounding box center [678, 275] width 10 height 10
click at [488, 122] on h5 "[PERSON_NAME] [PERSON_NAME] - ID: 64e5e36a4987e1df6e0c7e93" at bounding box center [391, 113] width 410 height 54
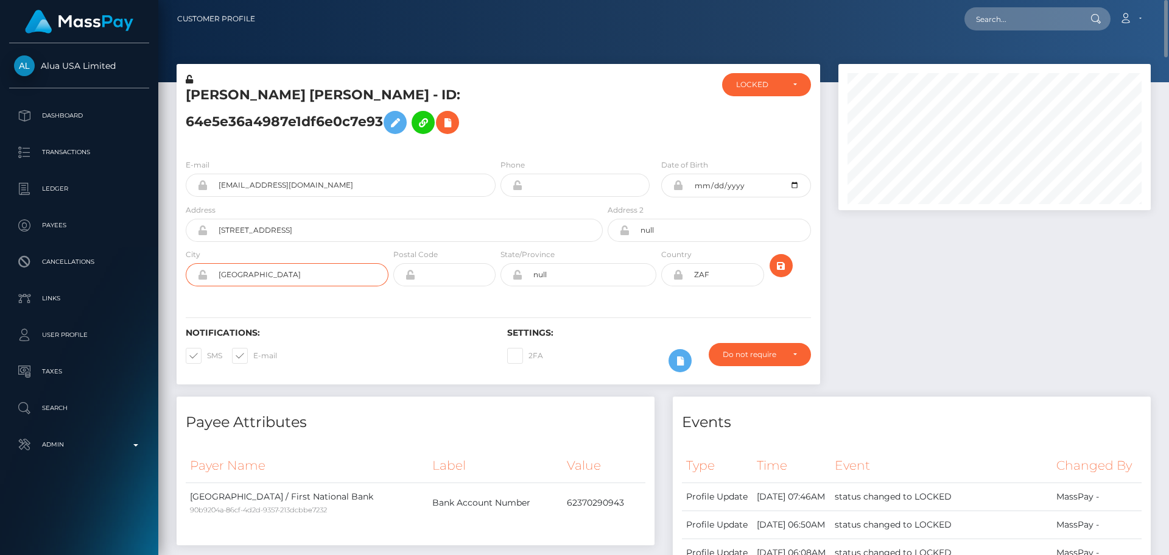
drag, startPoint x: 269, startPoint y: 276, endPoint x: 206, endPoint y: 279, distance: 63.4
click at [206, 279] on div "[GEOGRAPHIC_DATA]" at bounding box center [287, 274] width 203 height 23
click at [565, 272] on input "null" at bounding box center [589, 274] width 134 height 23
paste input "Western Cape"
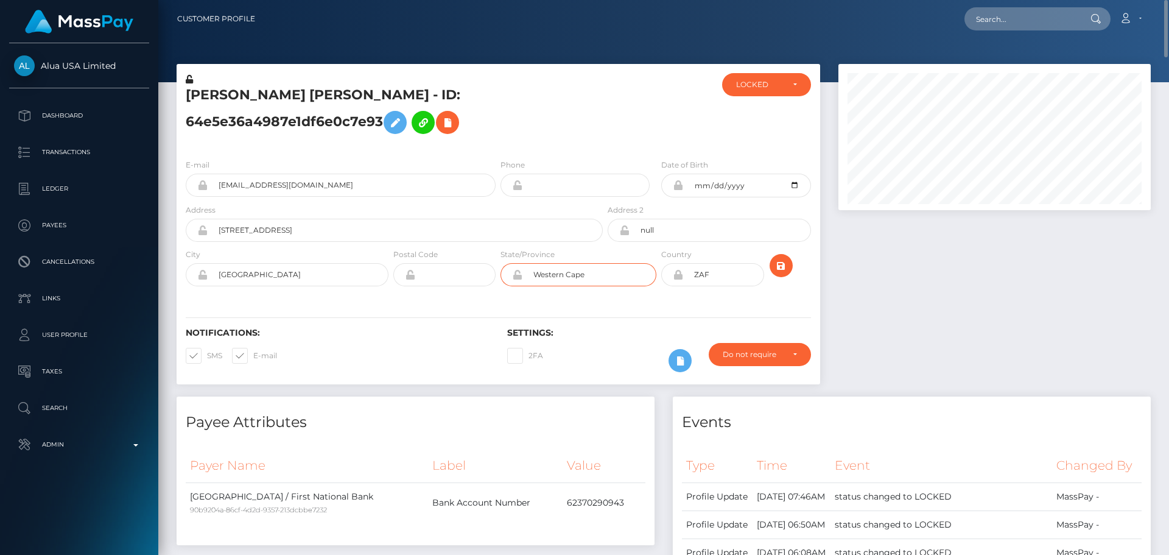
type input "Western Cape"
click at [673, 227] on input "null" at bounding box center [720, 230] width 181 height 23
click at [593, 308] on div "Notifications: SMS E-mail Settings: 2FA" at bounding box center [499, 341] width 644 height 86
click at [600, 306] on div "Notifications: SMS E-mail Settings: 2FA" at bounding box center [499, 341] width 644 height 86
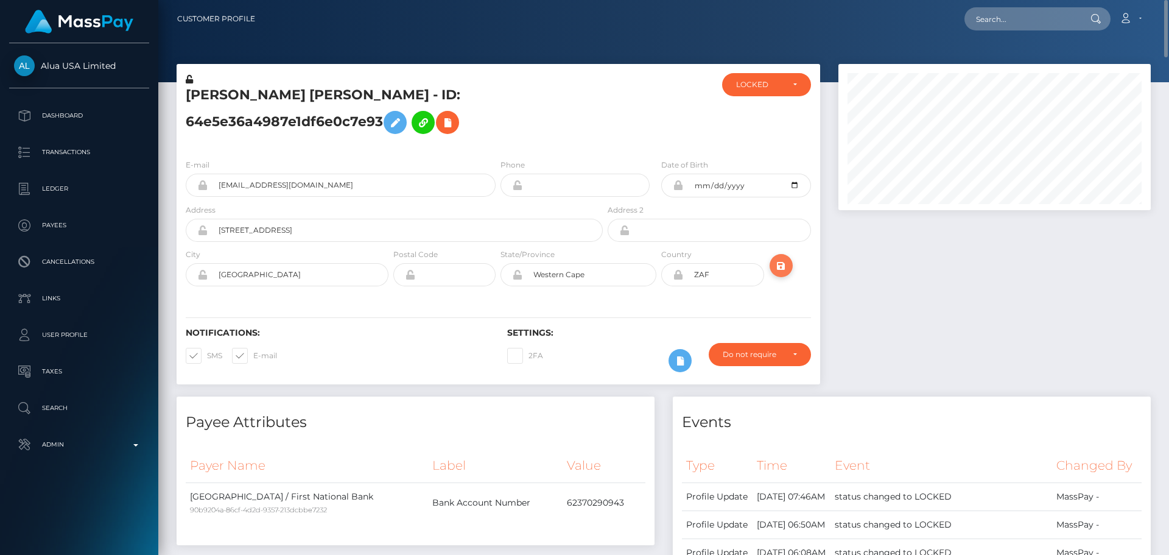
click at [783, 266] on icon "submit" at bounding box center [781, 265] width 15 height 15
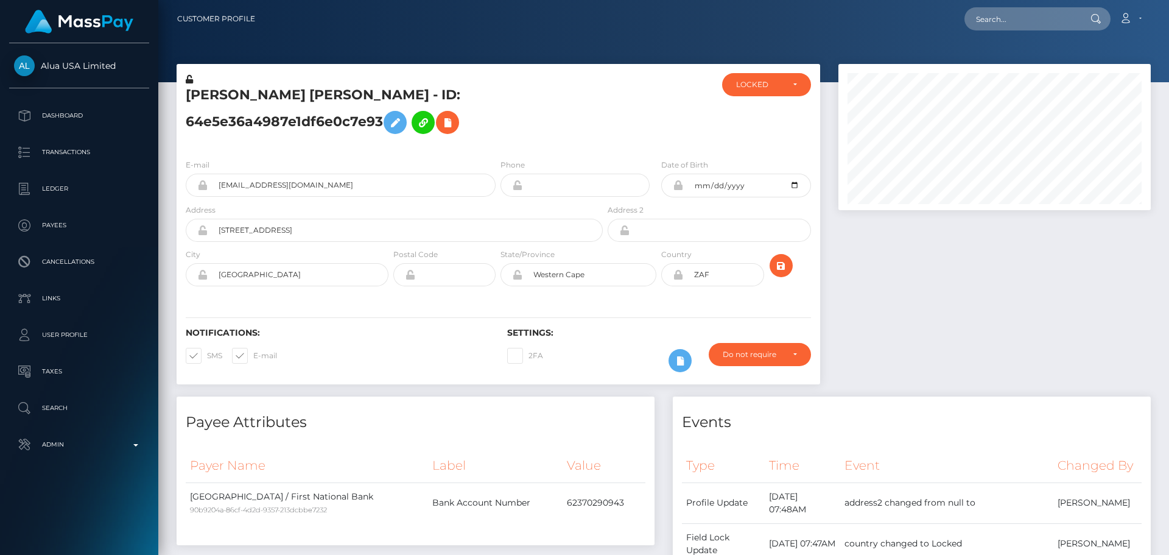
scroll to position [146, 313]
click at [367, 130] on h5 "Magan Jade null Davids - ID: 64e5e36a4987e1df6e0c7e93" at bounding box center [391, 113] width 410 height 54
click at [388, 116] on icon at bounding box center [395, 122] width 15 height 15
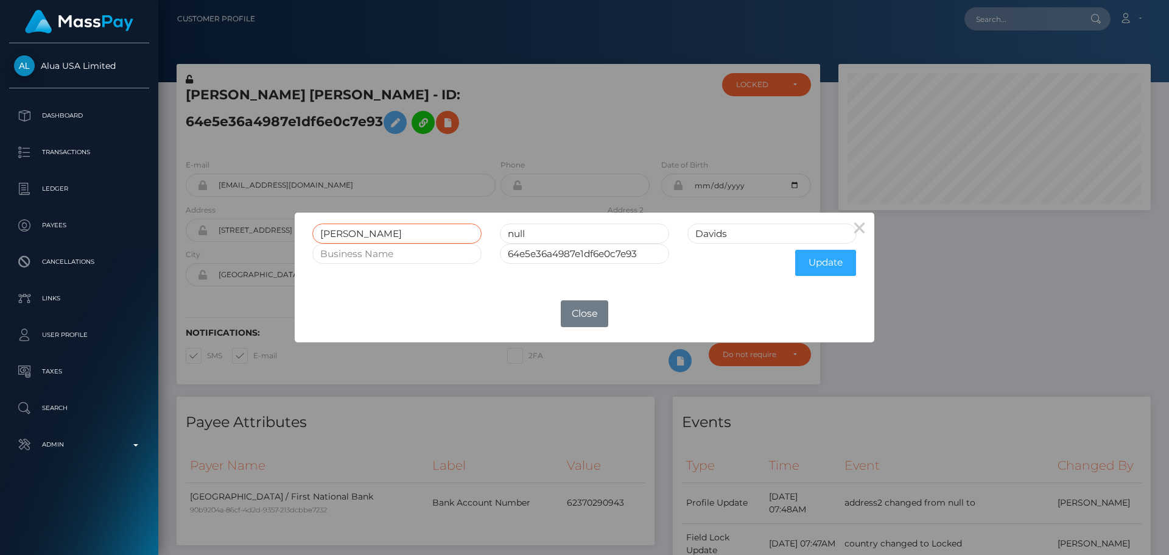
click at [371, 233] on input "Magan Jade" at bounding box center [396, 233] width 169 height 20
type input "Magan"
click at [566, 233] on input "null" at bounding box center [584, 233] width 169 height 20
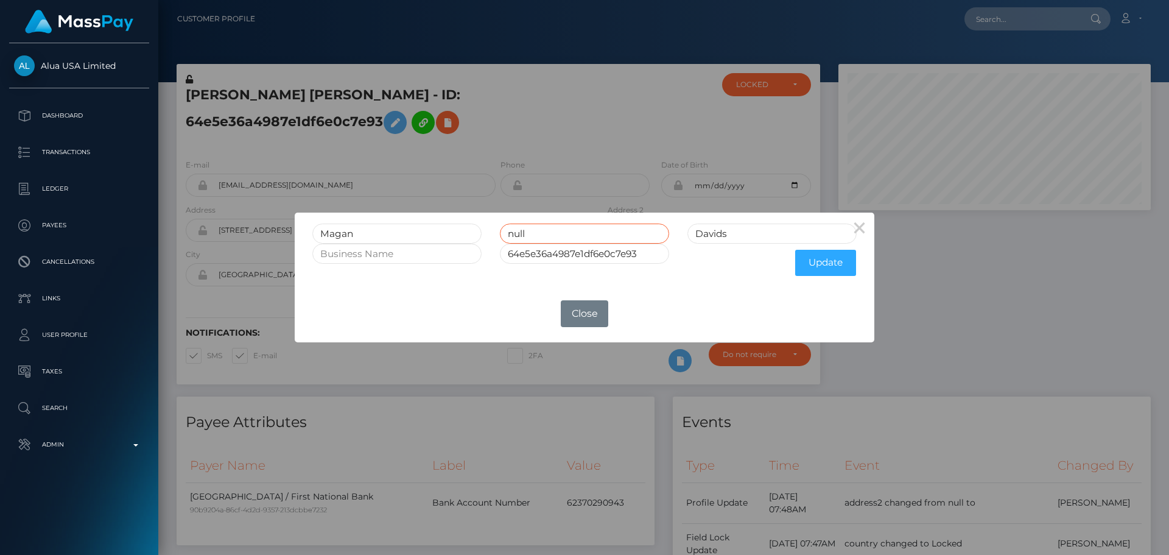
paste input "Jade"
type input "Jade"
click at [828, 265] on button "Update" at bounding box center [825, 263] width 61 height 26
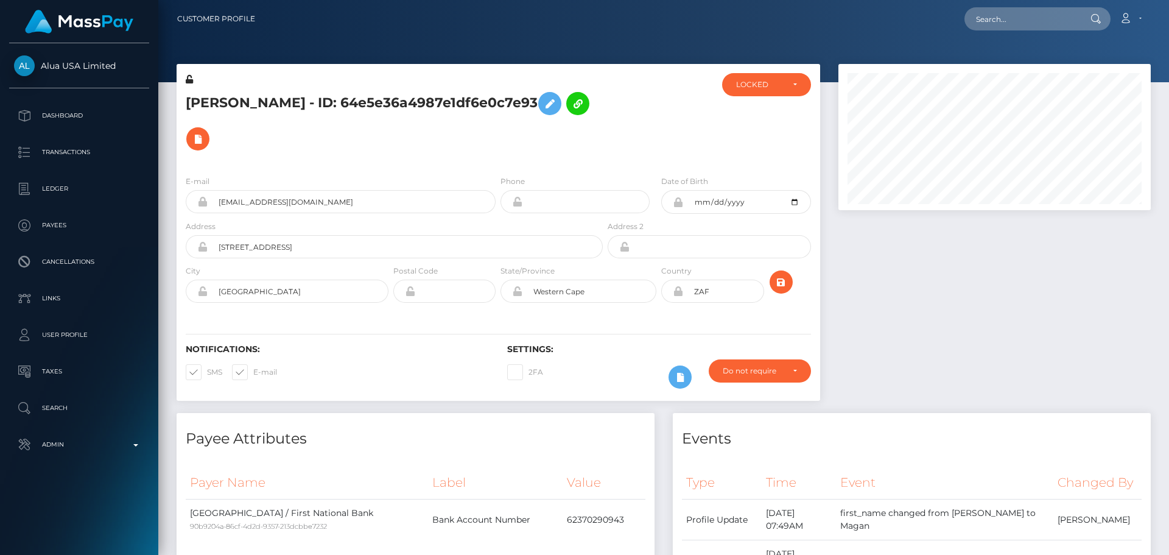
scroll to position [146, 313]
click at [375, 146] on h5 "Magan Jade Davids - ID: 64e5e36a4987e1df6e0c7e93" at bounding box center [391, 121] width 410 height 71
click at [191, 82] on icon at bounding box center [189, 79] width 7 height 9
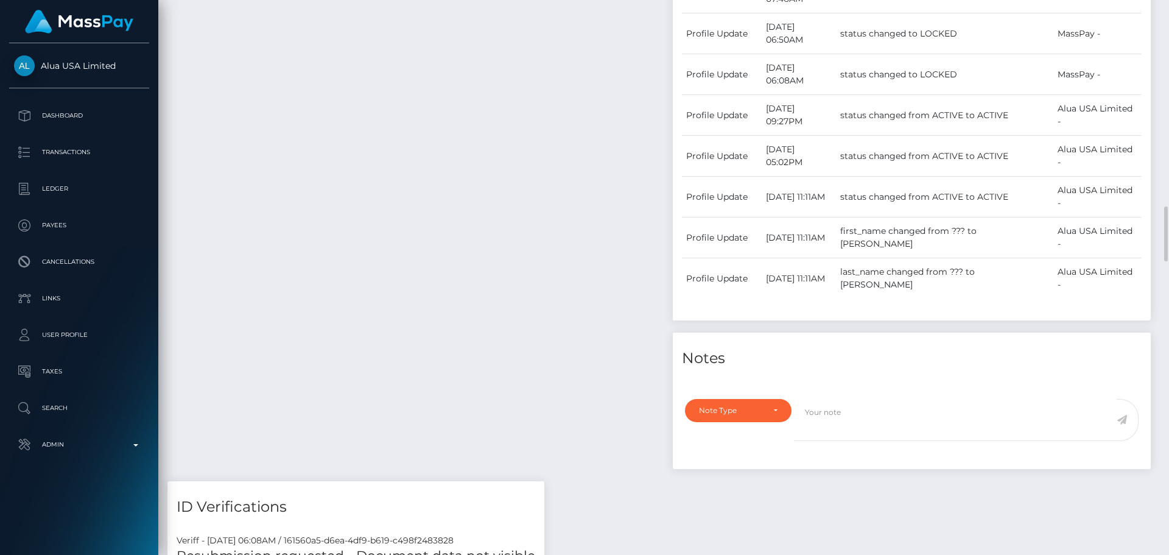
scroll to position [853, 0]
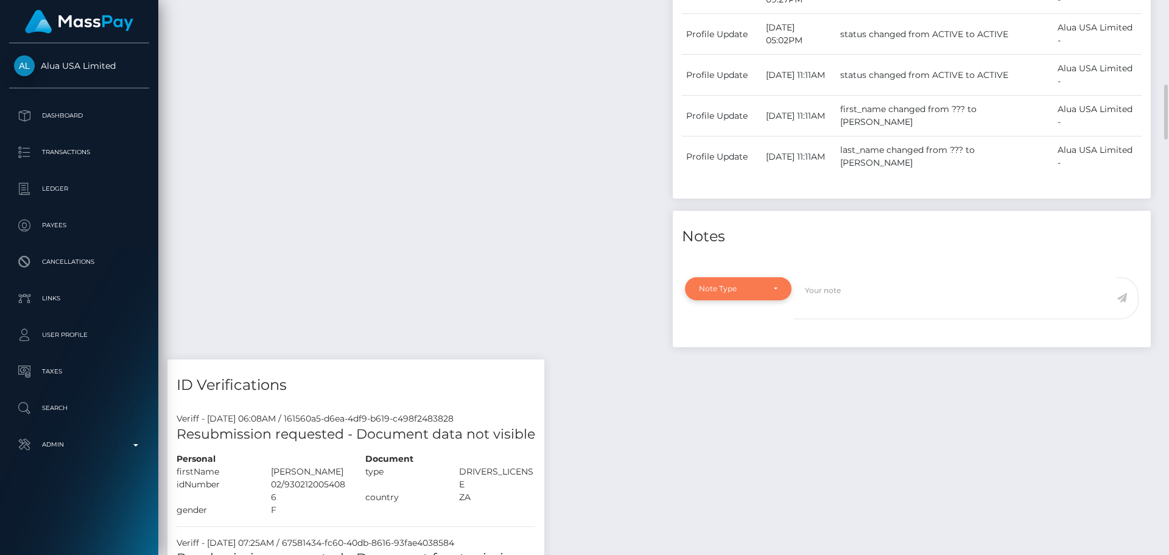
click at [750, 289] on div "Note Type" at bounding box center [731, 289] width 65 height 10
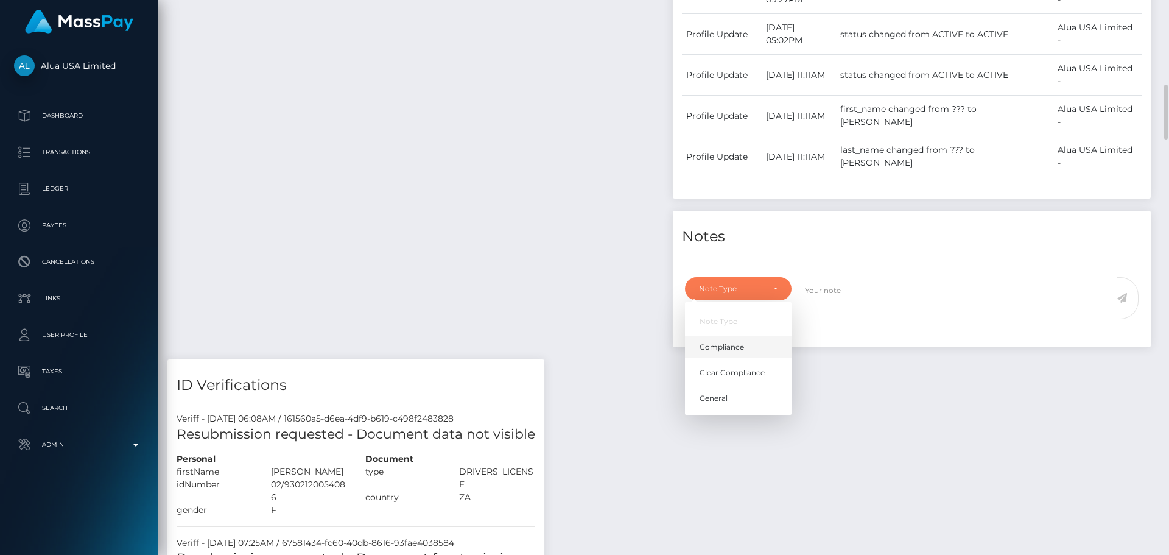
scroll to position [146, 313]
click at [742, 346] on span "Compliance" at bounding box center [722, 347] width 44 height 11
select select "COMPLIANCE"
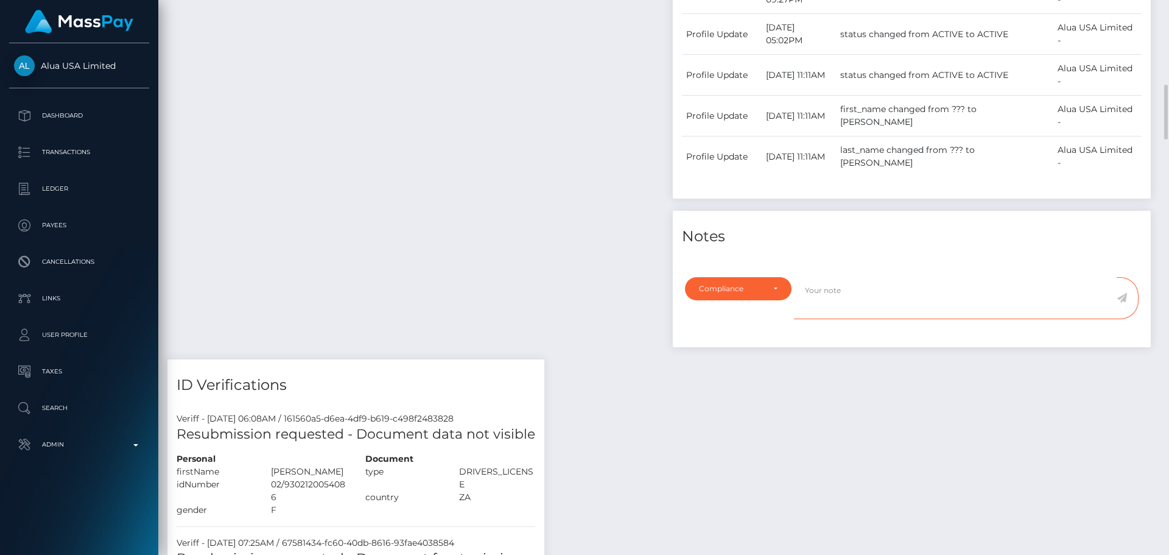
click at [836, 286] on textarea at bounding box center [955, 298] width 323 height 42
drag, startPoint x: 858, startPoint y: 290, endPoint x: 859, endPoint y: 300, distance: 9.2
click at [858, 290] on textarea "ID on file ( exp )." at bounding box center [955, 298] width 323 height 42
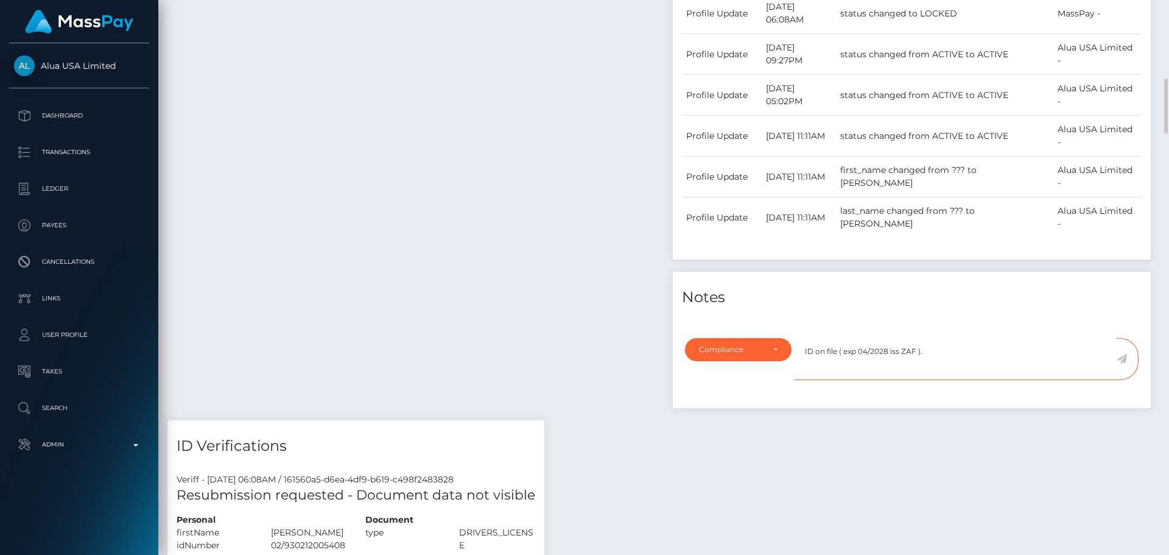
scroll to position [853, 0]
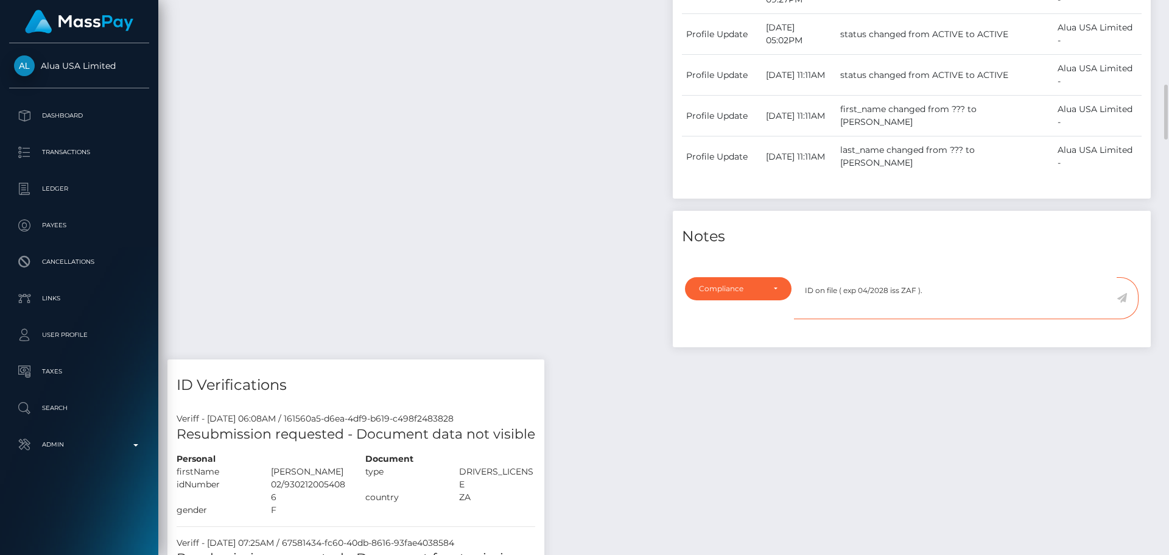
click at [940, 292] on textarea "ID on file ( exp 04/2028 iss ZAF )." at bounding box center [955, 298] width 323 height 42
type textarea "ID on file ( exp 04/2028 iss ZAF ). Middle name added."
click at [1119, 297] on icon at bounding box center [1122, 298] width 10 height 10
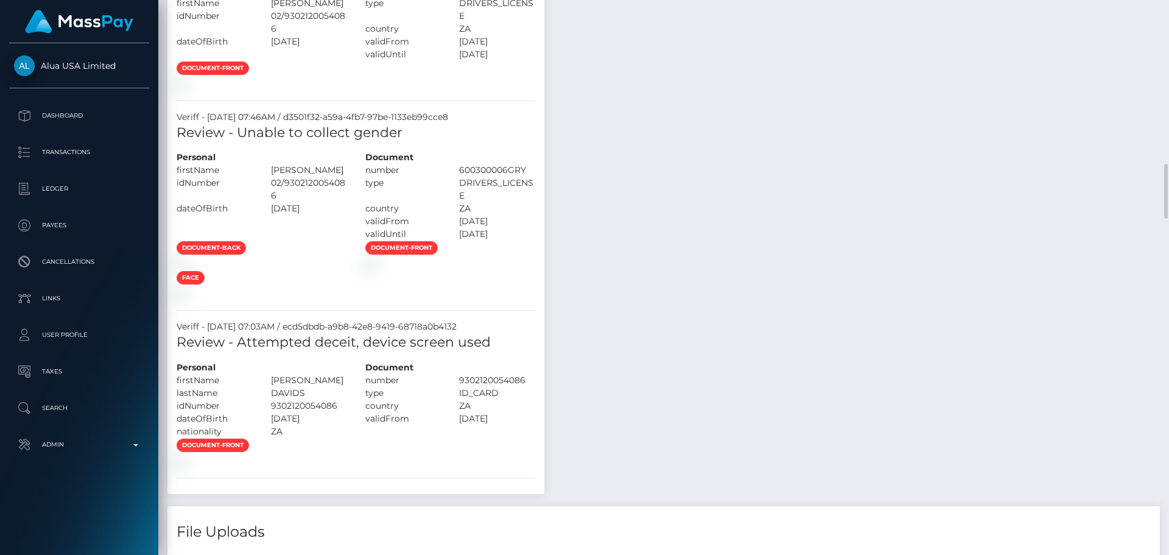
scroll to position [1461, 0]
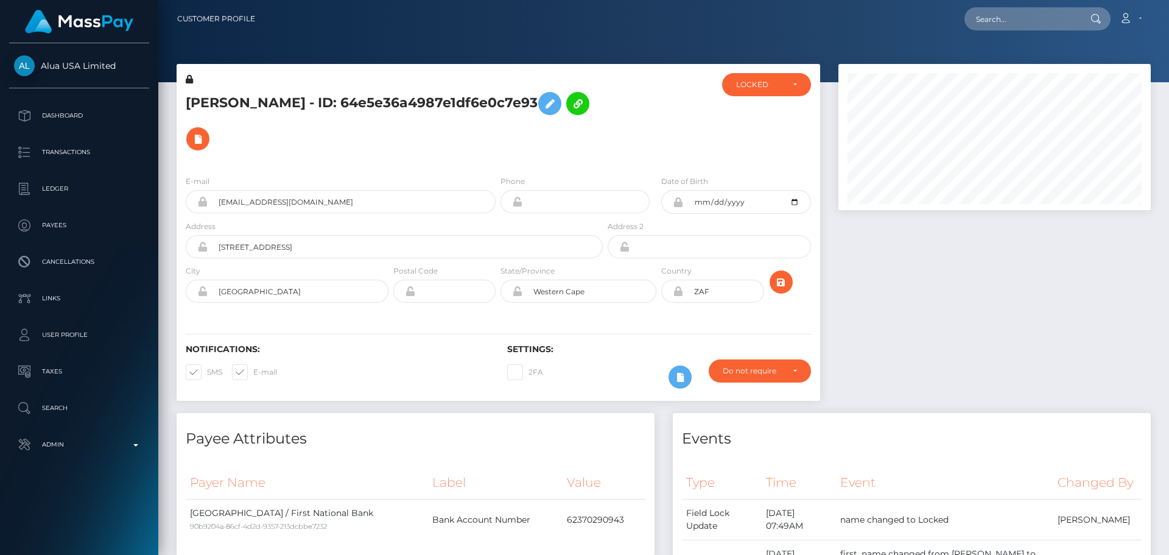
scroll to position [146, 313]
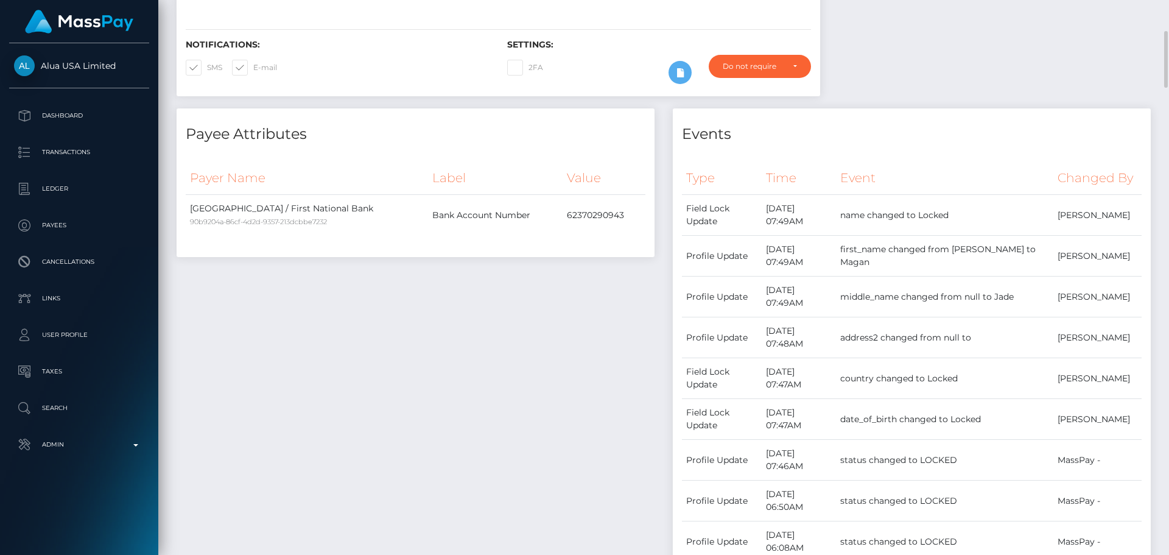
click at [542, 273] on div "Payee Attributes Payer Name Label Value [GEOGRAPHIC_DATA] / First National Bank…" at bounding box center [415, 553] width 496 height 890
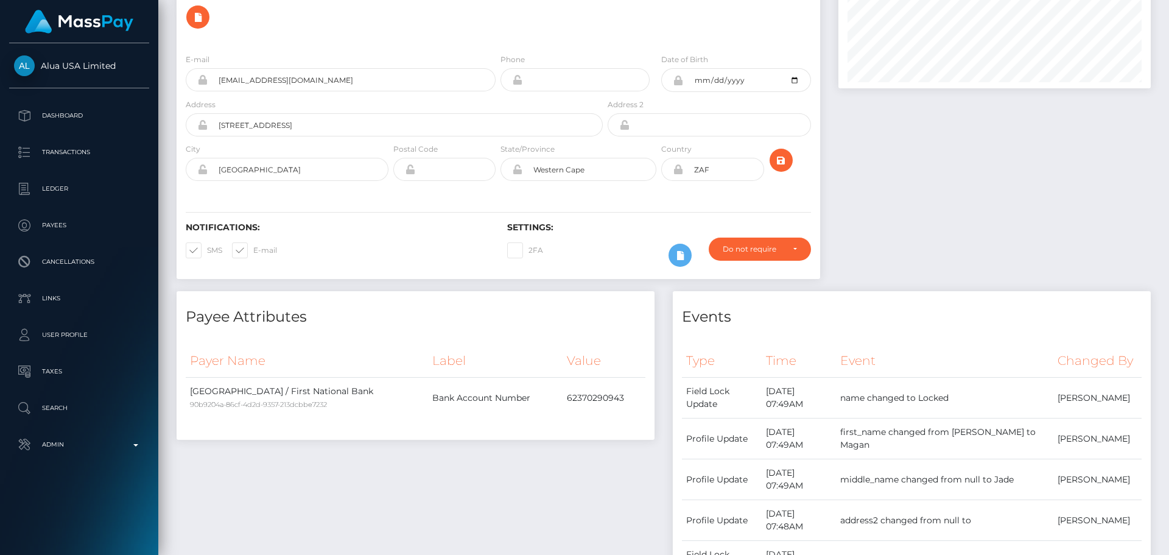
scroll to position [0, 0]
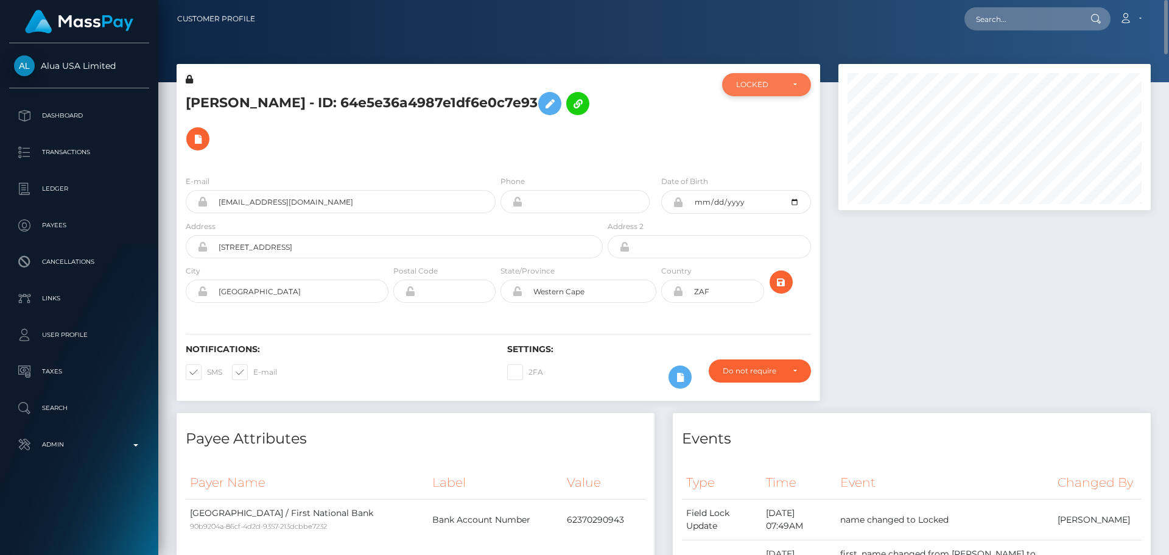
click at [758, 91] on div "LOCKED" at bounding box center [766, 84] width 89 height 23
click at [756, 118] on span "ACTIVE" at bounding box center [750, 117] width 27 height 11
select select "ACTIVE"
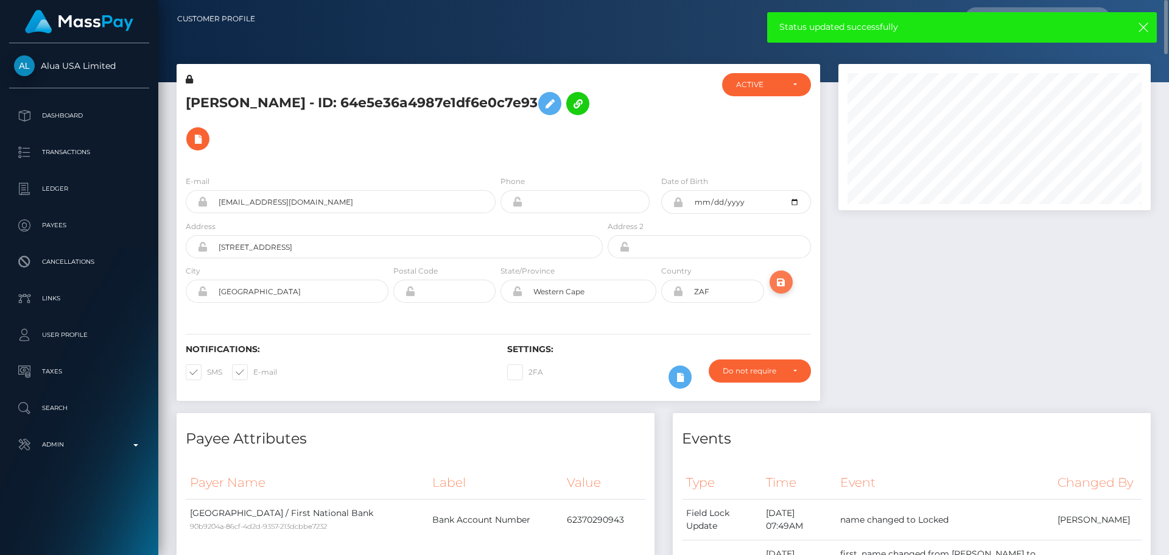
click at [786, 276] on icon "submit" at bounding box center [781, 282] width 15 height 15
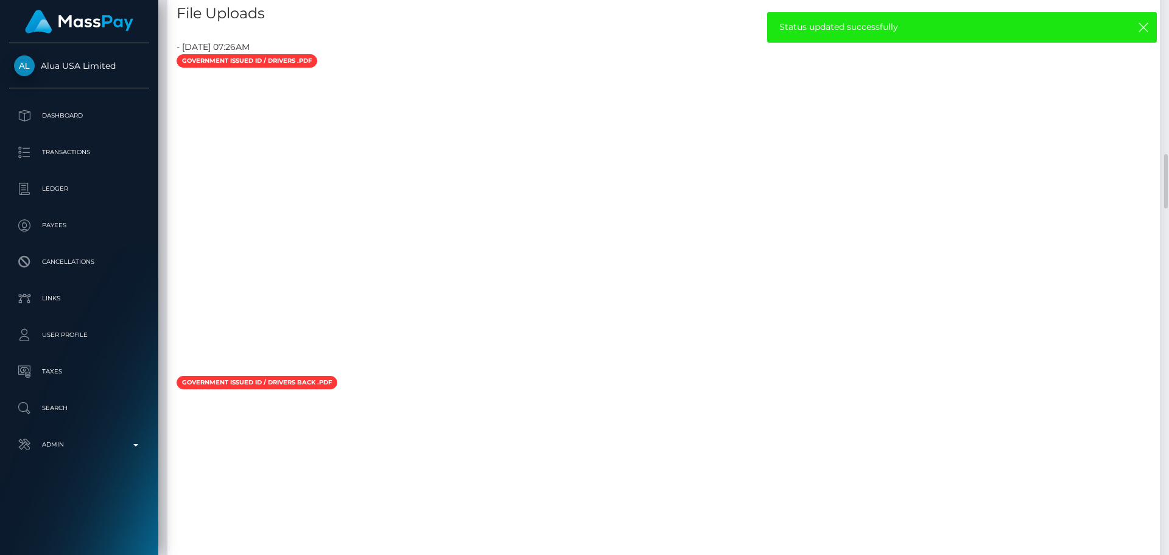
scroll to position [2375, 0]
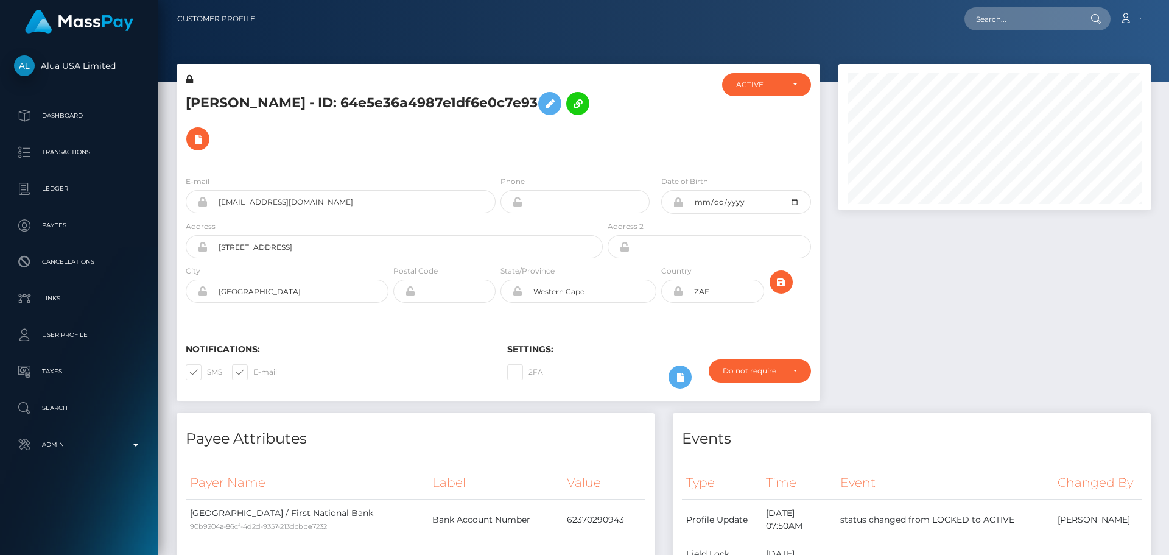
scroll to position [146, 313]
click at [547, 147] on h5 "[PERSON_NAME] - ID: 64e5e36a4987e1df6e0c7e93" at bounding box center [391, 121] width 410 height 71
click at [784, 280] on icon "submit" at bounding box center [781, 282] width 15 height 15
click at [304, 98] on h5 "[PERSON_NAME] - ID: 64e5e36a4987e1df6e0c7e93" at bounding box center [391, 121] width 410 height 71
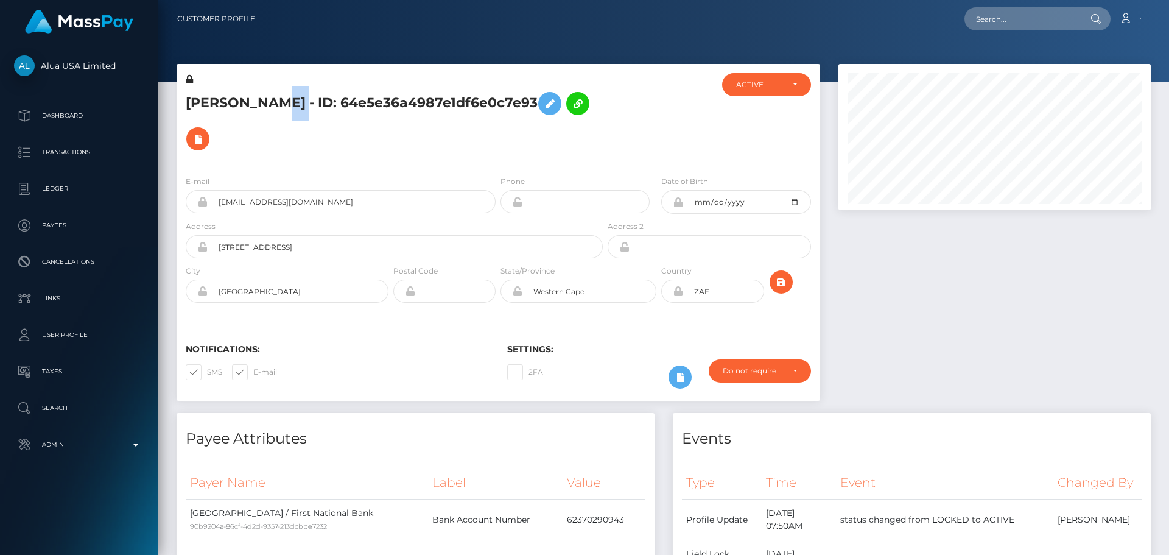
click at [304, 98] on h5 "[PERSON_NAME] - ID: 64e5e36a4987e1df6e0c7e93" at bounding box center [391, 121] width 410 height 71
copy h5 "[PERSON_NAME] - ID: 64e5e36a4987e1df6e0c7e93"
click at [1033, 17] on input "text" at bounding box center [1022, 18] width 114 height 23
paste input "[EMAIL_ADDRESS][DOMAIN_NAME]"
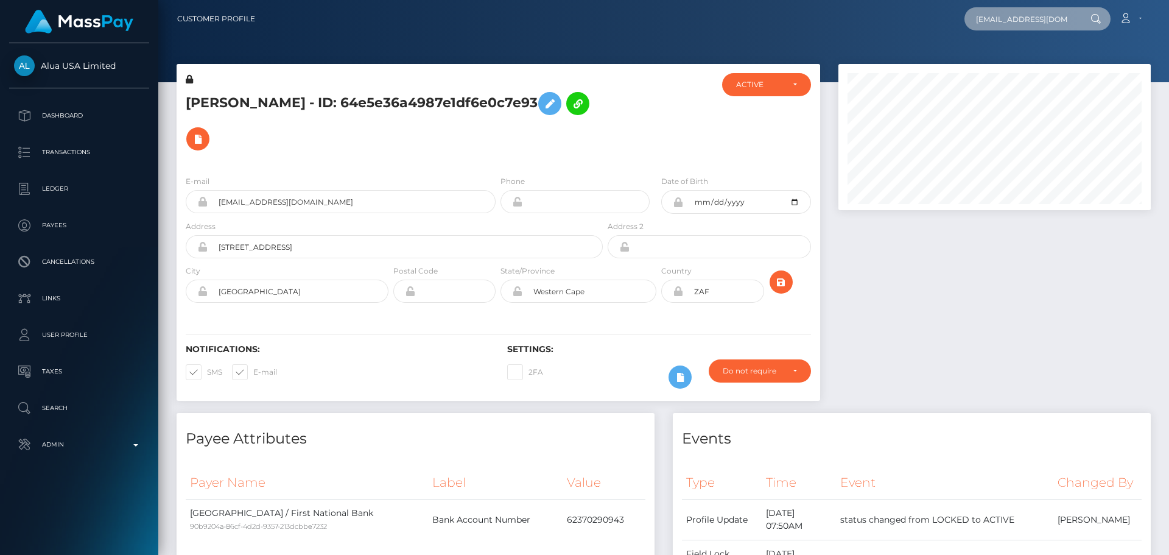
scroll to position [0, 12]
type input "[EMAIL_ADDRESS][DOMAIN_NAME]"
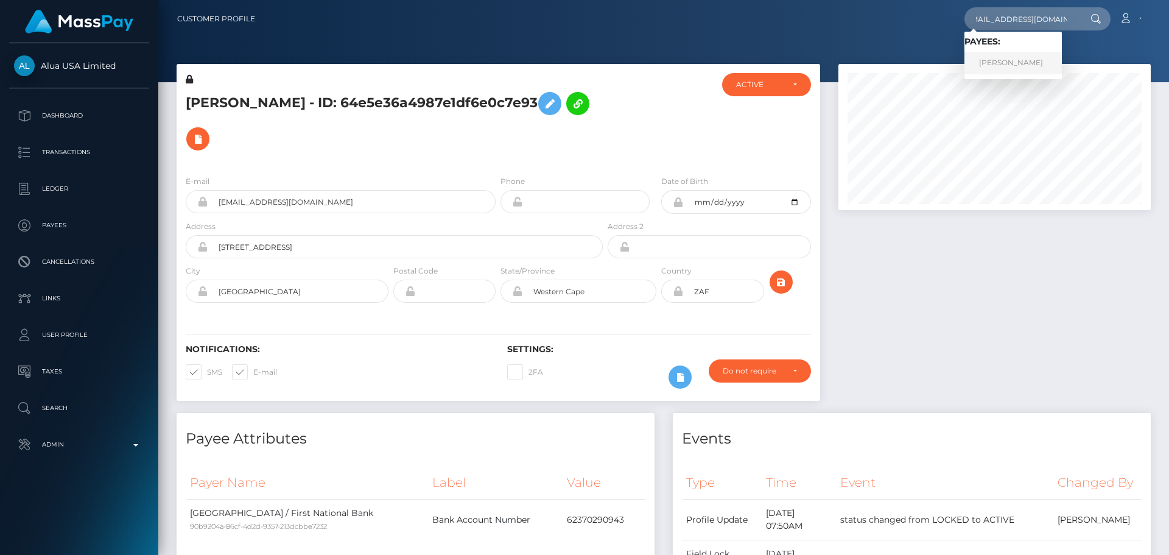
click at [1012, 60] on link "[PERSON_NAME]" at bounding box center [1013, 63] width 97 height 23
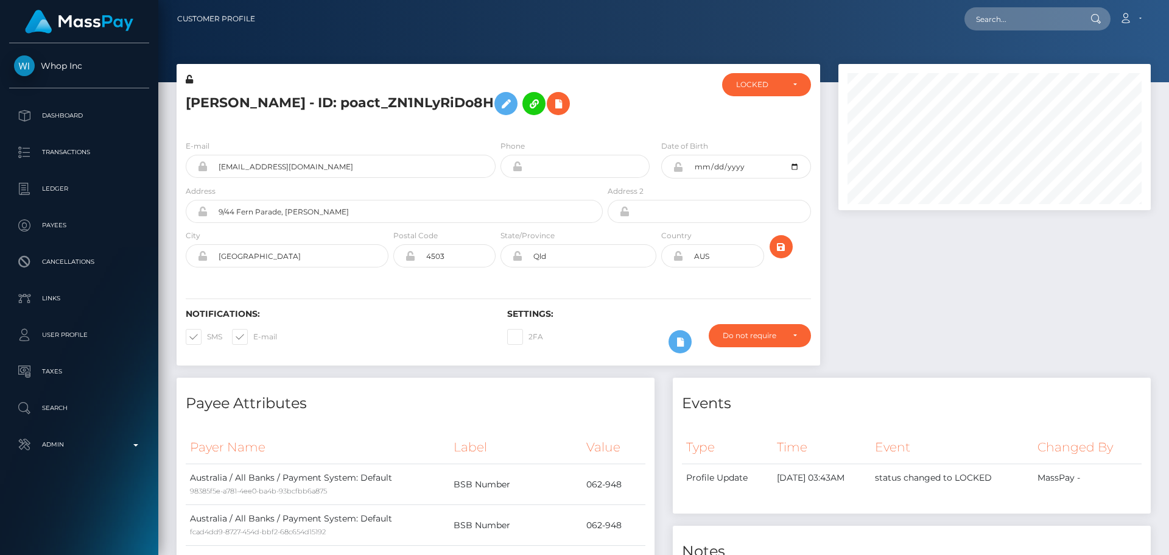
scroll to position [146, 313]
click at [594, 105] on h5 "[PERSON_NAME] - ID: poact_ZN1NLyRiDo8H" at bounding box center [391, 103] width 410 height 35
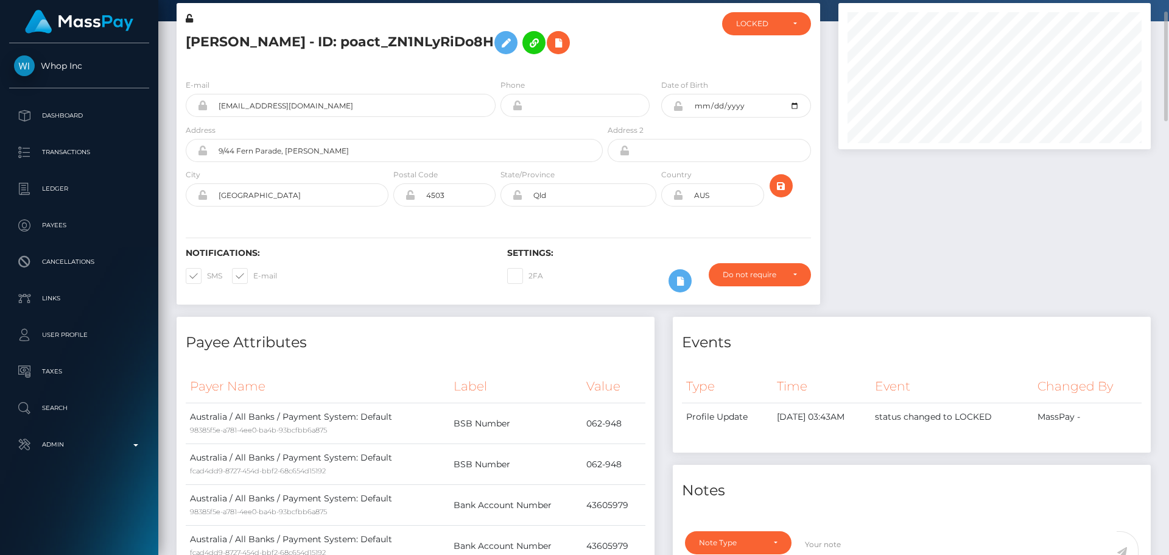
scroll to position [0, 0]
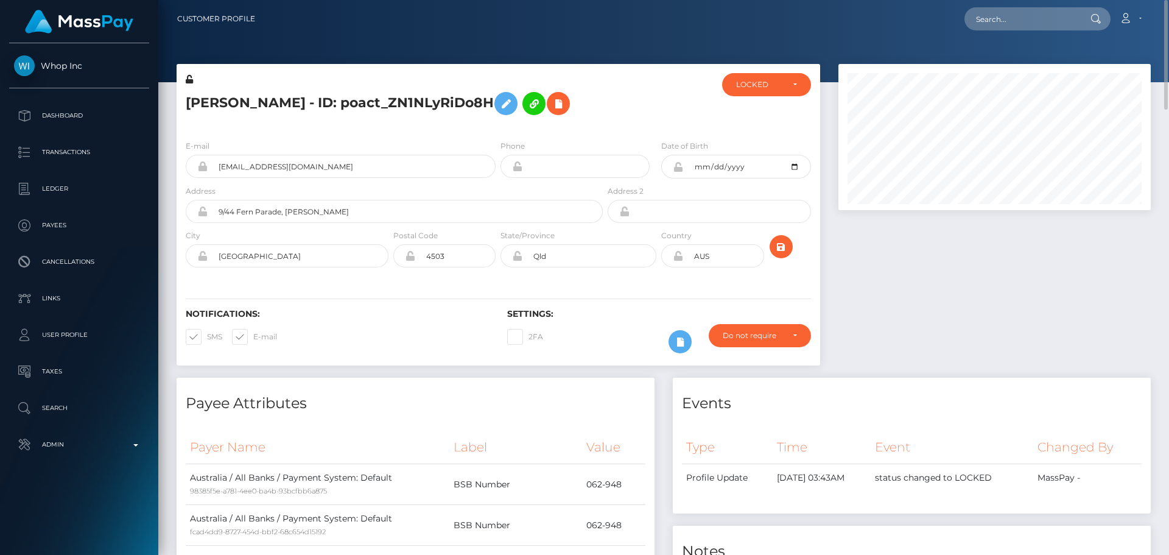
click at [598, 110] on div "[PERSON_NAME] - ID: poact_ZN1NLyRiDo8H" at bounding box center [391, 101] width 429 height 57
click at [614, 109] on div at bounding box center [658, 101] width 107 height 57
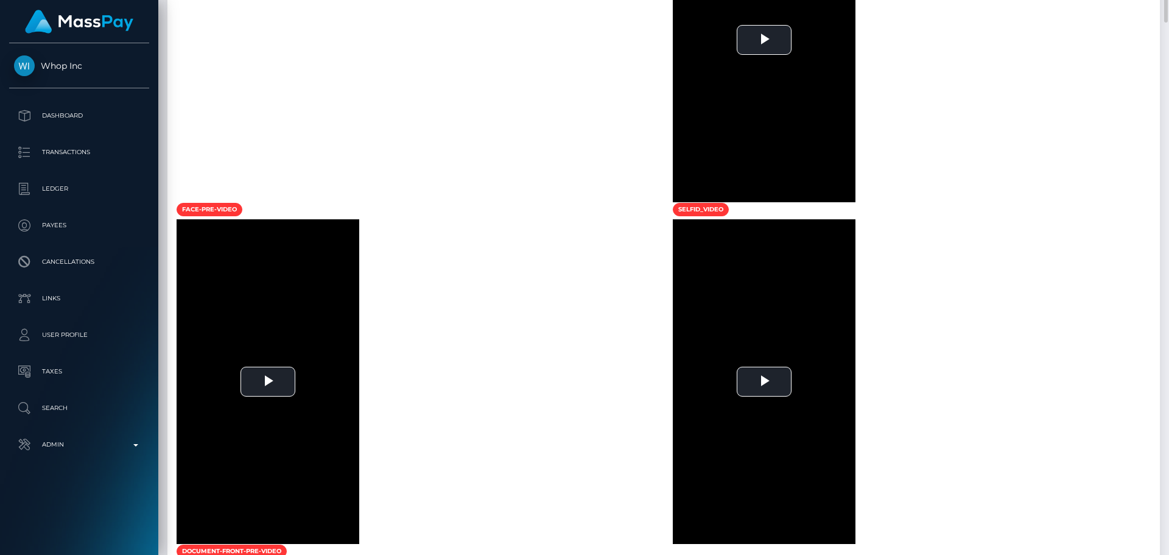
scroll to position [1096, 0]
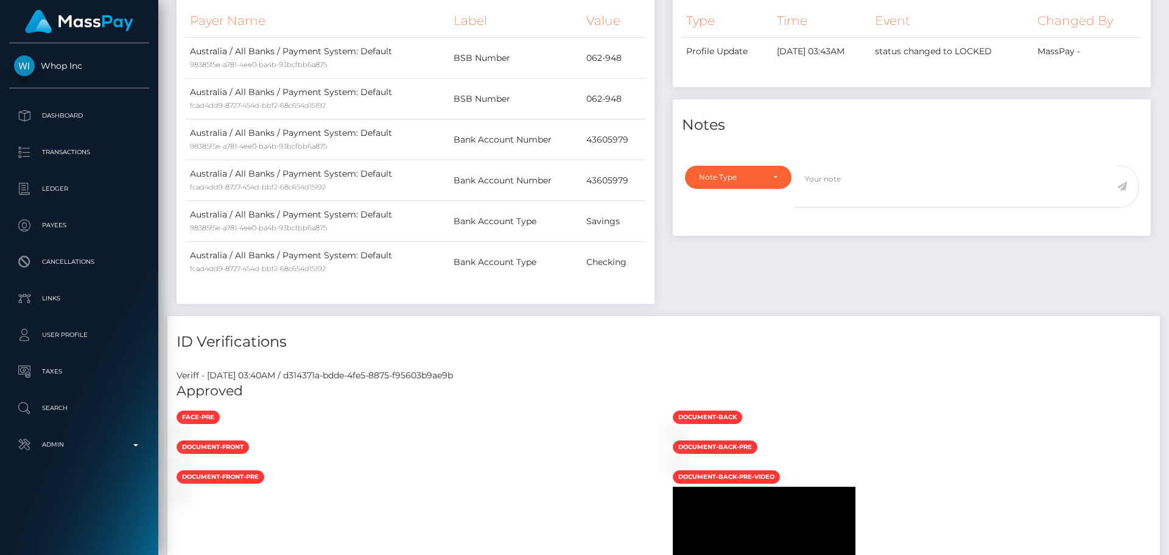
scroll to position [0, 0]
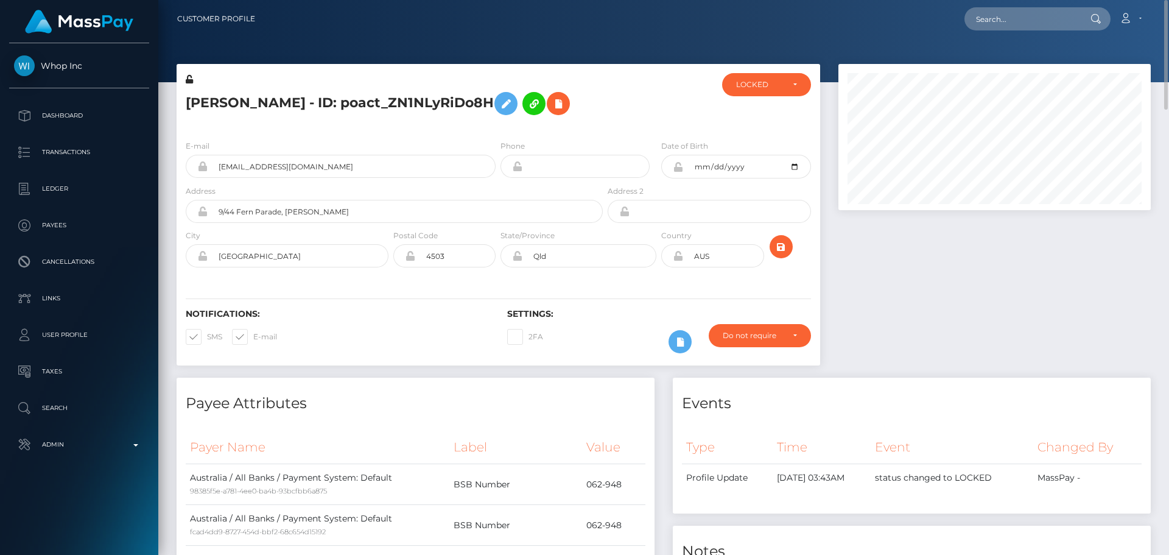
click at [620, 105] on div at bounding box center [658, 101] width 107 height 57
click at [754, 88] on div "LOCKED" at bounding box center [759, 85] width 47 height 10
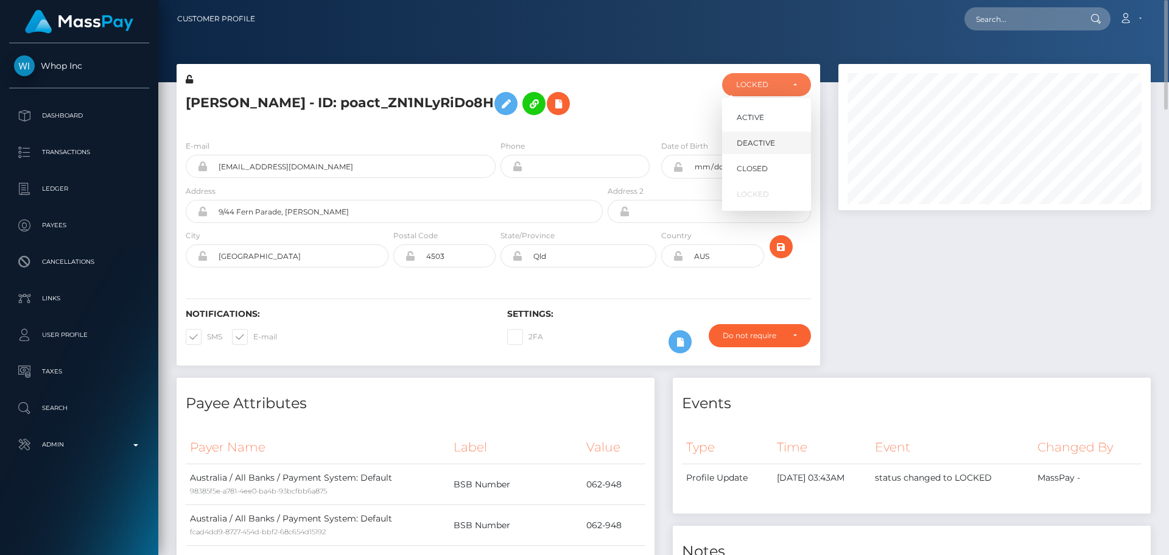
click at [756, 135] on link "DEACTIVE" at bounding box center [766, 143] width 89 height 23
select select "DEACTIVE"
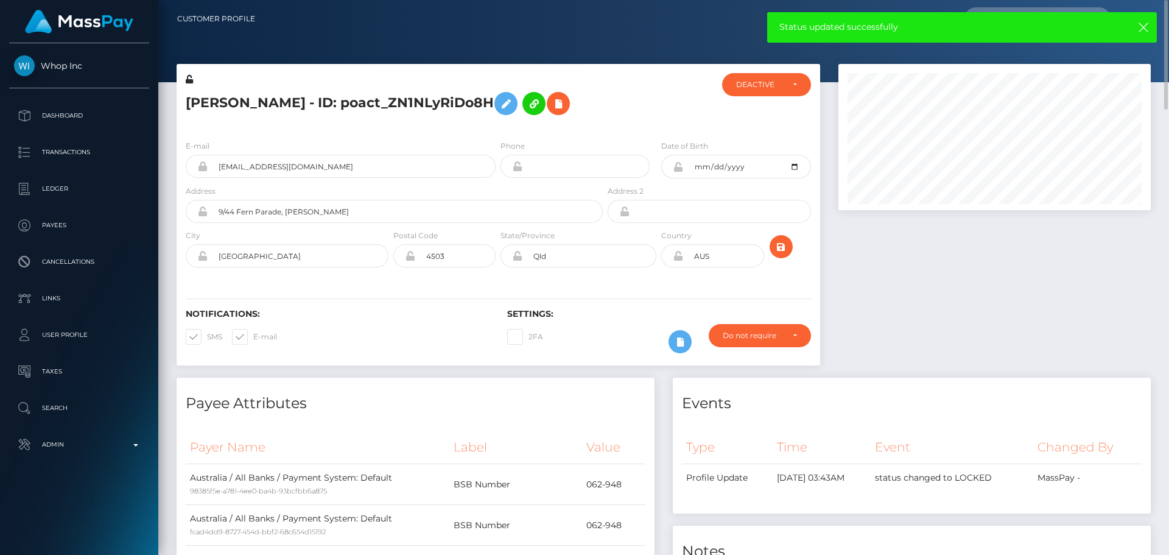
drag, startPoint x: 681, startPoint y: 124, endPoint x: 686, endPoint y: 136, distance: 13.1
click at [678, 124] on div at bounding box center [658, 101] width 107 height 57
click at [786, 248] on icon "submit" at bounding box center [781, 246] width 15 height 15
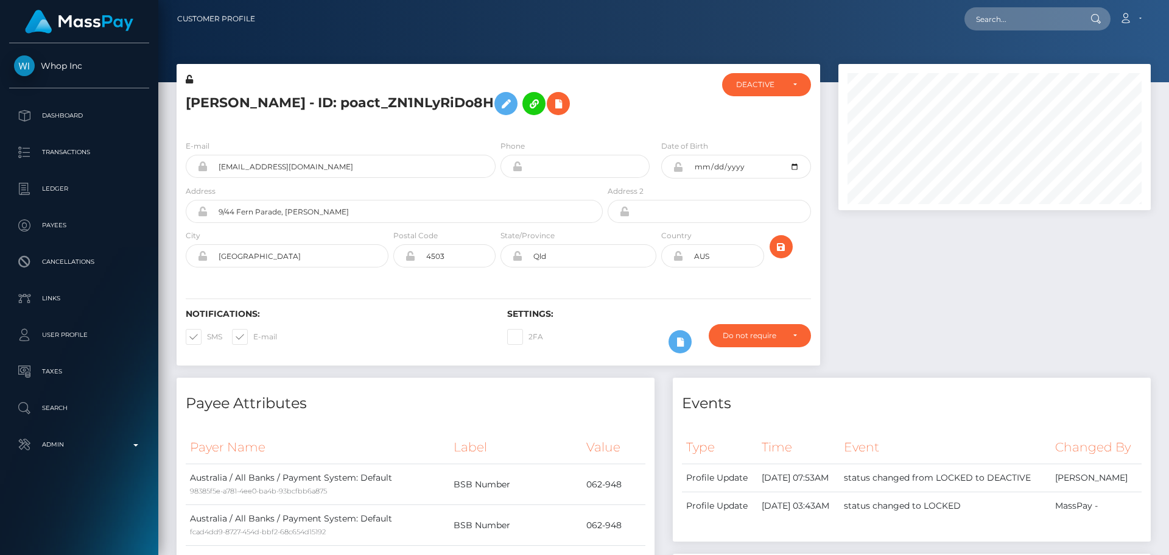
scroll to position [146, 313]
click at [991, 6] on div "Loading... Loading... Account Edit Profile Logout" at bounding box center [707, 19] width 885 height 26
click at [1001, 24] on input "text" at bounding box center [1022, 18] width 114 height 23
paste input "[EMAIL_ADDRESS][DOMAIN_NAME]"
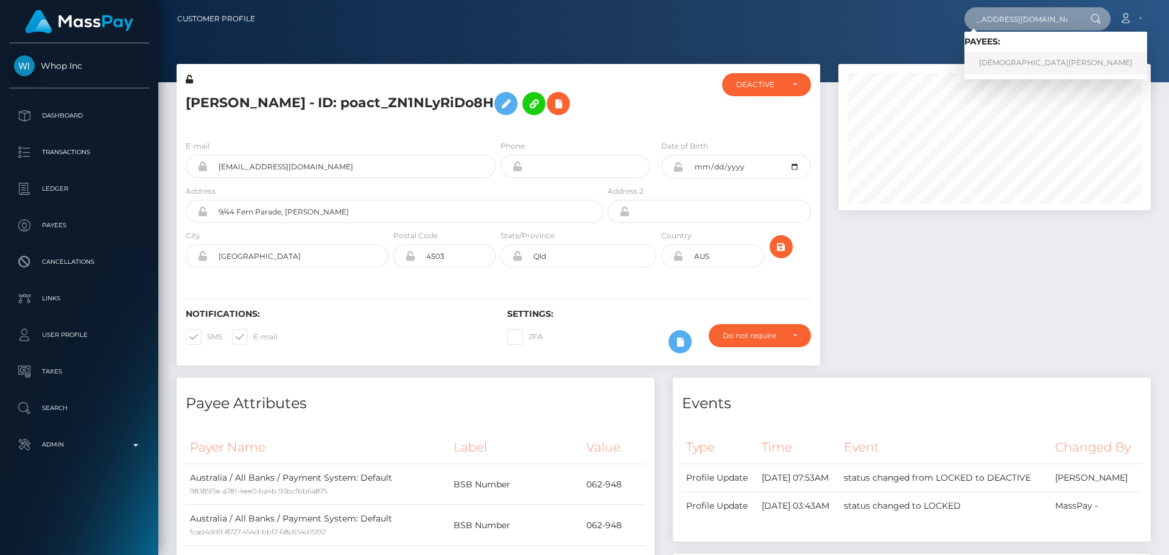
type input "[EMAIL_ADDRESS][DOMAIN_NAME]"
click at [1006, 62] on link "[DEMOGRAPHIC_DATA][PERSON_NAME]" at bounding box center [1056, 63] width 183 height 23
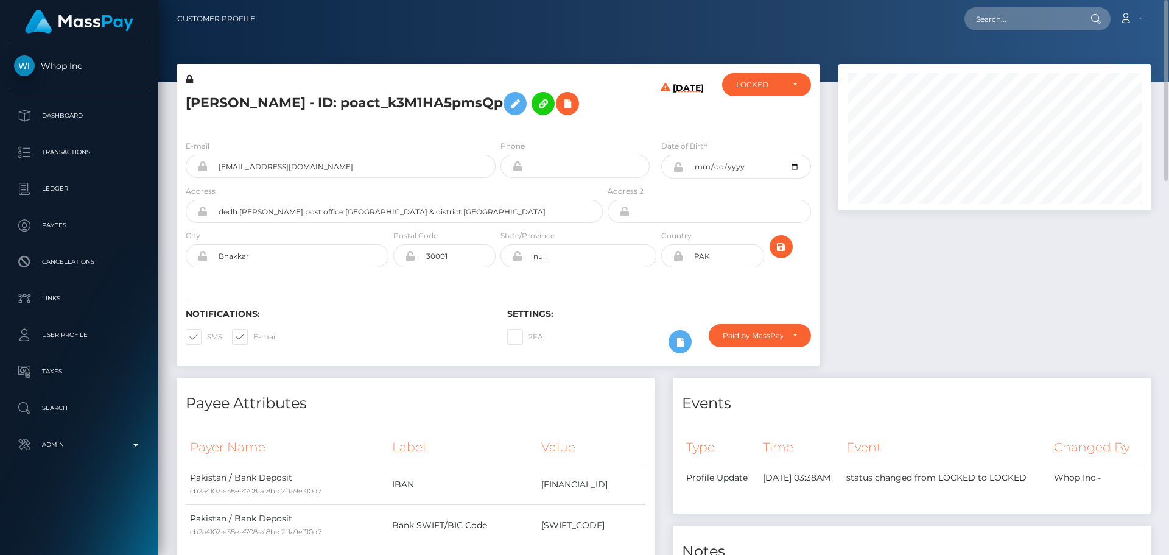
click at [438, 121] on h5 "[PERSON_NAME] - ID: poact_k3M1HA5pmsQp" at bounding box center [391, 103] width 410 height 35
click at [223, 106] on h5 "[PERSON_NAME] - ID: poact_k3M1HA5pmsQp" at bounding box center [391, 103] width 410 height 35
copy h5 "Muhammad"
click at [301, 102] on h5 "Muhammad Younas - ID: poact_k3M1HA5pmsQp" at bounding box center [391, 103] width 410 height 35
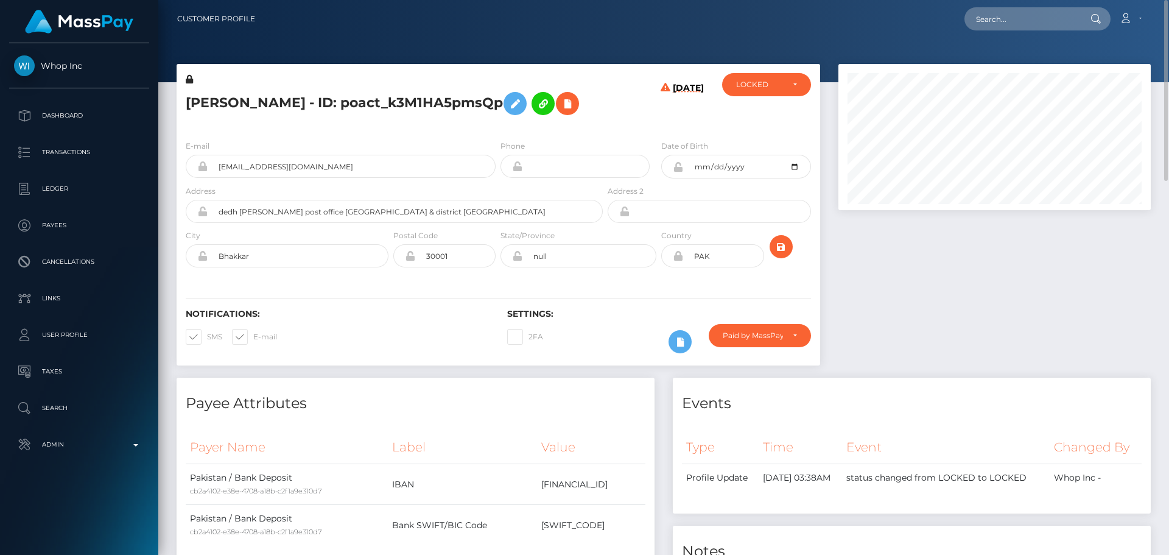
click at [300, 101] on h5 "Muhammad Younas - ID: poact_k3M1HA5pmsQp" at bounding box center [391, 103] width 410 height 35
click at [294, 101] on h5 "Muhammad Younas - ID: poact_k3M1HA5pmsQp" at bounding box center [391, 103] width 410 height 35
copy h5 "Younas"
click at [576, 166] on div "E-mail executionovertime@gmail.com Phone Address" at bounding box center [499, 204] width 644 height 149
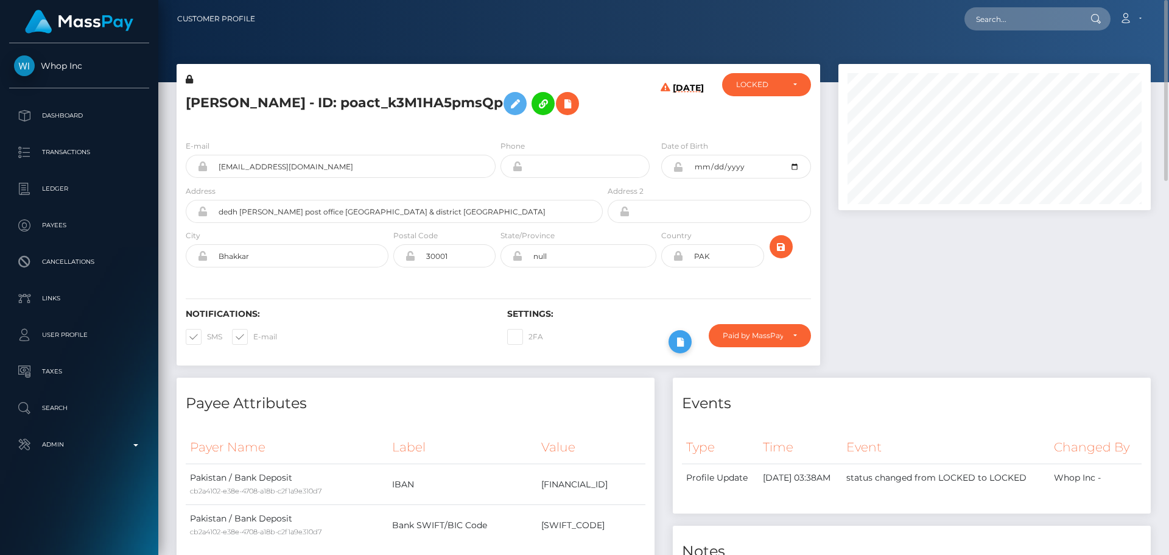
click at [674, 350] on icon at bounding box center [680, 341] width 15 height 15
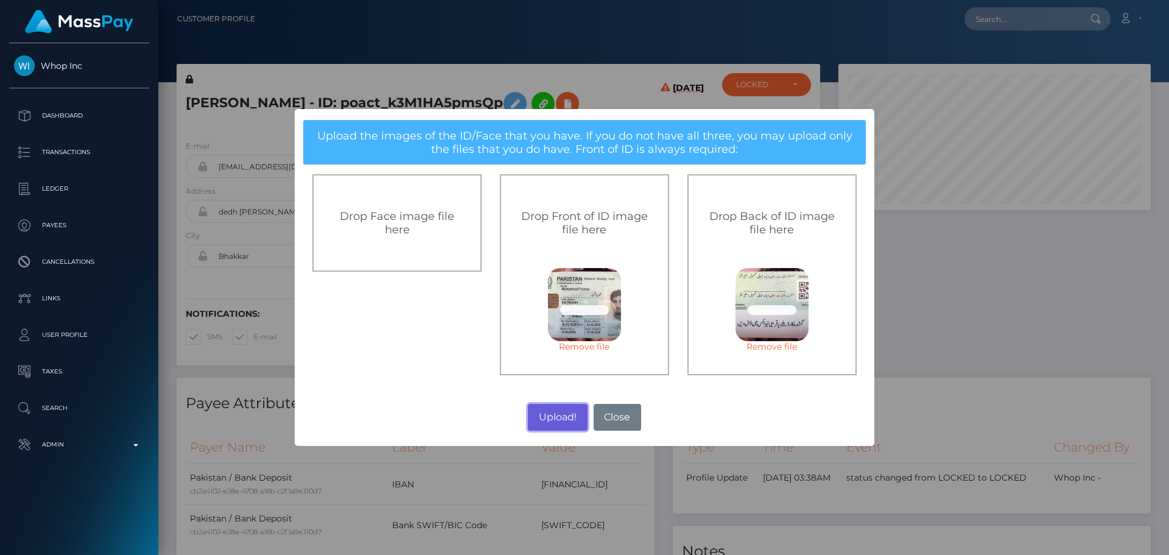
click at [558, 417] on button "Upload!" at bounding box center [557, 417] width 59 height 27
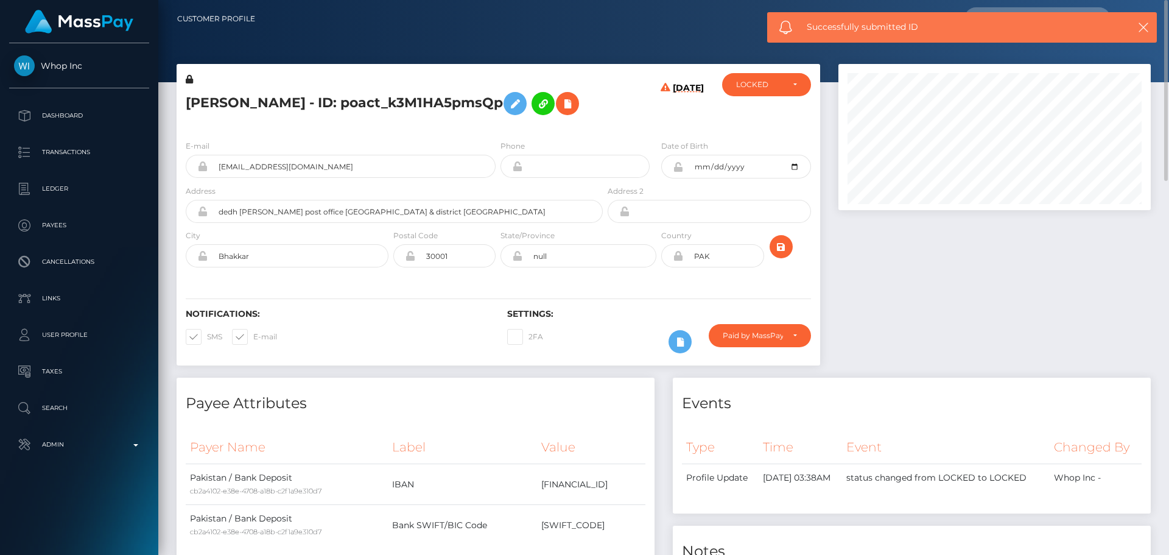
click at [584, 121] on h5 "Muhammad Younas - ID: poact_k3M1HA5pmsQp" at bounding box center [391, 103] width 410 height 35
click at [573, 130] on div "Muhammad Younas - ID: poact_k3M1HA5pmsQp" at bounding box center [391, 101] width 429 height 57
click at [574, 130] on div "Muhammad Younas - ID: poact_k3M1HA5pmsQp" at bounding box center [391, 101] width 429 height 57
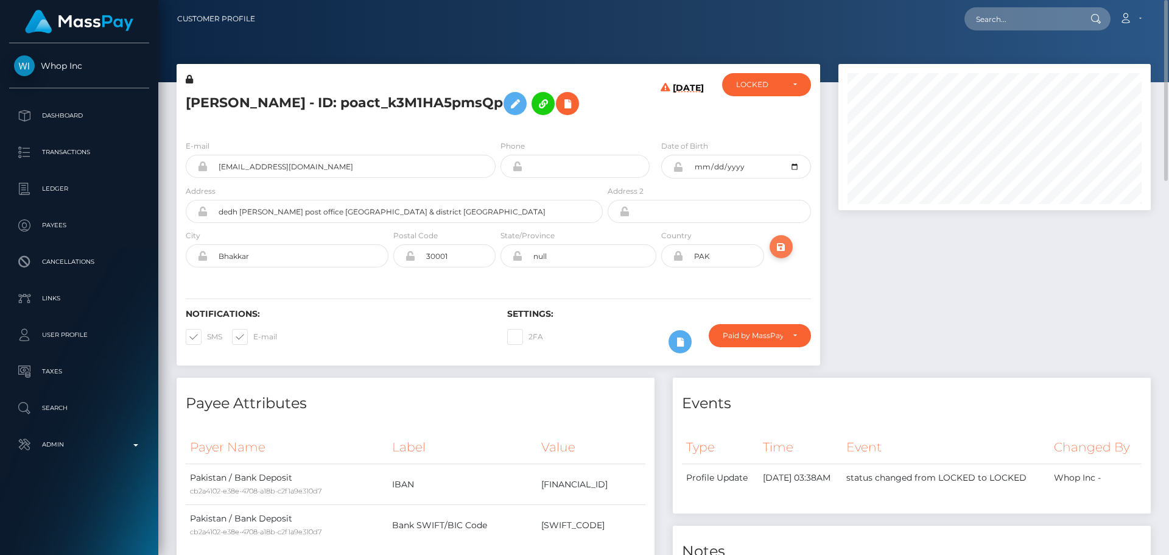
click at [780, 255] on icon "submit" at bounding box center [781, 246] width 15 height 15
click at [924, 276] on div at bounding box center [994, 221] width 331 height 314
click at [901, 276] on div at bounding box center [994, 221] width 331 height 314
click at [904, 276] on div at bounding box center [994, 221] width 331 height 314
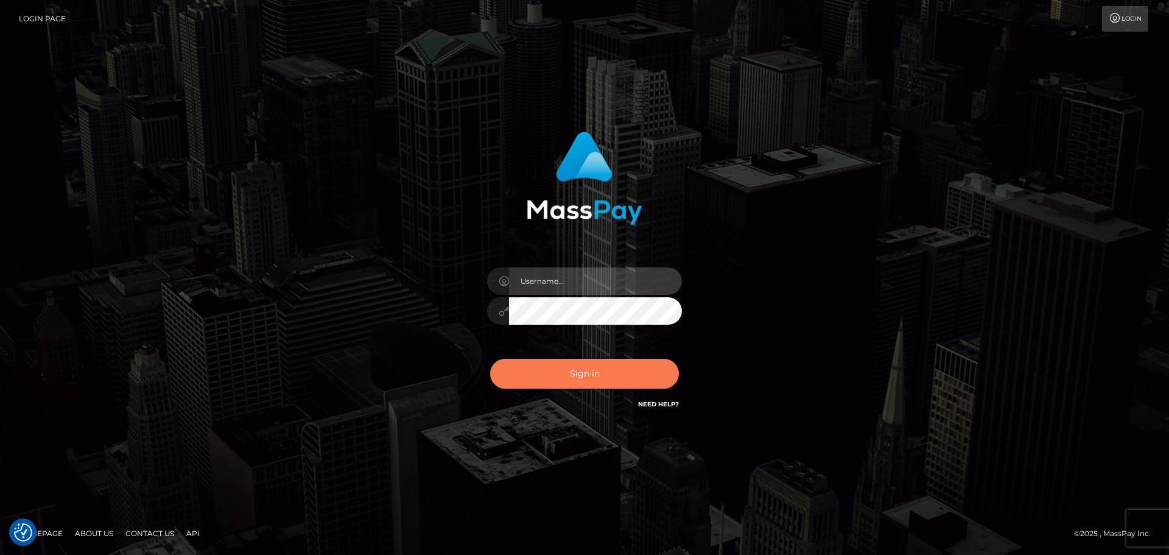
type input "[DOMAIN_NAME]"
click at [599, 372] on button "Sign in" at bounding box center [584, 374] width 189 height 30
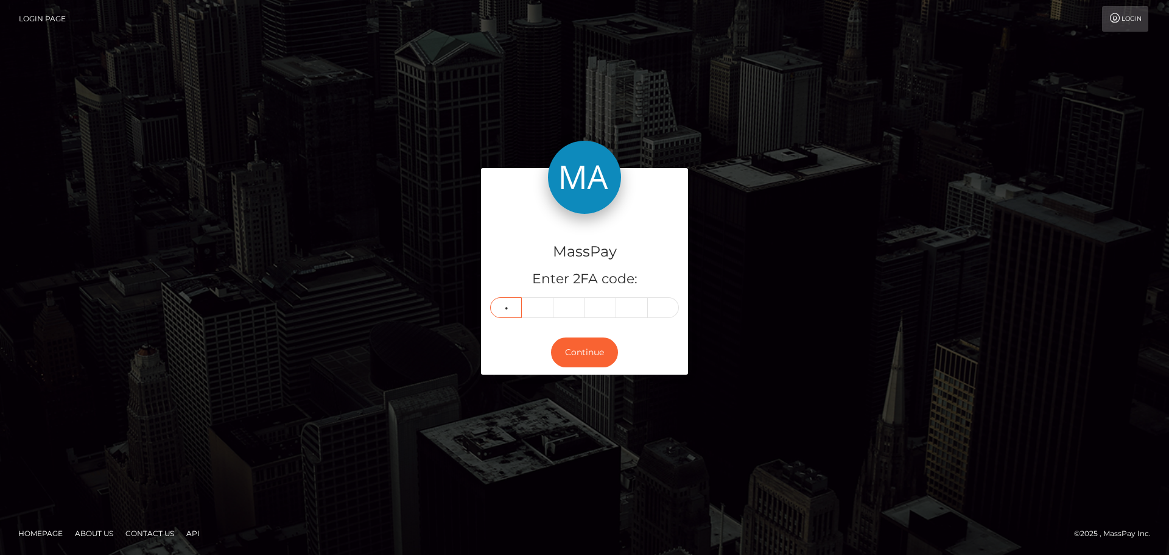
type input "2"
type input "3"
type input "2"
type input "4"
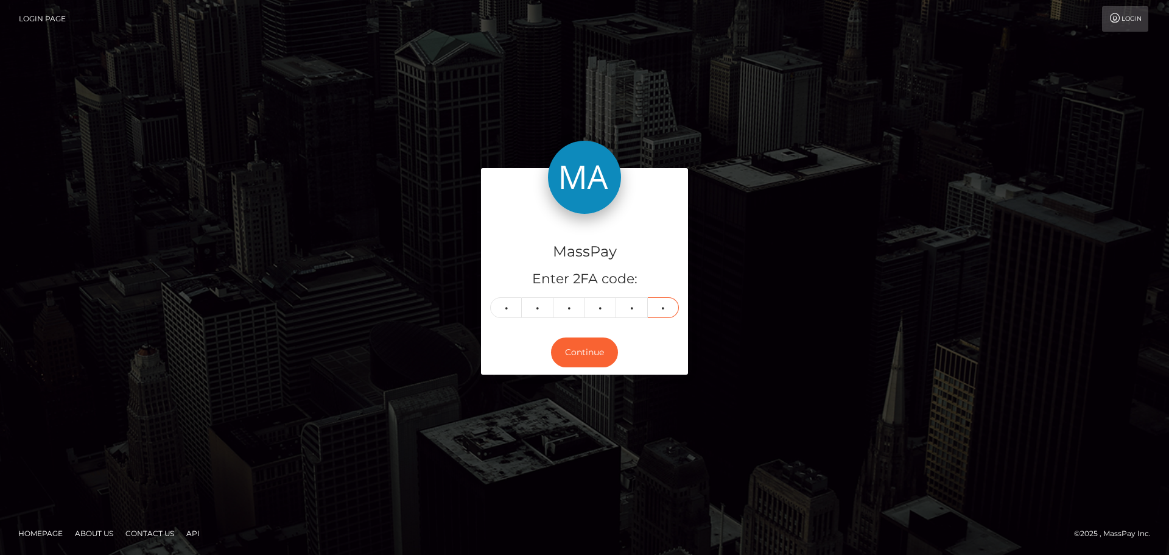
type input "5"
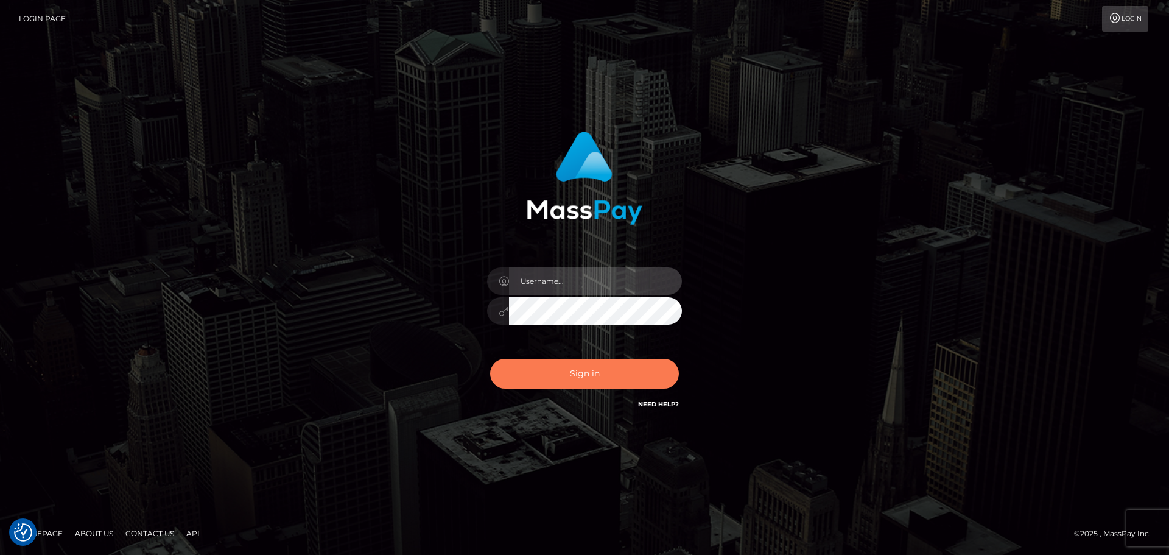
type input "constantin.mp"
click at [597, 376] on button "Sign in" at bounding box center [584, 374] width 189 height 30
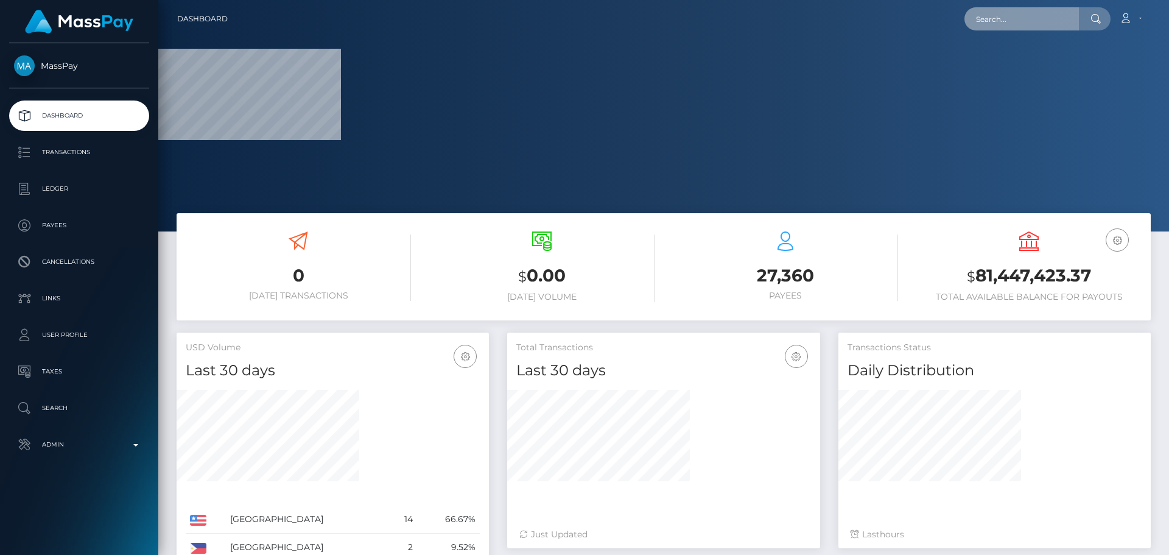
click at [1010, 23] on input "text" at bounding box center [1022, 18] width 114 height 23
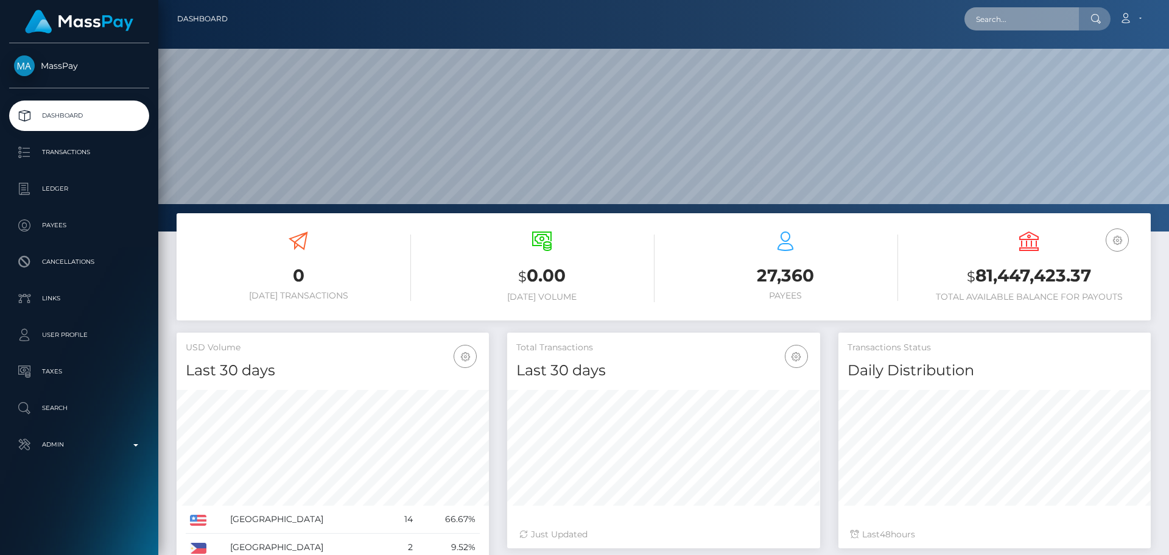
scroll to position [216, 313]
paste input "[EMAIL_ADDRESS][DOMAIN_NAME]"
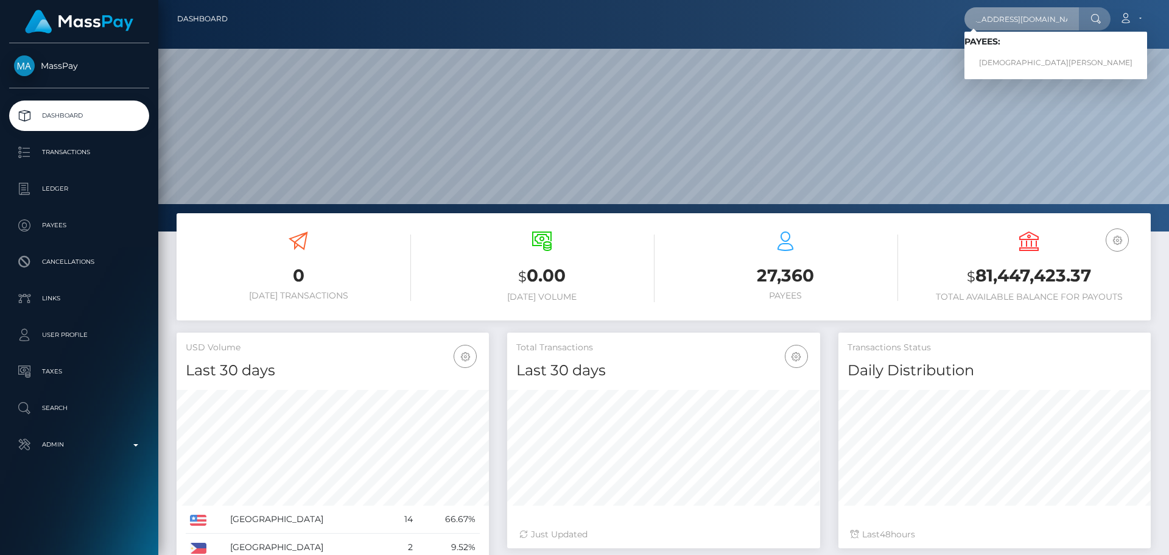
type input "[EMAIL_ADDRESS][DOMAIN_NAME]"
click at [1020, 56] on link "Muhammad Younas" at bounding box center [1056, 63] width 183 height 23
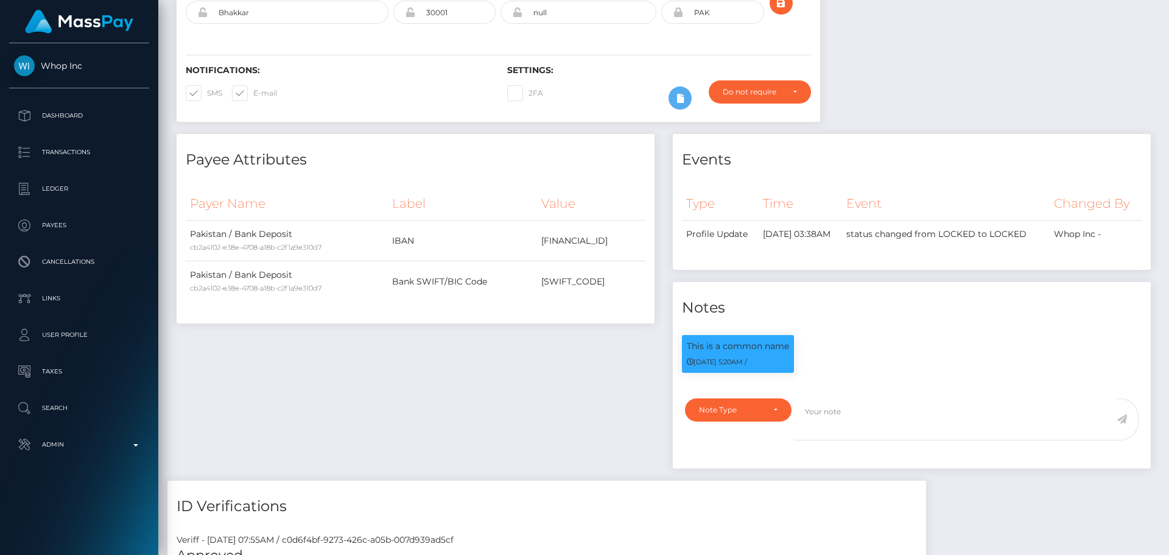
scroll to position [426, 0]
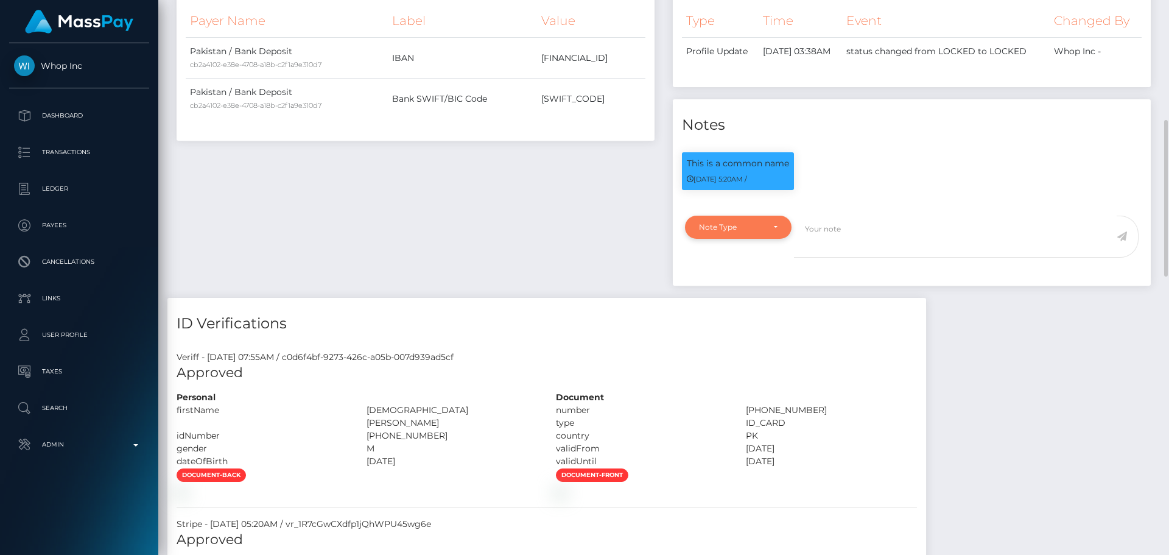
click at [754, 232] on div "Note Type" at bounding box center [731, 227] width 65 height 10
click at [742, 317] on span "Clear Compliance" at bounding box center [732, 311] width 65 height 11
select select "CLEAR_COMPLIANCE"
click at [809, 258] on textarea at bounding box center [955, 237] width 323 height 42
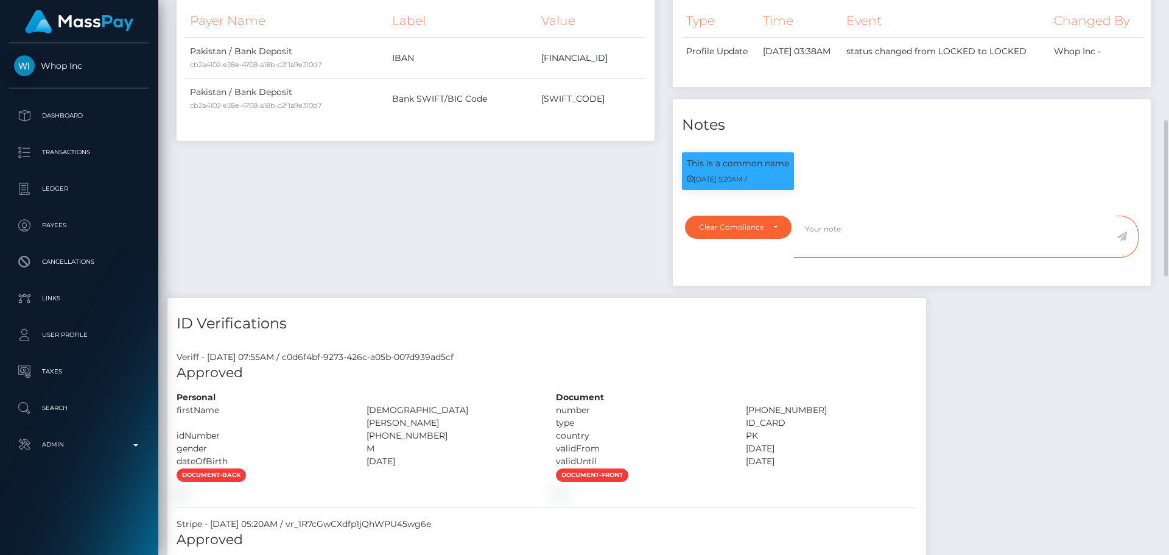
paste textarea "ComplyAdvantage potential fourth through eighth as well as eleventh, twelfth an…"
type textarea "ComplyAdvantage potential fourth through eighth as well as eleventh, twelfth an…"
click at [1124, 241] on icon at bounding box center [1122, 236] width 10 height 10
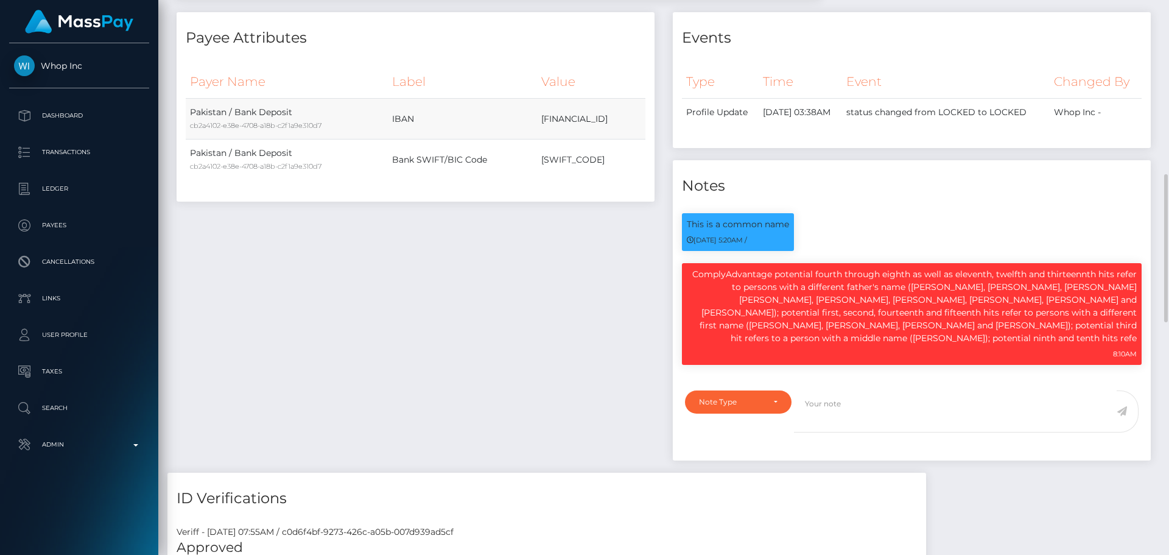
scroll to position [426, 0]
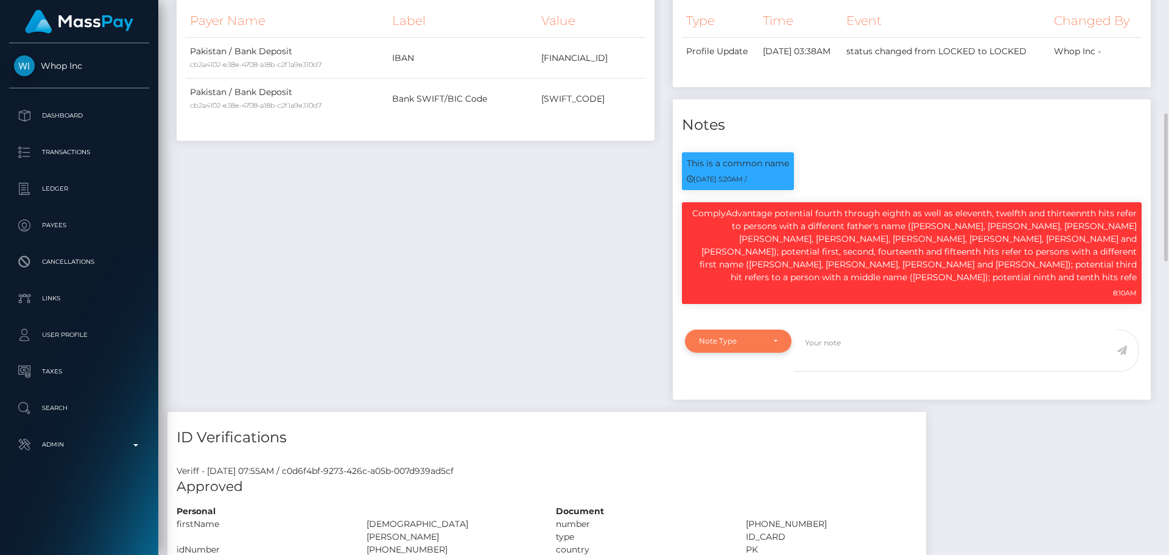
click at [756, 346] on div "Note Type" at bounding box center [731, 341] width 65 height 10
click at [747, 436] on link "Clear Compliance" at bounding box center [738, 424] width 107 height 23
select select "CLEAR_COMPLIANCE"
click at [853, 371] on textarea at bounding box center [955, 350] width 323 height 42
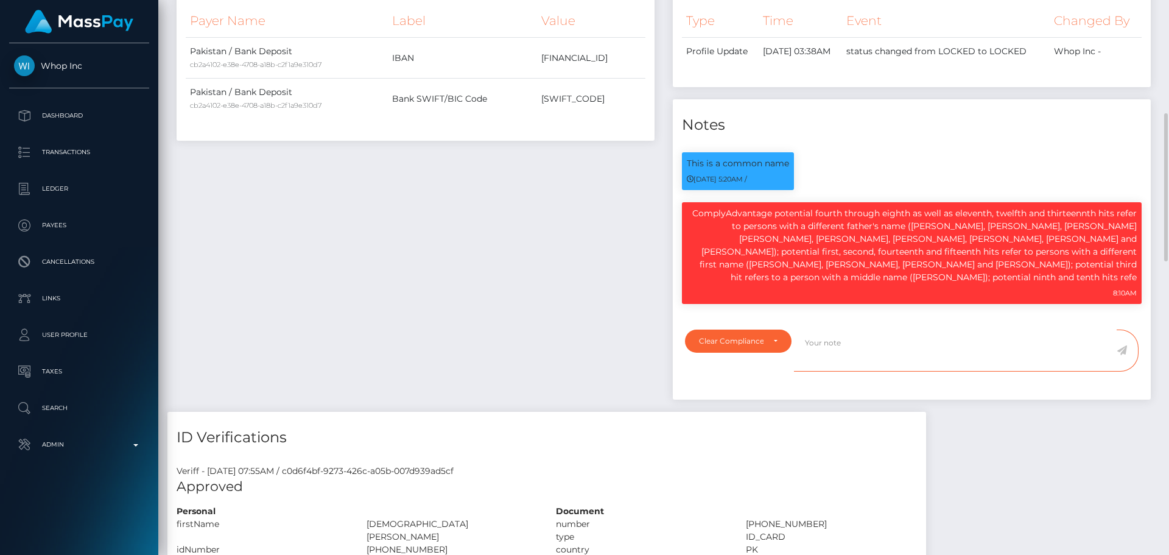
paste textarea "potential ninth and tenth hits refer to persons with a different last name (Ali…"
click at [805, 371] on textarea "potential ninth and tenth hits refer to persons with a different last name (Ali…" at bounding box center [955, 350] width 323 height 42
type textarea "...potential ninth and tenth hits refer to persons with a different last name (…"
click at [1121, 355] on icon at bounding box center [1122, 350] width 10 height 10
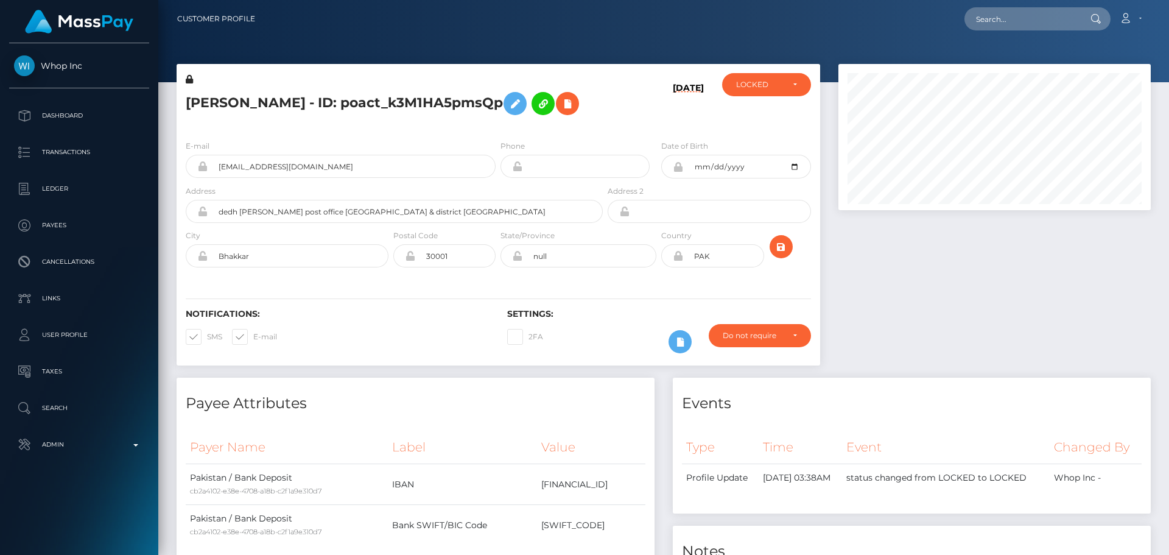
scroll to position [146, 313]
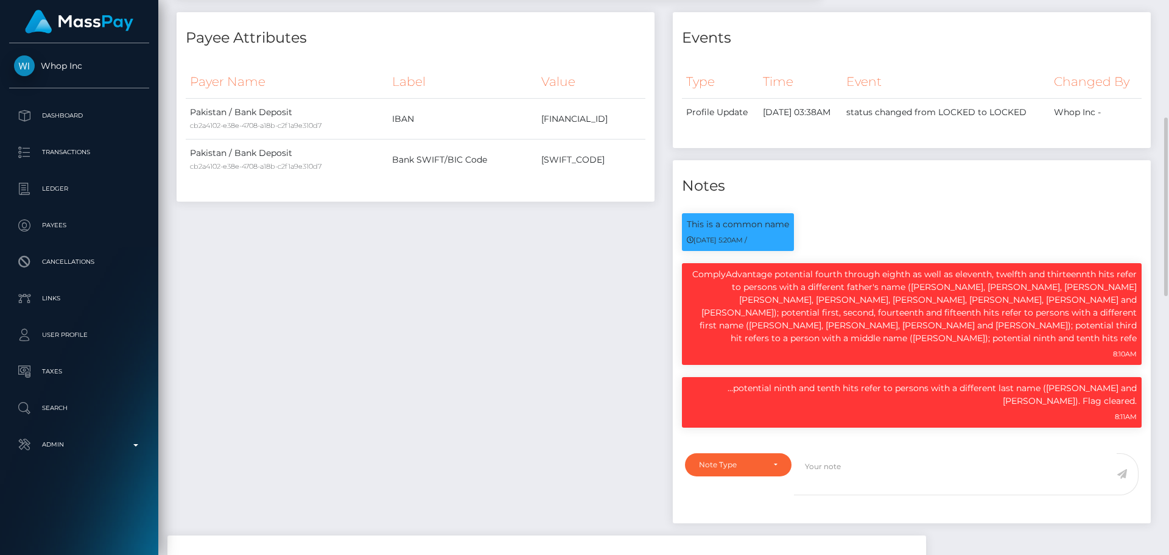
click at [561, 338] on div "Payee Attributes Payer Name Label Value Pakistan / Bank Deposit cb2a4102-e38e-4…" at bounding box center [415, 273] width 496 height 523
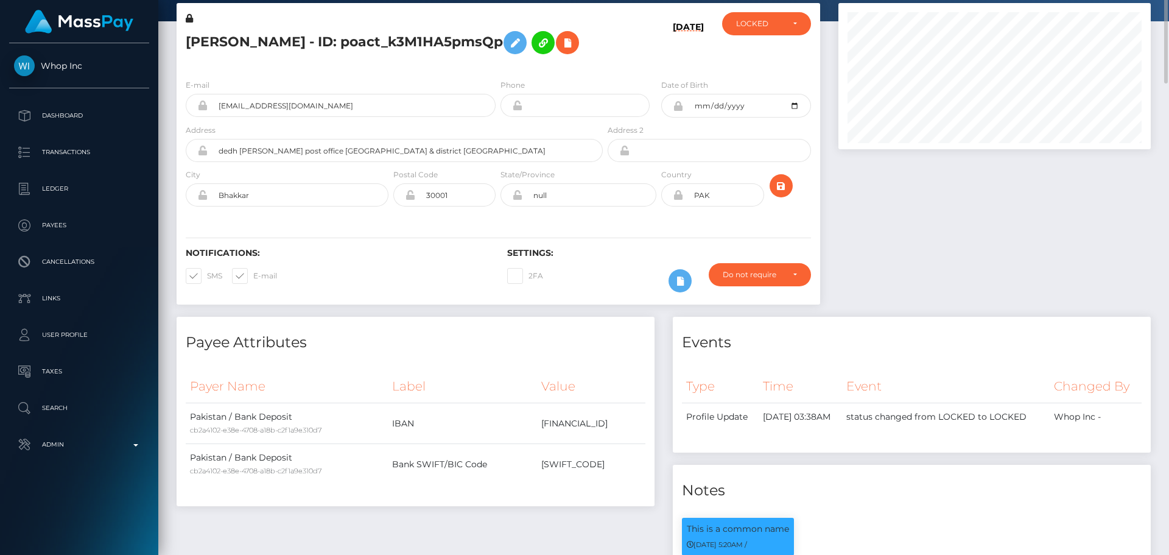
scroll to position [0, 0]
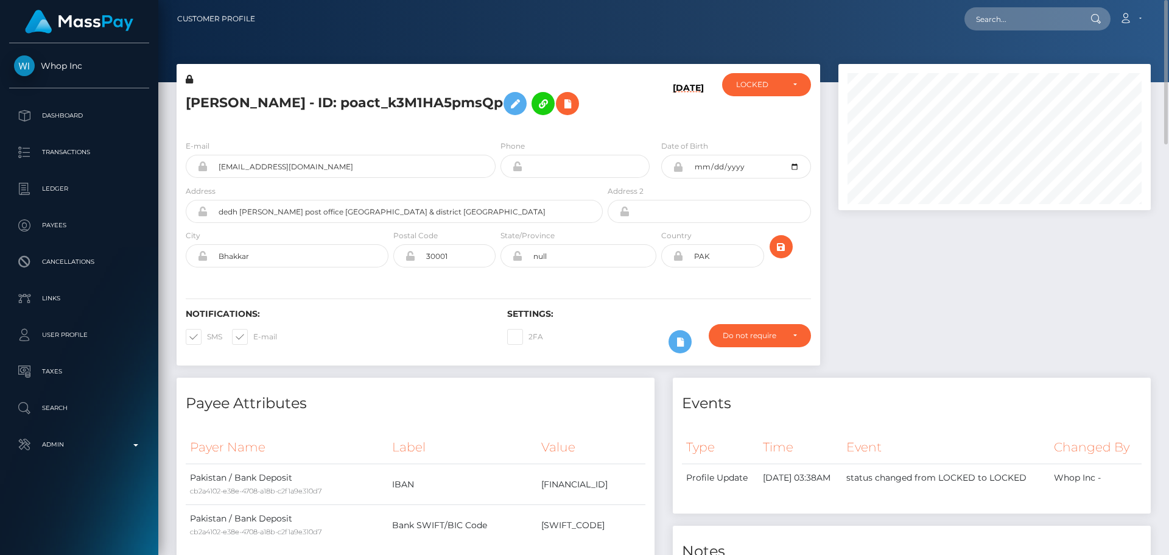
click at [591, 121] on h5 "[PERSON_NAME] - ID: poact_k3M1HA5pmsQp" at bounding box center [391, 103] width 410 height 35
click at [756, 82] on div "LOCKED" at bounding box center [759, 85] width 47 height 10
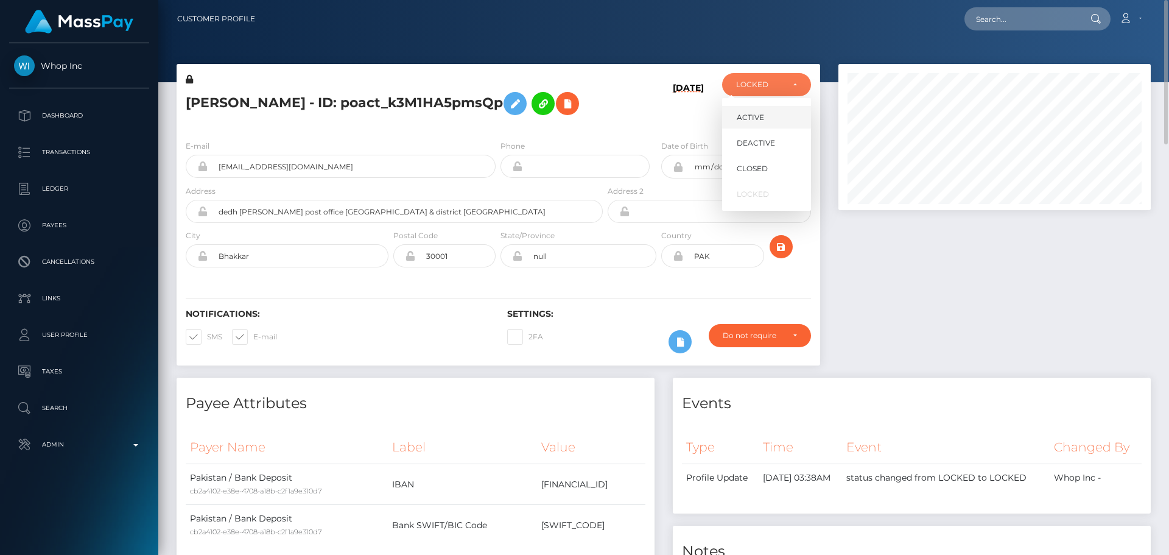
click at [758, 113] on span "ACTIVE" at bounding box center [750, 117] width 27 height 11
select select "ACTIVE"
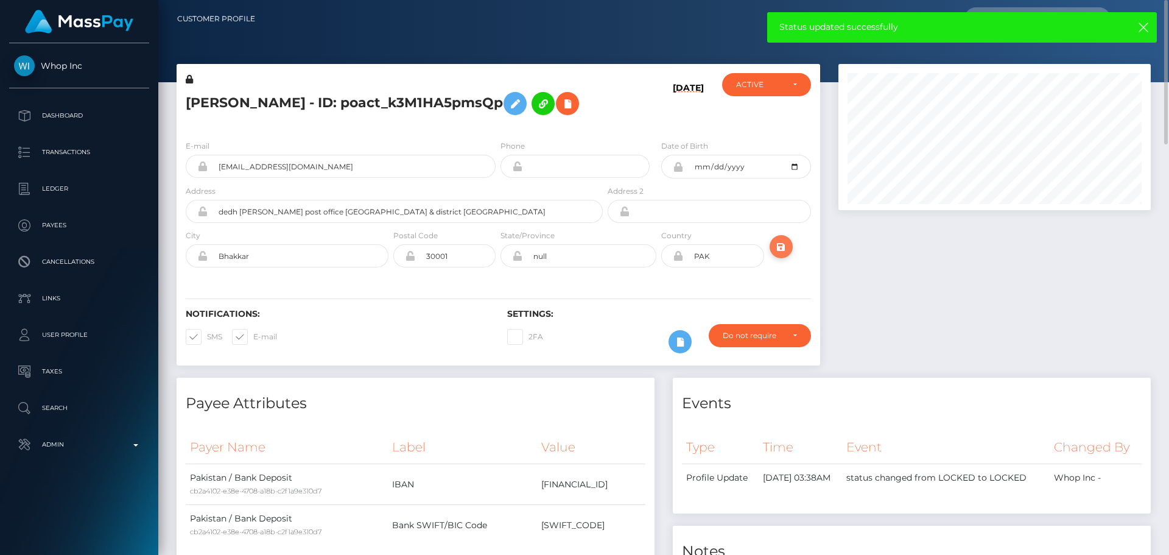
click at [780, 255] on icon "submit" at bounding box center [781, 246] width 15 height 15
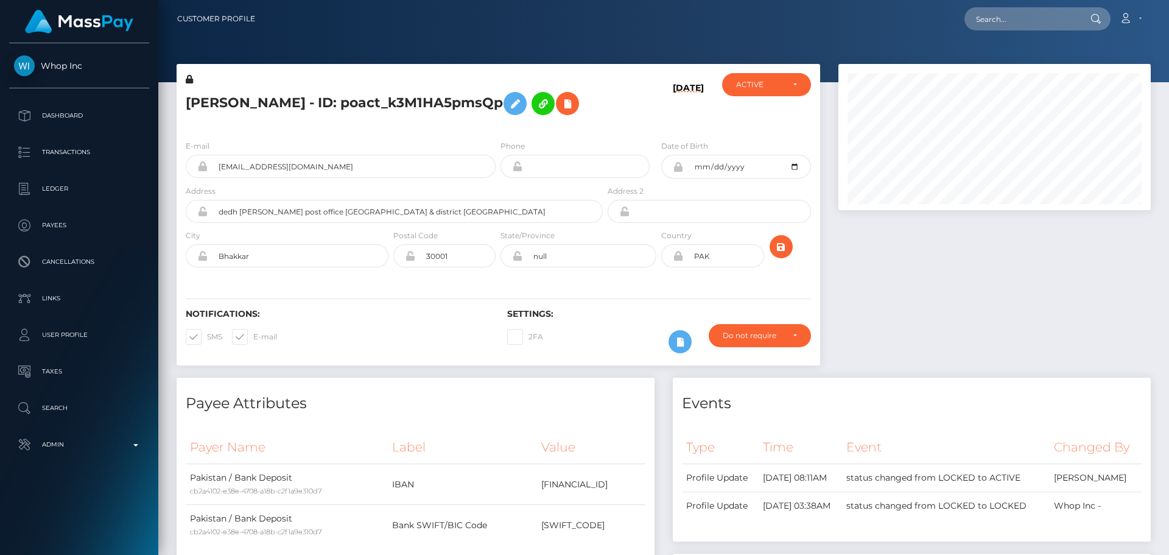
scroll to position [146, 313]
click at [309, 105] on h5 "Muhammad Younas - ID: poact_k3M1HA5pmsQp" at bounding box center [391, 103] width 410 height 35
copy h5 "Muhammad Younas - ID: poact_k3M1HA5pmsQp"
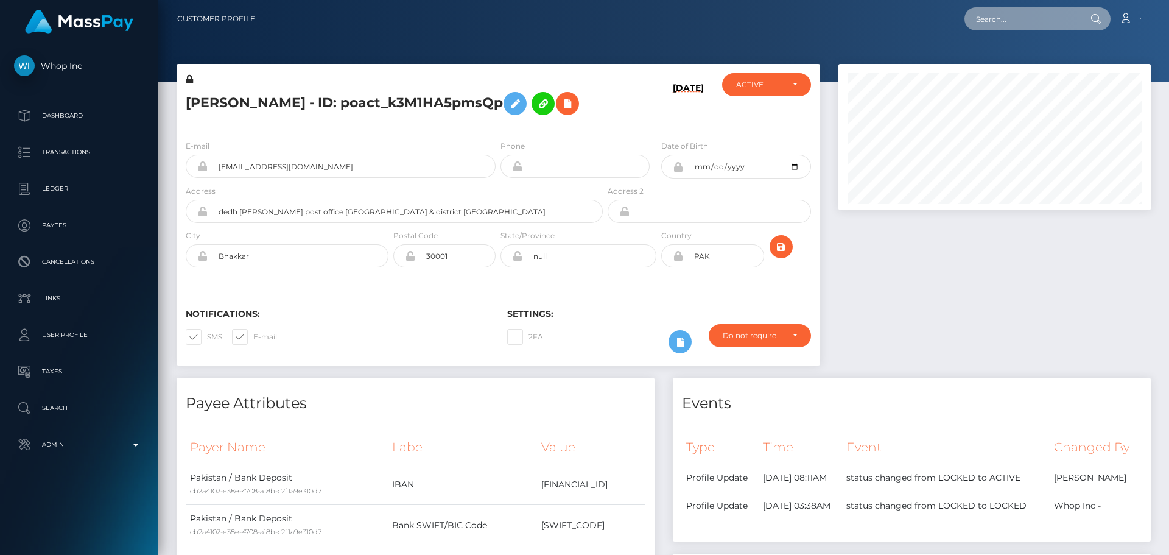
click at [989, 16] on input "text" at bounding box center [1022, 18] width 114 height 23
paste input "67c49b2da1e0097420089820"
type input "67c49b2da1e0097420089820"
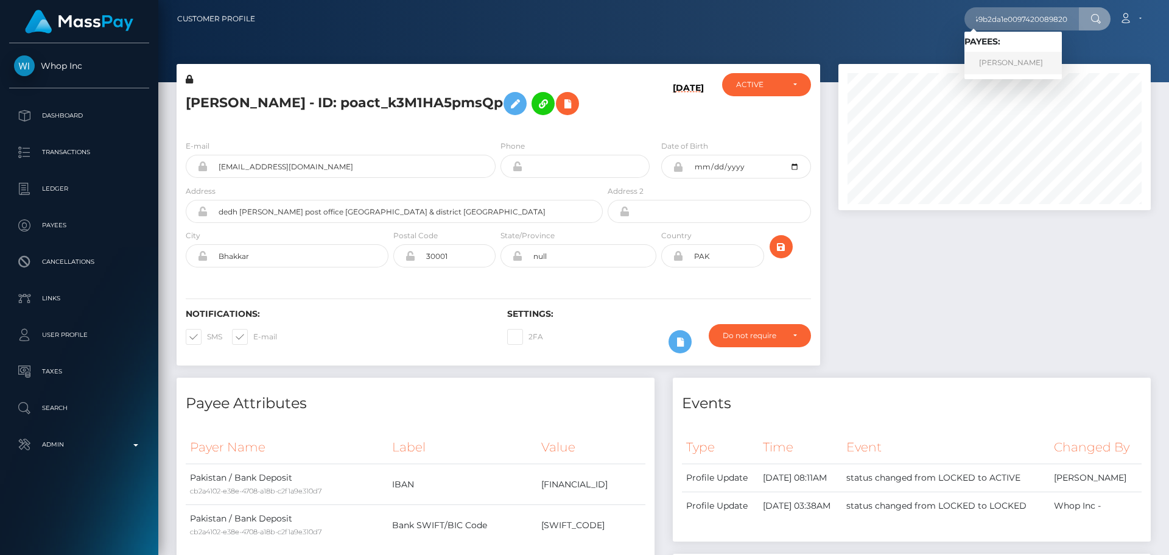
drag, startPoint x: 972, startPoint y: 54, endPoint x: 981, endPoint y: 57, distance: 9.6
click at [973, 54] on link "Amy Hutton" at bounding box center [1013, 63] width 97 height 23
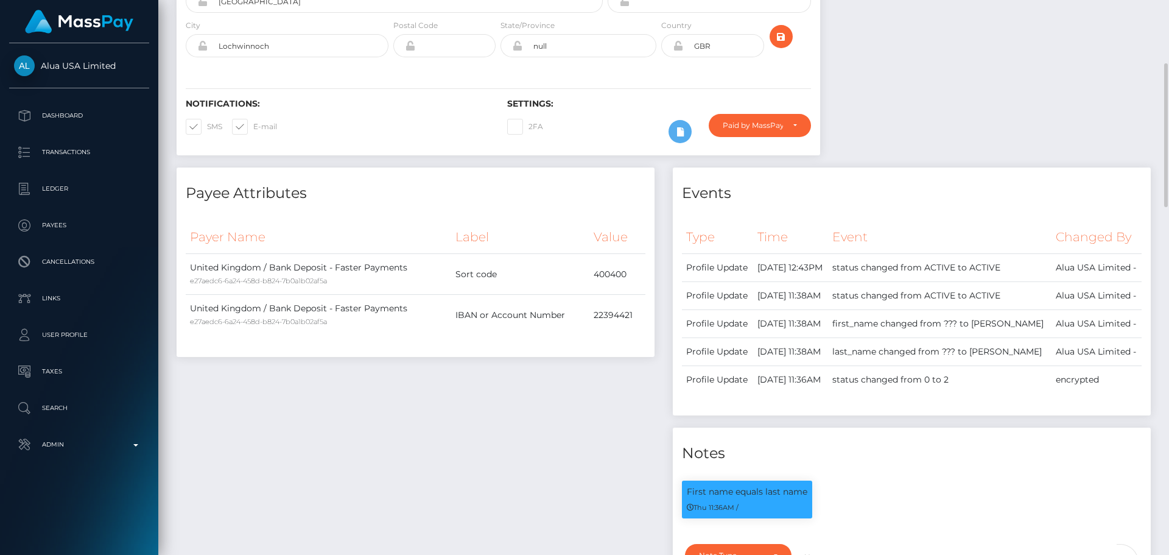
scroll to position [124, 0]
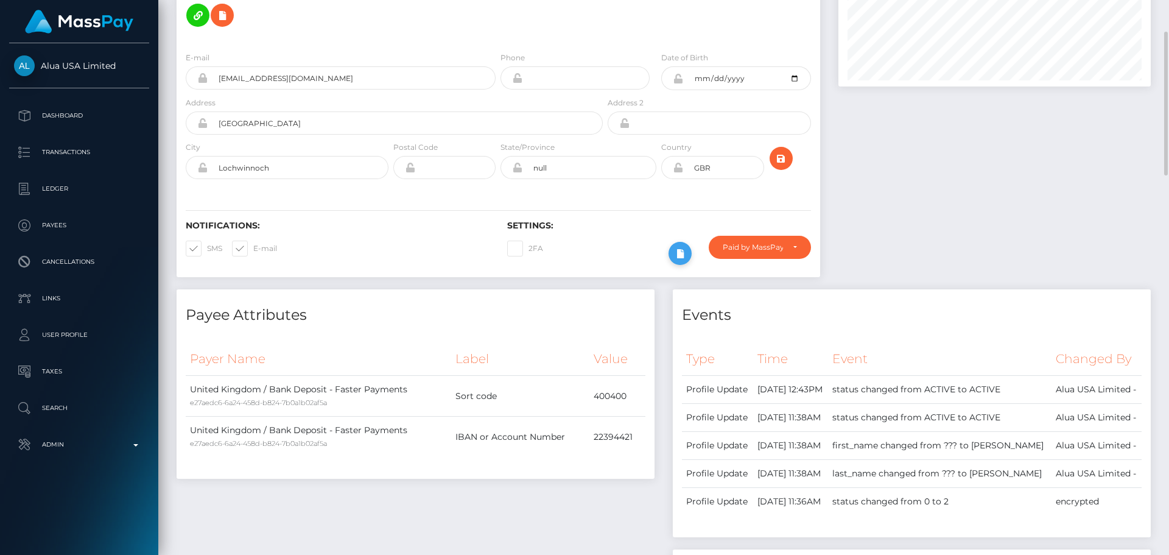
click at [671, 242] on button at bounding box center [680, 253] width 23 height 23
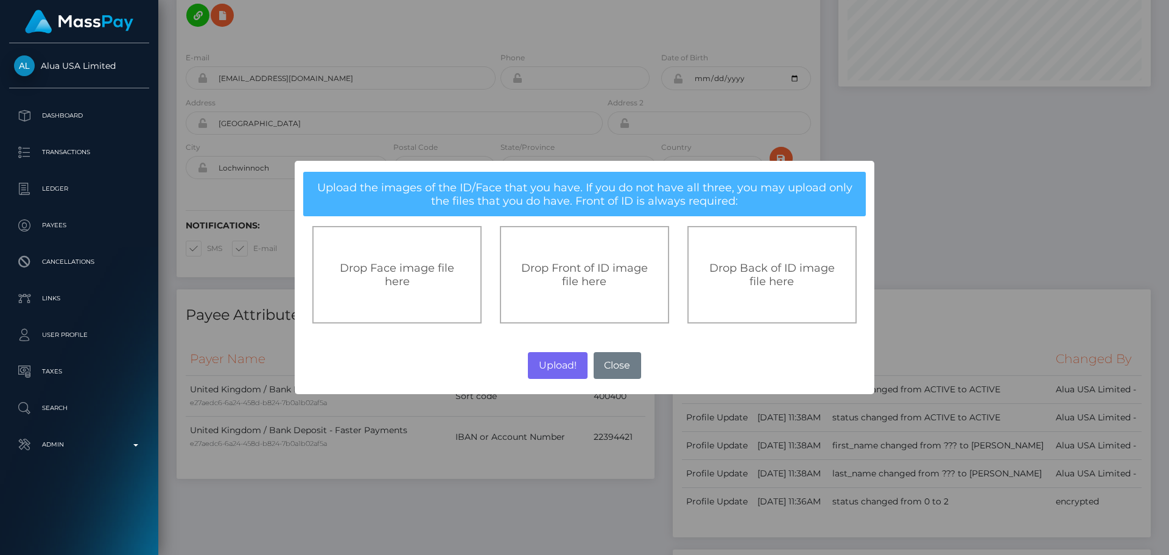
click at [604, 272] on span "Drop Front of ID image file here" at bounding box center [584, 274] width 127 height 27
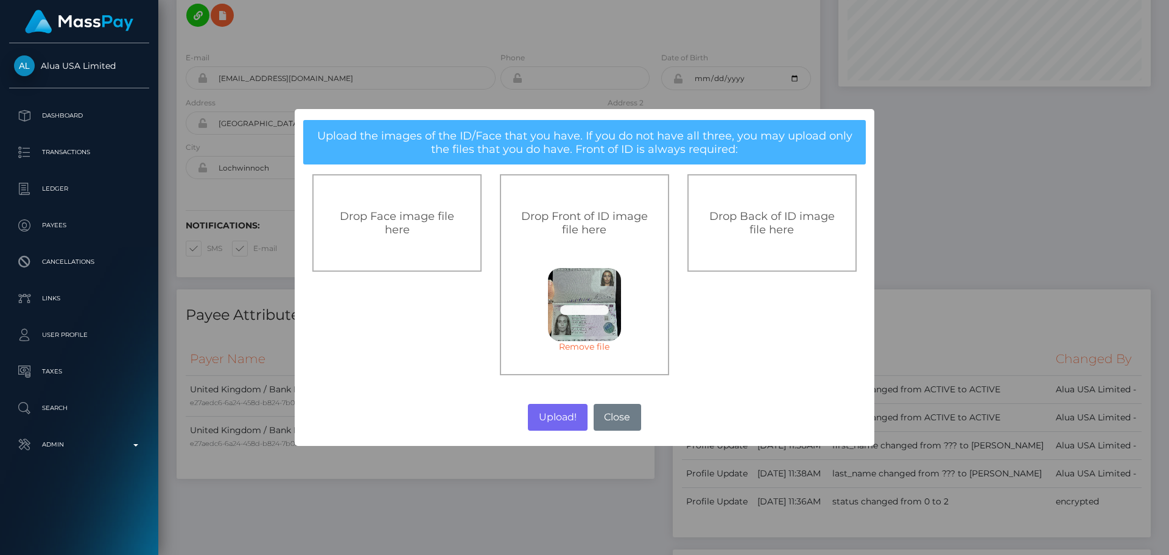
click at [407, 225] on div "Drop Face image file here" at bounding box center [396, 222] width 169 height 97
click at [417, 341] on link "Remove file" at bounding box center [397, 346] width 73 height 11
click at [417, 239] on div "Drop Face image file here" at bounding box center [396, 222] width 169 height 97
click at [556, 419] on button "Upload!" at bounding box center [557, 417] width 59 height 27
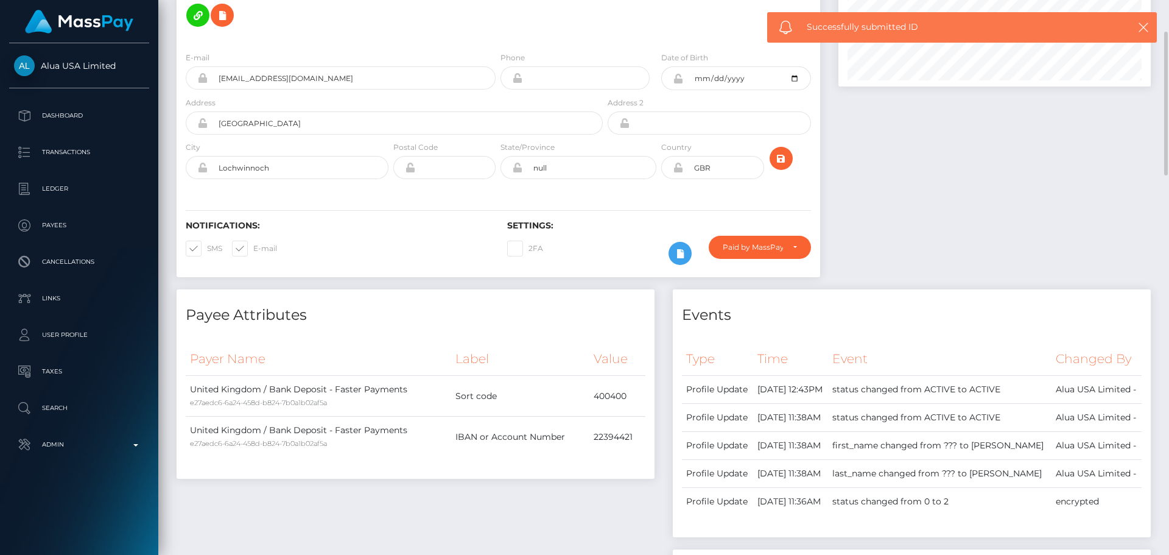
scroll to position [0, 0]
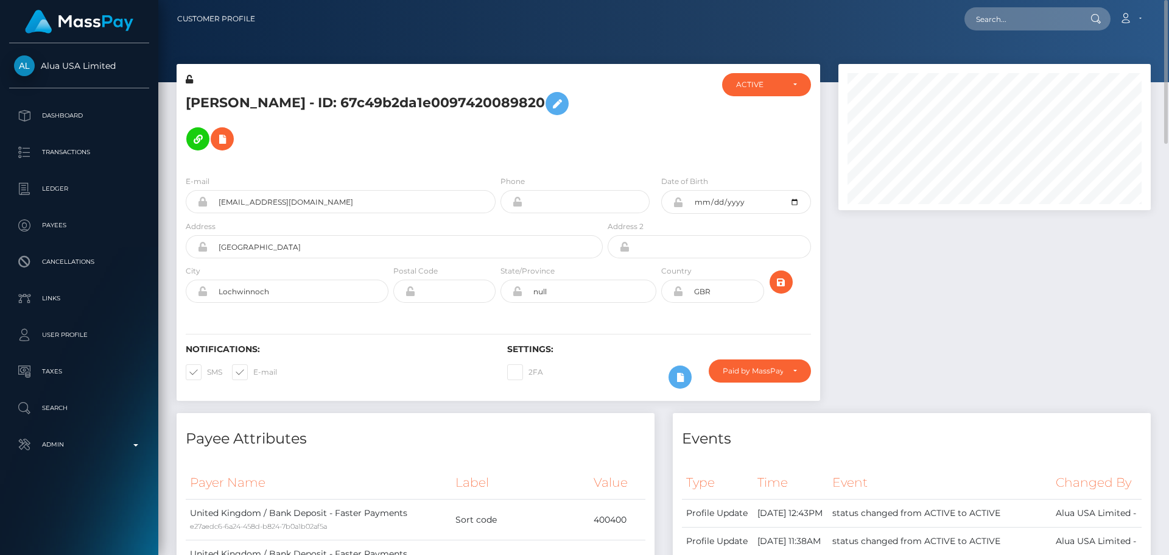
click at [649, 315] on div "Notifications: SMS E-mail Settings: 2FA" at bounding box center [499, 358] width 644 height 86
click at [781, 275] on icon "submit" at bounding box center [781, 282] width 15 height 15
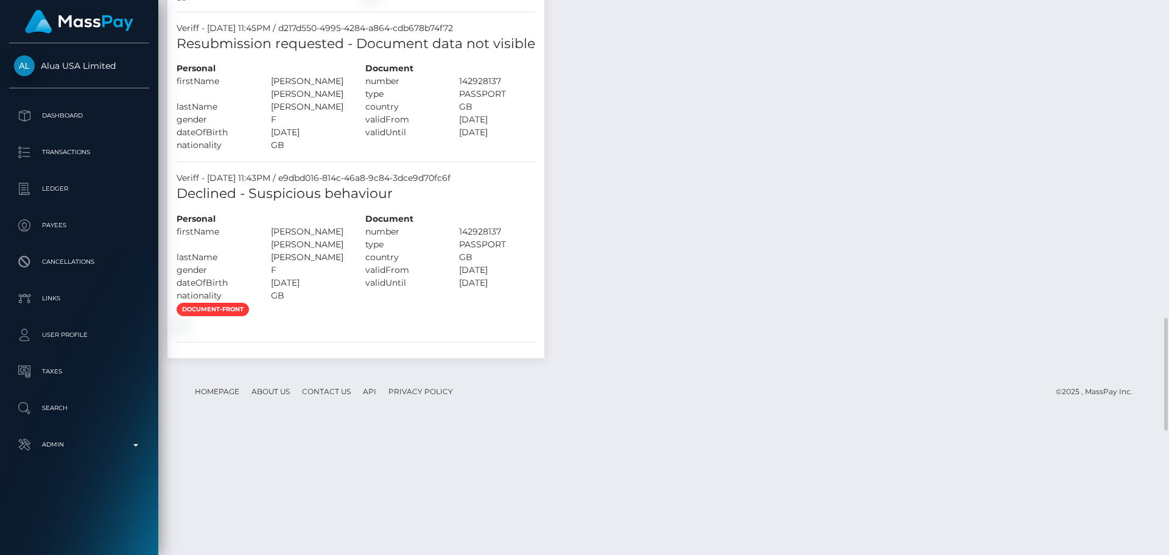
scroll to position [1441, 0]
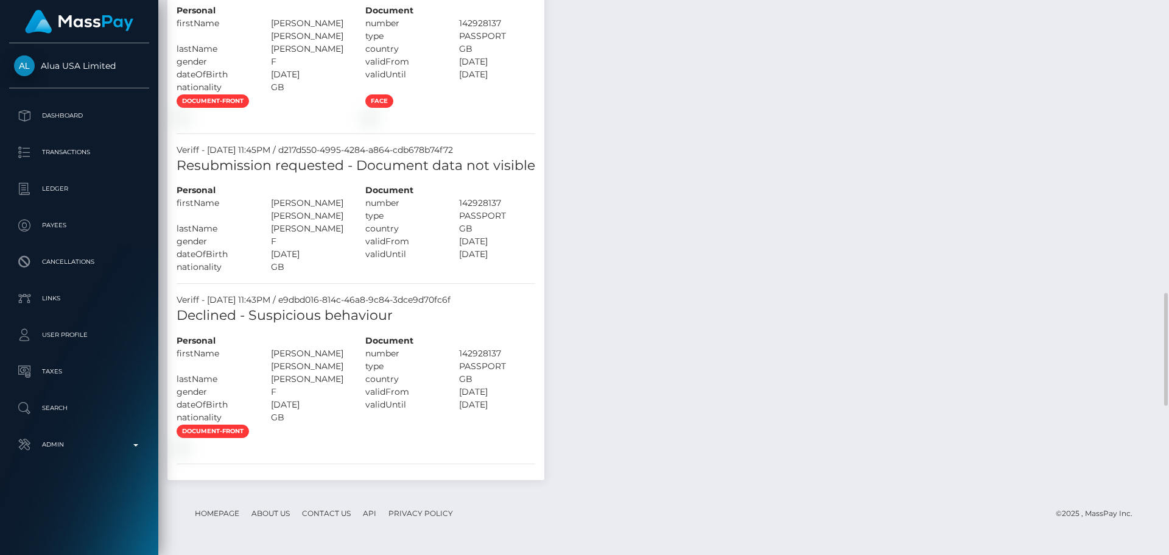
click at [283, 43] on div "[PERSON_NAME] [PERSON_NAME]" at bounding box center [309, 30] width 94 height 26
drag, startPoint x: 283, startPoint y: 181, endPoint x: 296, endPoint y: 191, distance: 16.1
click at [296, 94] on div "Personal firstName [PERSON_NAME] [PERSON_NAME]" at bounding box center [261, 49] width 189 height 90
copy div "[PERSON_NAME] [PERSON_NAME] lastName [PERSON_NAME]"
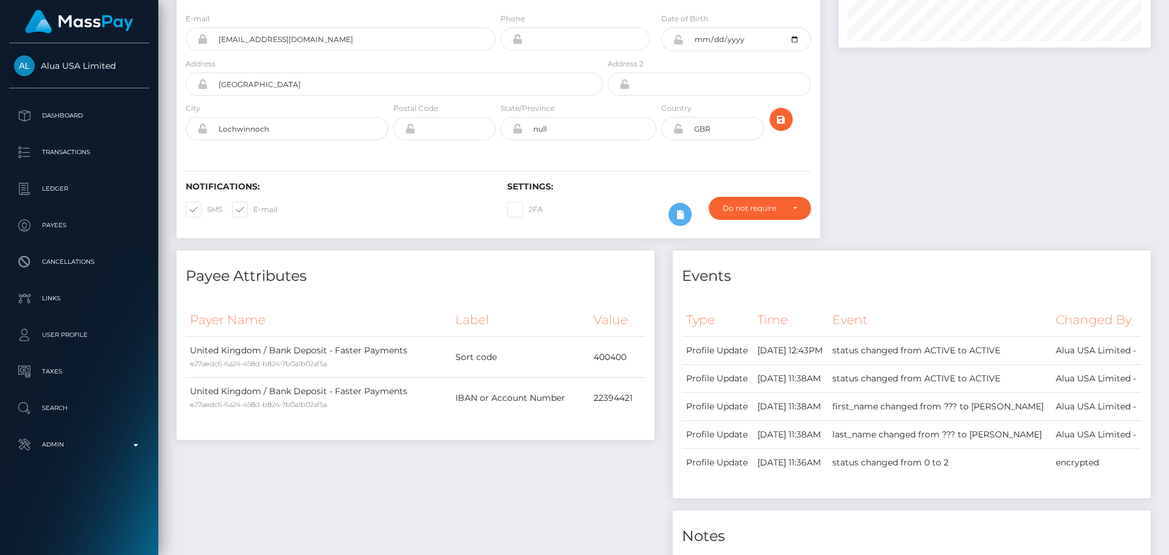
scroll to position [0, 0]
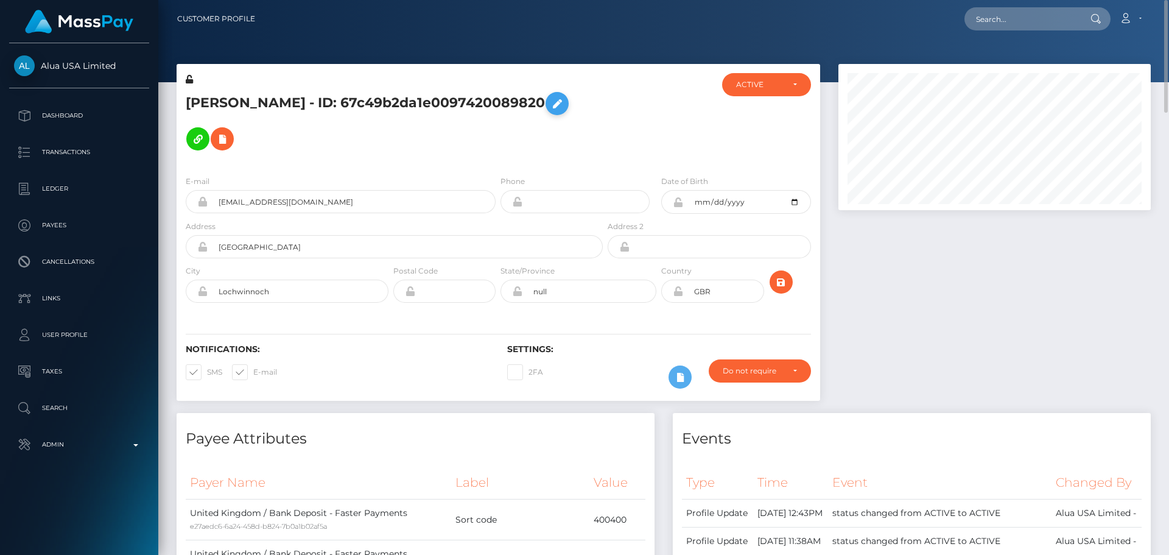
click at [550, 102] on icon at bounding box center [557, 103] width 15 height 15
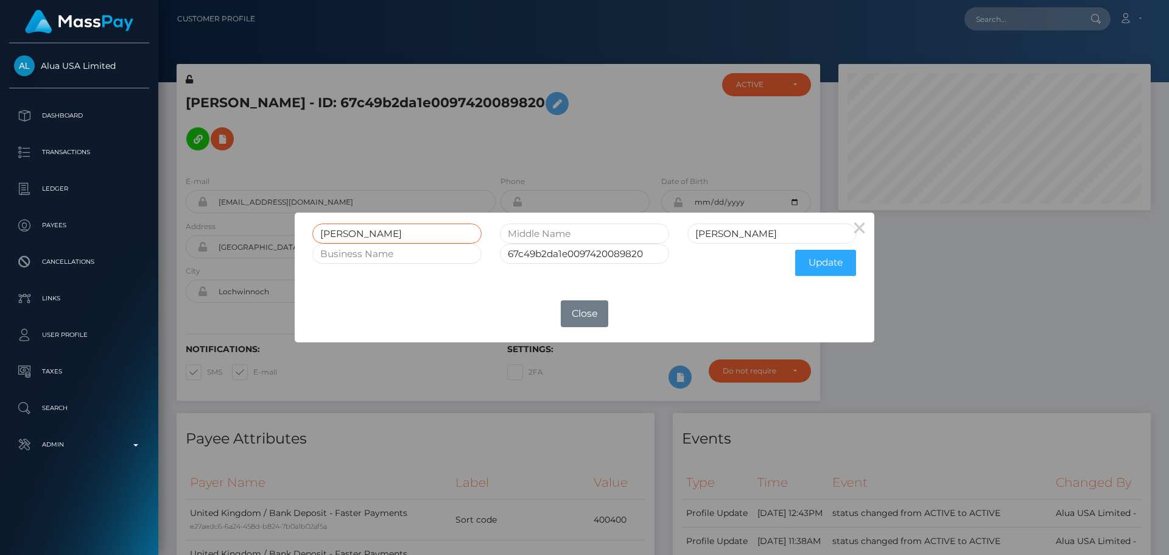
click at [415, 228] on input "[PERSON_NAME]" at bounding box center [396, 233] width 169 height 20
paste input "MY [PERSON_NAME] lastName [PERSON_NAME]"
click at [448, 234] on input "[PERSON_NAME] [PERSON_NAME] lastName [PERSON_NAME]" at bounding box center [396, 233] width 169 height 20
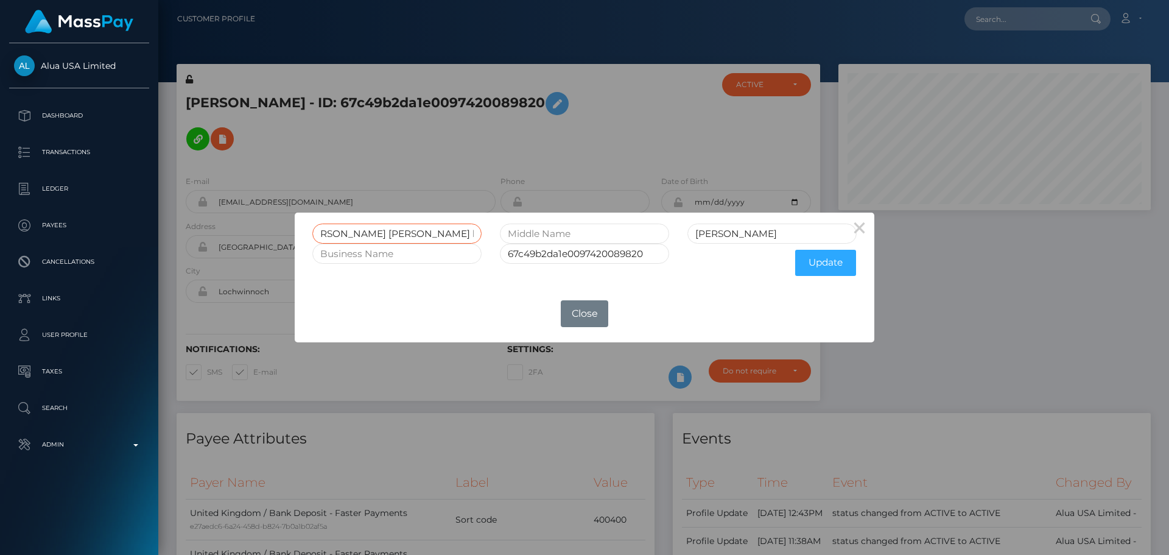
click at [448, 234] on input "[PERSON_NAME] [PERSON_NAME] lastName [PERSON_NAME]" at bounding box center [396, 233] width 169 height 20
type input "AMY ELIZABETH lastName HUTTON"
click at [744, 234] on input "Hutton" at bounding box center [772, 233] width 169 height 20
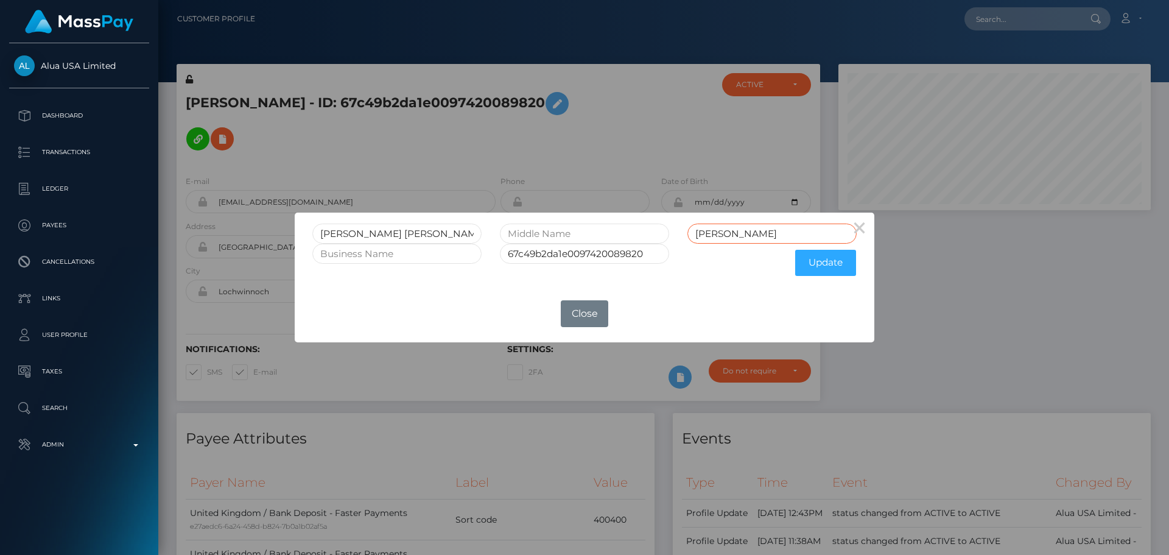
paste input "UTTON"
type input "[PERSON_NAME]"
click at [420, 233] on input "AMY ELIZABETH lastName HUTTON" at bounding box center [396, 233] width 169 height 20
drag, startPoint x: 420, startPoint y: 233, endPoint x: 516, endPoint y: 239, distance: 96.4
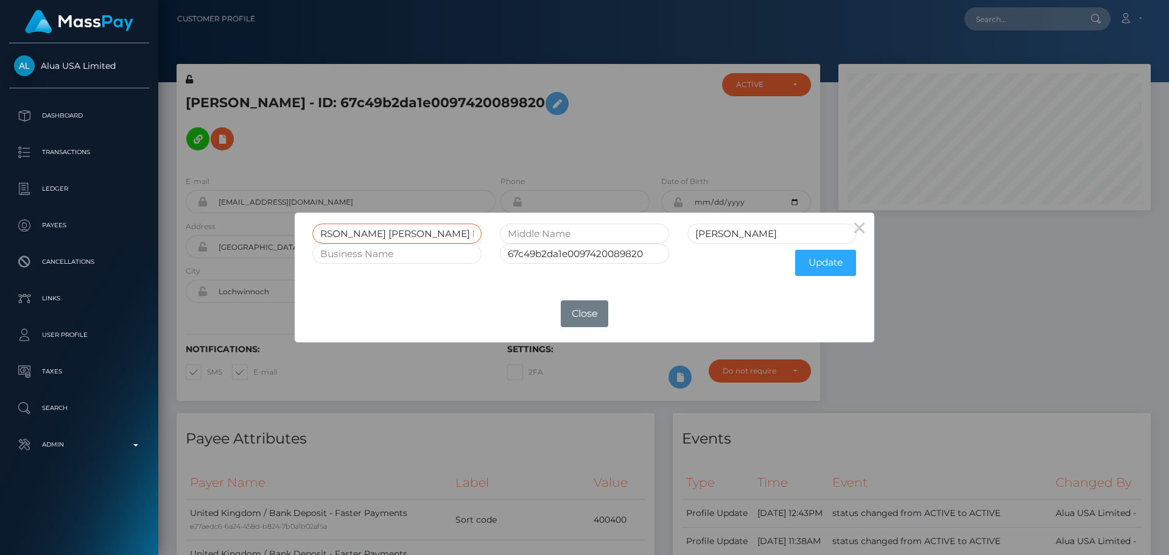
click at [516, 239] on div "AMY ELIZABETH lastName HUTTON HUTTON" at bounding box center [584, 233] width 563 height 20
click at [381, 233] on input "[PERSON_NAME] [PERSON_NAME]" at bounding box center [396, 233] width 169 height 20
type input "AMY"
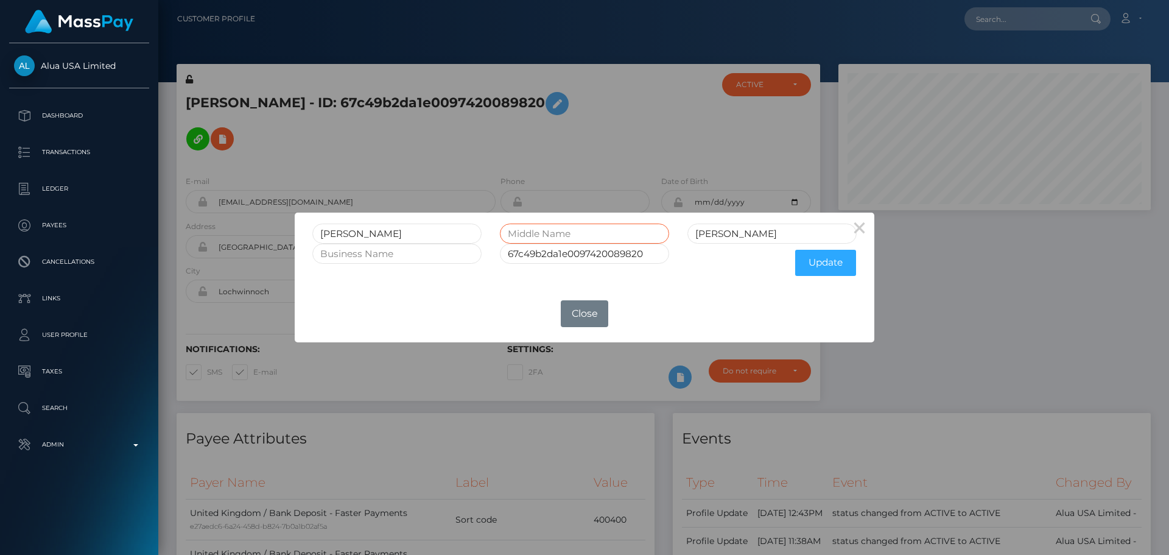
click at [564, 230] on input "text" at bounding box center [584, 233] width 169 height 20
paste input "ELIZABETH"
type input "ELIZABETH"
click at [832, 267] on button "Update" at bounding box center [825, 263] width 61 height 26
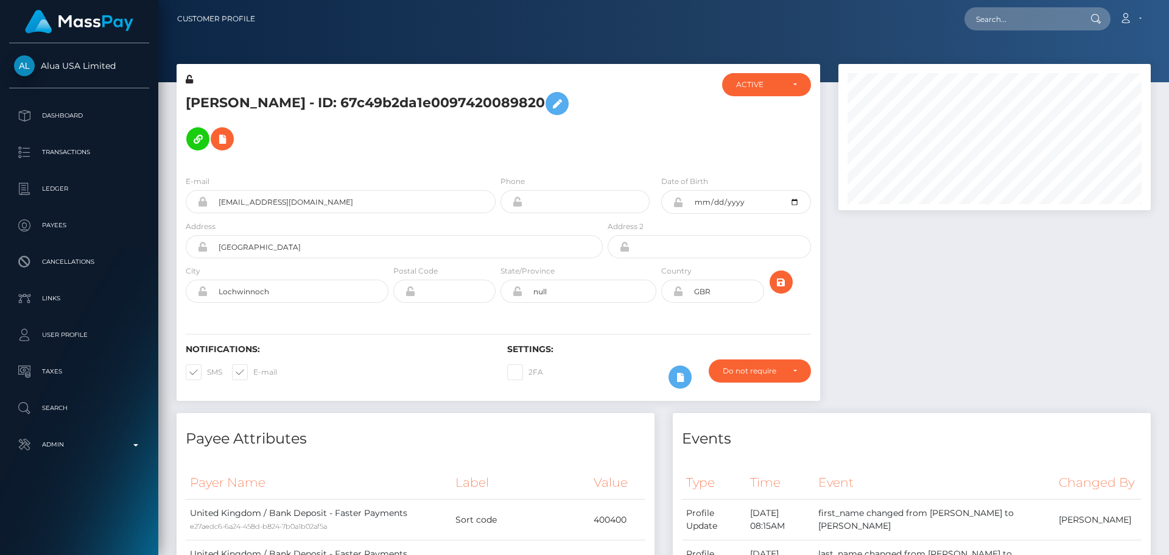
scroll to position [146, 313]
click at [189, 82] on icon at bounding box center [189, 79] width 7 height 9
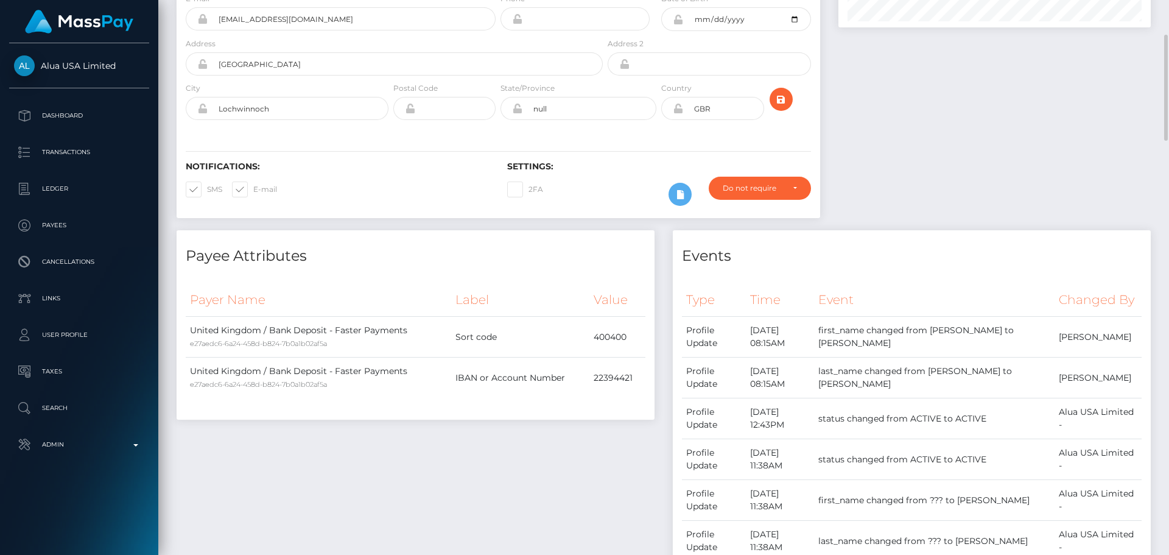
scroll to position [0, 0]
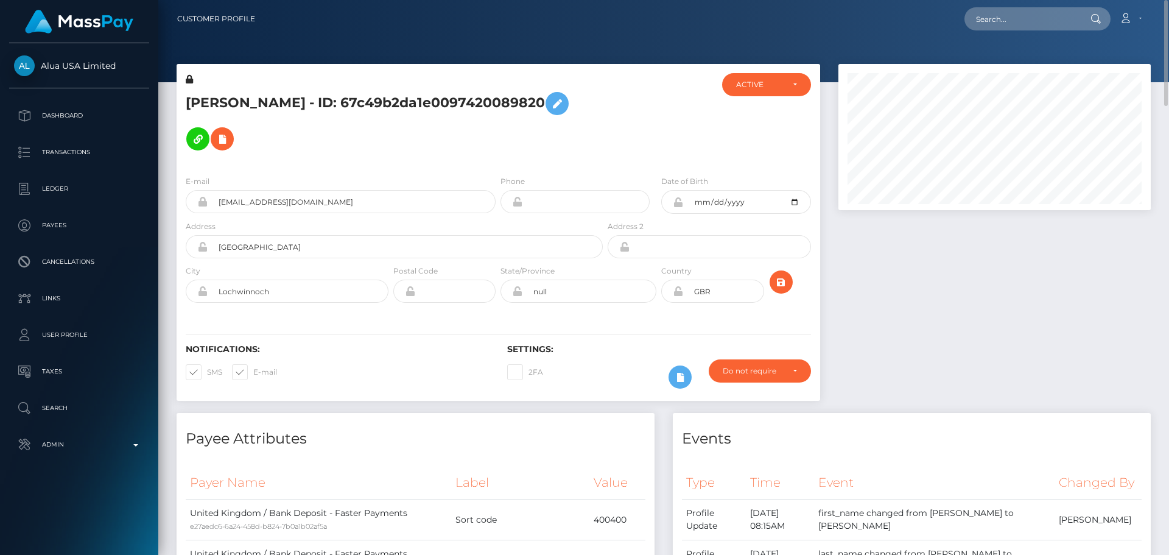
drag, startPoint x: 678, startPoint y: 186, endPoint x: 583, endPoint y: 205, distance: 96.1
click at [678, 197] on icon at bounding box center [678, 202] width 10 height 10
click at [679, 286] on icon at bounding box center [678, 291] width 10 height 10
click at [230, 132] on icon at bounding box center [222, 139] width 15 height 15
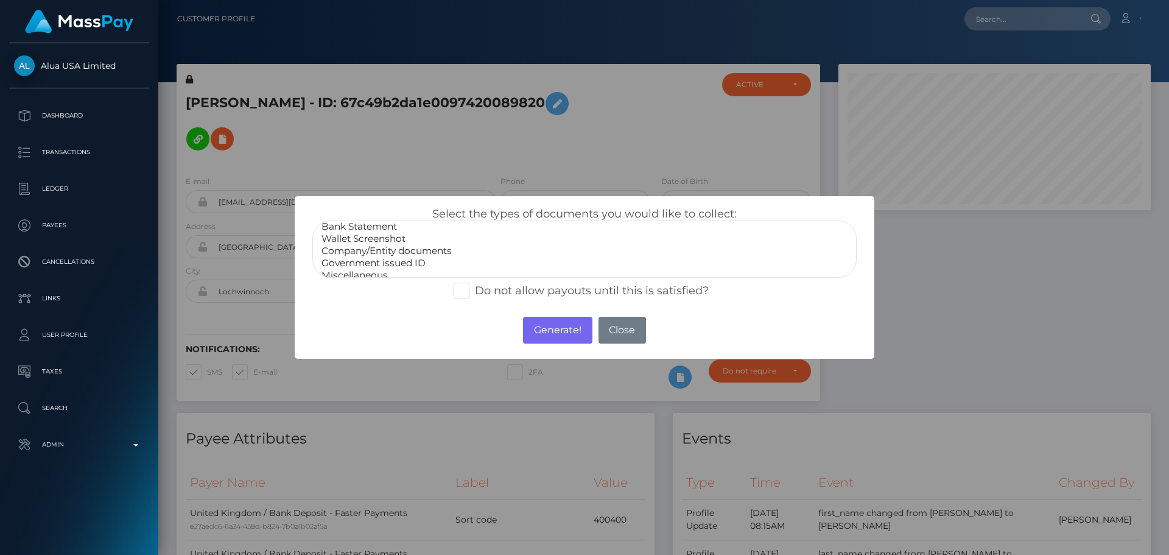
scroll to position [24, 0]
select select "Government issued ID"
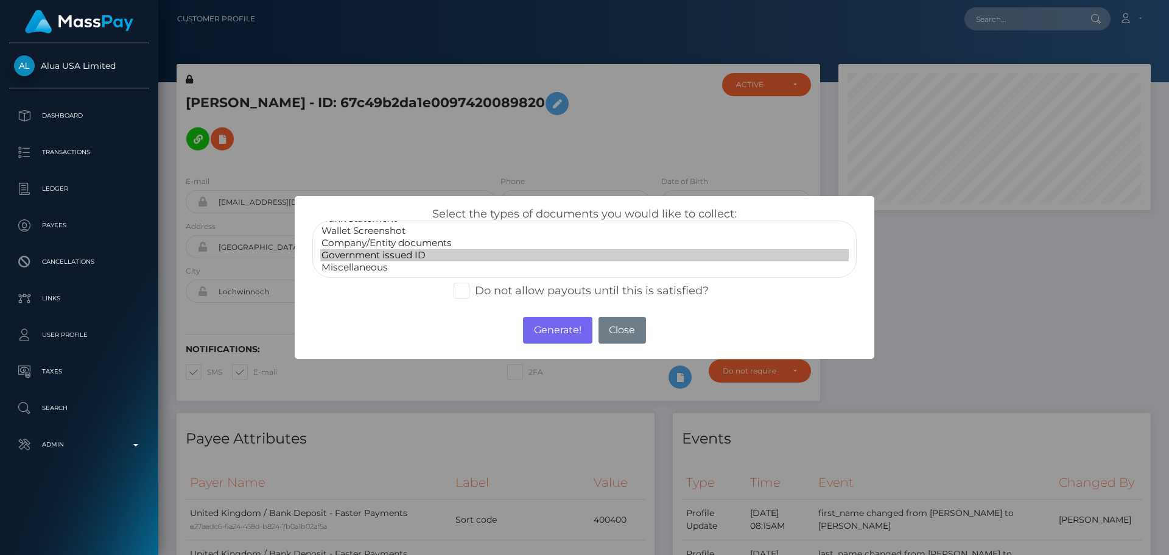
click at [390, 256] on option "Government issued ID" at bounding box center [584, 255] width 529 height 12
click at [556, 324] on button "Generate!" at bounding box center [557, 330] width 69 height 27
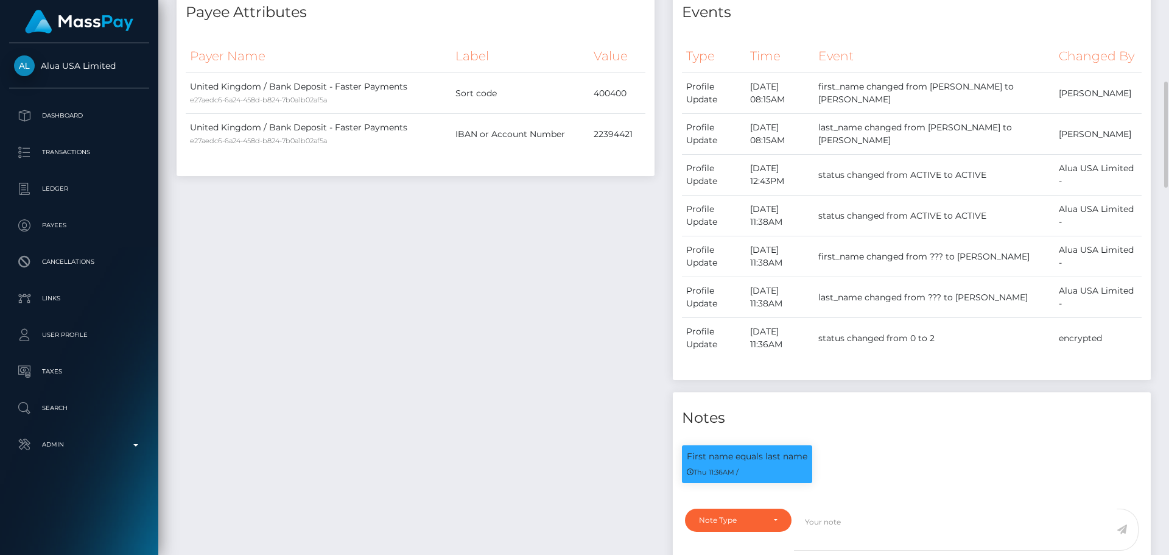
scroll to position [609, 0]
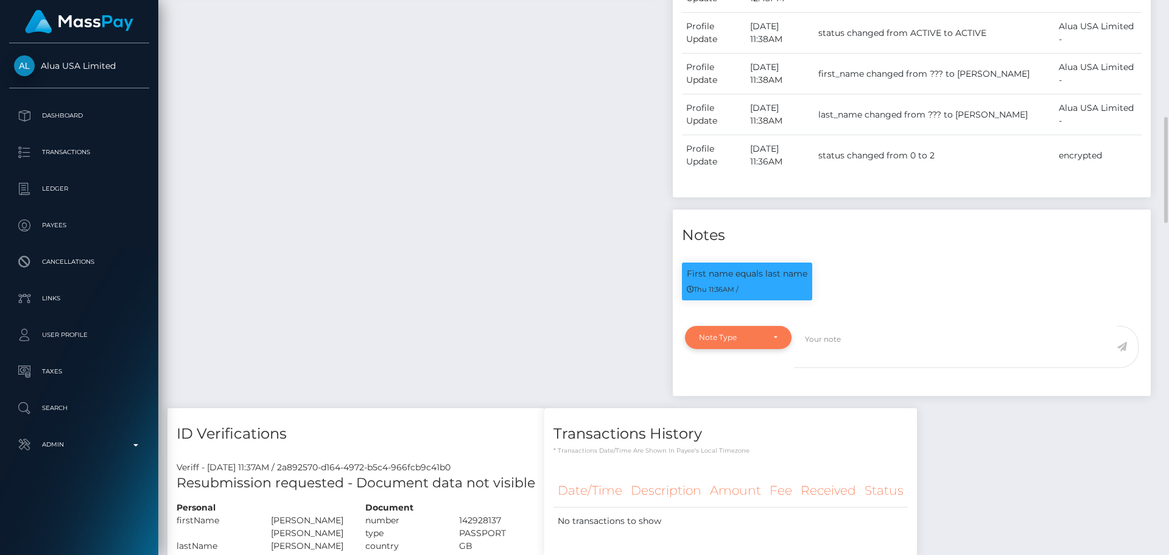
click at [783, 326] on div "Note Type" at bounding box center [738, 337] width 107 height 23
click at [748, 384] on link "Compliance" at bounding box center [738, 395] width 107 height 23
select select "COMPLIANCE"
click at [839, 351] on div at bounding box center [971, 354] width 354 height 57
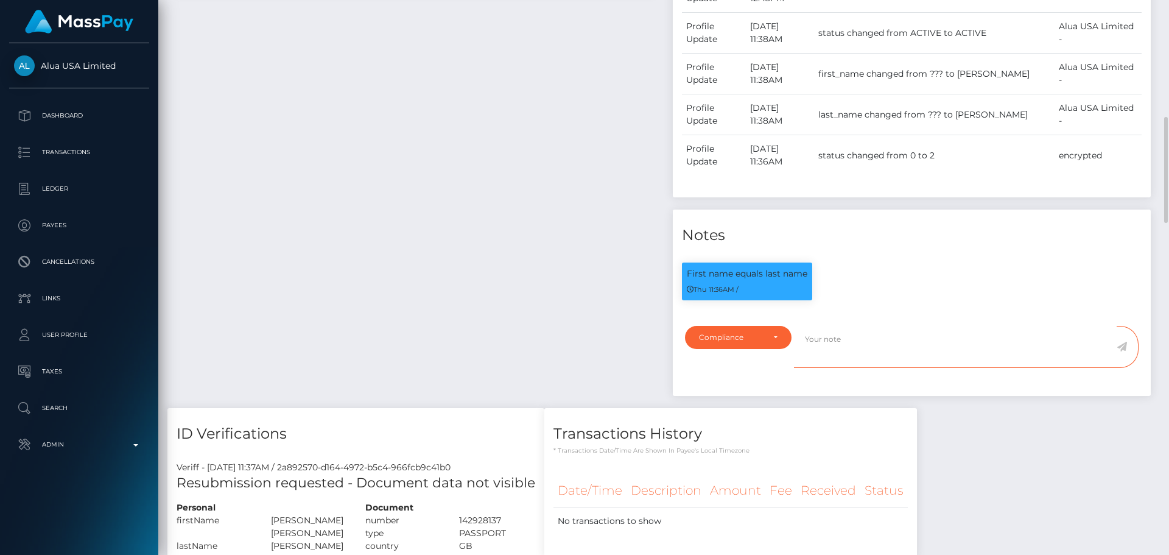
click at [860, 338] on textarea at bounding box center [955, 347] width 323 height 42
type textarea "Address updated as per the provided ID."
click at [1126, 342] on icon at bounding box center [1122, 347] width 10 height 10
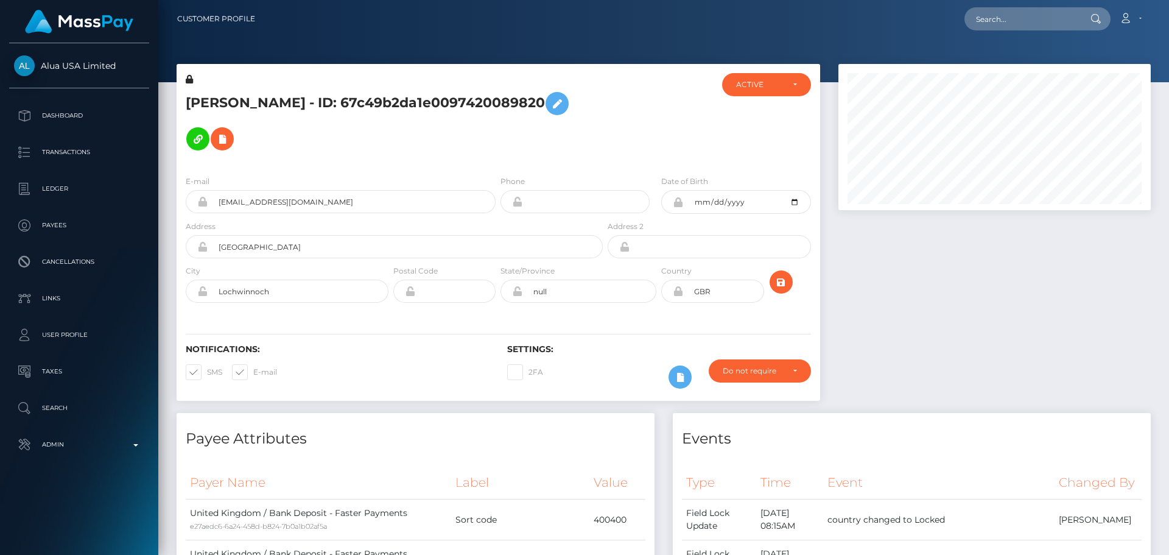
scroll to position [146, 313]
click at [318, 239] on input "[GEOGRAPHIC_DATA]" at bounding box center [405, 246] width 395 height 23
click at [318, 239] on input "Gates Road" at bounding box center [405, 246] width 395 height 23
click at [317, 239] on input "Gates Road" at bounding box center [405, 246] width 395 height 23
type input "[STREET_ADDRESS]"
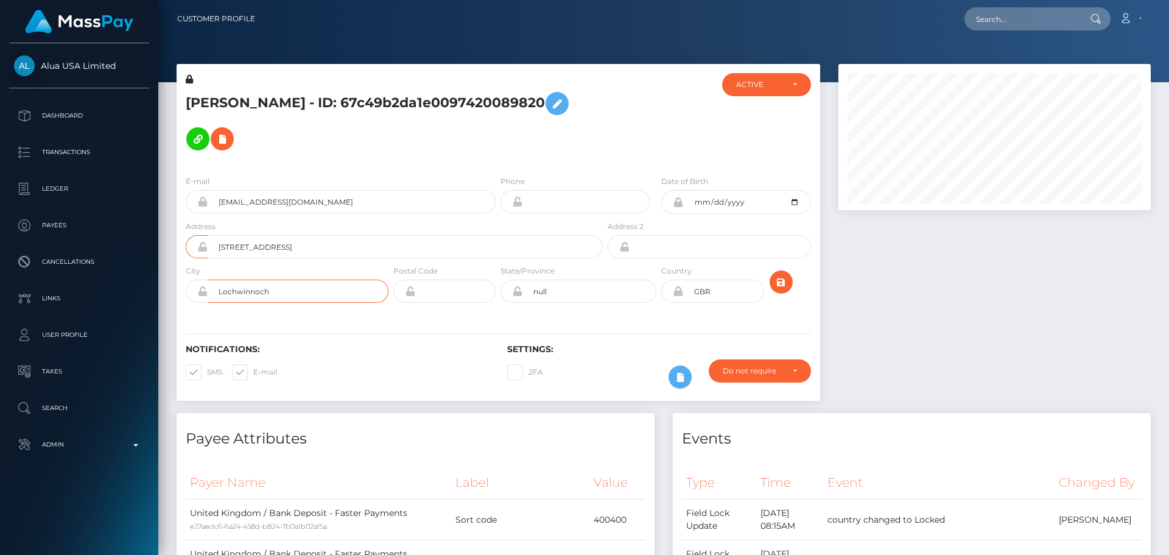
click at [301, 280] on input "Lochwinnoch" at bounding box center [298, 291] width 181 height 23
click at [300, 280] on input "Lochwinnoch" at bounding box center [298, 291] width 181 height 23
type input "[PERSON_NAME]"
click at [450, 280] on input "text" at bounding box center [455, 291] width 80 height 23
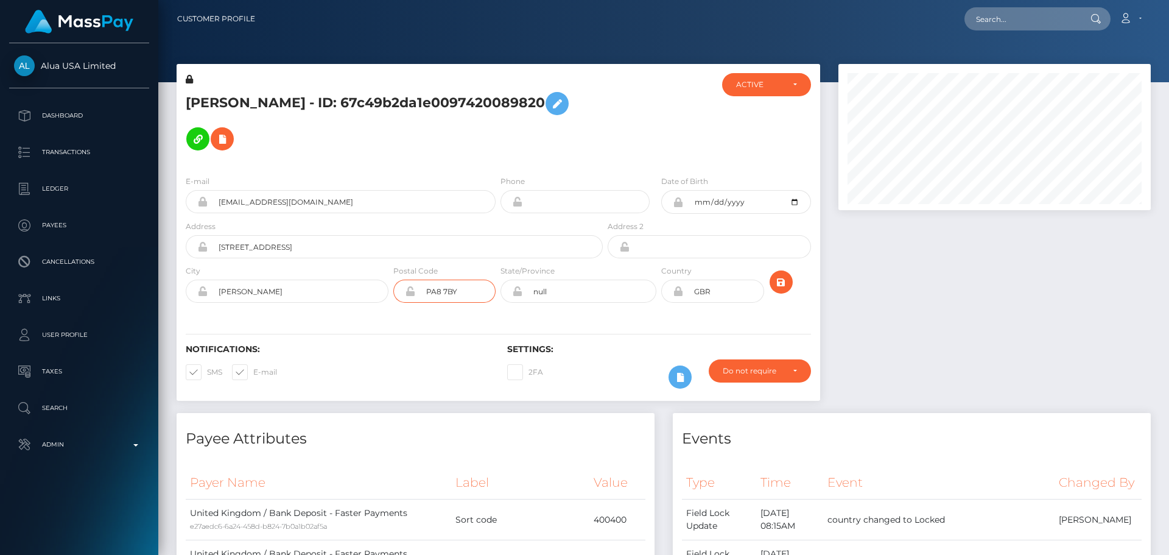
type input "PA8 7BY"
drag, startPoint x: 269, startPoint y: 275, endPoint x: 193, endPoint y: 272, distance: 75.6
click at [193, 280] on div "[PERSON_NAME]" at bounding box center [287, 291] width 203 height 23
drag, startPoint x: 329, startPoint y: 229, endPoint x: 193, endPoint y: 220, distance: 136.7
click at [193, 235] on div "[STREET_ADDRESS]" at bounding box center [394, 246] width 417 height 23
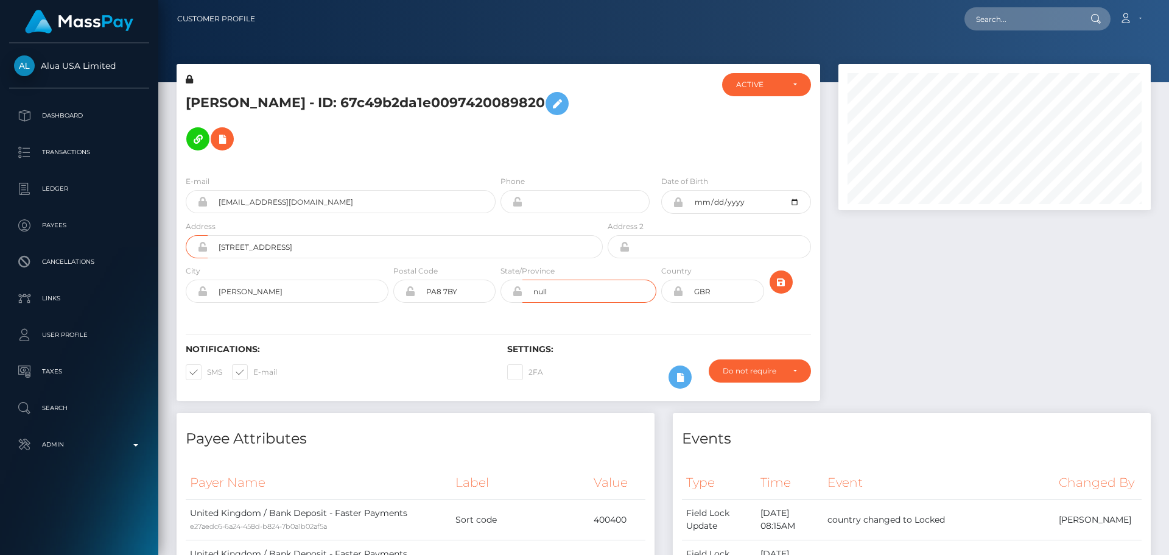
click at [575, 285] on input "null" at bounding box center [589, 291] width 134 height 23
paste input "[GEOGRAPHIC_DATA]"
type input "[GEOGRAPHIC_DATA]"
click at [526, 315] on div "Notifications: SMS E-mail Settings: 2FA" at bounding box center [499, 358] width 644 height 86
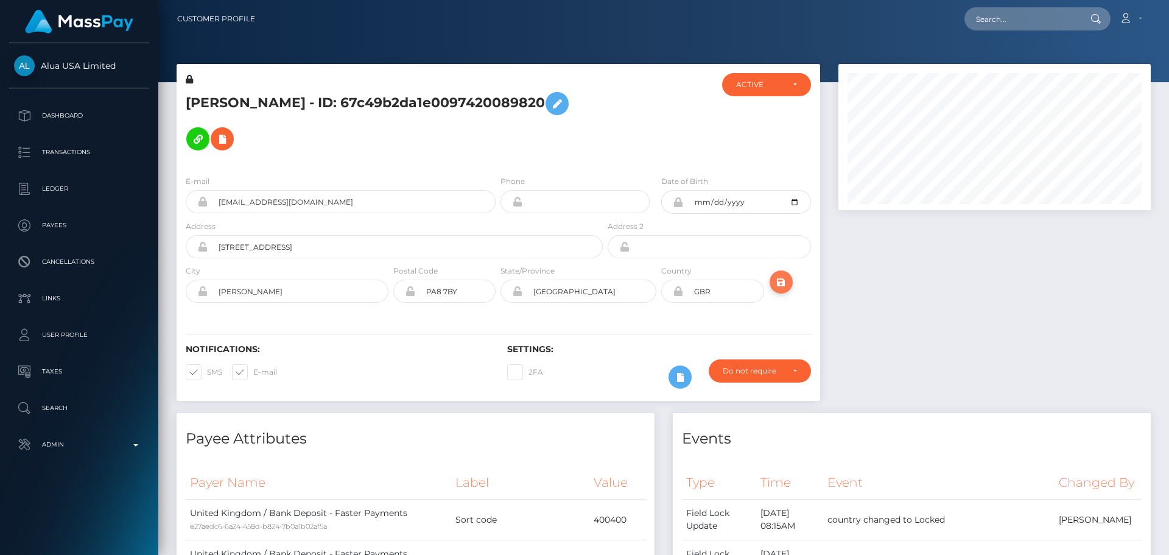
click at [782, 275] on icon "submit" at bounding box center [781, 282] width 15 height 15
click at [314, 92] on h5 "[PERSON_NAME] - ID: 67c49b2da1e0097420089820" at bounding box center [391, 121] width 410 height 71
copy h5 "[PERSON_NAME] - ID: 67c49b2da1e0097420089820"
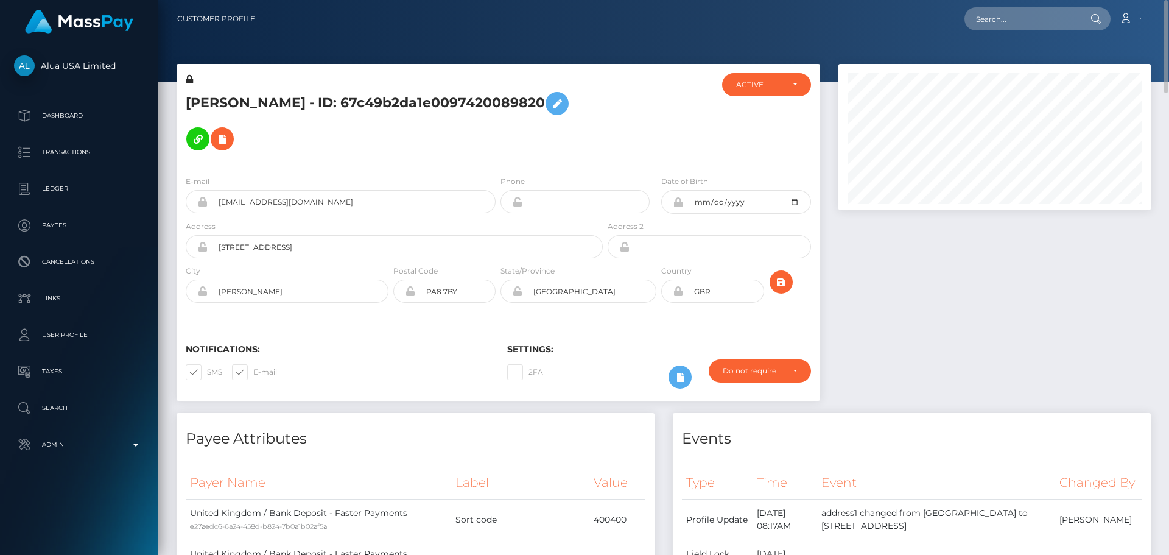
click at [589, 114] on h5 "[PERSON_NAME] - ID: 67c49b2da1e0097420089820" at bounding box center [391, 121] width 410 height 71
click at [1013, 11] on input "text" at bounding box center [1022, 18] width 114 height 23
paste input "production:0-8524"
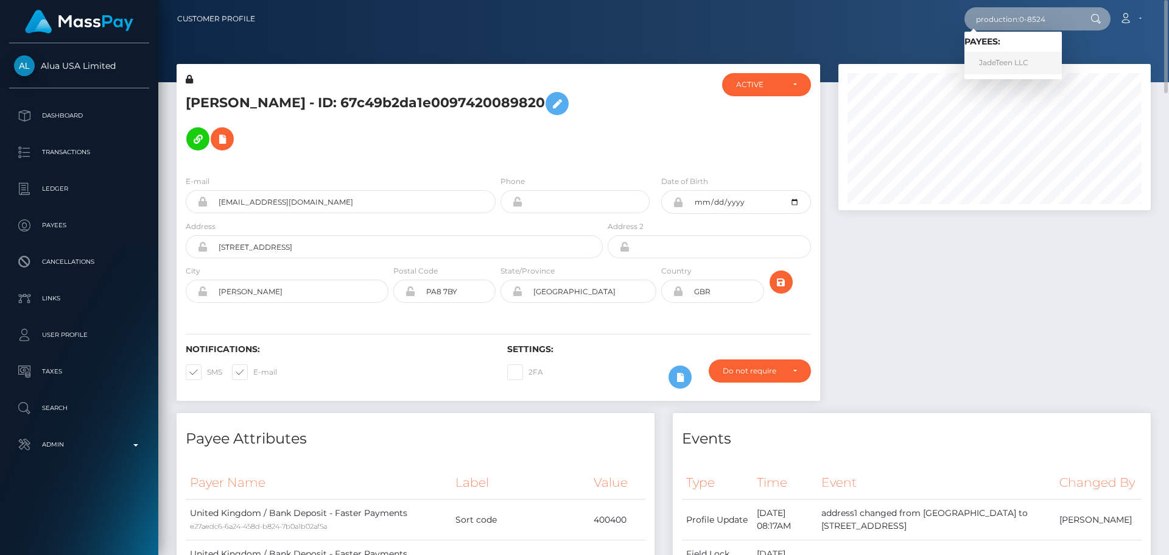
type input "production:0-8524"
click at [990, 62] on link "JadeTeen LLC" at bounding box center [1013, 63] width 97 height 23
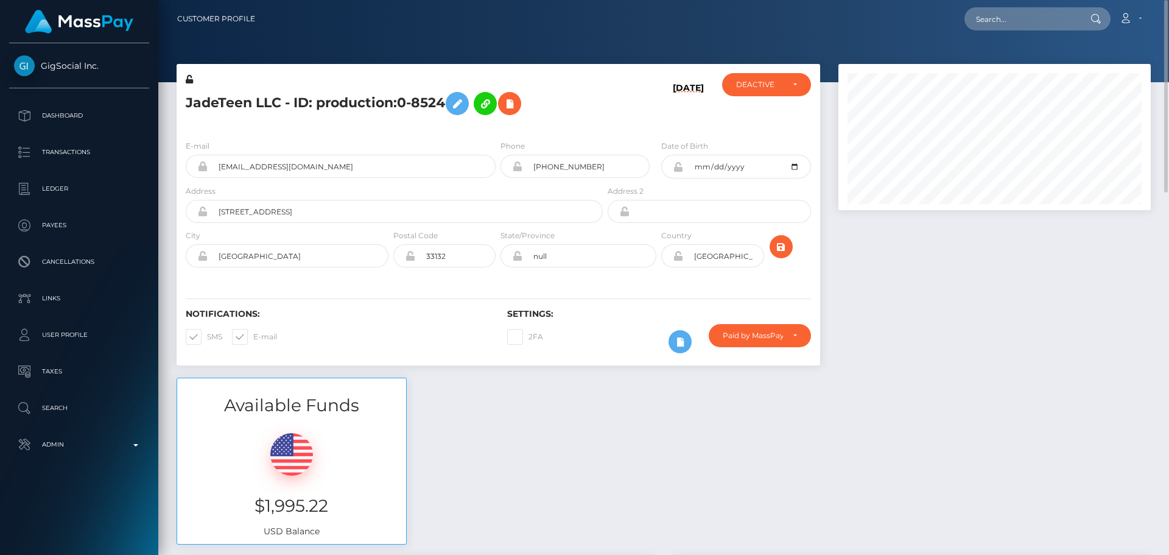
click at [589, 110] on h5 "JadeTeen LLC - ID: production:0-8524" at bounding box center [391, 103] width 410 height 35
click at [684, 339] on icon at bounding box center [680, 341] width 15 height 15
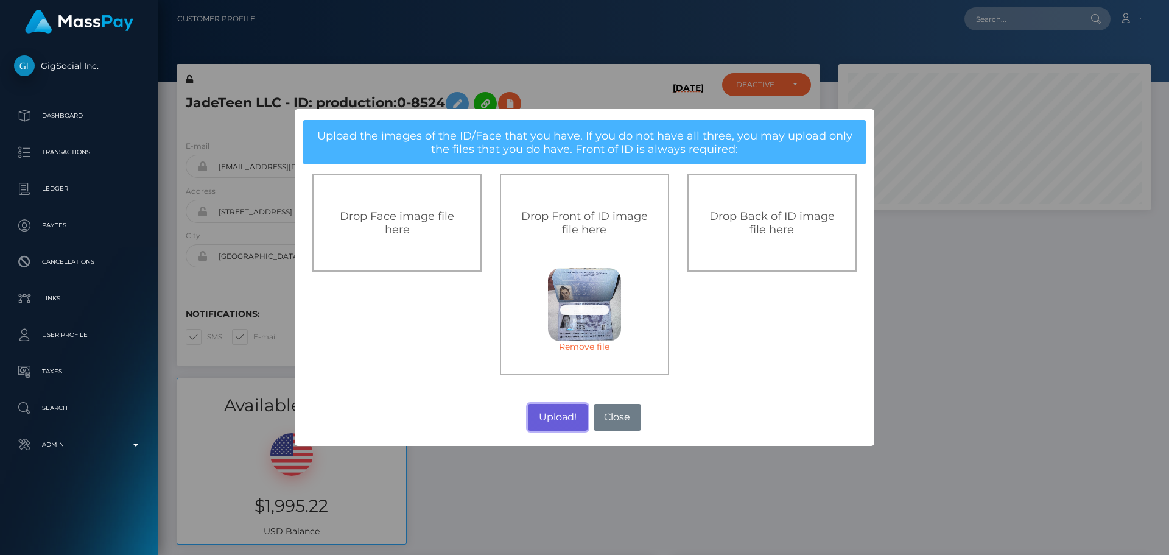
drag, startPoint x: 549, startPoint y: 415, endPoint x: 560, endPoint y: 410, distance: 12.3
click at [549, 415] on button "Upload!" at bounding box center [557, 417] width 59 height 27
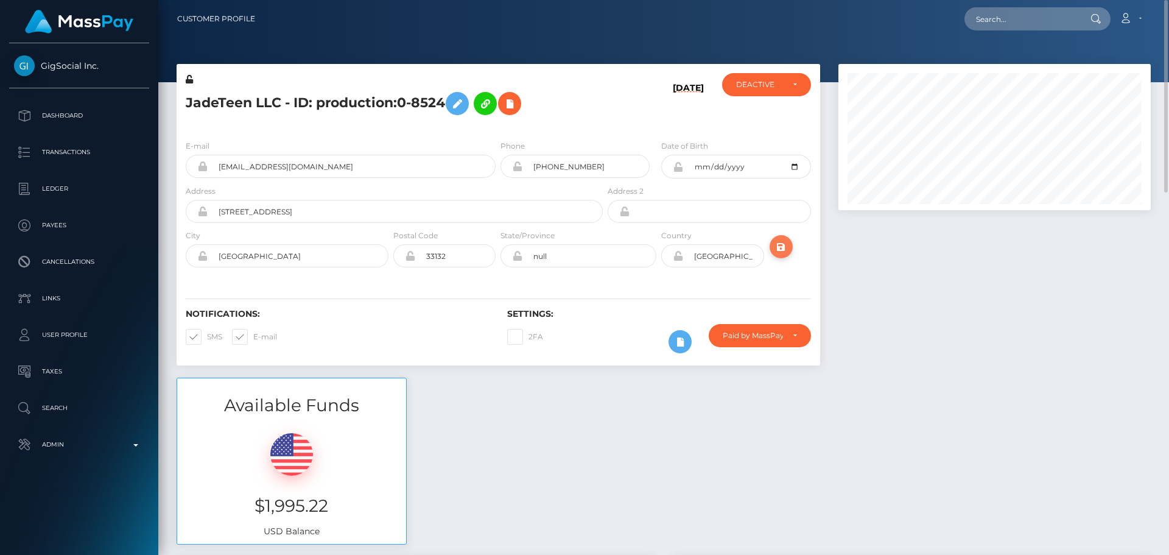
click at [779, 247] on icon "submit" at bounding box center [781, 246] width 15 height 15
click at [585, 359] on div "2FA" at bounding box center [578, 341] width 161 height 35
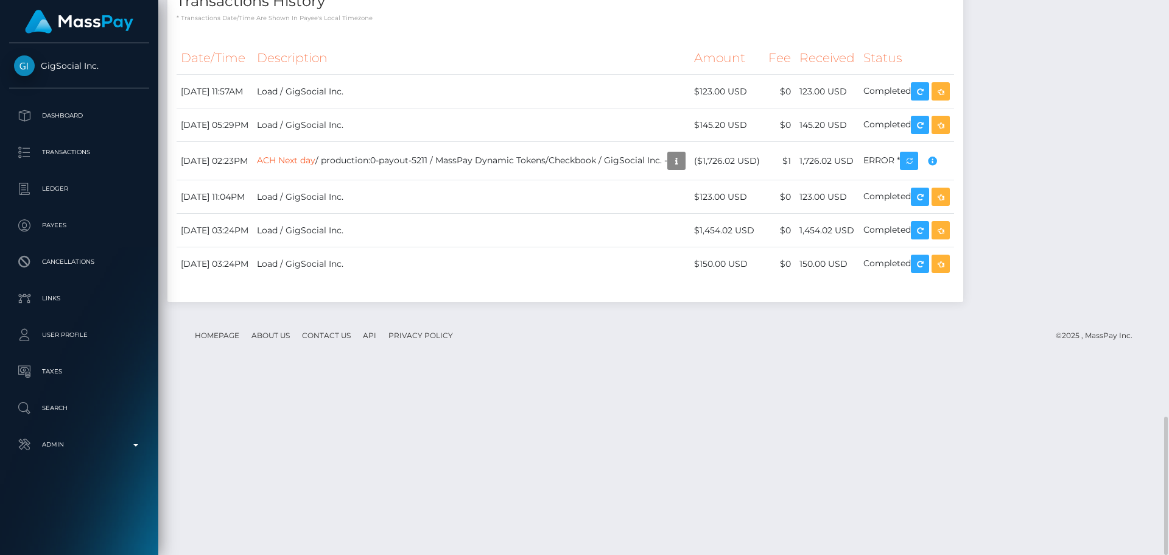
scroll to position [1544, 0]
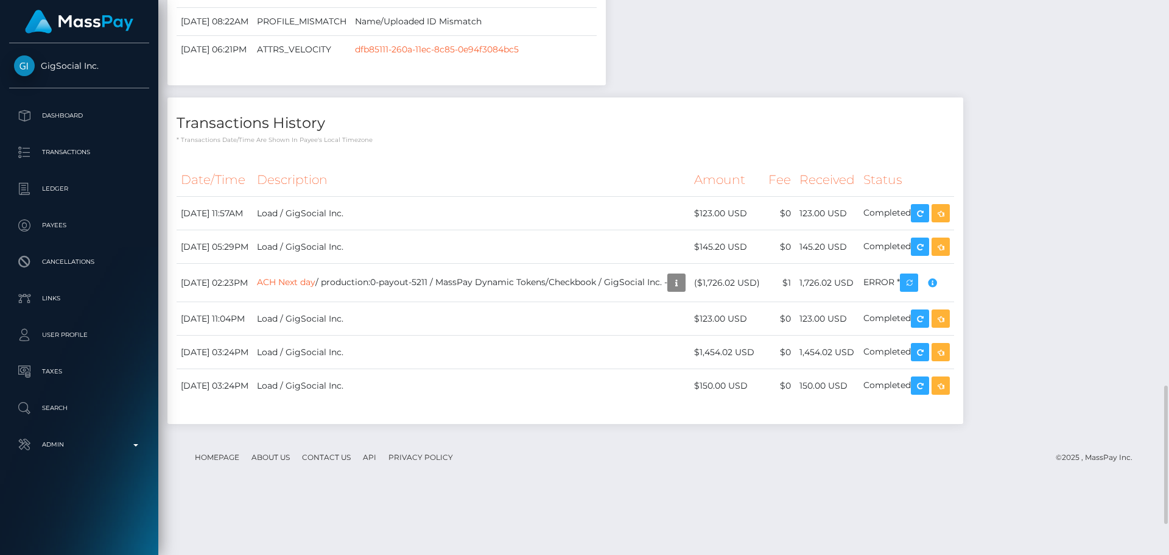
click at [447, 144] on p "* Transactions date/time are shown in payee's local timezone" at bounding box center [566, 139] width 778 height 9
click at [449, 326] on div "Transactions History * Transactions date/time are shown in payee's local timezo…" at bounding box center [565, 260] width 796 height 326
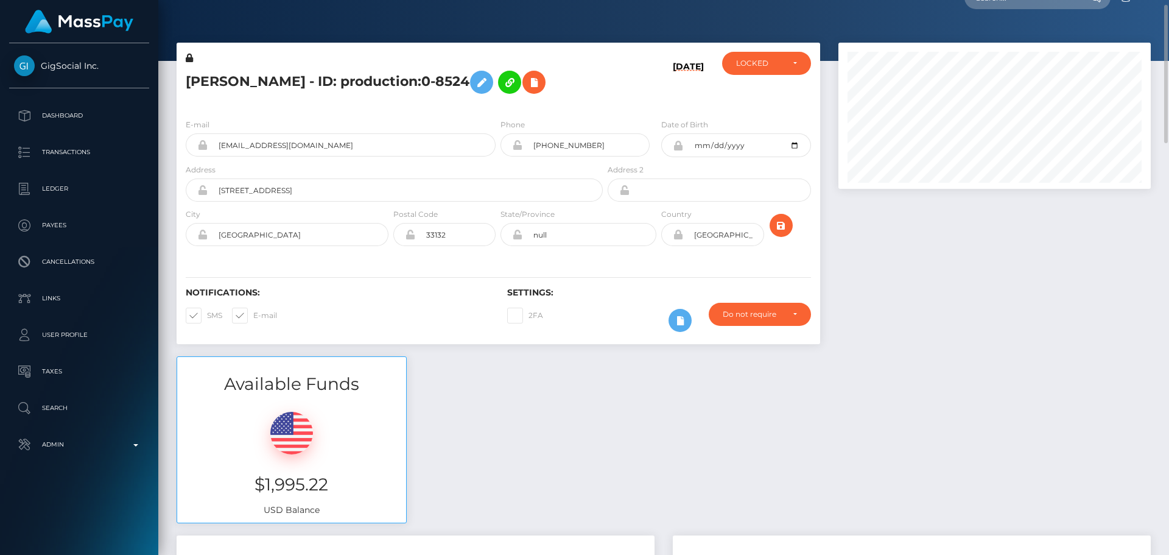
scroll to position [0, 0]
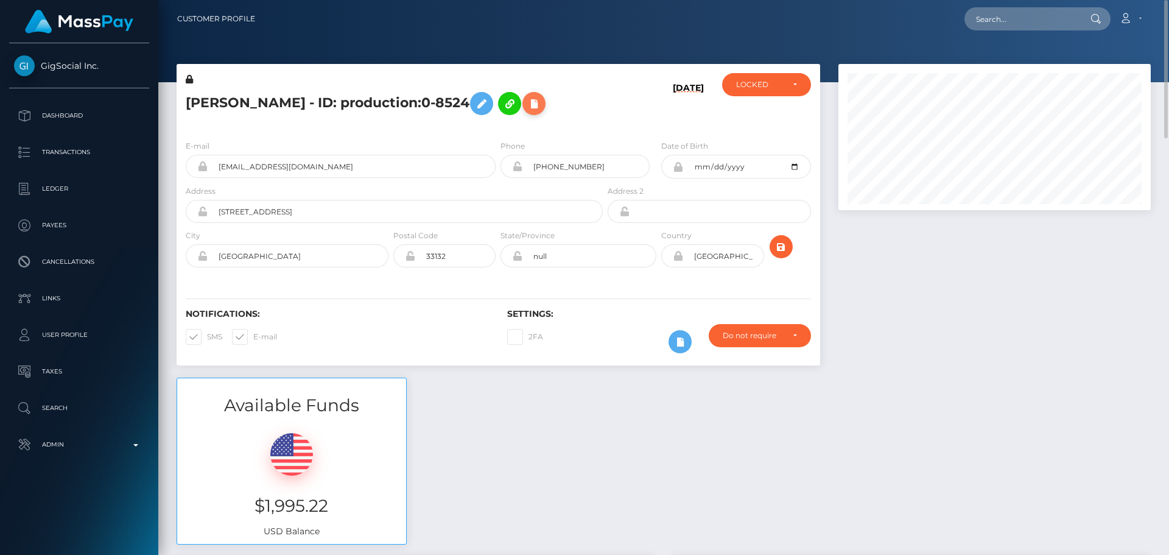
click at [527, 111] on icon at bounding box center [534, 103] width 15 height 15
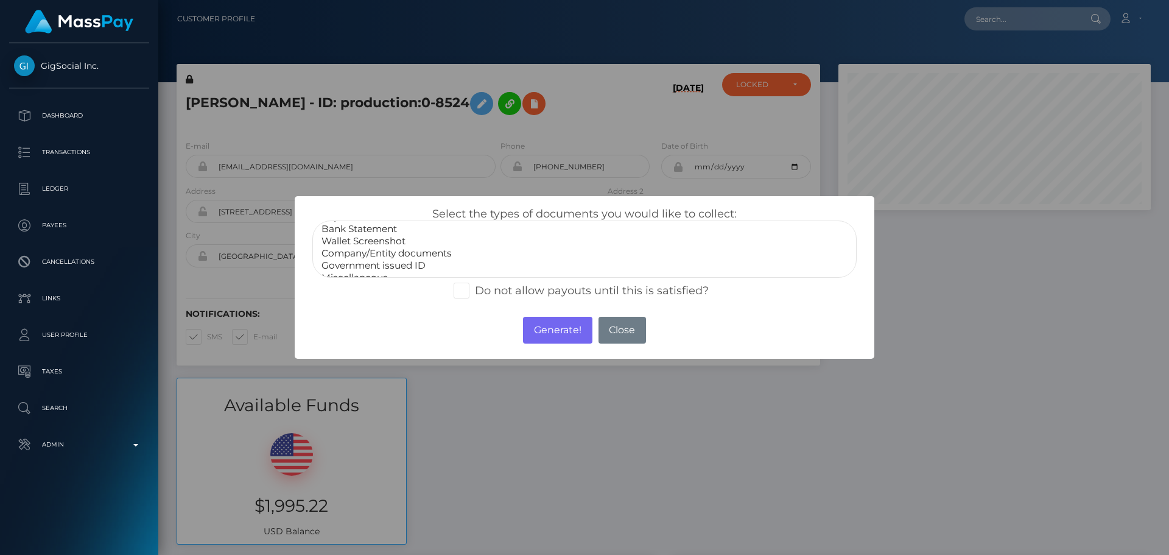
scroll to position [24, 0]
select select "Miscellaneous"
click at [377, 269] on option "Miscellaneous" at bounding box center [584, 267] width 529 height 12
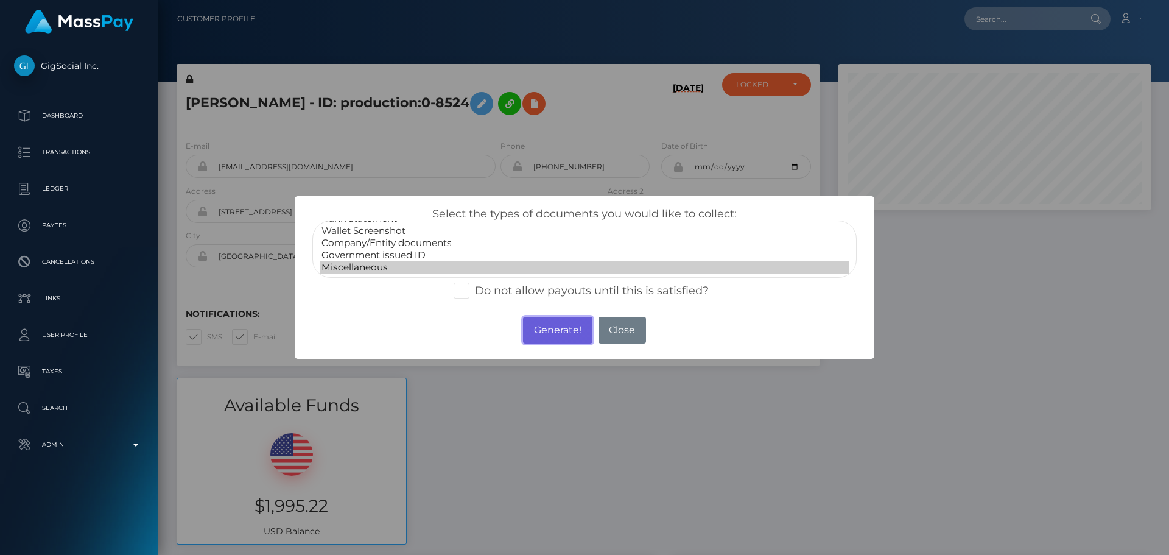
click at [548, 326] on button "Generate!" at bounding box center [557, 330] width 69 height 27
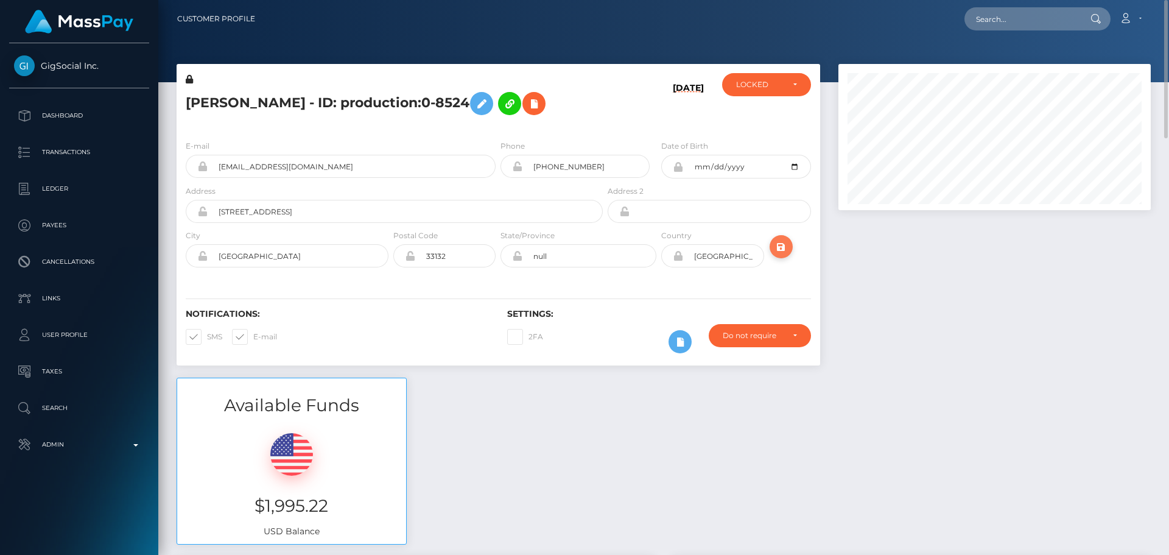
click at [790, 258] on button "submit" at bounding box center [781, 246] width 23 height 23
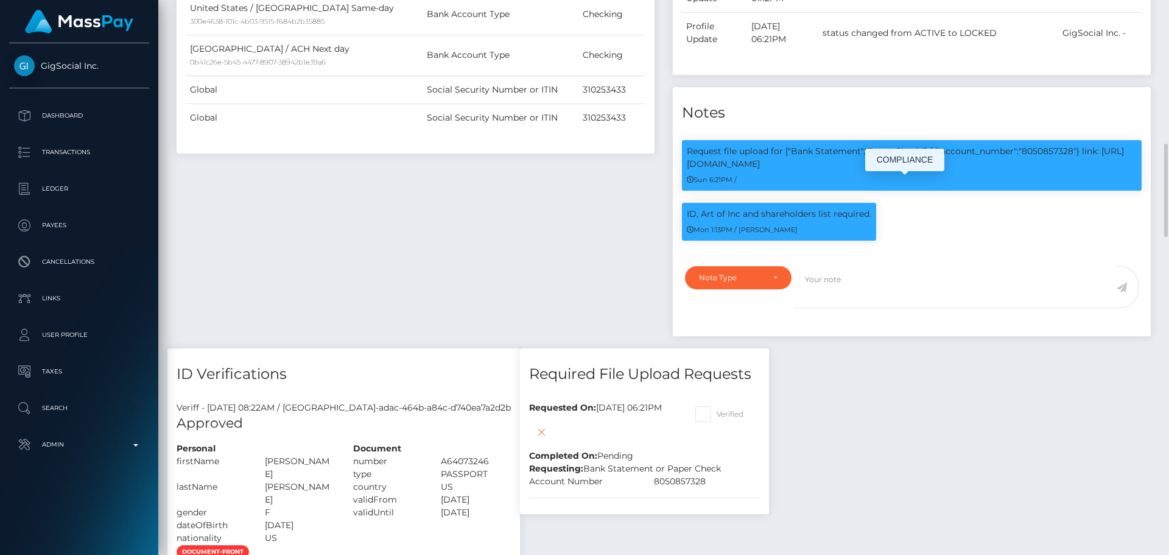
scroll to position [146, 313]
click at [848, 308] on textarea at bounding box center [955, 287] width 323 height 42
paste textarea "Bank statement provided for showing that the bank account belongs to Heather Ni…"
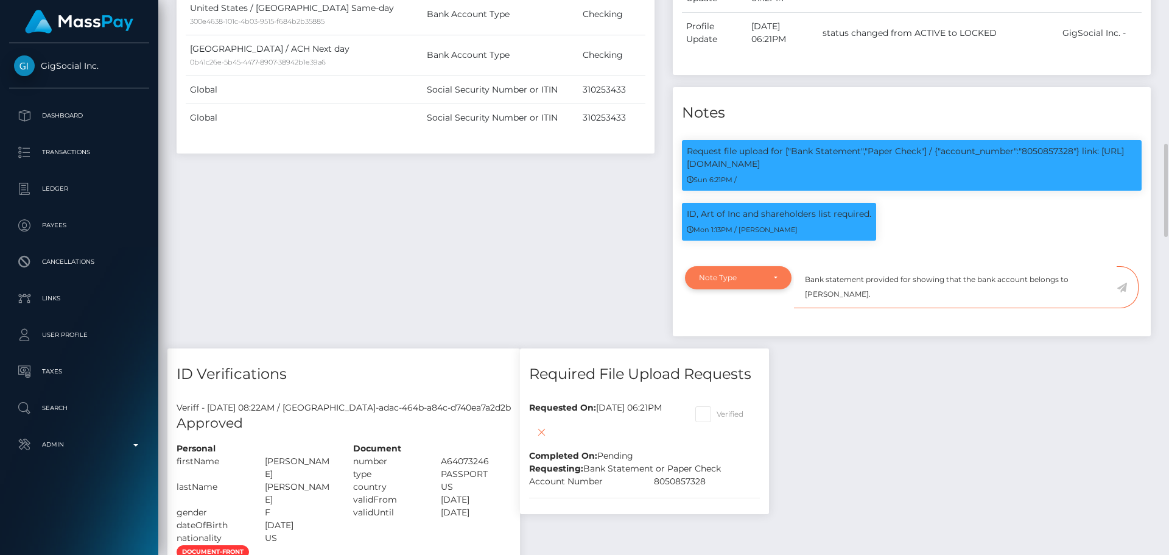
type textarea "Bank statement provided for showing that the bank account belongs to Heather Ni…"
click at [769, 283] on div "Note Type" at bounding box center [738, 278] width 79 height 10
click at [731, 342] on span "Compliance" at bounding box center [722, 336] width 44 height 11
select select "COMPLIANCE"
click at [663, 286] on div "Payee Attributes Payer Name Label Value United States / ACH Next day 0b41c26e-5…" at bounding box center [415, 26] width 496 height 644
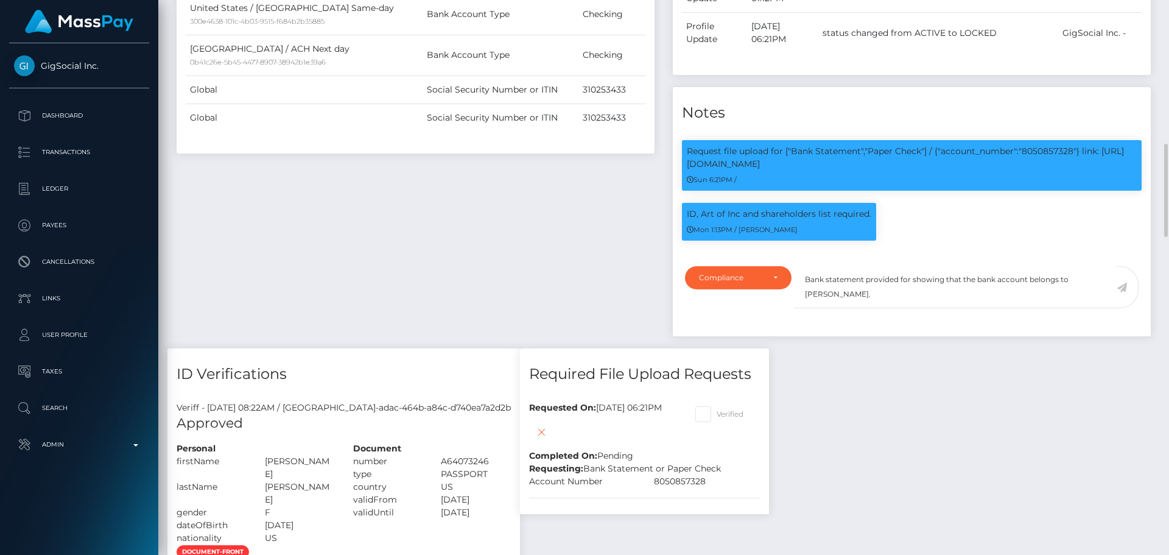
click at [663, 286] on div "Payee Attributes Payer Name Label Value United States / ACH Next day 0b41c26e-5…" at bounding box center [415, 26] width 496 height 644
click at [1045, 171] on p "Request file upload for ["Bank Statement","Paper Check"] / {"account_number":"8…" at bounding box center [912, 158] width 450 height 26
copy p "8050857328"
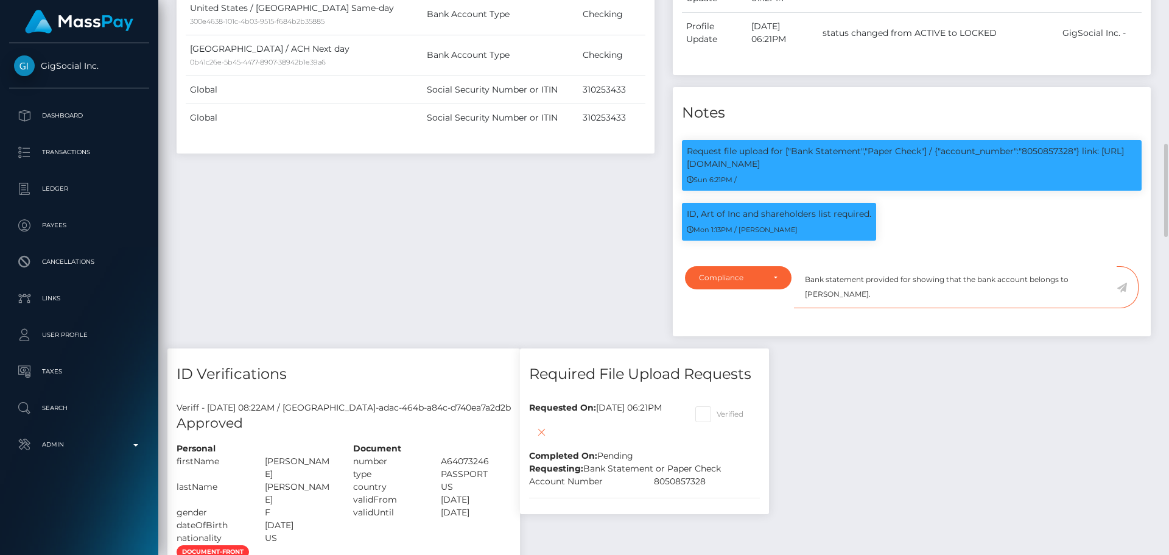
click at [910, 308] on textarea "Bank statement provided for showing that the bank account belongs to Heather Ni…" at bounding box center [955, 287] width 323 height 42
paste textarea "8050857328"
click at [857, 308] on textarea "Bank statement provided for 8050857328, showing that the bank account belongs t…" at bounding box center [955, 287] width 323 height 42
drag, startPoint x: 857, startPoint y: 329, endPoint x: 902, endPoint y: 331, distance: 44.5
click at [902, 308] on textarea "Bank statement provided for 8050857328, showing that the bank account belongs t…" at bounding box center [955, 287] width 323 height 42
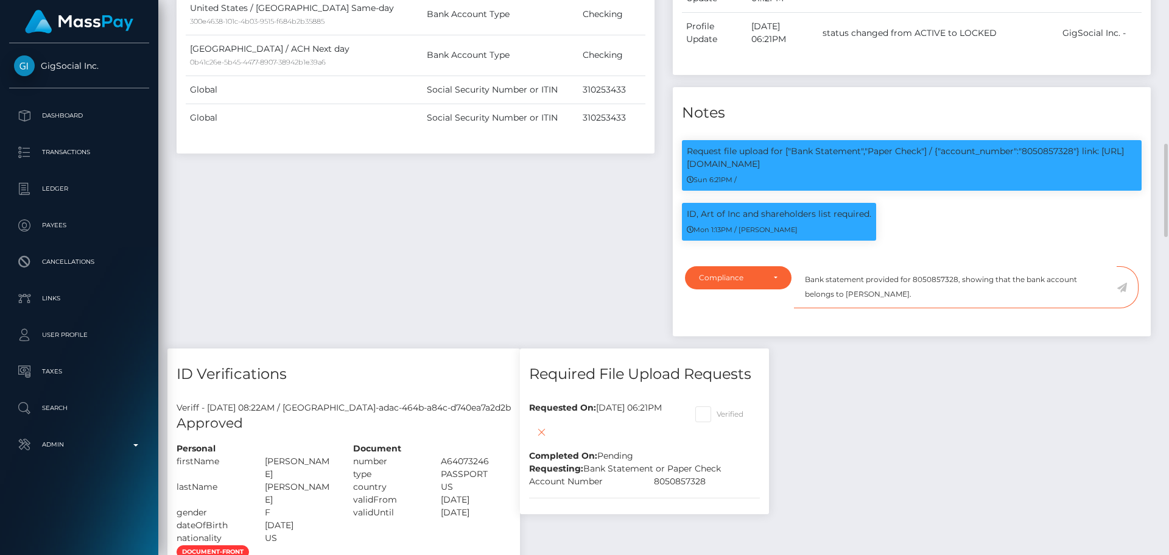
paste textarea "MADISON J HOWELL"
click at [937, 308] on textarea "Bank statement provided for 8050857328, showing that the bank account belongs t…" at bounding box center [955, 287] width 323 height 42
type textarea "Bank statement provided for 8050857328, showing that the bank account belongs t…"
click at [1121, 292] on icon at bounding box center [1122, 288] width 10 height 10
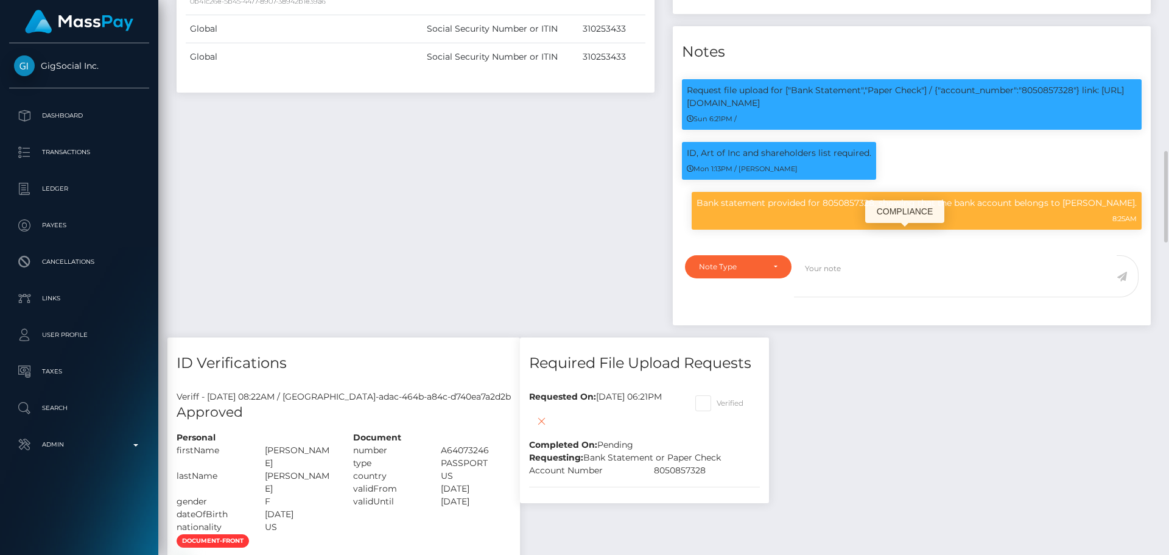
scroll to position [146, 313]
click at [736, 209] on p "Bank statement provided for 8050857328, showing that the bank account belongs t…" at bounding box center [917, 203] width 440 height 13
drag, startPoint x: 736, startPoint y: 238, endPoint x: 1135, endPoint y: 251, distance: 399.1
click at [1135, 209] on p "Bank statement provided for 8050857328, showing that the bank account belongs t…" at bounding box center [917, 203] width 440 height 13
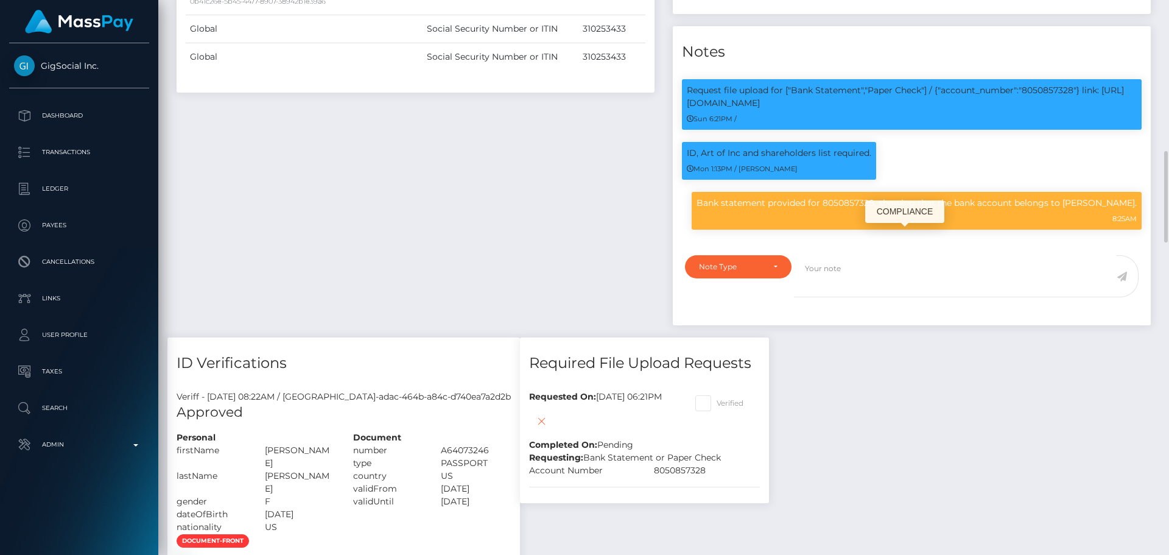
click at [739, 209] on p "Bank statement provided for 8050857328, showing that the bank account belongs t…" at bounding box center [917, 203] width 440 height 13
drag, startPoint x: 739, startPoint y: 237, endPoint x: 1136, endPoint y: 251, distance: 397.3
click at [1136, 209] on p "Bank statement provided for 8050857328, showing that the bank account belongs t…" at bounding box center [917, 203] width 440 height 13
copy p "Bank statement provided for 8050857328, showing that the bank account belongs t…"
click at [882, 297] on textarea at bounding box center [955, 276] width 323 height 42
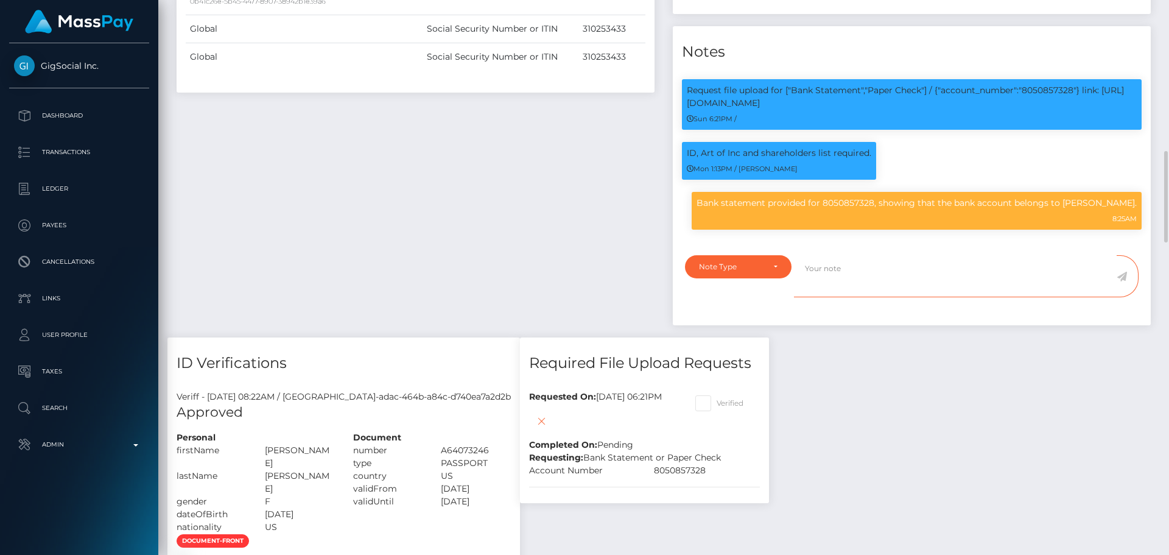
type textarea "v"
click at [836, 297] on textarea "v" at bounding box center [955, 276] width 323 height 42
paste textarea "Bank statement provided for 8050857328, showing that the bank account belongs t…"
type textarea "Bank statement provided for 8050857328, showing that the bank account belongs t…"
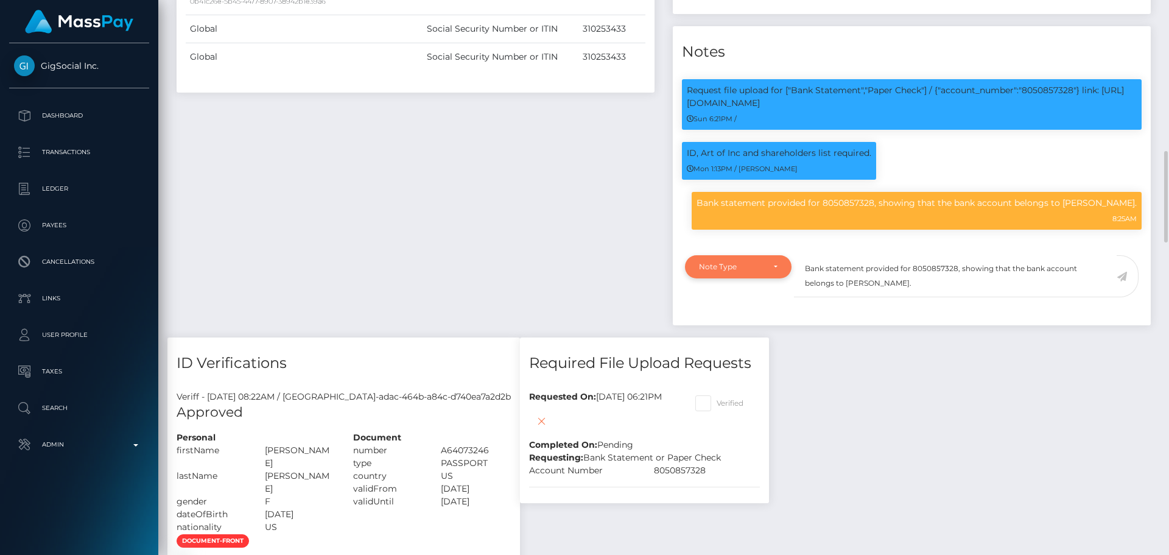
click at [764, 278] on div "Note Type" at bounding box center [738, 266] width 107 height 23
click at [750, 337] on link "Compliance" at bounding box center [738, 325] width 107 height 23
select select "COMPLIANCE"
click at [926, 297] on textarea "Bank statement provided for 8050857328, showing that the bank account belongs t…" at bounding box center [955, 276] width 323 height 42
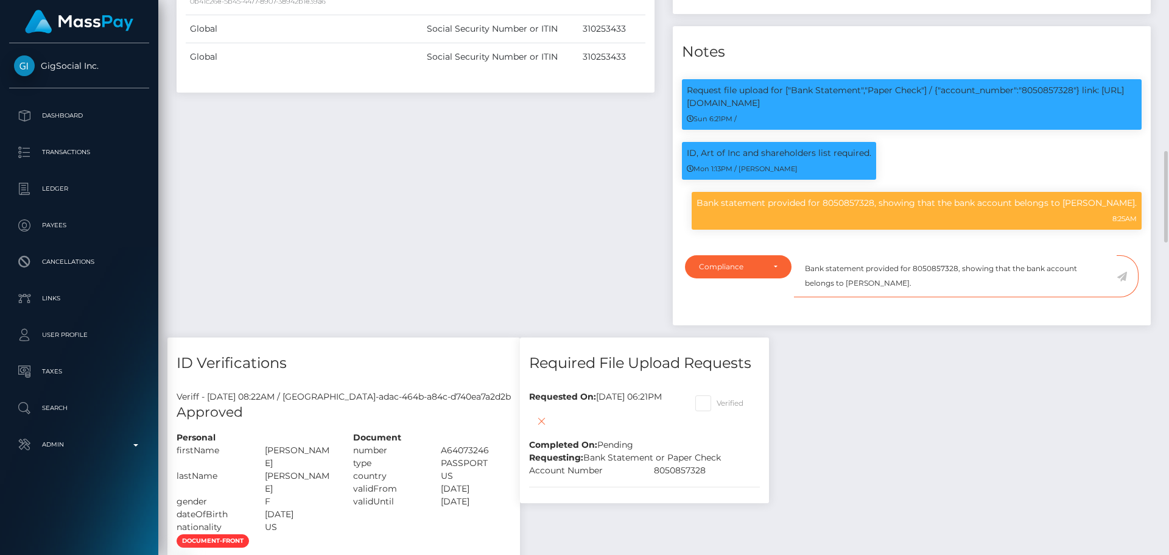
paste textarea "2977406343"
click at [891, 297] on textarea "Bank statement provided for 2977406343, showing that the bank account belongs t…" at bounding box center [955, 276] width 323 height 42
paste textarea "JADETEEN LLC"
click at [977, 297] on textarea "Bank statement provided for 2977406343, showing that the bank account belongs t…" at bounding box center [955, 276] width 323 height 42
type textarea "Bank statement provided for 2977406343, showing that the bank account belongs t…"
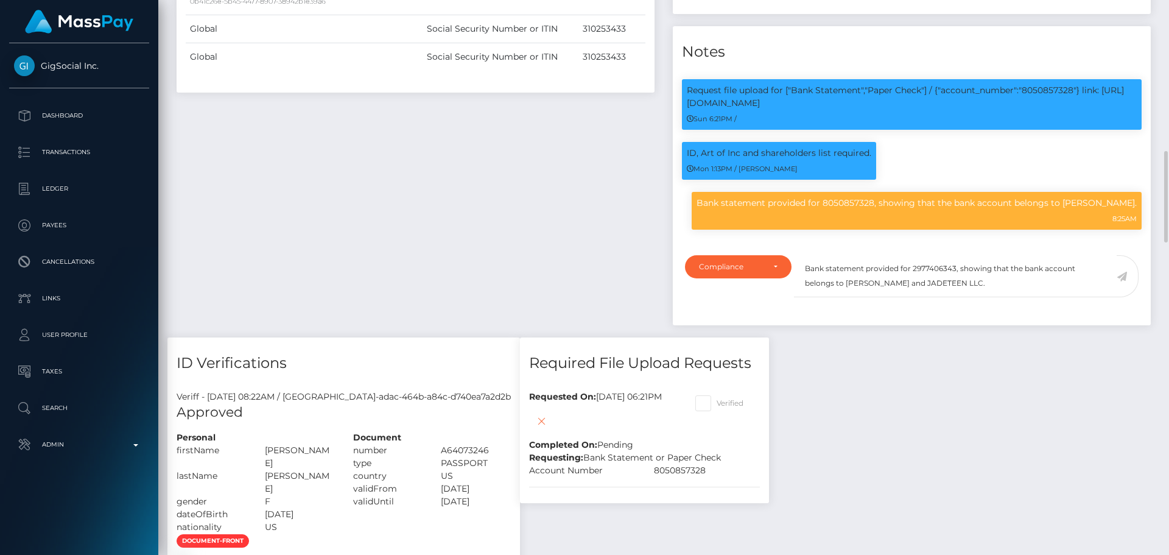
click at [1125, 281] on icon at bounding box center [1122, 277] width 10 height 10
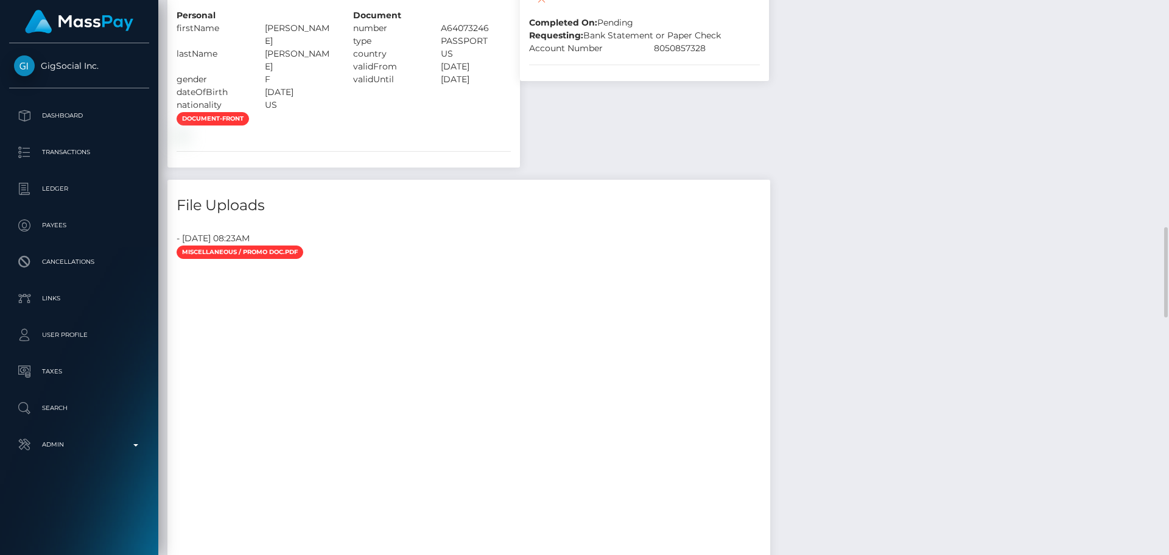
scroll to position [1094, 0]
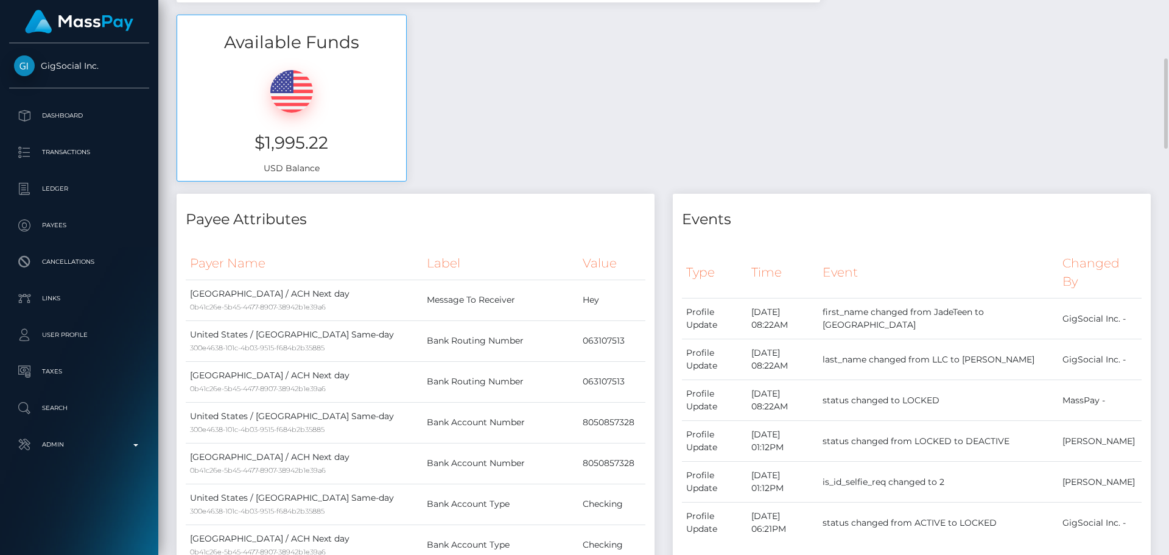
scroll to position [0, 0]
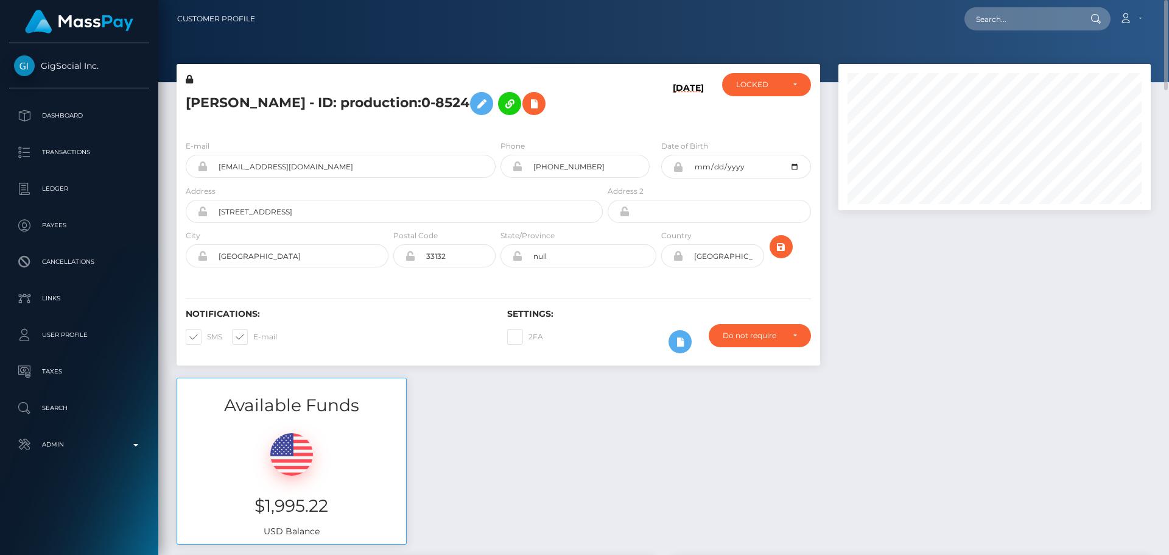
click at [189, 79] on icon at bounding box center [189, 79] width 7 height 9
click at [489, 104] on icon at bounding box center [481, 103] width 15 height 15
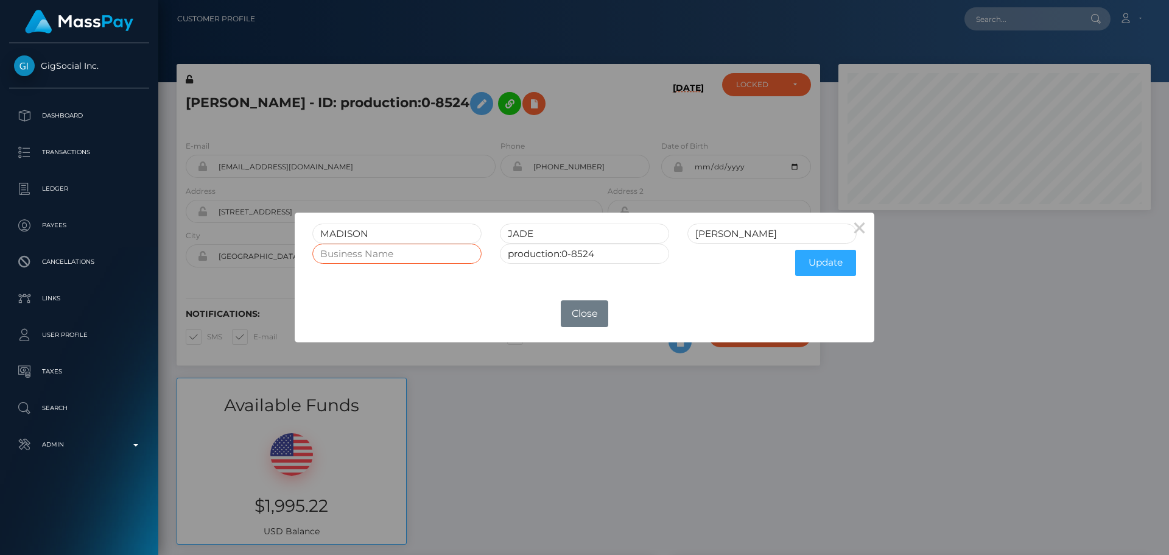
click at [375, 255] on input "text" at bounding box center [396, 254] width 169 height 20
paste input "JadeTeen LLC"
type input "JadeTeen LLC"
click at [839, 261] on button "Update" at bounding box center [825, 263] width 61 height 26
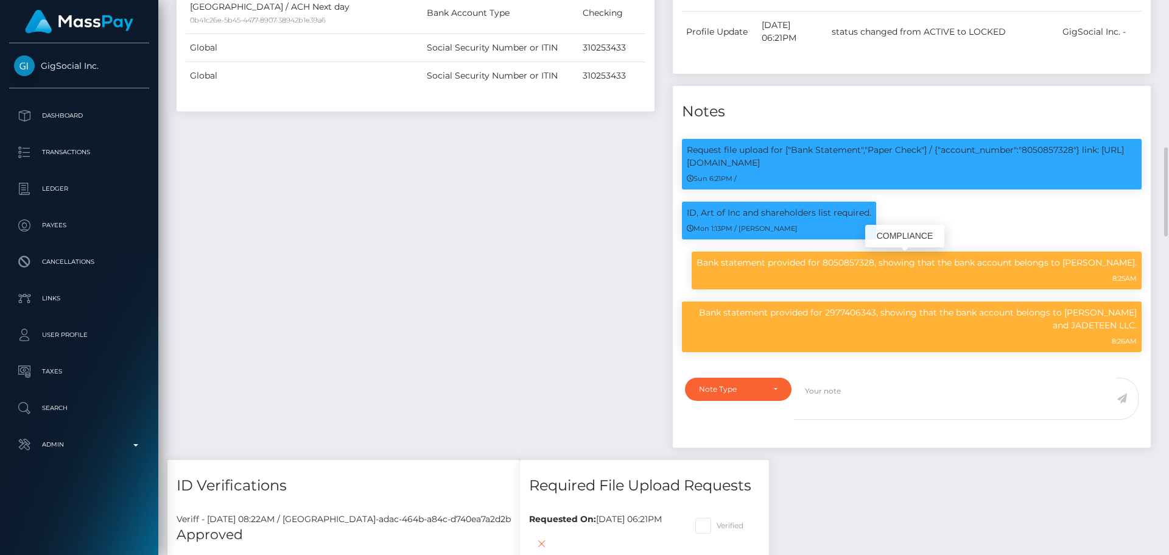
scroll to position [974, 0]
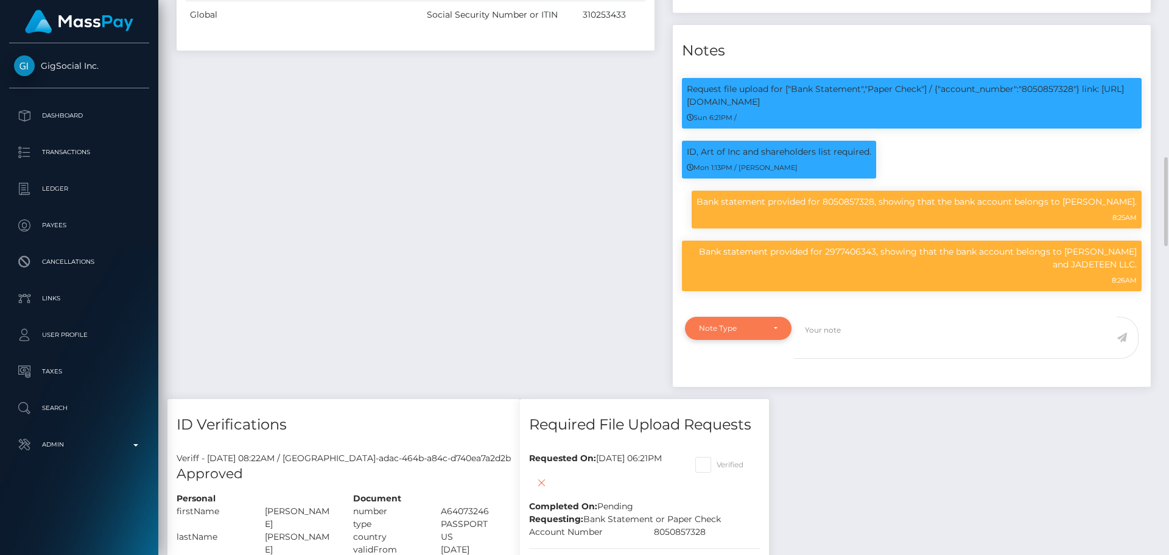
click at [770, 332] on div "Note Type" at bounding box center [738, 328] width 107 height 23
click at [725, 392] on span "Compliance" at bounding box center [722, 386] width 44 height 11
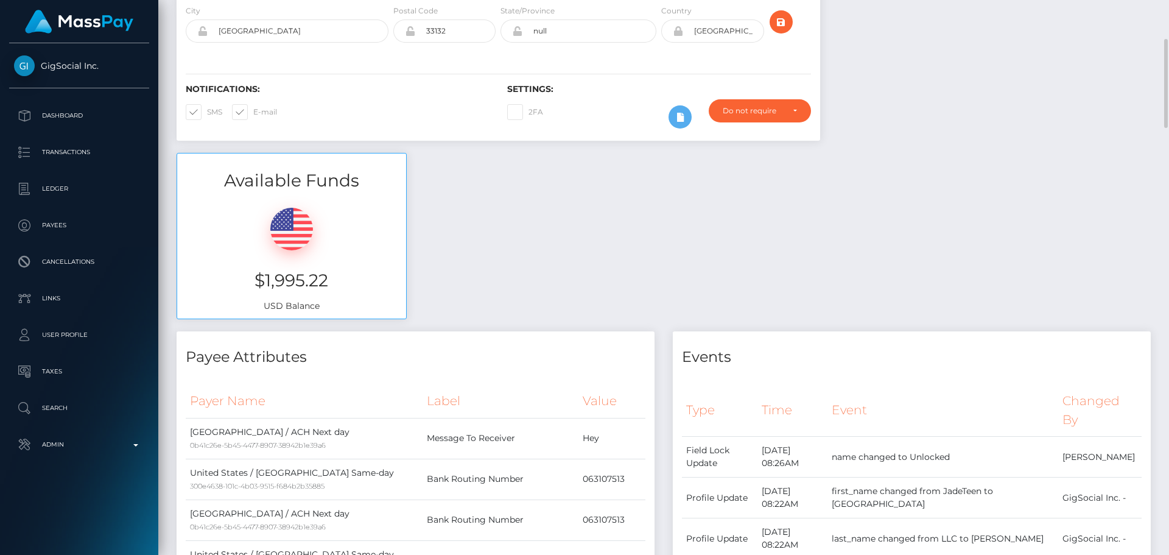
scroll to position [0, 0]
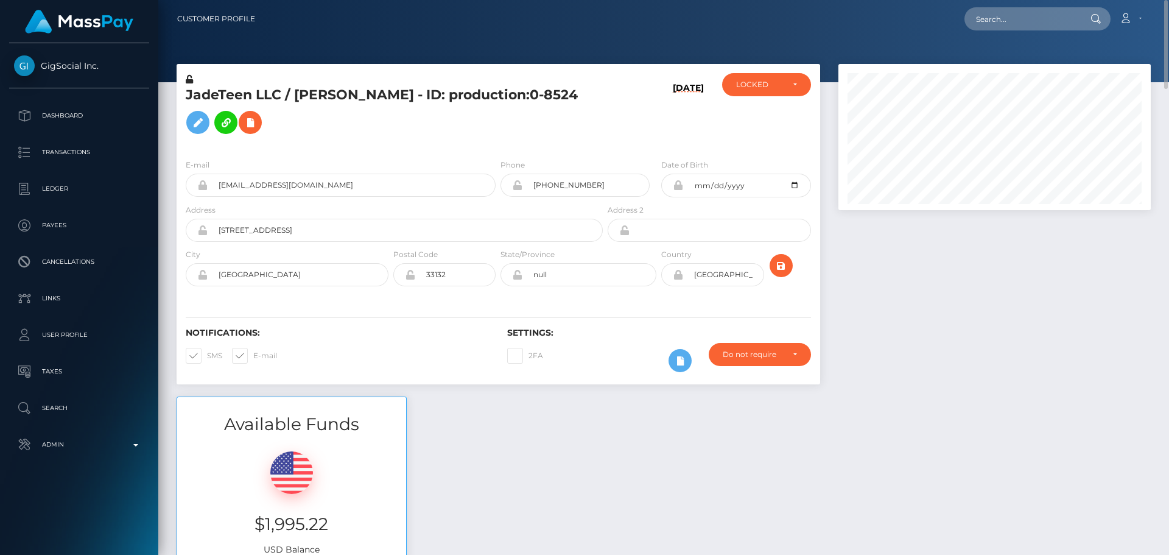
click at [203, 98] on h5 "JadeTeen LLC / [PERSON_NAME] - ID: production:0-8524" at bounding box center [391, 113] width 410 height 54
drag, startPoint x: 203, startPoint y: 98, endPoint x: 261, endPoint y: 96, distance: 58.5
click at [261, 96] on h5 "JadeTeen LLC / [PERSON_NAME] - ID: production:0-8524" at bounding box center [391, 113] width 410 height 54
copy h5 "JadeTeen LLC"
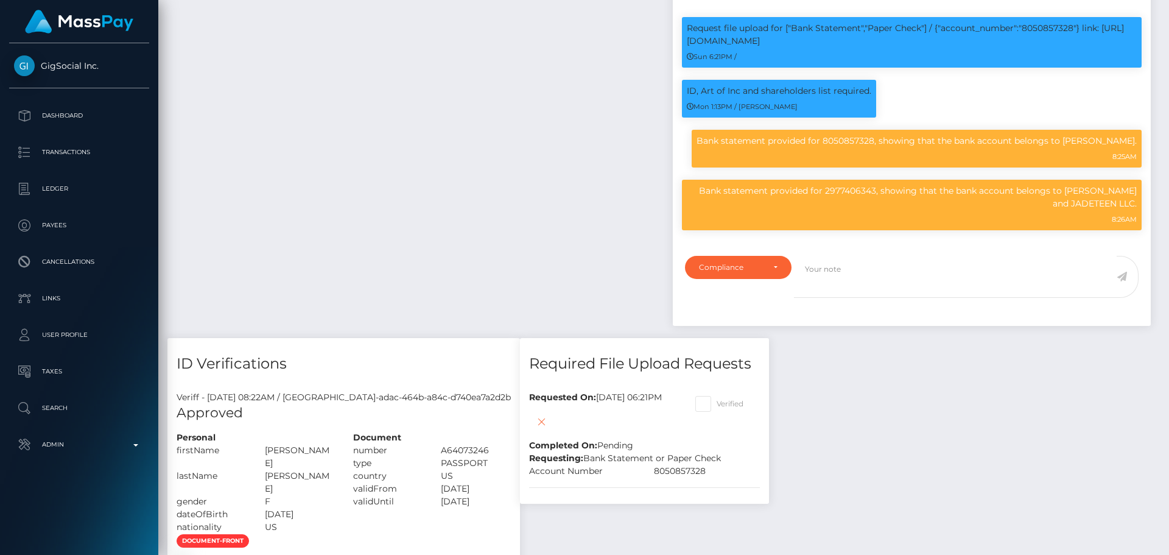
scroll to position [1096, 0]
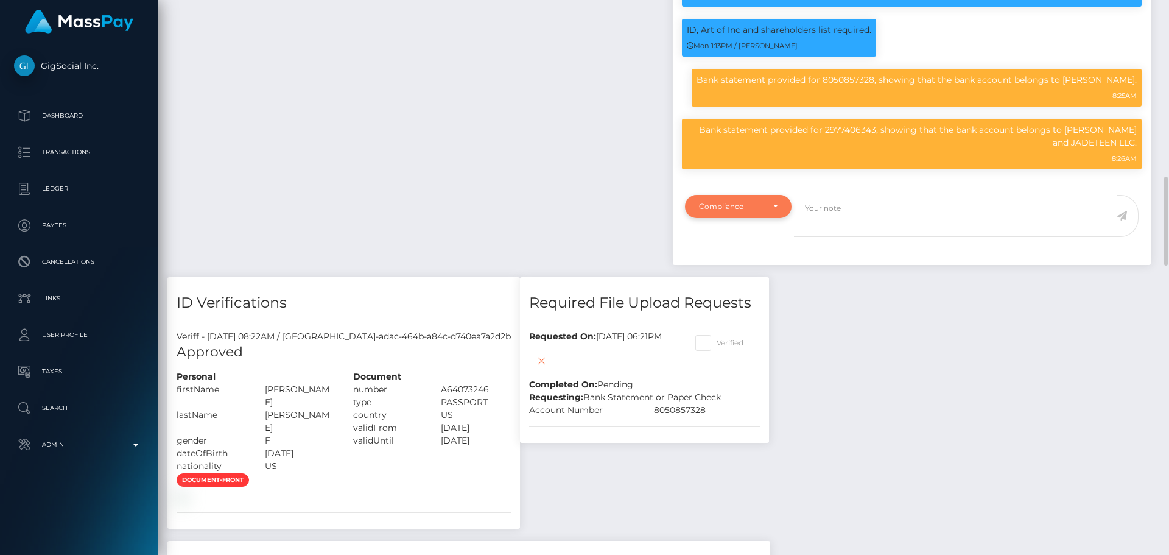
click at [764, 218] on div "Compliance" at bounding box center [738, 206] width 107 height 23
click at [743, 266] on link "Compliance" at bounding box center [738, 264] width 107 height 23
select select "COMPLIANCE"
click at [886, 233] on textarea at bounding box center [955, 216] width 323 height 42
paste textarea "Documents on file for Mount Equinox Inc confirm that Kevin Jeffrey Bennett is a…"
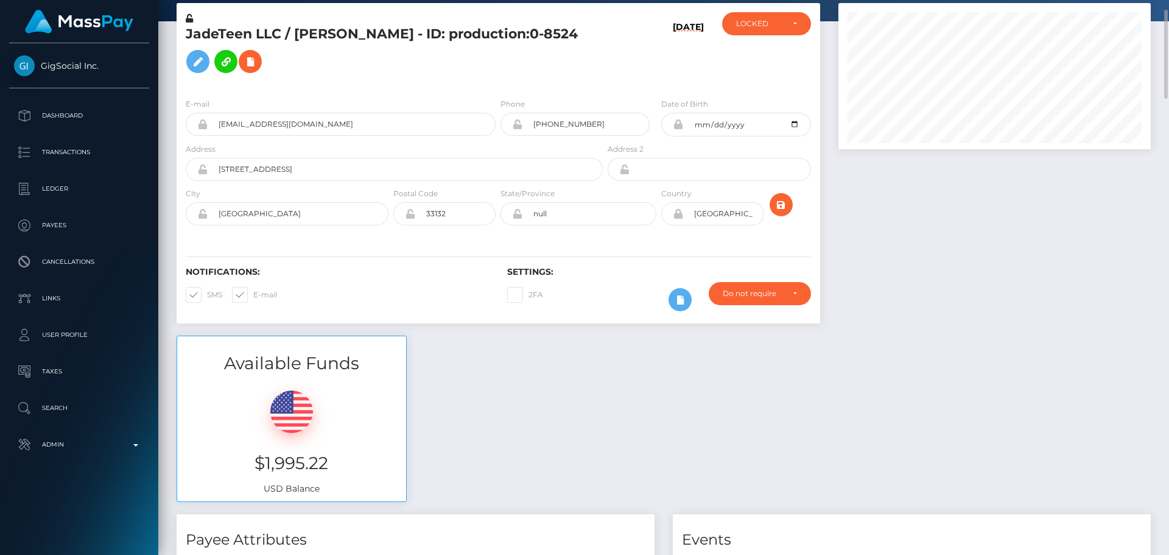
scroll to position [0, 0]
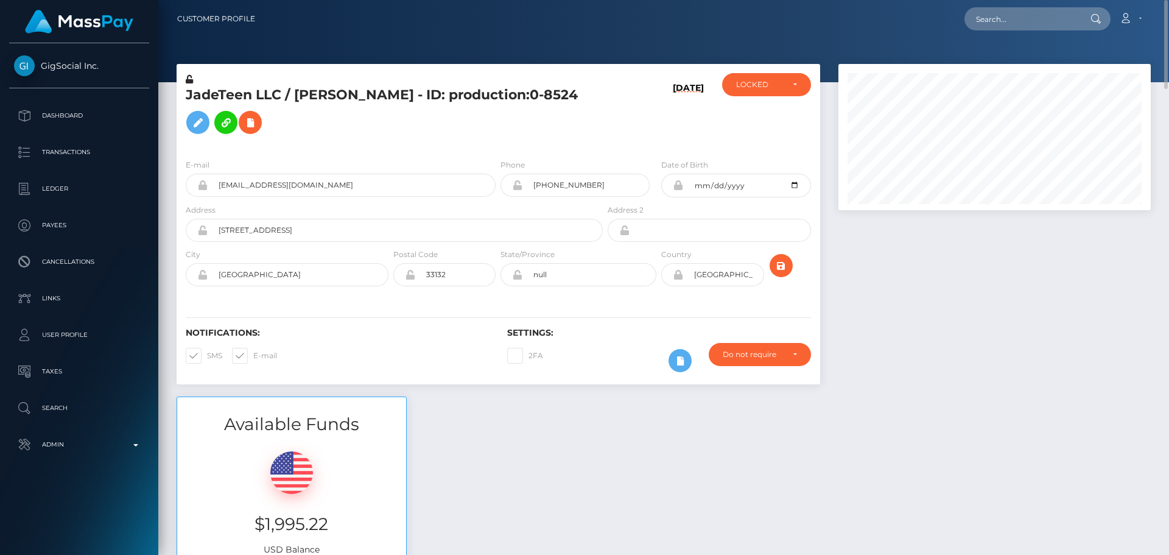
click at [198, 93] on h5 "JadeTeen LLC / [PERSON_NAME] - ID: production:0-8524" at bounding box center [391, 113] width 410 height 54
drag, startPoint x: 198, startPoint y: 93, endPoint x: 281, endPoint y: 94, distance: 82.8
click at [281, 97] on h5 "JadeTeen LLC / [PERSON_NAME] - ID: production:0-8524" at bounding box center [391, 113] width 410 height 54
click at [264, 99] on h5 "JadeTeen LLC / [PERSON_NAME] - ID: production:0-8524" at bounding box center [391, 113] width 410 height 54
click at [211, 94] on h5 "JadeTeen LLC / [PERSON_NAME] - ID: production:0-8524" at bounding box center [391, 113] width 410 height 54
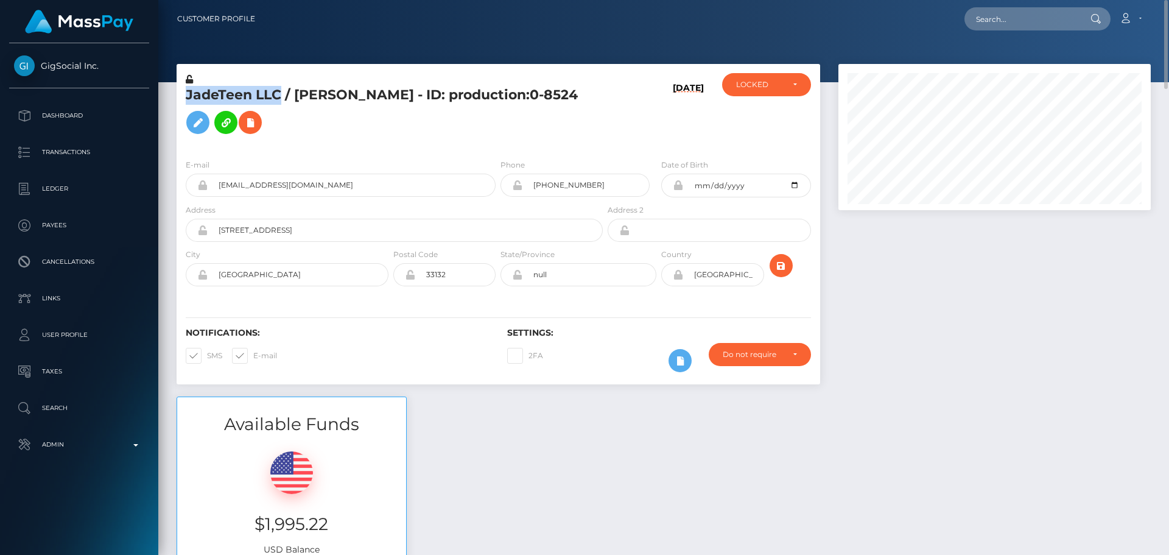
drag, startPoint x: 211, startPoint y: 94, endPoint x: 266, endPoint y: 94, distance: 54.8
click at [266, 94] on h5 "JadeTeen LLC / [PERSON_NAME] - ID: production:0-8524" at bounding box center [391, 113] width 410 height 54
copy h5 "JadeTeen LLC"
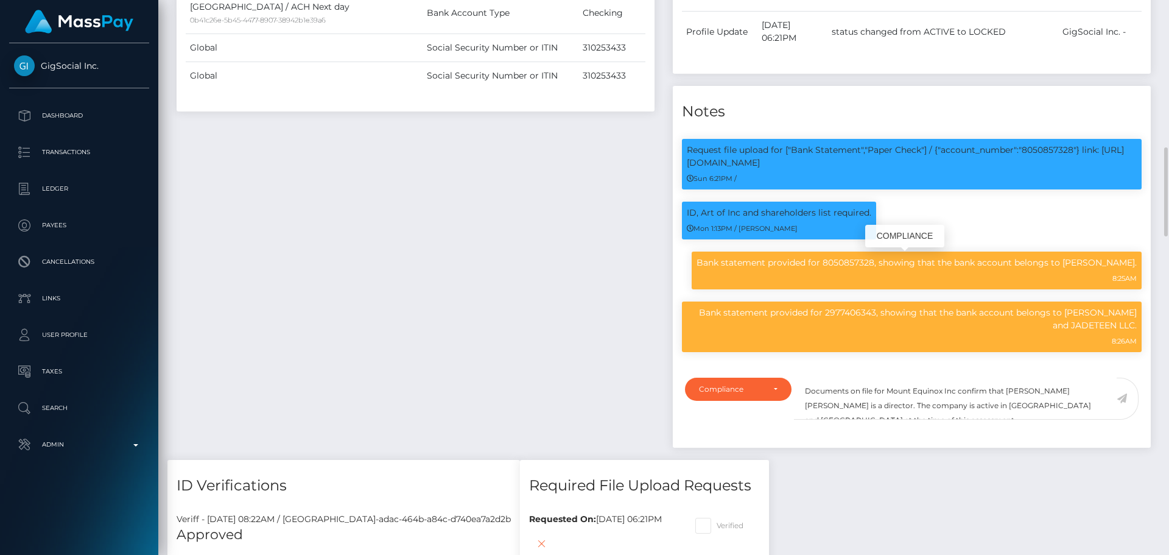
scroll to position [146, 313]
click at [893, 405] on textarea "Documents on file for Mount Equinox Inc confirm that Kevin Jeffrey Bennett is a…" at bounding box center [955, 399] width 323 height 42
drag, startPoint x: 893, startPoint y: 405, endPoint x: 945, endPoint y: 403, distance: 52.4
click at [945, 403] on textarea "Documents on file for Mount Equinox Inc confirm that Kevin Jeffrey Bennett is a…" at bounding box center [955, 399] width 323 height 42
paste textarea "JadeTeen LLC"
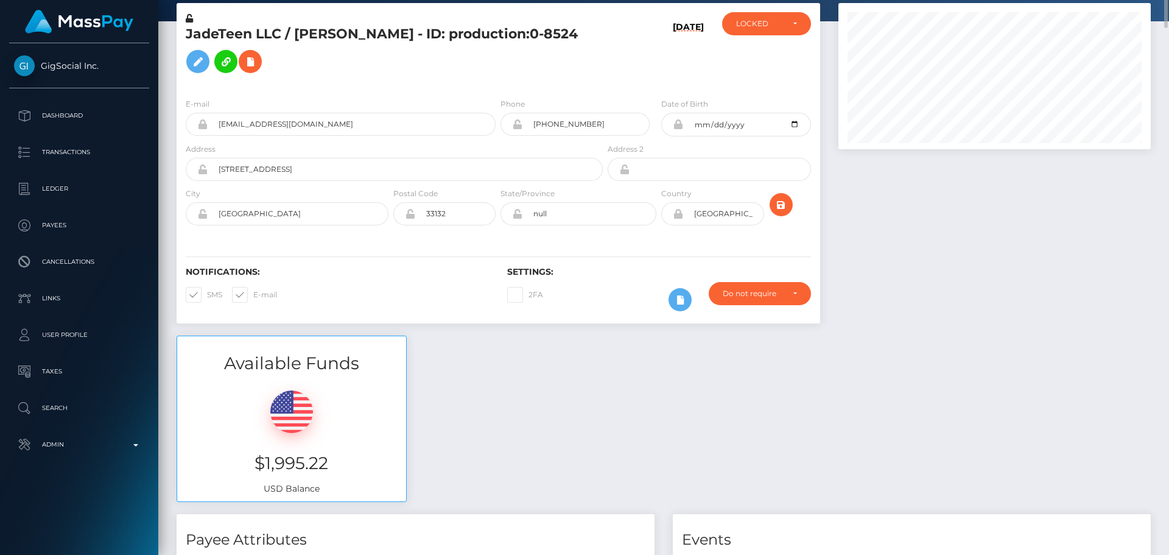
scroll to position [0, 0]
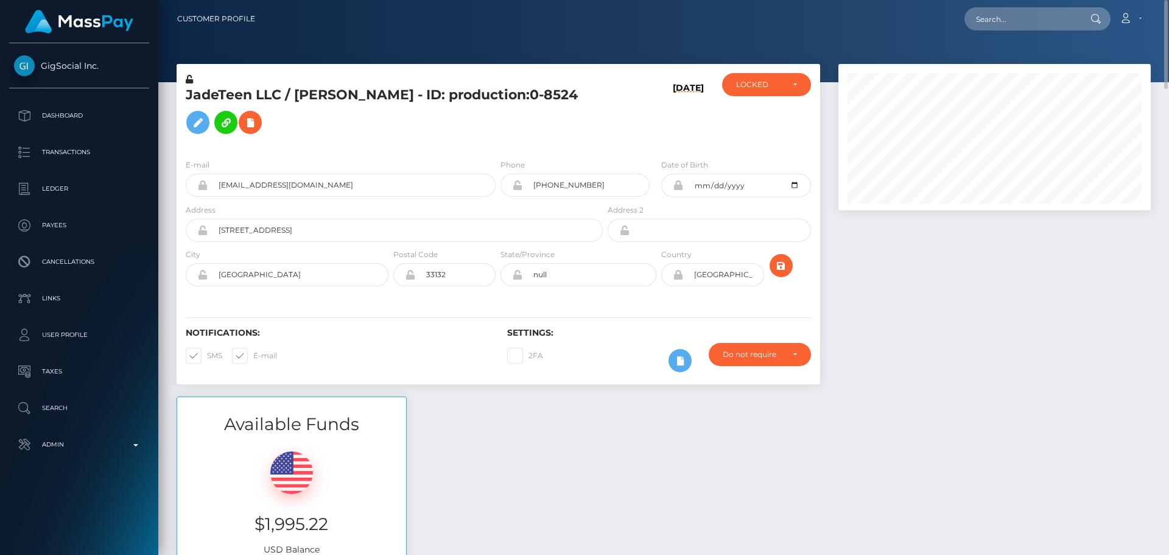
click at [310, 86] on h5 "JadeTeen LLC / [PERSON_NAME] - ID: production:0-8524" at bounding box center [391, 113] width 410 height 54
drag, startPoint x: 310, startPoint y: 86, endPoint x: 423, endPoint y: 93, distance: 113.5
click at [423, 93] on h5 "JadeTeen LLC / [PERSON_NAME] - ID: production:0-8524" at bounding box center [391, 113] width 410 height 54
copy h5 "MADISON JADE HOWELL"
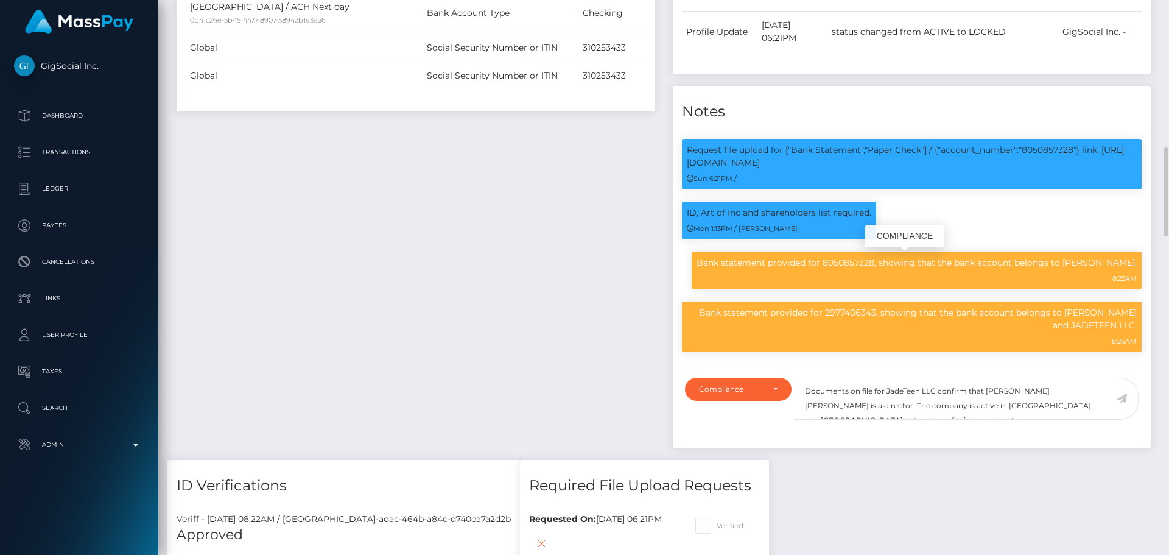
scroll to position [146, 313]
click at [991, 404] on textarea "Documents on file for JadeTeen LLC confirm that Kevin Jeffrey Bennett is a dire…" at bounding box center [955, 399] width 323 height 42
drag, startPoint x: 991, startPoint y: 404, endPoint x: 1038, endPoint y: 406, distance: 46.9
click at [1038, 406] on textarea "Documents on file for JadeTeen LLC confirm that Kevin Jeffrey Bennett is a dire…" at bounding box center [955, 399] width 323 height 42
paste textarea "MADISON JADE HOWELL"
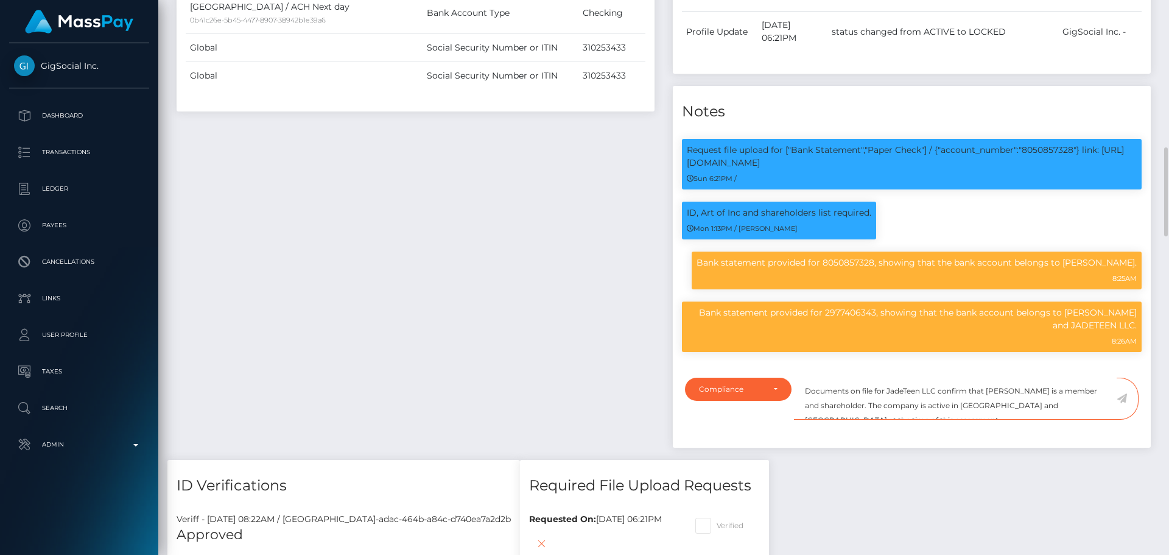
drag, startPoint x: 1032, startPoint y: 418, endPoint x: 997, endPoint y: 420, distance: 34.2
click at [997, 420] on textarea "Documents on file for JadeTeen LLC confirm that MADISON JADE HOWELL is a member…" at bounding box center [955, 399] width 323 height 42
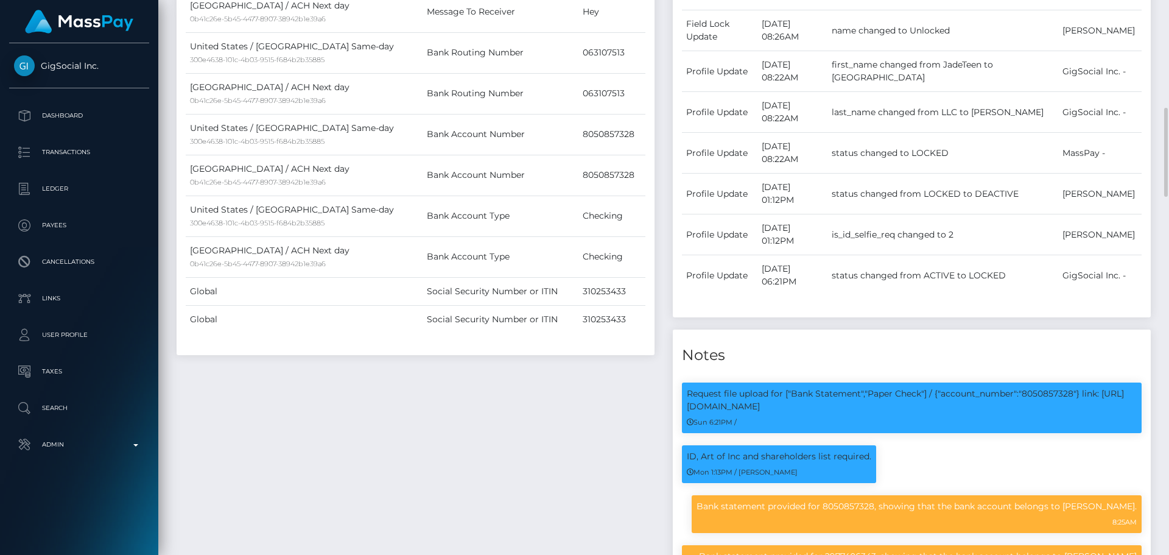
scroll to position [913, 0]
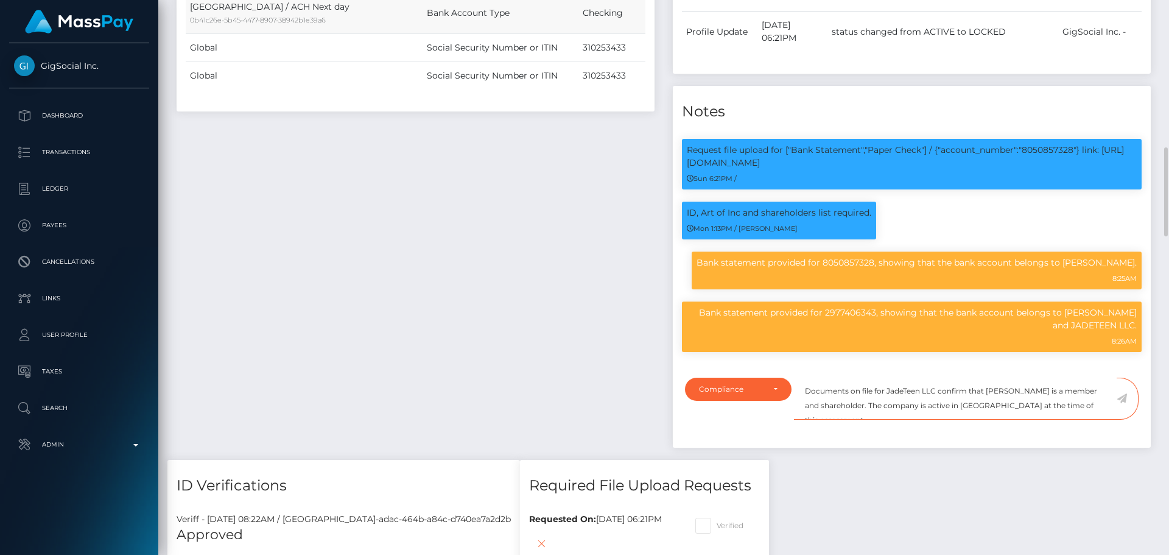
type textarea "Documents on file for JadeTeen LLC confirm that [PERSON_NAME] is a member and s…"
click at [1078, 420] on textarea "Documents on file for JadeTeen LLC confirm that [PERSON_NAME] is a member and s…" at bounding box center [955, 399] width 323 height 42
click at [1122, 403] on icon at bounding box center [1122, 398] width 10 height 10
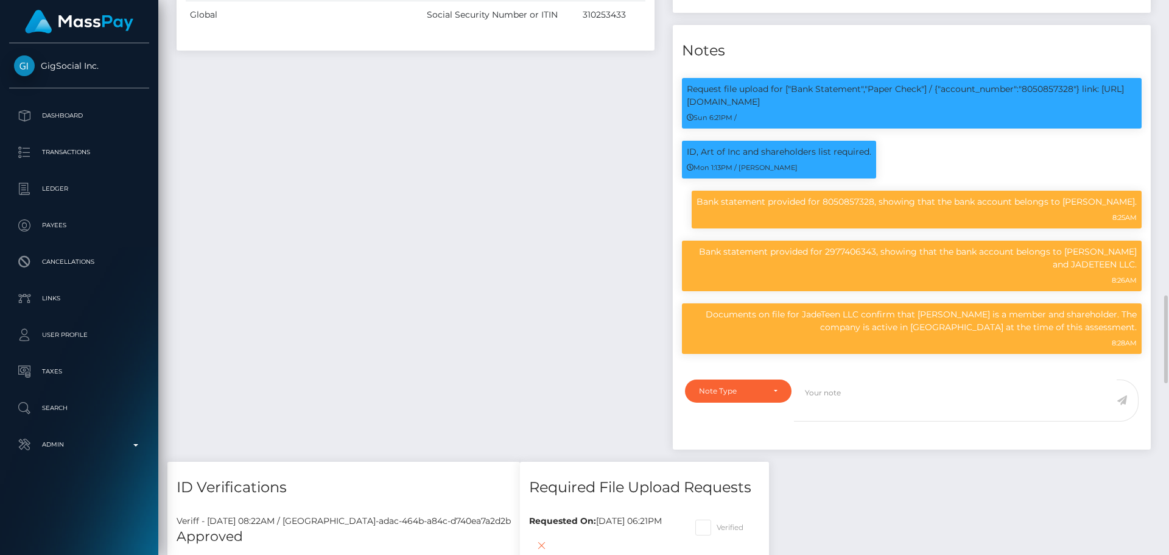
scroll to position [1279, 0]
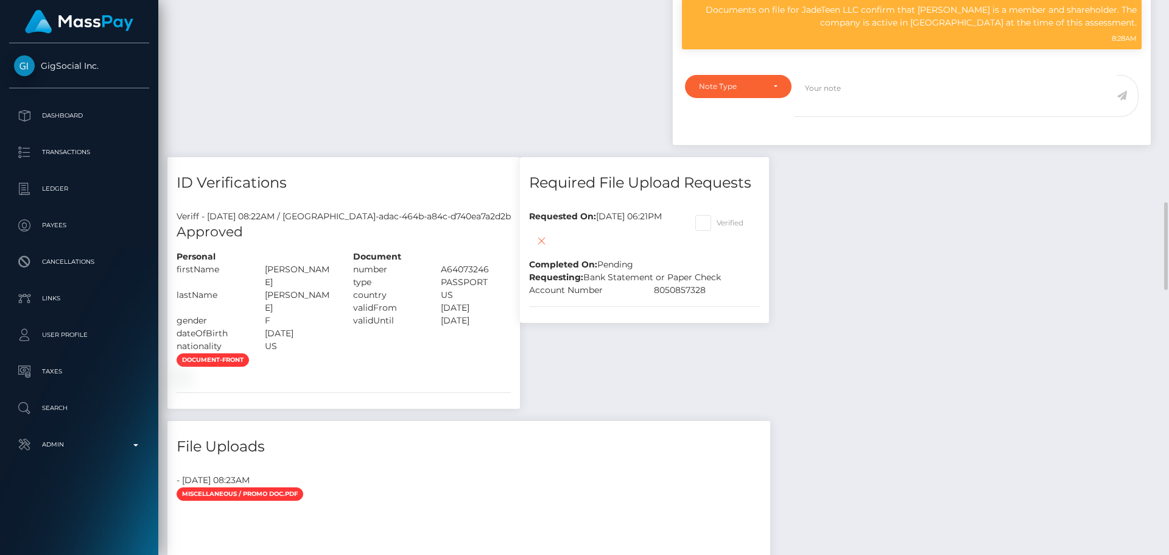
click at [717, 227] on span at bounding box center [717, 222] width 0 height 9
click at [717, 223] on input "Verified" at bounding box center [721, 219] width 8 height 8
checkbox input "true"
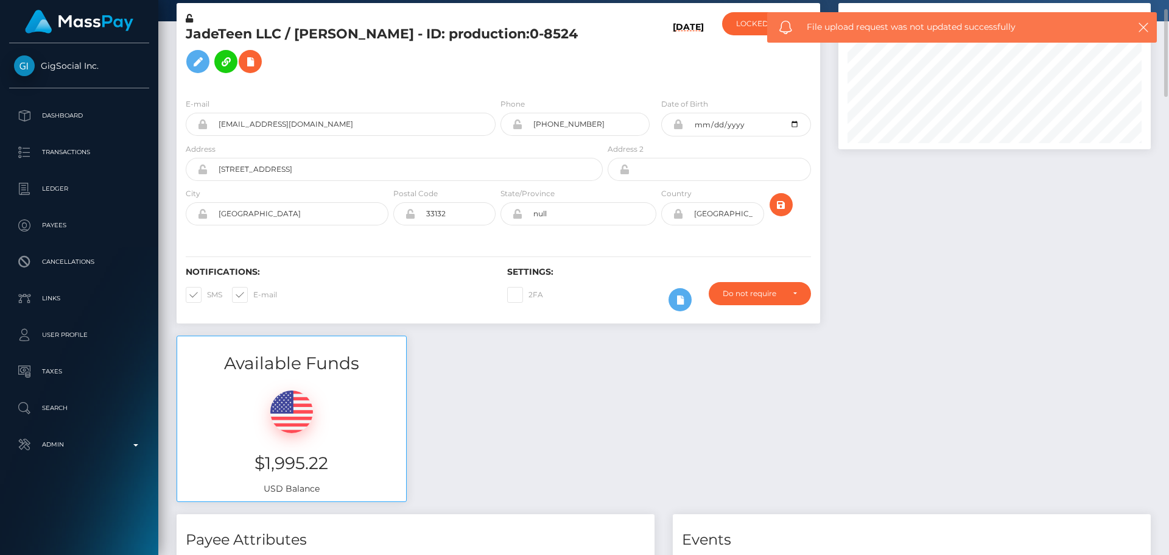
scroll to position [0, 0]
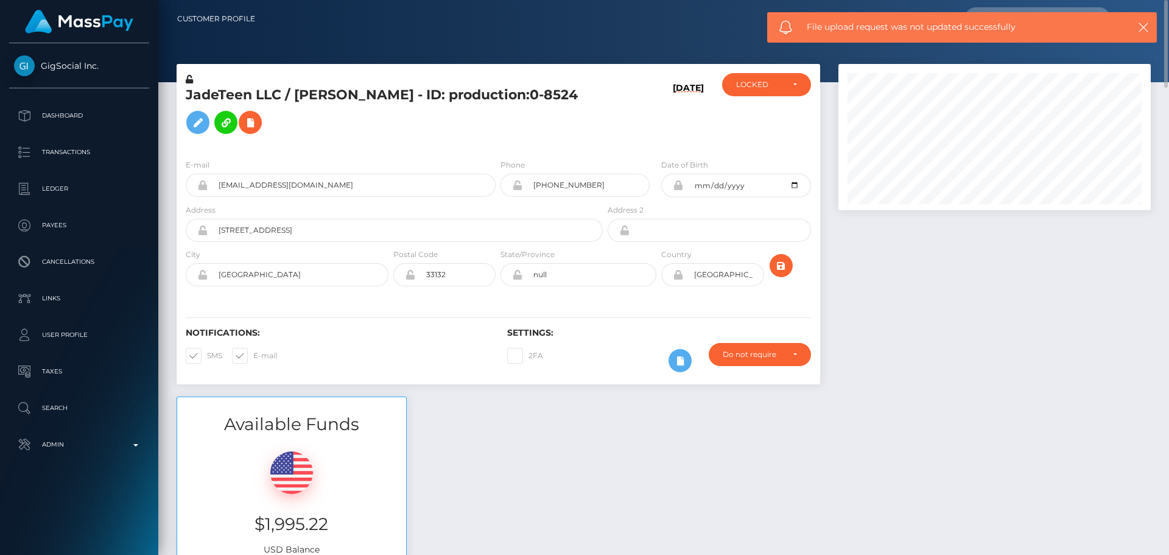
click at [191, 81] on icon at bounding box center [189, 79] width 7 height 9
click at [778, 263] on icon "submit" at bounding box center [781, 265] width 15 height 15
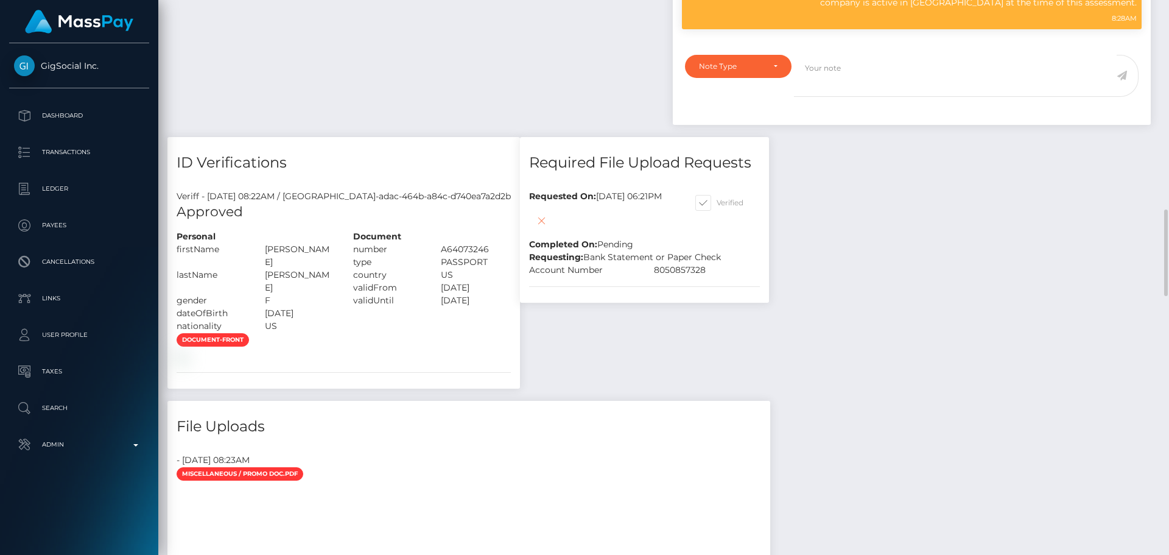
scroll to position [146, 313]
click at [534, 228] on icon at bounding box center [541, 220] width 15 height 15
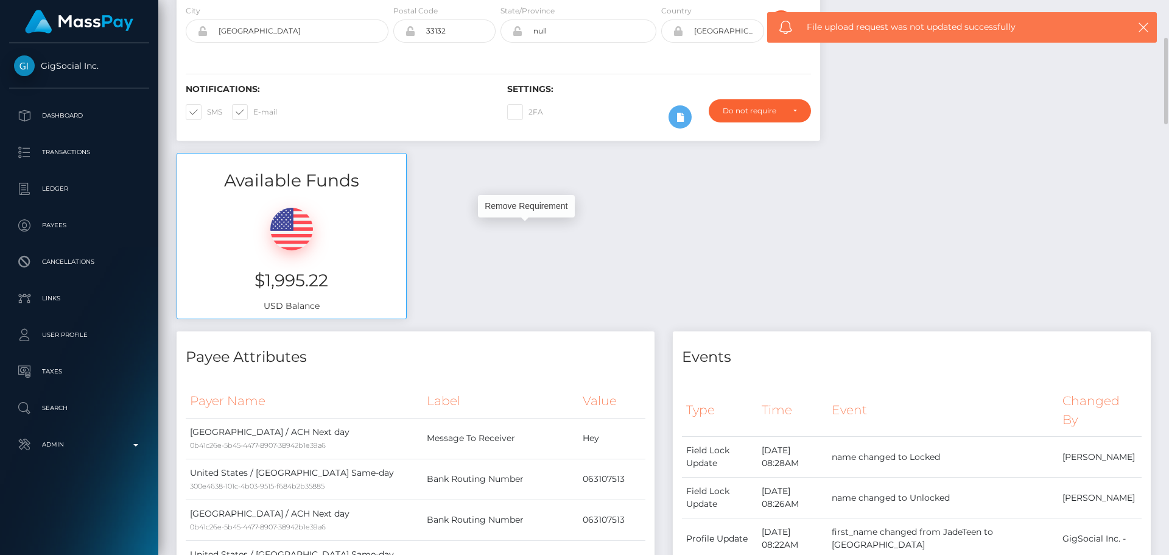
scroll to position [0, 0]
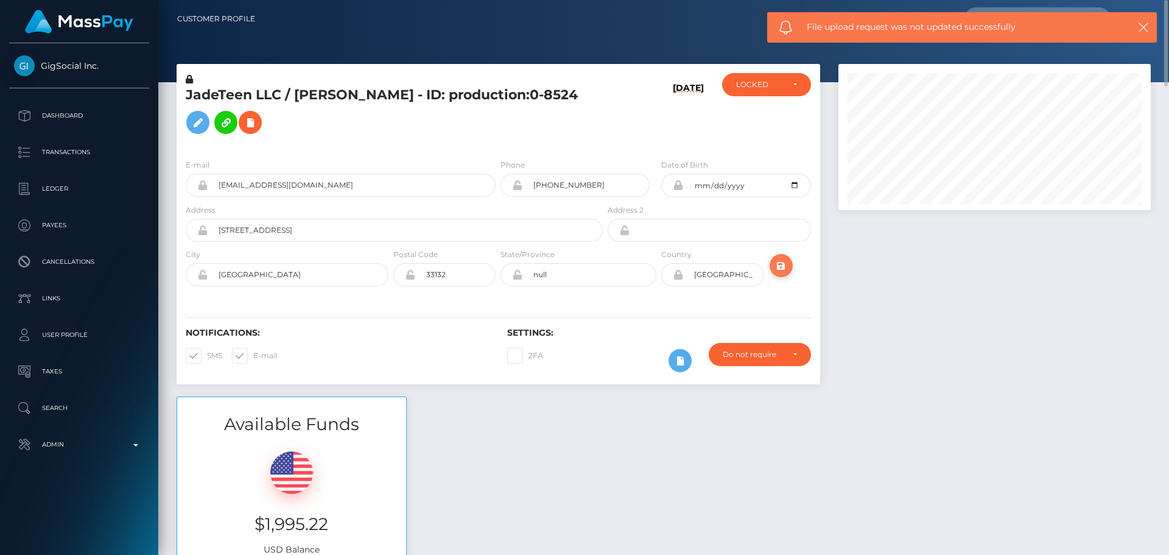
click at [779, 269] on icon "submit" at bounding box center [781, 265] width 15 height 15
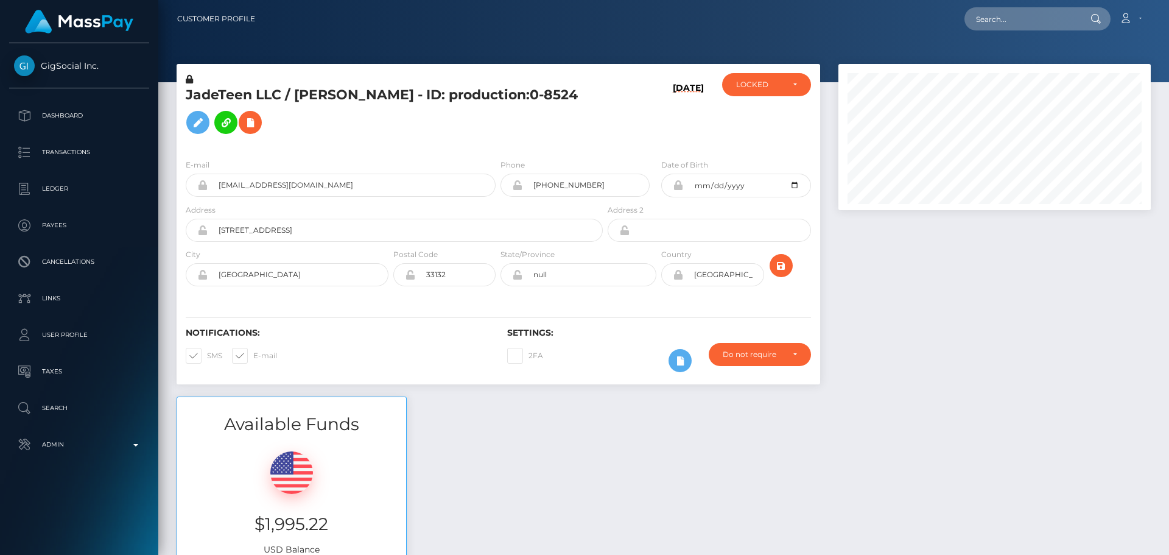
scroll to position [146, 313]
click at [498, 138] on h5 "JadeTeen LLC / [PERSON_NAME] - ID: production:0-8524" at bounding box center [391, 113] width 410 height 54
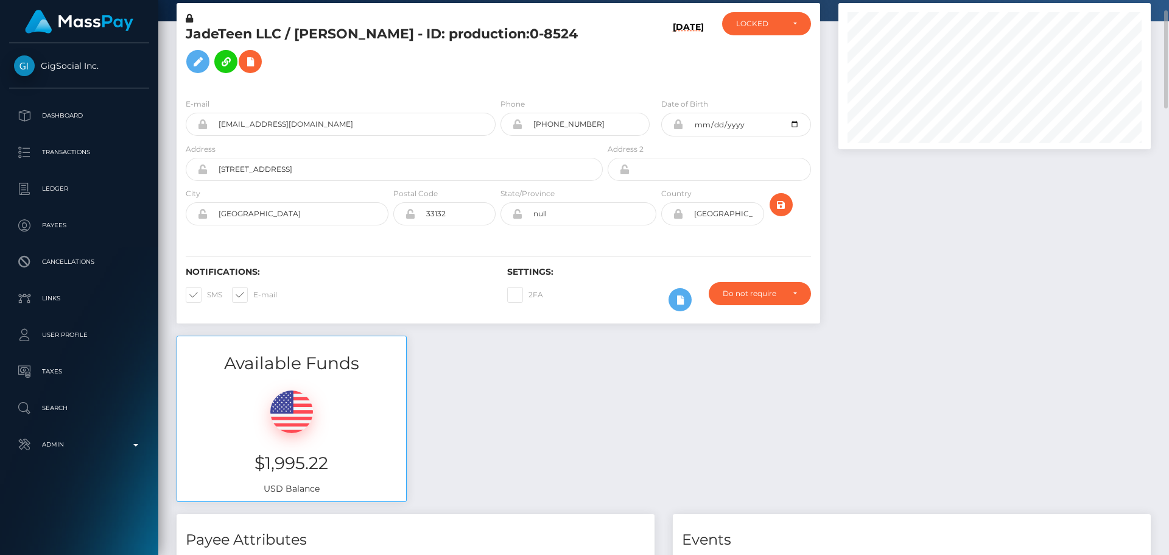
scroll to position [0, 0]
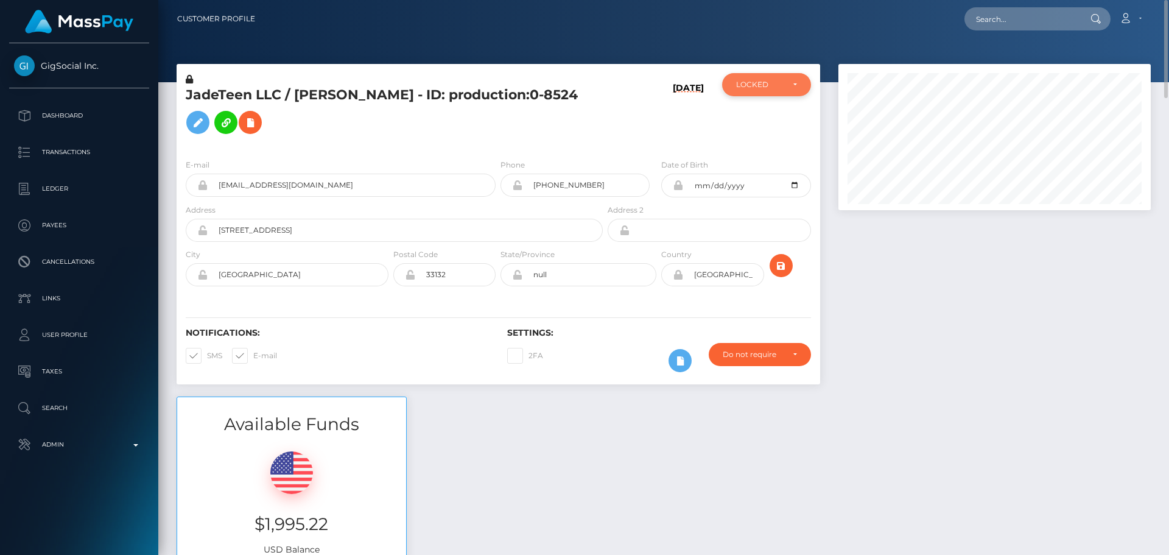
click at [773, 85] on div "LOCKED" at bounding box center [759, 85] width 47 height 10
click at [766, 116] on link "ACTIVE" at bounding box center [766, 117] width 89 height 23
select select "ACTIVE"
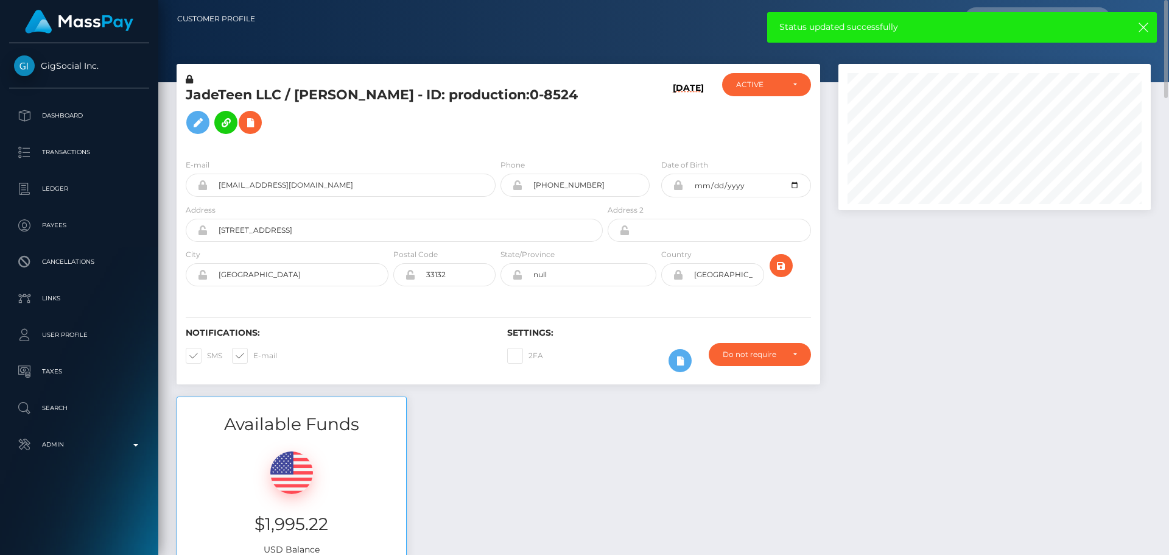
click at [497, 144] on div "JadeTeen LLC / [PERSON_NAME] - ID: production:0-8524" at bounding box center [391, 111] width 429 height 76
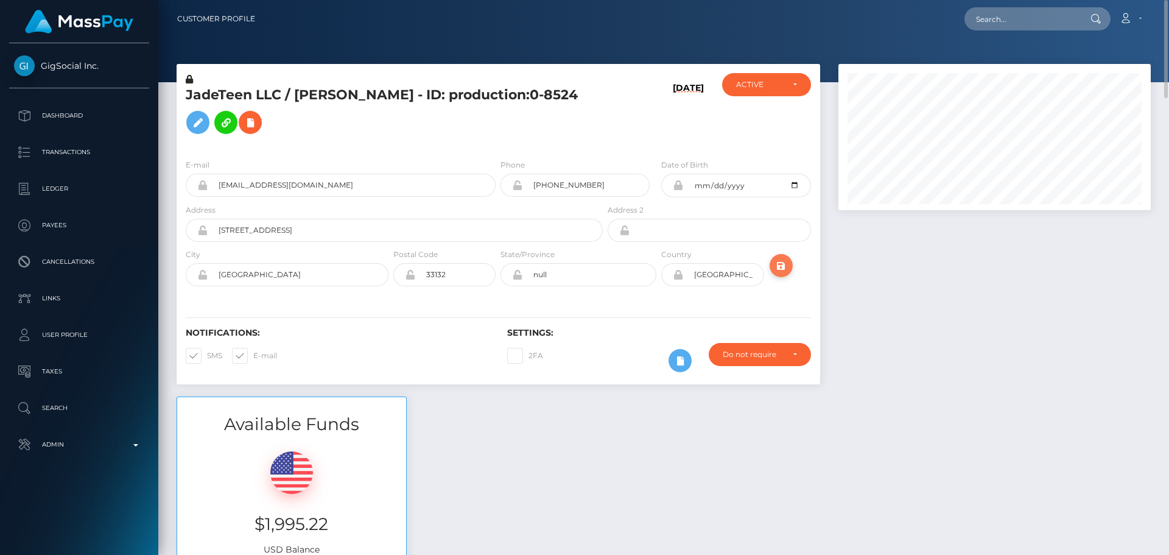
click at [780, 266] on icon "submit" at bounding box center [781, 265] width 15 height 15
click at [496, 145] on div "JadeTeen LLC / [PERSON_NAME] - ID: production:0-8524" at bounding box center [391, 111] width 429 height 76
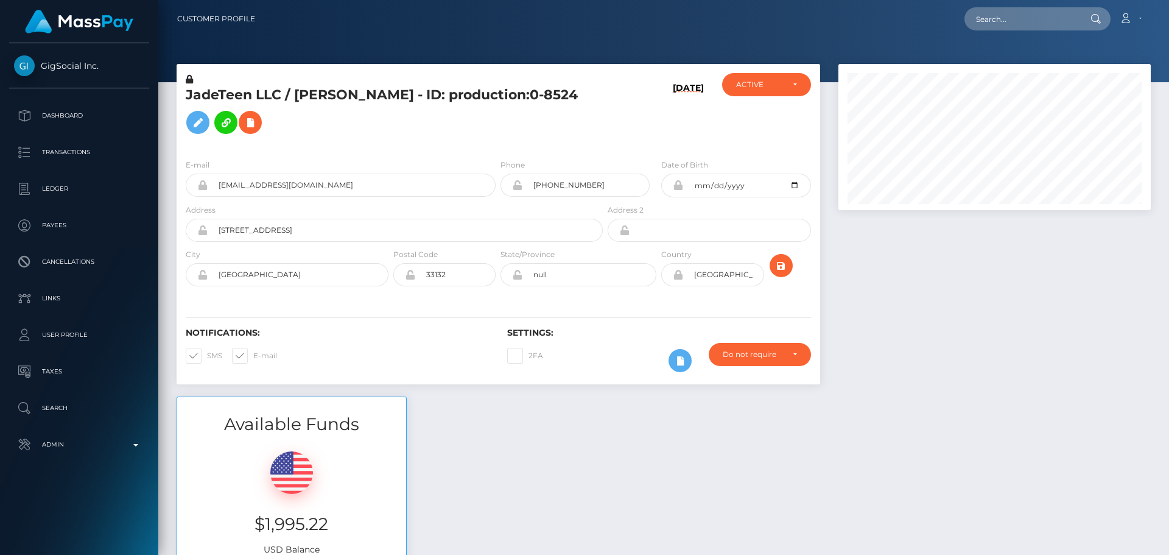
scroll to position [61, 0]
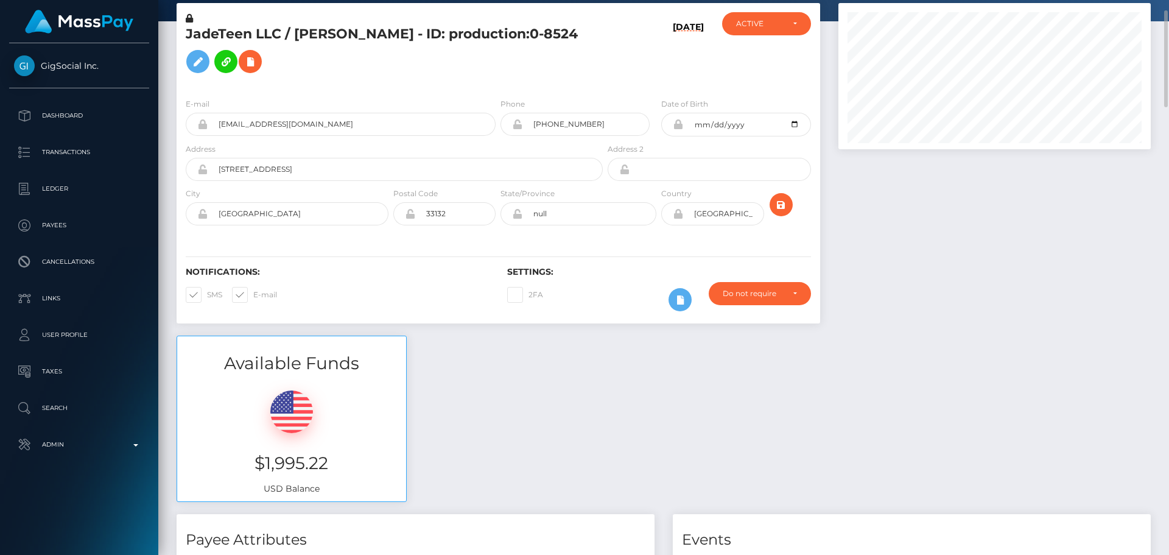
click at [583, 239] on div "Notifications: SMS E-mail Settings: 2FA" at bounding box center [499, 280] width 644 height 86
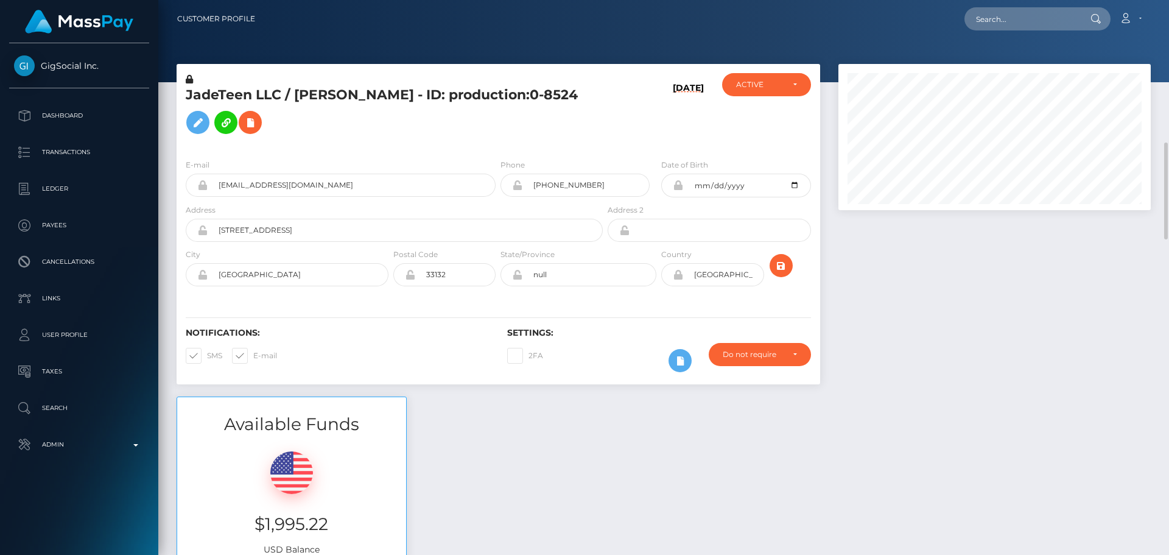
scroll to position [122, 0]
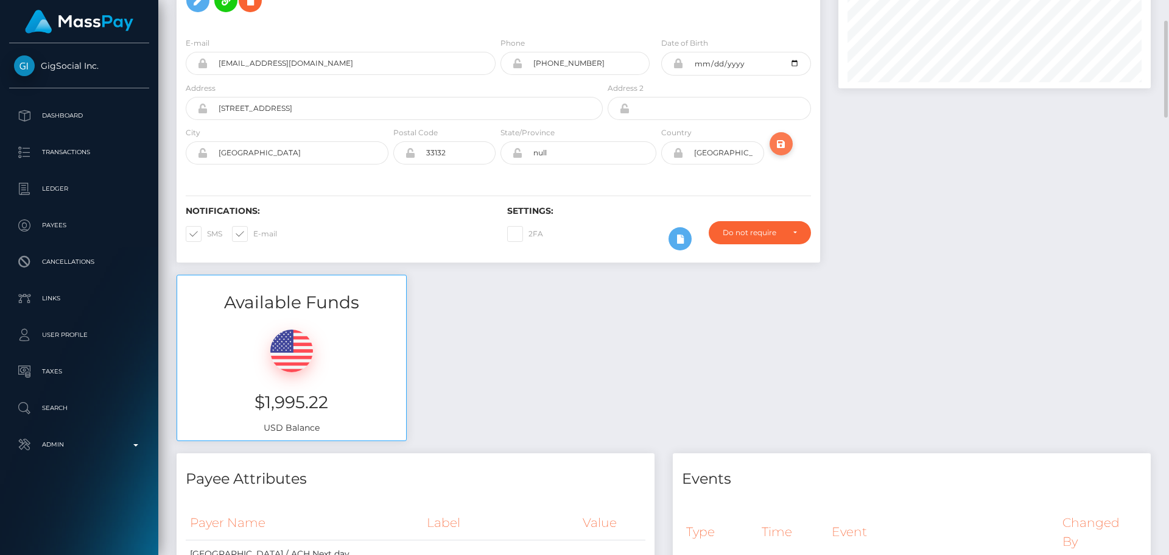
click at [782, 144] on icon "submit" at bounding box center [781, 143] width 15 height 15
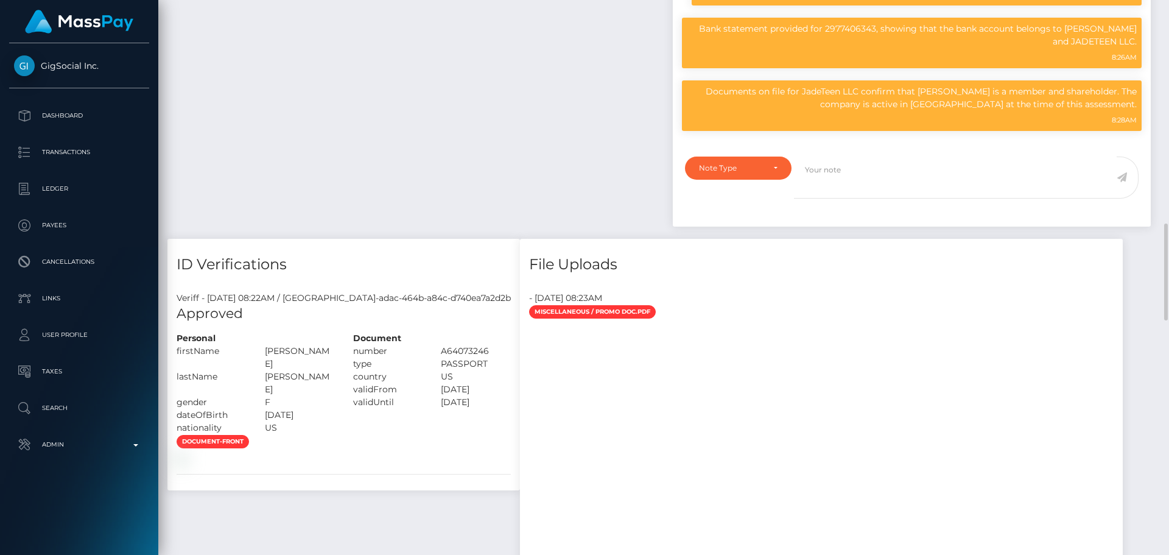
scroll to position [1340, 0]
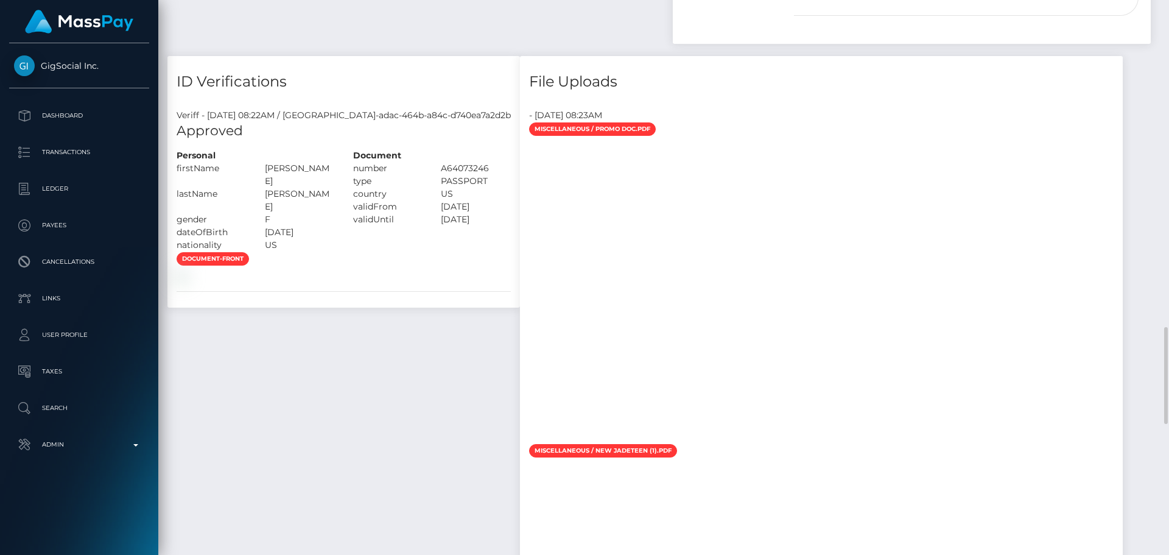
scroll to position [1583, 0]
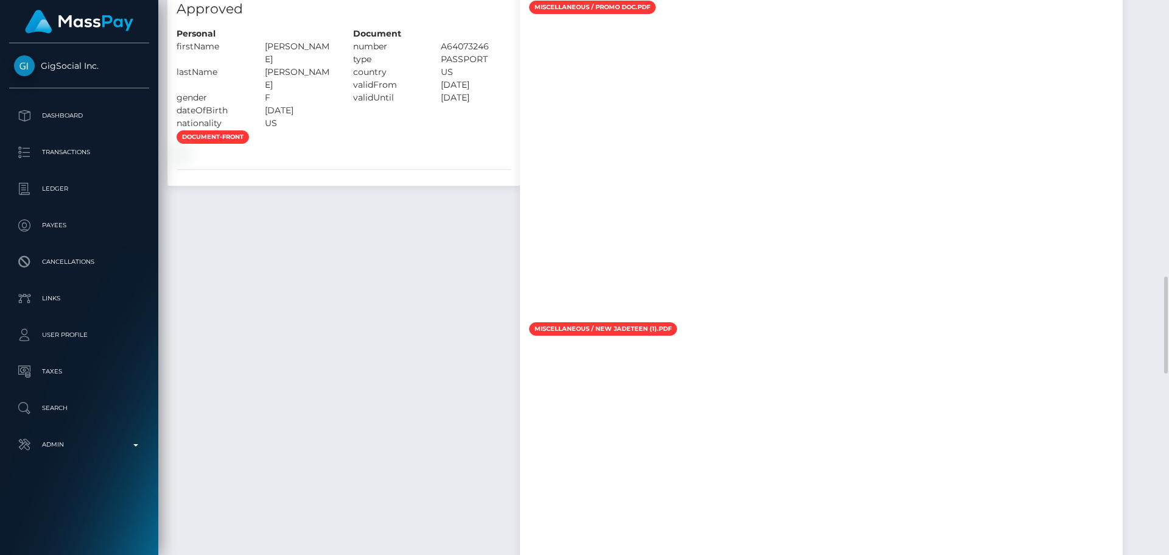
click at [730, 177] on div at bounding box center [821, 169] width 603 height 304
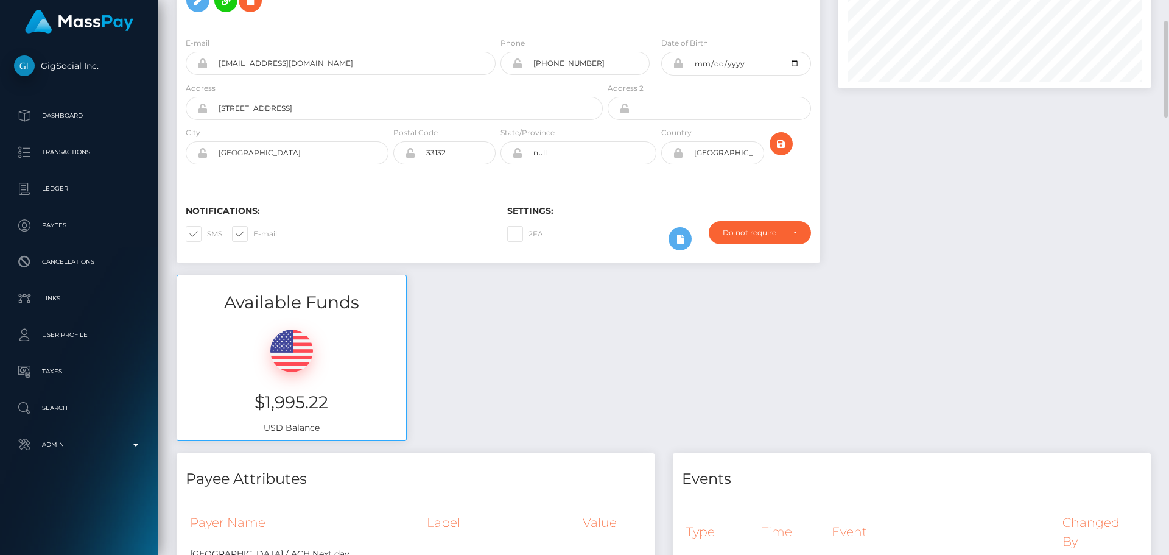
scroll to position [0, 0]
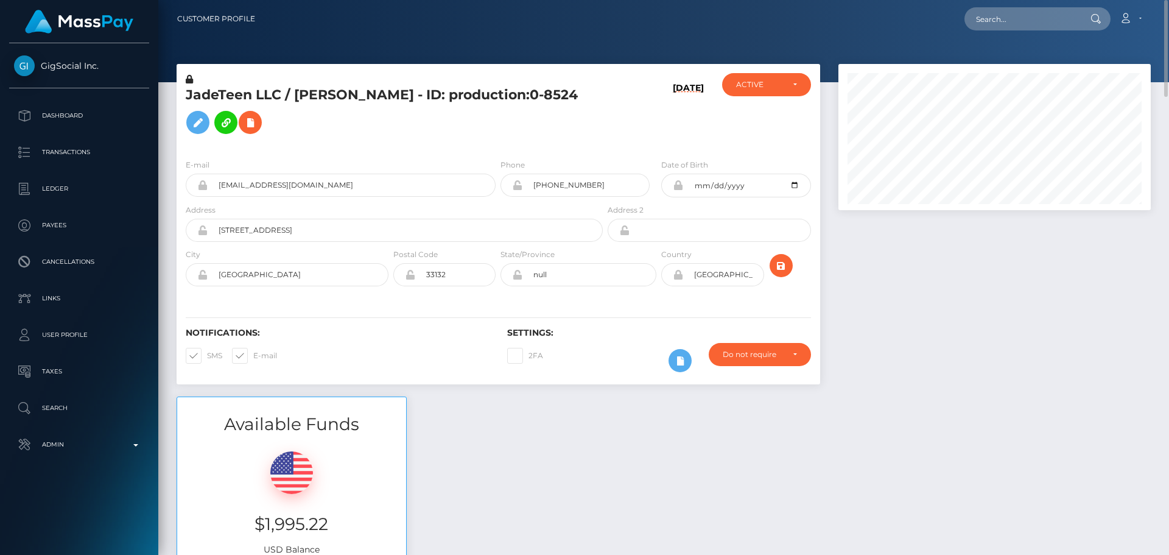
click at [602, 127] on div "JadeTeen LLC / MADISON JADE HOWELL - ID: production:0-8524" at bounding box center [391, 111] width 429 height 76
click at [580, 127] on h5 "JadeTeen LLC / MADISON JADE HOWELL - ID: production:0-8524" at bounding box center [391, 113] width 410 height 54
click at [575, 127] on h5 "JadeTeen LLC / MADISON JADE HOWELL - ID: production:0-8524" at bounding box center [391, 113] width 410 height 54
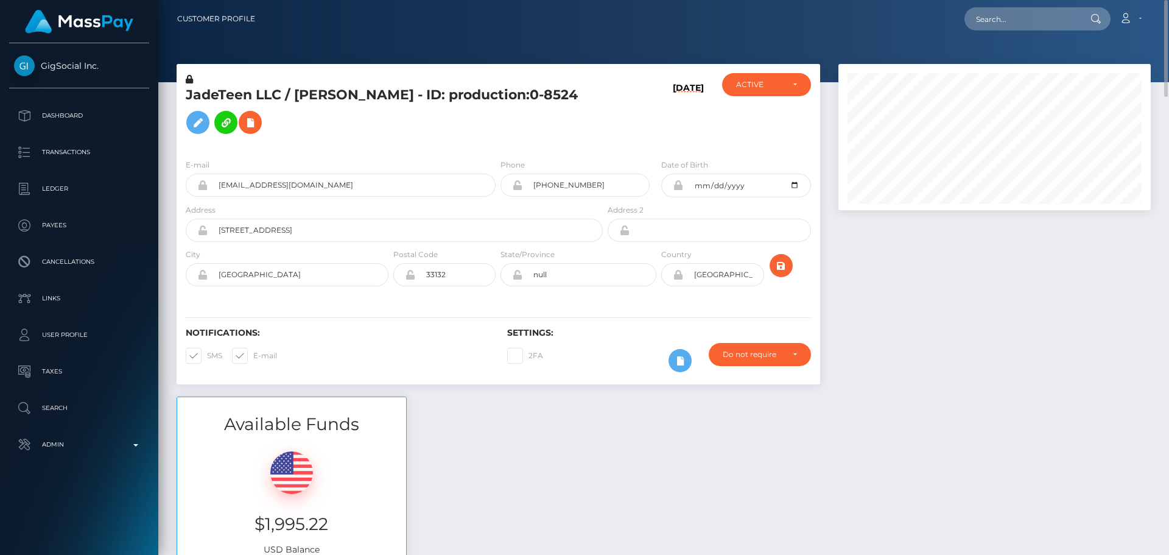
click at [573, 127] on h5 "JadeTeen LLC / MADISON JADE HOWELL - ID: production:0-8524" at bounding box center [391, 113] width 410 height 54
click at [571, 127] on h5 "JadeTeen LLC / MADISON JADE HOWELL - ID: production:0-8524" at bounding box center [391, 113] width 410 height 54
click at [560, 100] on h5 "JadeTeen LLC / MADISON JADE HOWELL - ID: production:0-8524" at bounding box center [391, 113] width 410 height 54
click at [562, 108] on h5 "JadeTeen LLC / MADISON JADE HOWELL - ID: production:0-8524" at bounding box center [391, 113] width 410 height 54
click at [575, 113] on h5 "JadeTeen LLC / MADISON JADE HOWELL - ID: production:0-8524" at bounding box center [391, 113] width 410 height 54
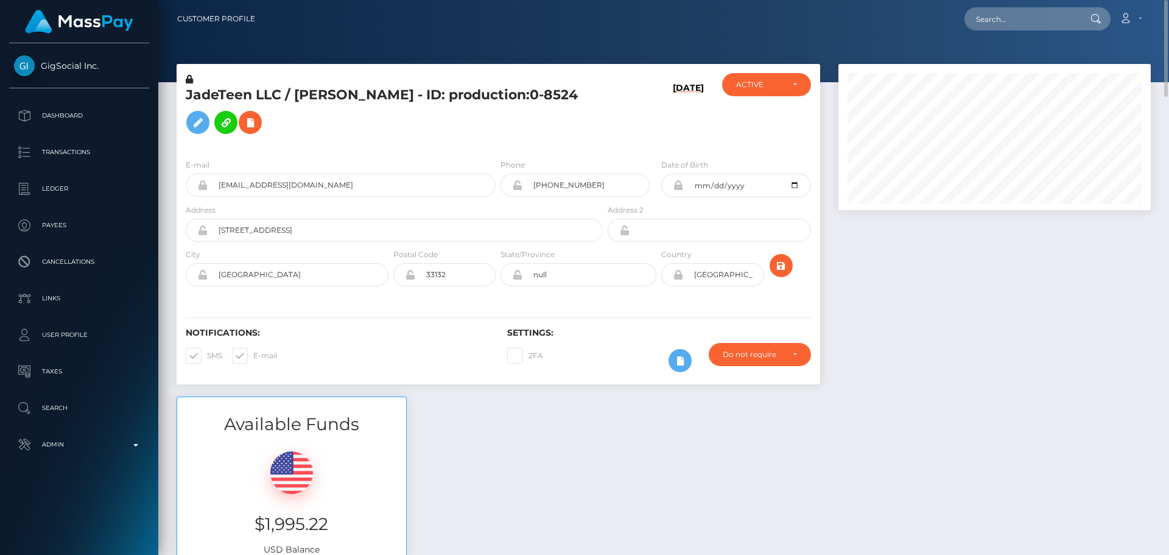
click at [574, 113] on h5 "JadeTeen LLC / MADISON JADE HOWELL - ID: production:0-8524" at bounding box center [391, 113] width 410 height 54
click at [572, 114] on h5 "JadeTeen LLC / MADISON JADE HOWELL - ID: production:0-8524" at bounding box center [391, 113] width 410 height 54
click at [574, 114] on h5 "JadeTeen LLC / MADISON JADE HOWELL - ID: production:0-8524" at bounding box center [391, 113] width 410 height 54
click at [571, 114] on h5 "JadeTeen LLC / MADISON JADE HOWELL - ID: production:0-8524" at bounding box center [391, 113] width 410 height 54
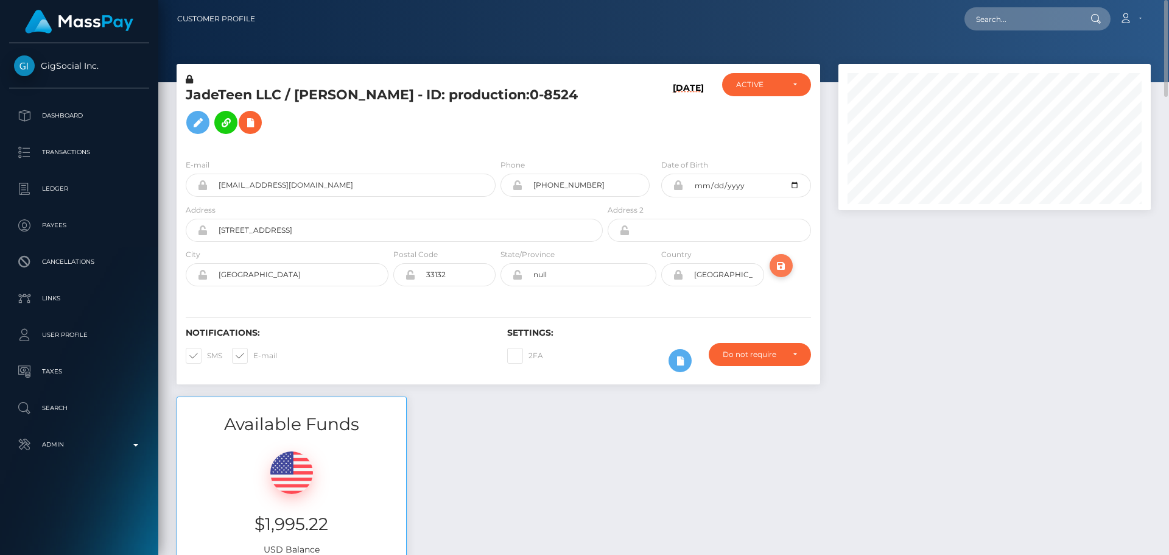
click at [784, 263] on icon "submit" at bounding box center [781, 265] width 15 height 15
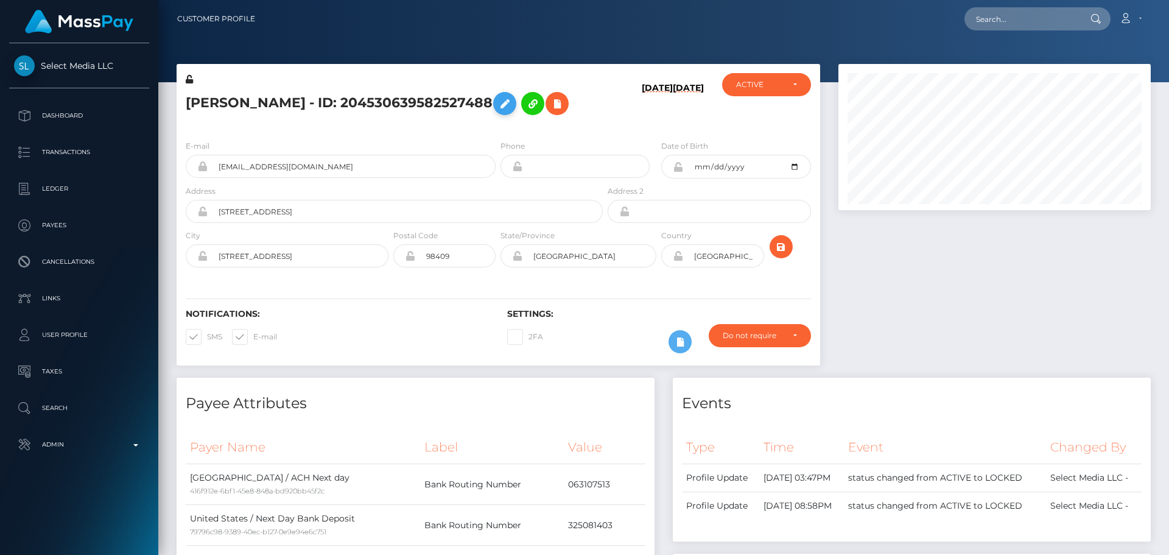
scroll to position [146, 313]
click at [481, 135] on div "E-mail [EMAIL_ADDRESS][DOMAIN_NAME] Phone Address" at bounding box center [499, 204] width 644 height 149
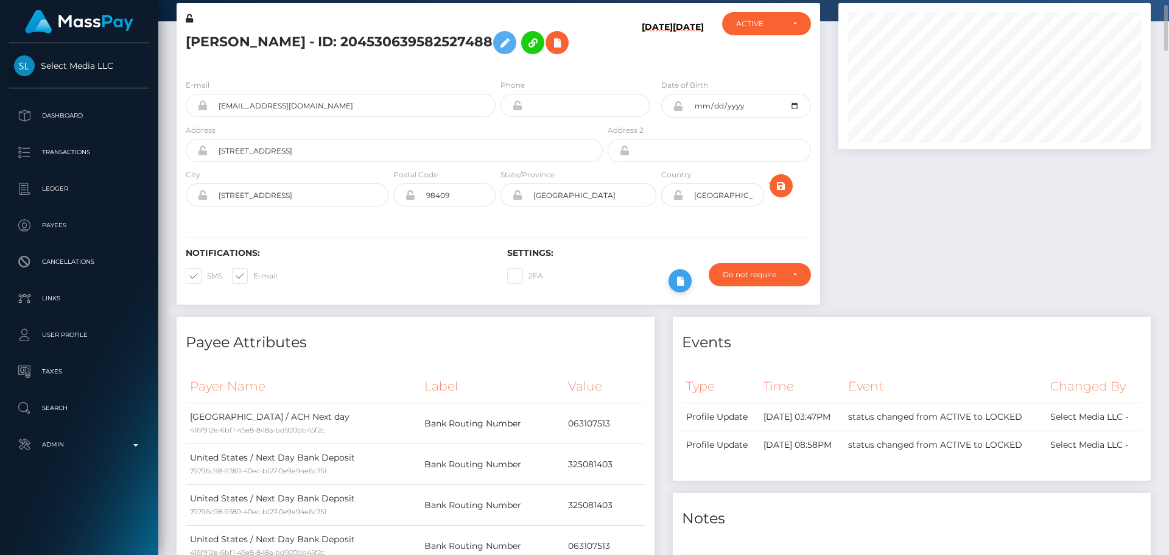
click at [685, 276] on icon at bounding box center [680, 280] width 15 height 15
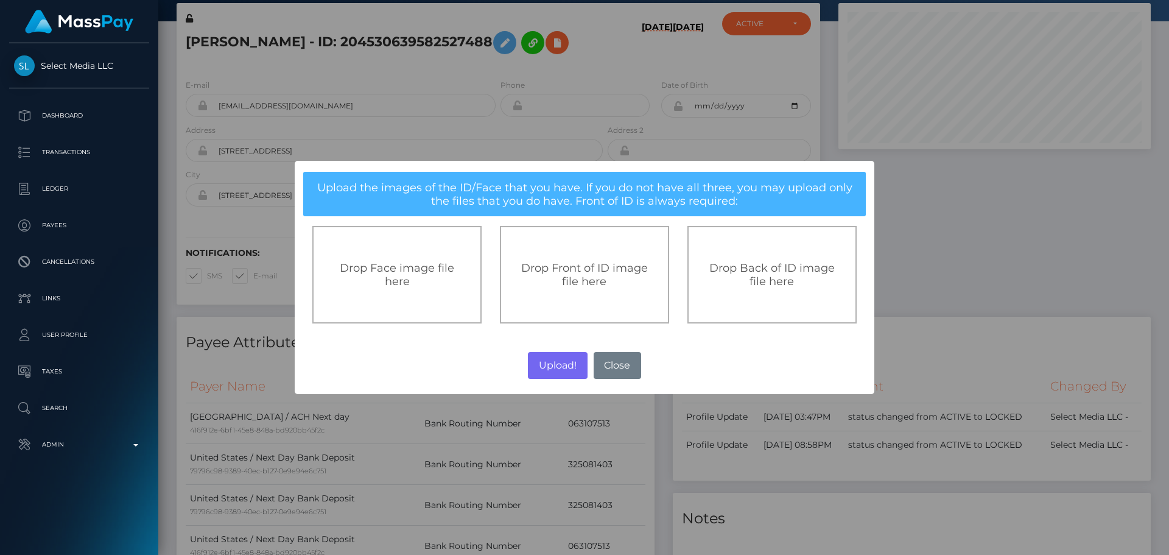
drag, startPoint x: 1067, startPoint y: 194, endPoint x: 951, endPoint y: 244, distance: 126.3
click at [1064, 194] on div "× Upload the images of the ID/Face that you have. If you do not have all three,…" at bounding box center [584, 277] width 1169 height 555
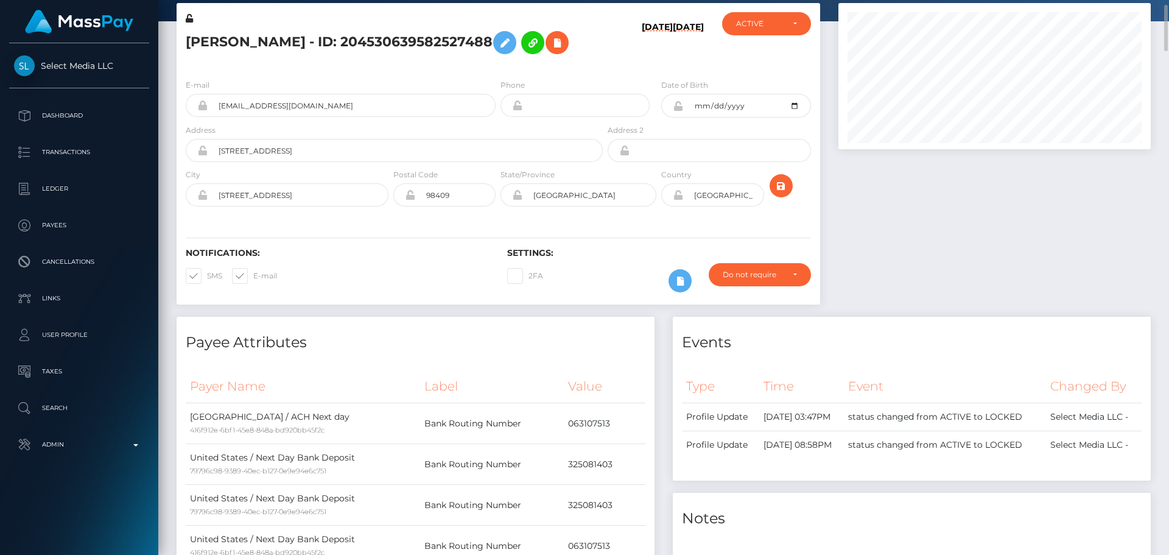
click at [588, 229] on div "Notifications: SMS E-mail Settings: 2FA" at bounding box center [499, 262] width 644 height 86
click at [680, 283] on icon at bounding box center [680, 280] width 15 height 15
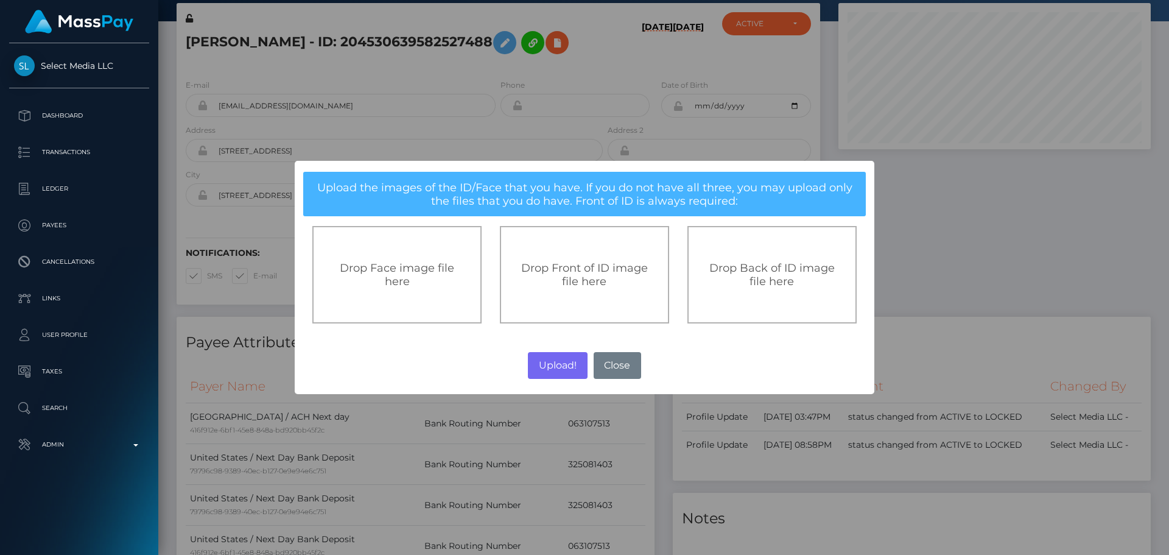
click at [575, 262] on span "Drop Front of ID image file here" at bounding box center [584, 274] width 127 height 27
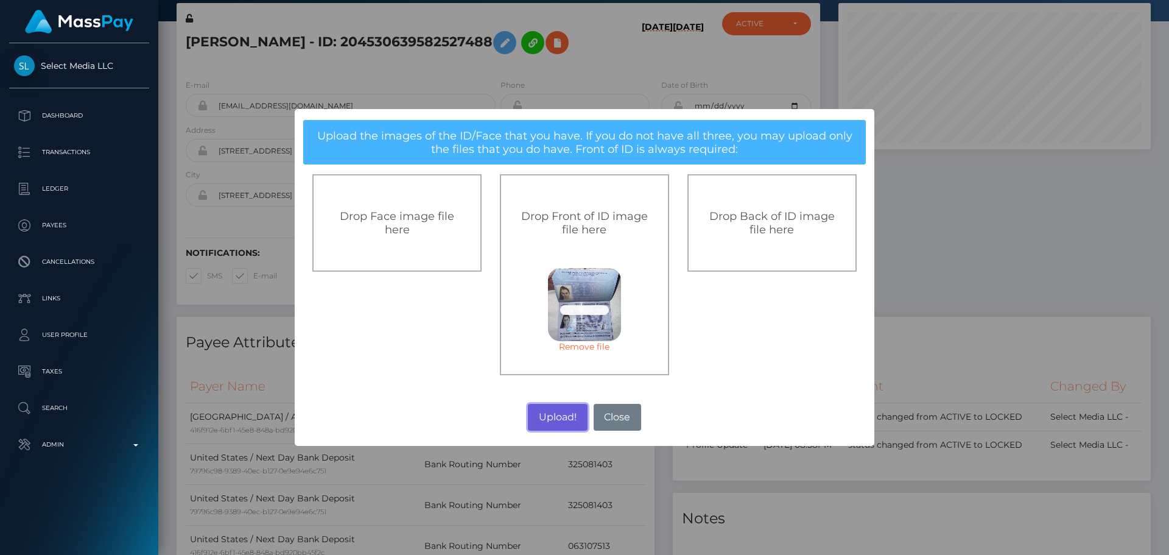
click at [555, 417] on button "Upload!" at bounding box center [557, 417] width 59 height 27
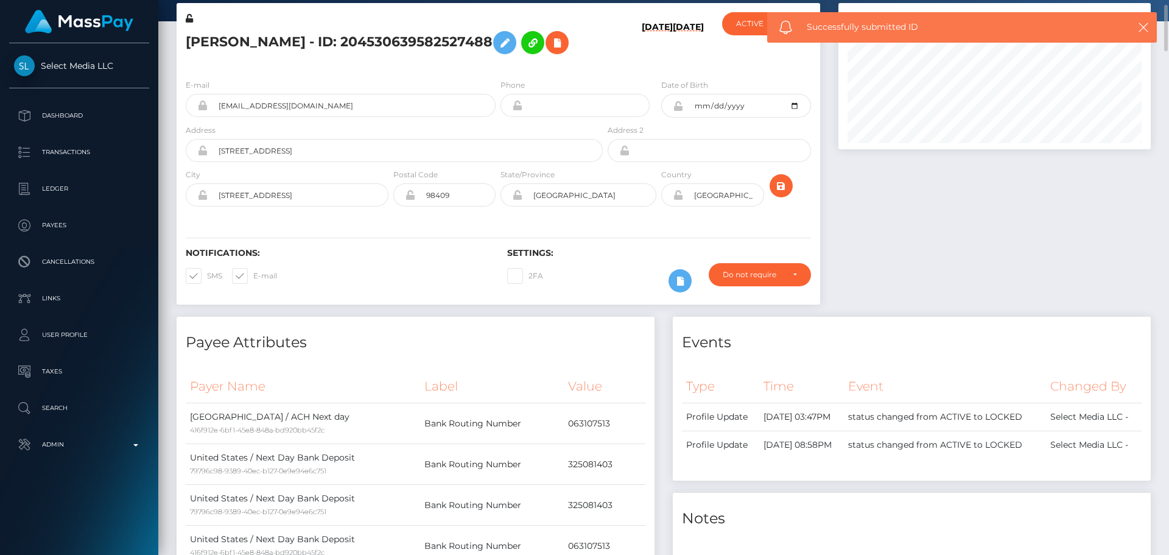
click at [530, 217] on div "E-mail [EMAIL_ADDRESS][DOMAIN_NAME] Phone Address" at bounding box center [499, 143] width 644 height 149
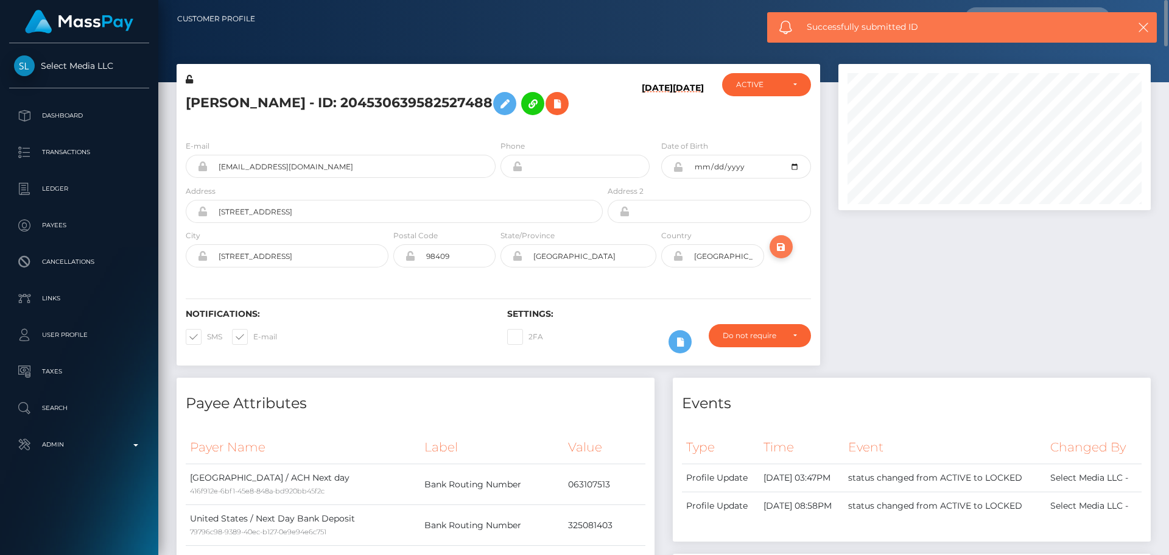
click at [786, 248] on icon "submit" at bounding box center [781, 246] width 15 height 15
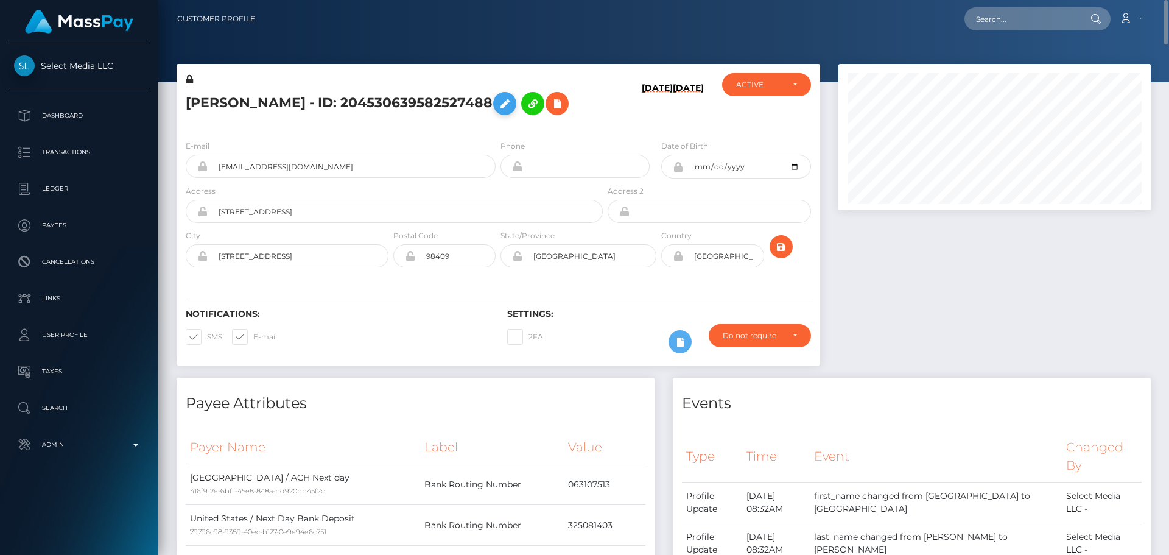
click at [512, 107] on icon at bounding box center [505, 103] width 15 height 15
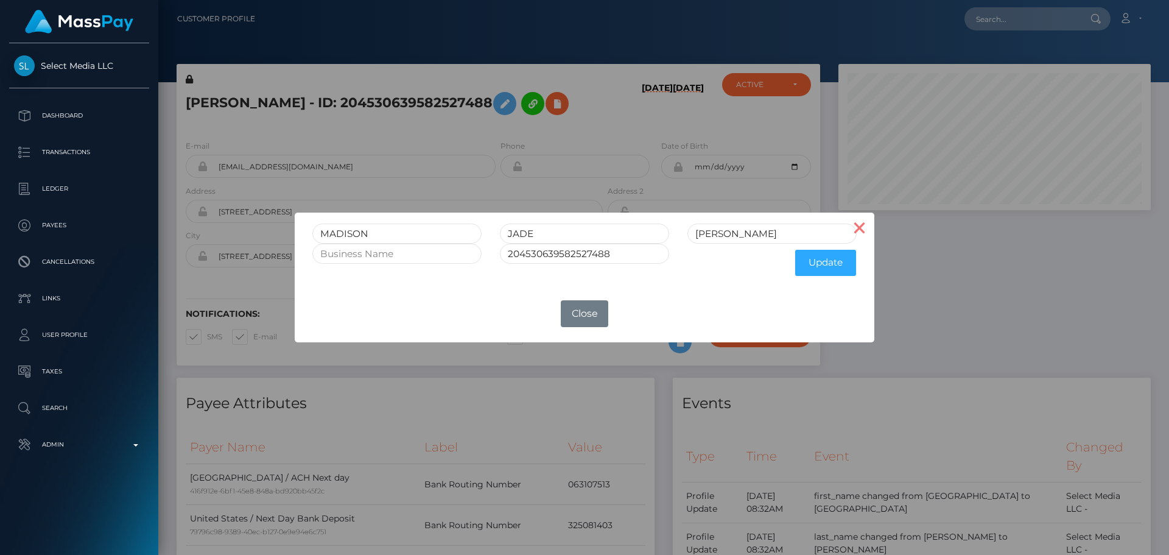
click at [857, 231] on button "×" at bounding box center [859, 227] width 29 height 29
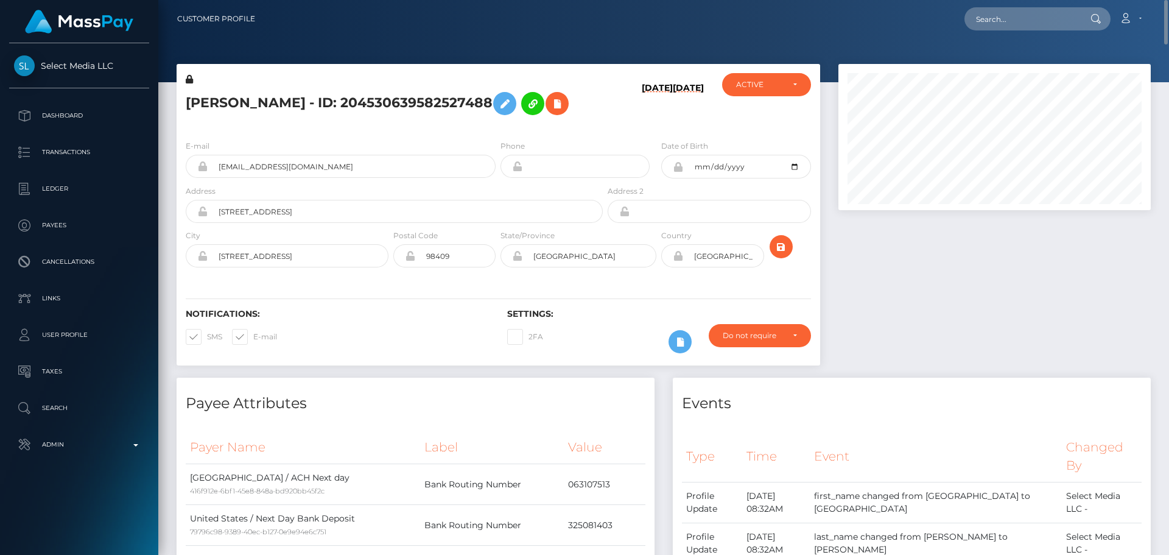
click at [655, 170] on div "E-mail OfficialJadeTeen@gmail.com Phone Address" at bounding box center [499, 204] width 644 height 149
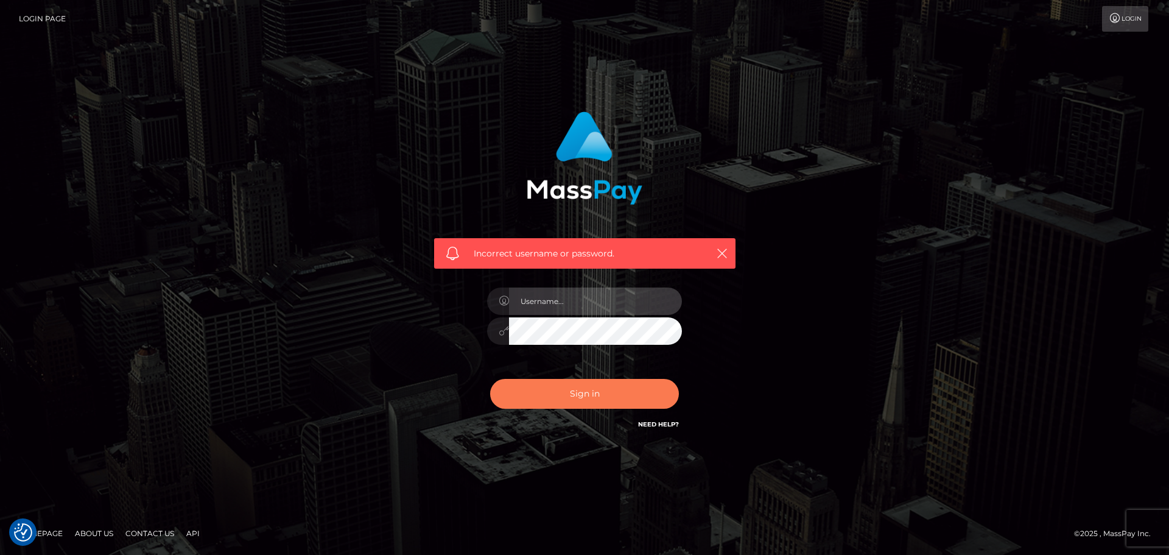
type input "constantin.mp"
click at [566, 400] on button "Sign in" at bounding box center [584, 394] width 189 height 30
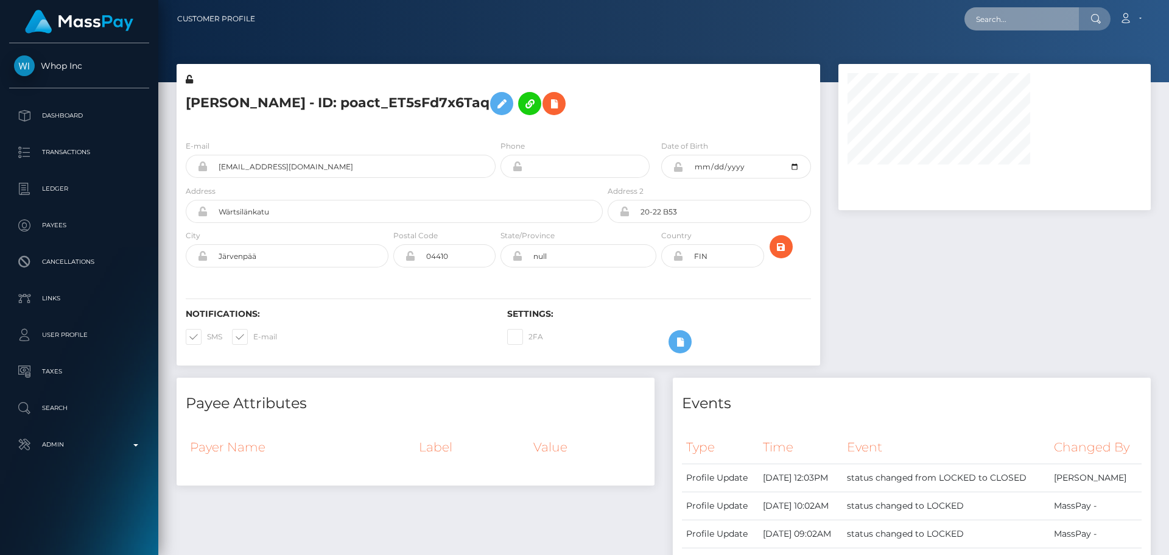
click at [1015, 20] on input "text" at bounding box center [1022, 18] width 114 height 23
paste input "[EMAIL_ADDRESS][DOMAIN_NAME]"
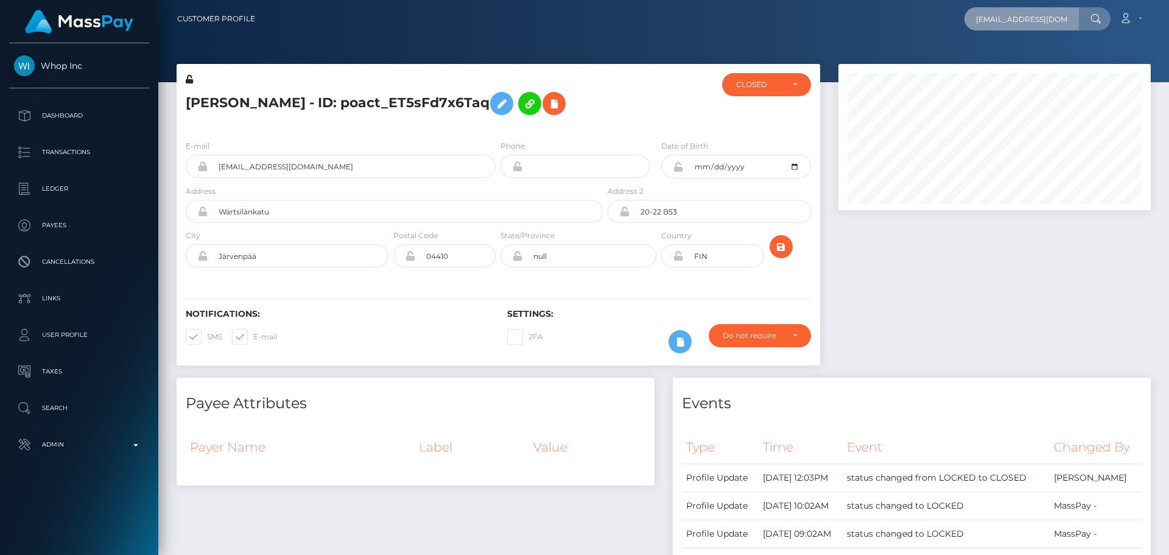
scroll to position [0, 13]
type input "[EMAIL_ADDRESS][DOMAIN_NAME]"
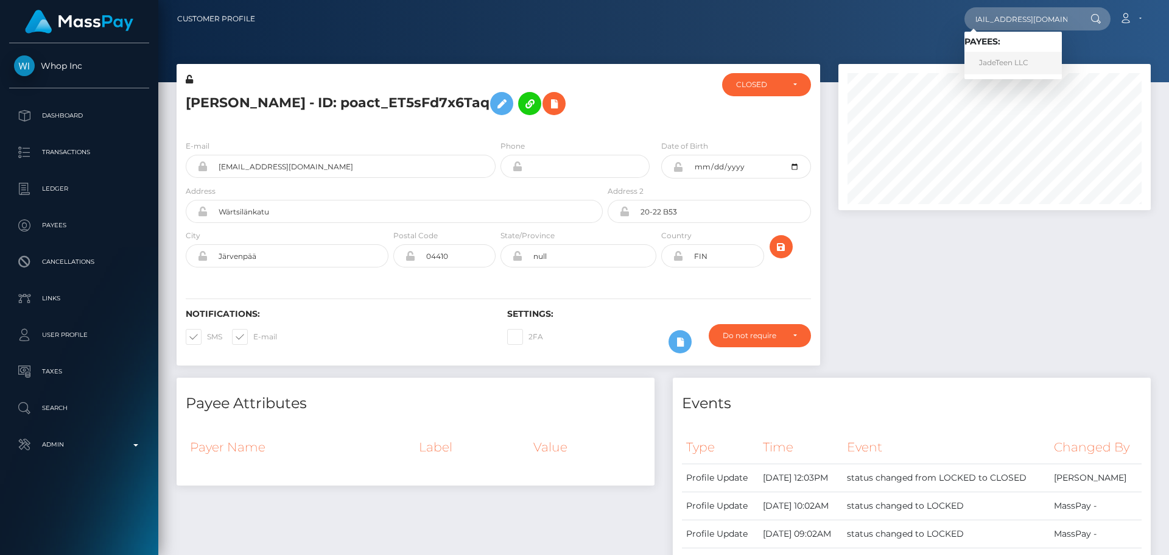
click at [986, 68] on link "JadeTeen LLC" at bounding box center [1013, 63] width 97 height 23
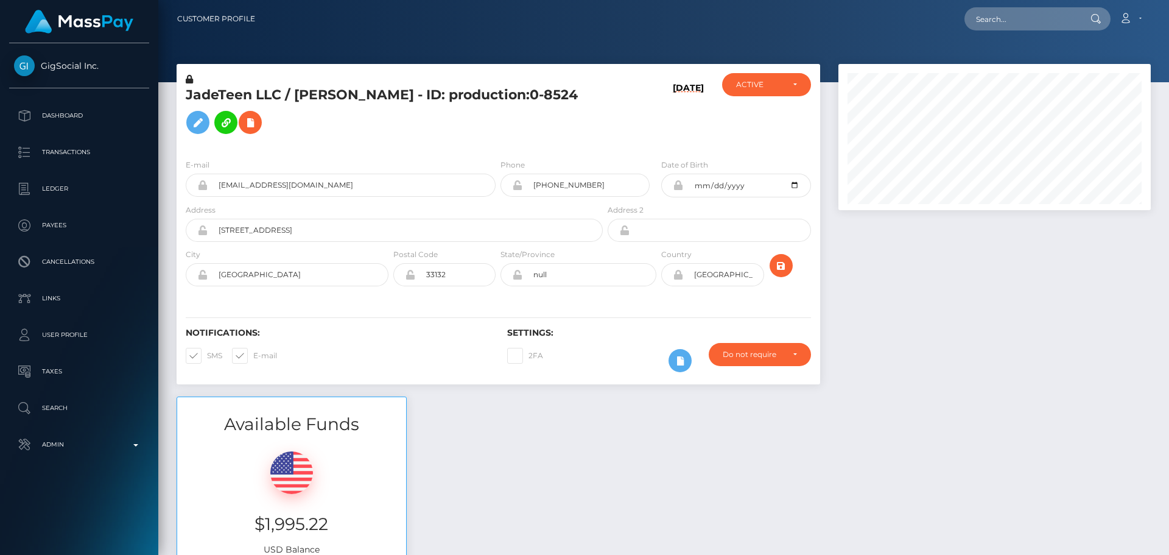
scroll to position [146, 313]
click at [510, 124] on h5 "JadeTeen LLC / [PERSON_NAME] - ID: production:0-8524" at bounding box center [391, 113] width 410 height 54
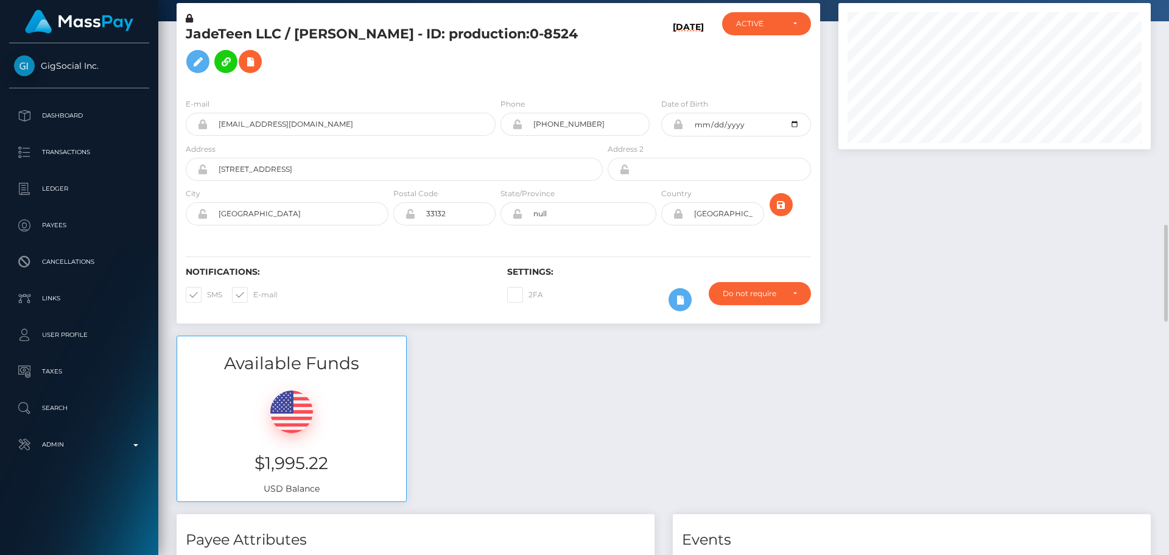
scroll to position [0, 0]
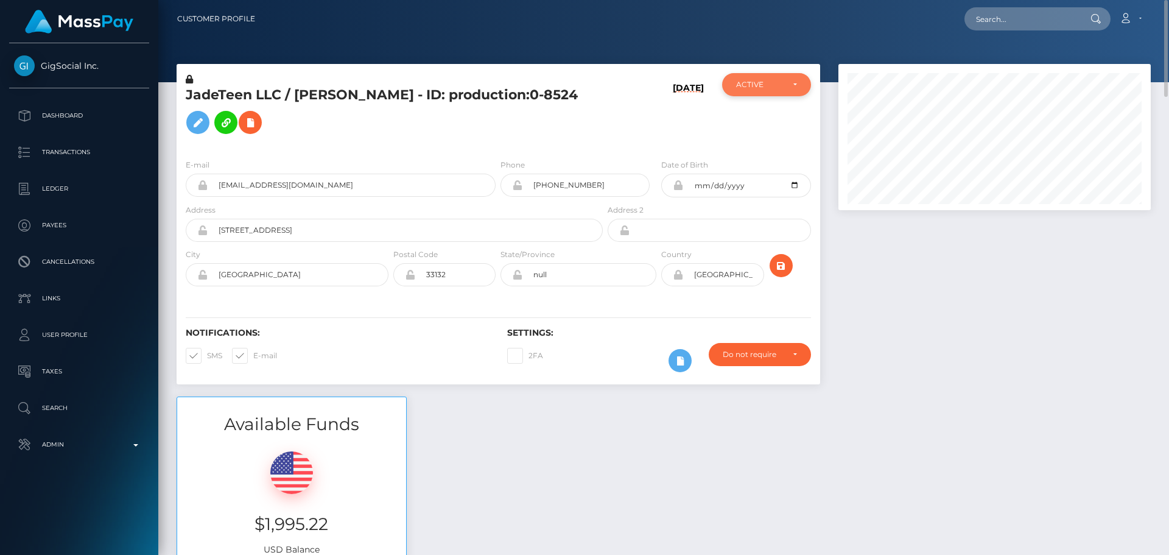
click at [775, 92] on div "ACTIVE" at bounding box center [766, 84] width 89 height 23
click at [775, 83] on div "ACTIVE" at bounding box center [759, 85] width 47 height 10
click at [610, 118] on div "[DATE]" at bounding box center [658, 111] width 107 height 76
click at [789, 269] on button "submit" at bounding box center [781, 265] width 23 height 23
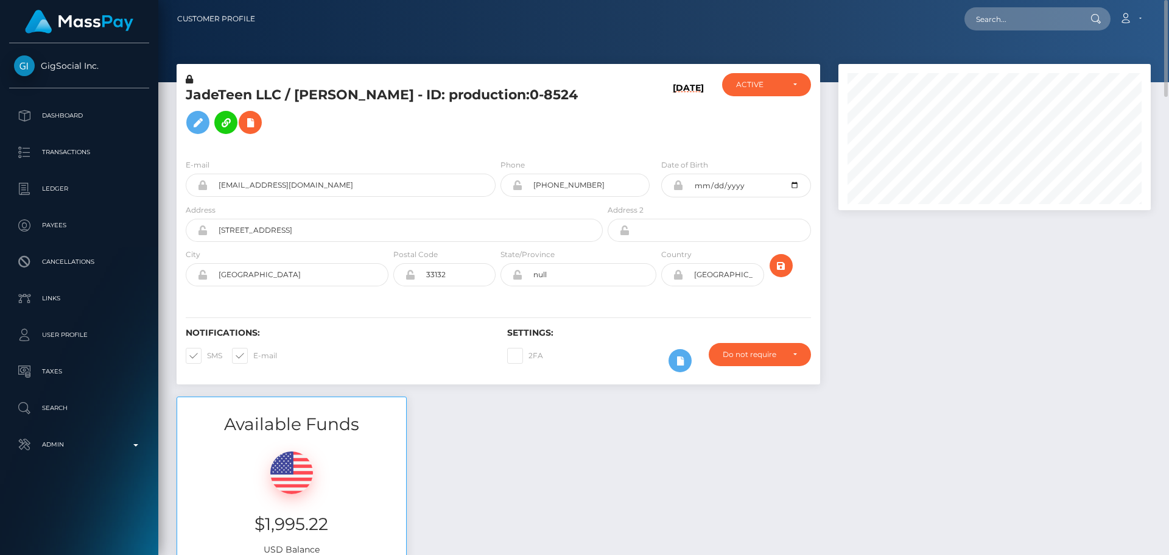
click at [332, 95] on h5 "JadeTeen LLC / MADISON JADE HOWELL - ID: production:0-8524" at bounding box center [391, 113] width 410 height 54
copy h5 "JadeTeen LLC / MADISON JADE HOWELL - ID: production:0-8524"
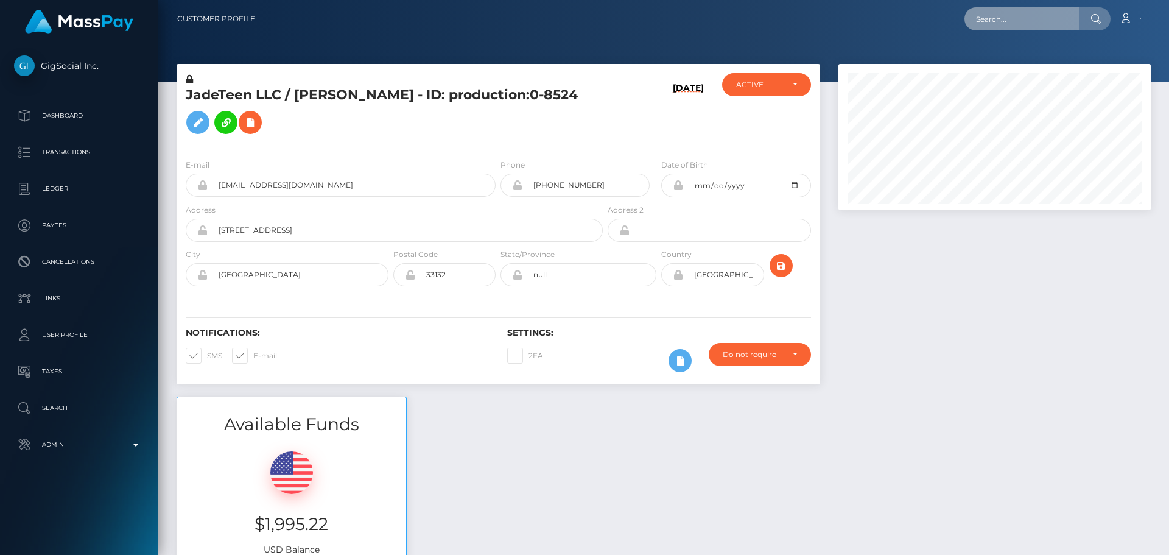
click at [1007, 22] on input "text" at bounding box center [1022, 18] width 114 height 23
